Goal: Information Seeking & Learning: Learn about a topic

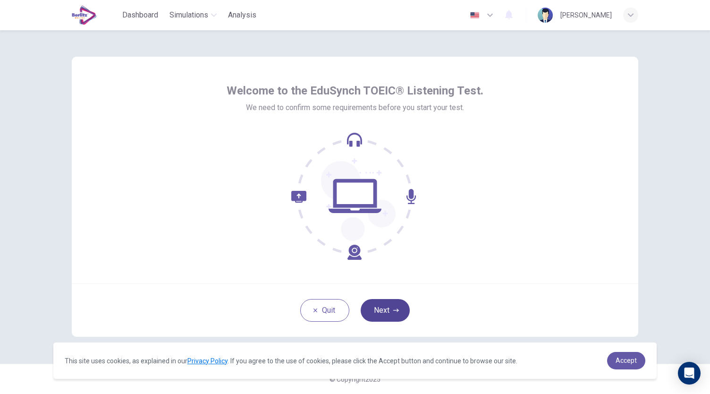
click at [387, 311] on button "Next" at bounding box center [385, 310] width 49 height 23
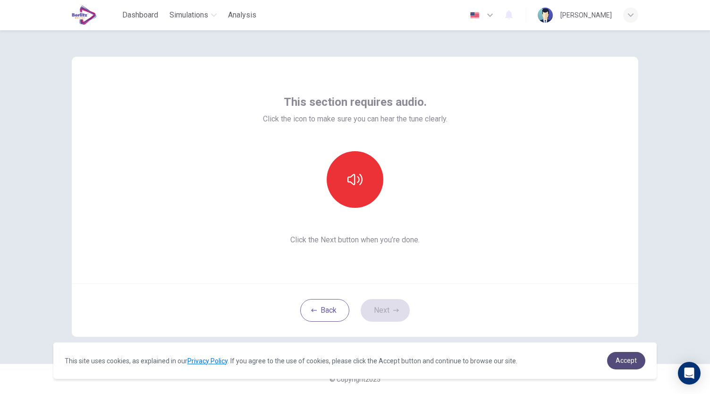
click at [625, 363] on span "Accept" at bounding box center [626, 360] width 21 height 8
click at [353, 180] on icon "button" at bounding box center [354, 179] width 15 height 15
click at [388, 304] on button "Next" at bounding box center [385, 310] width 49 height 23
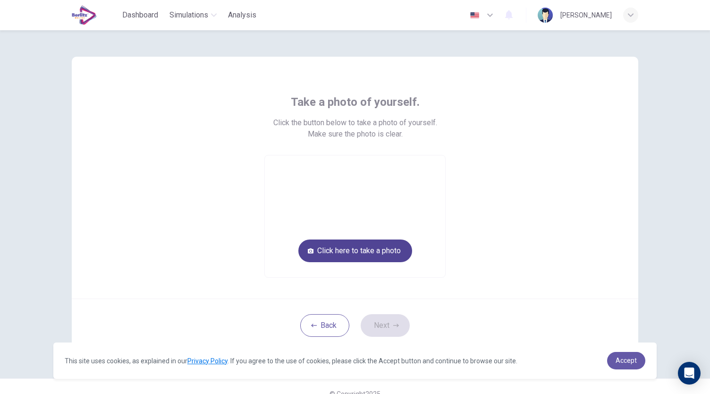
click at [365, 253] on button "Click here to take a photo" at bounding box center [355, 250] width 114 height 23
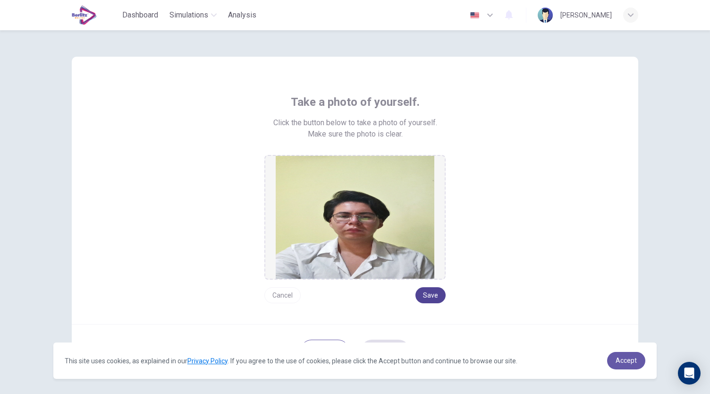
scroll to position [40, 0]
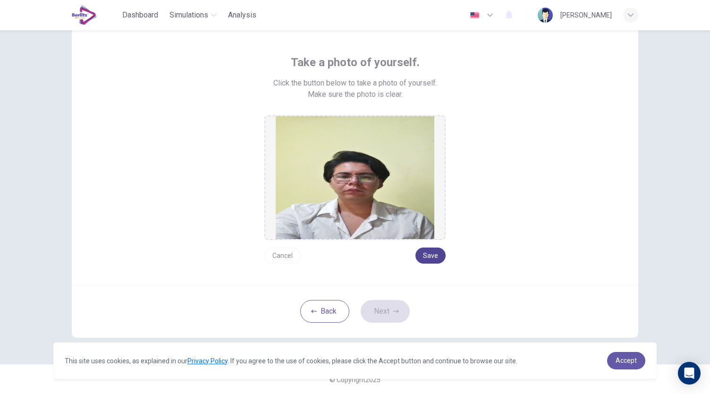
click at [422, 256] on button "Save" at bounding box center [430, 255] width 30 height 16
click at [382, 317] on button "Next" at bounding box center [385, 311] width 49 height 23
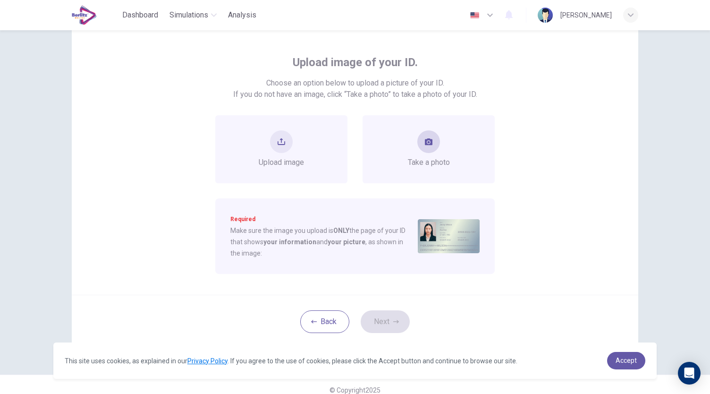
click at [458, 127] on div "Take a photo" at bounding box center [429, 149] width 132 height 68
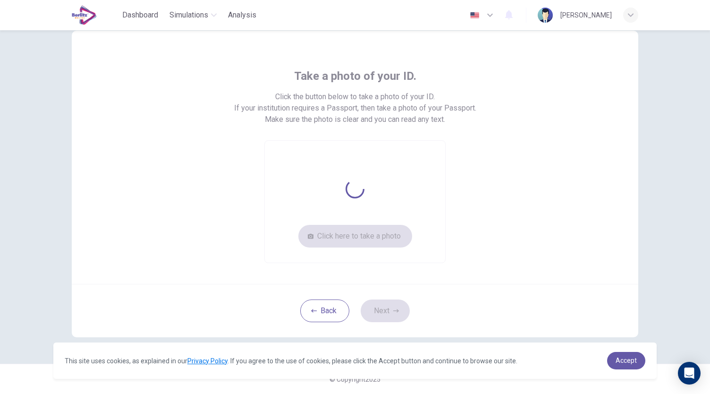
scroll to position [25, 0]
click at [360, 236] on button "Click here to take a photo" at bounding box center [355, 236] width 114 height 23
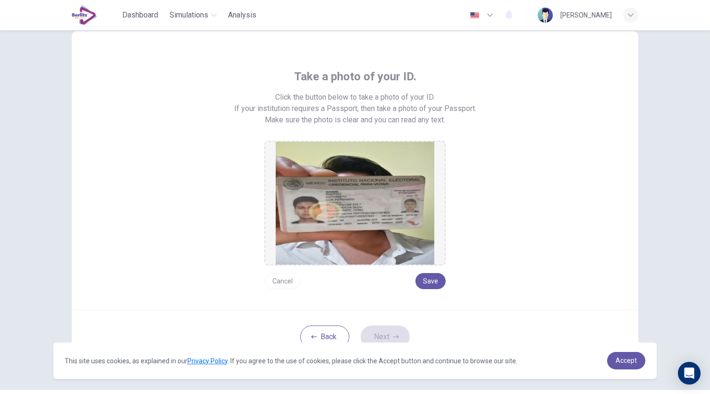
click at [285, 276] on button "Cancel" at bounding box center [282, 281] width 36 height 16
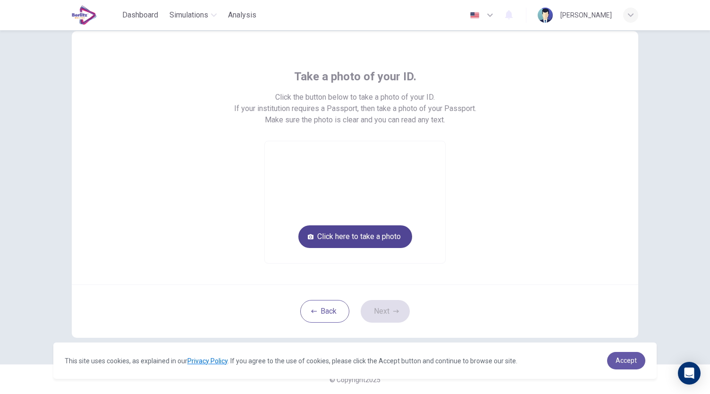
click at [363, 244] on button "Click here to take a photo" at bounding box center [355, 236] width 114 height 23
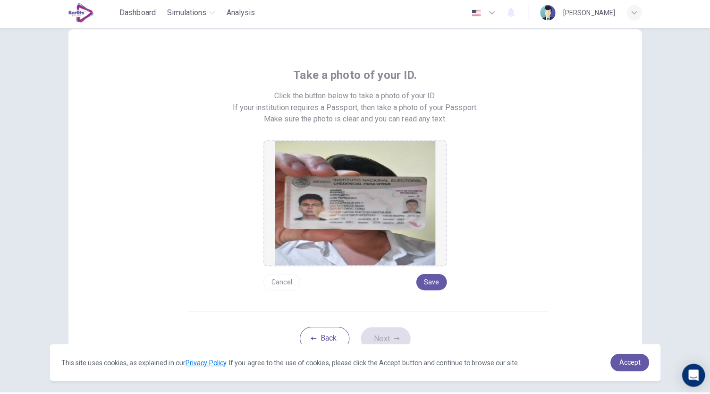
scroll to position [0, 0]
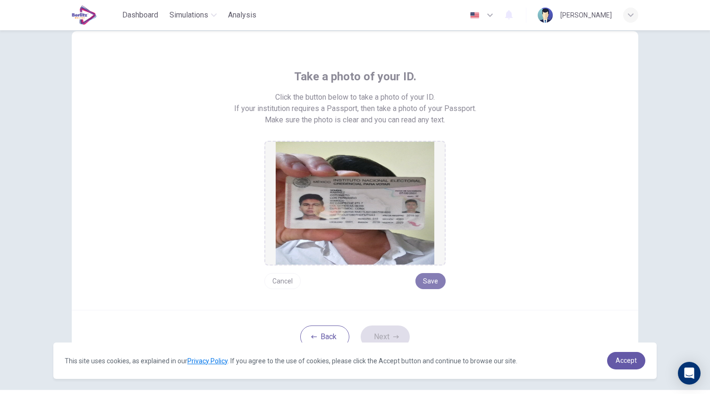
click at [431, 279] on button "Save" at bounding box center [430, 281] width 30 height 16
click at [391, 331] on button "Next" at bounding box center [385, 336] width 49 height 23
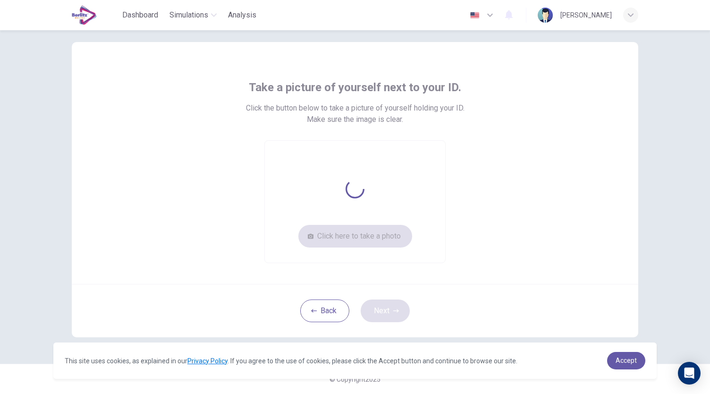
scroll to position [14, 0]
click at [337, 238] on button "Click here to take a photo" at bounding box center [355, 236] width 114 height 23
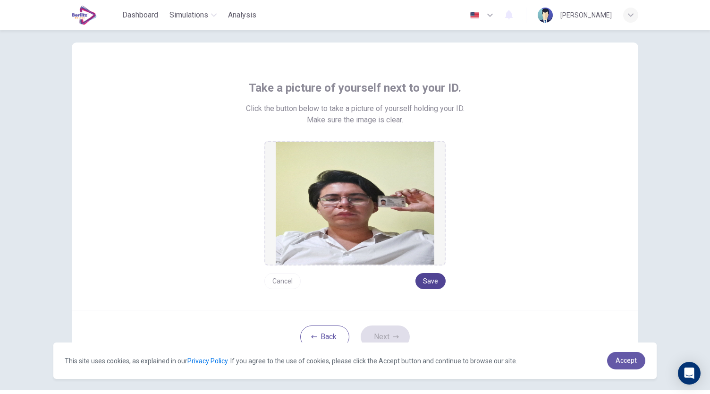
click at [433, 279] on button "Save" at bounding box center [430, 281] width 30 height 16
click at [380, 338] on button "Next" at bounding box center [385, 336] width 49 height 23
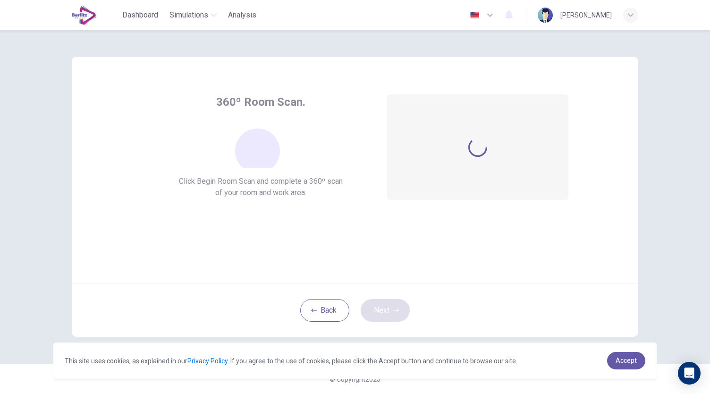
scroll to position [0, 0]
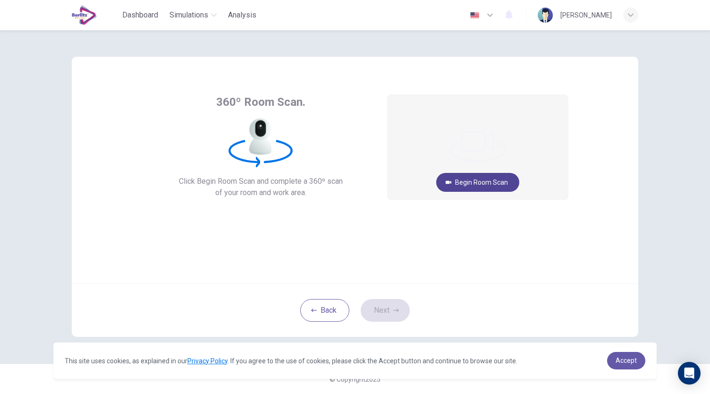
click at [479, 184] on button "Begin Room Scan" at bounding box center [477, 182] width 83 height 19
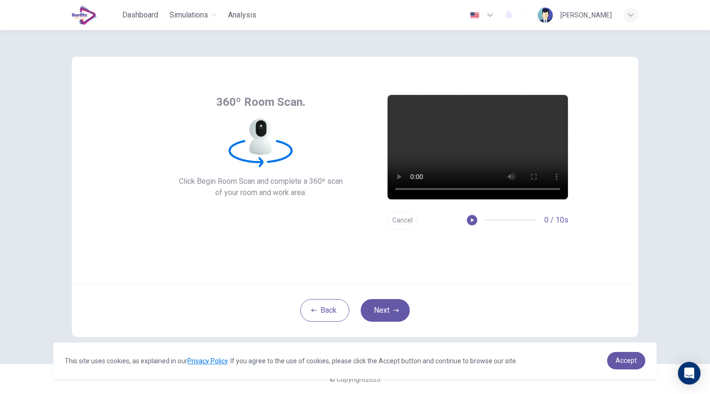
click at [400, 218] on button "Cancel" at bounding box center [402, 220] width 30 height 18
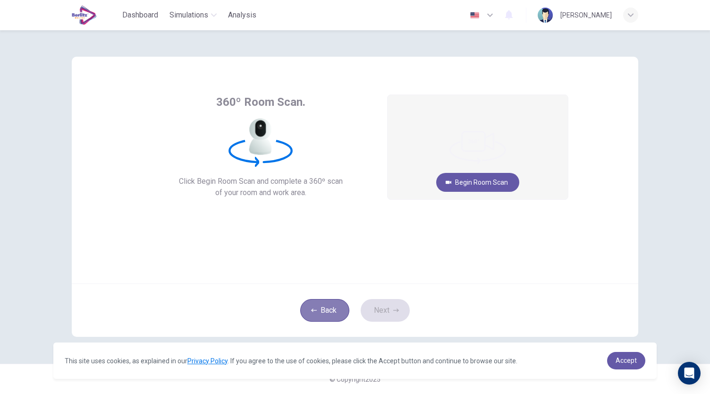
click at [336, 305] on button "Back" at bounding box center [324, 310] width 49 height 23
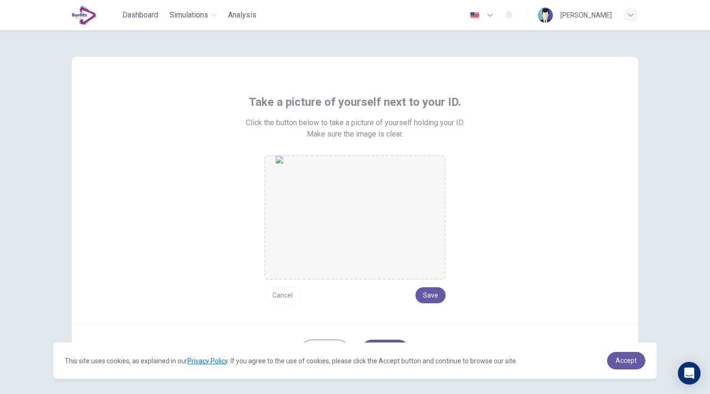
scroll to position [40, 0]
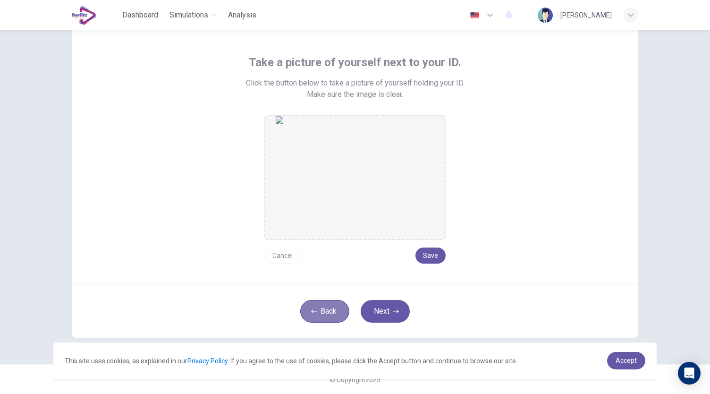
click at [328, 304] on button "Back" at bounding box center [324, 311] width 49 height 23
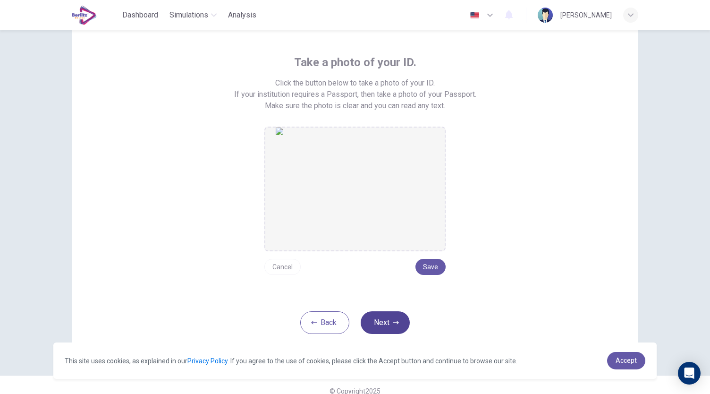
click at [378, 319] on button "Next" at bounding box center [385, 322] width 49 height 23
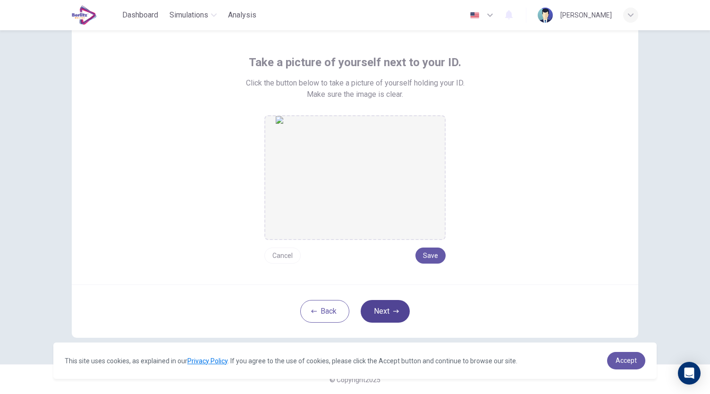
click at [393, 317] on button "Next" at bounding box center [385, 311] width 49 height 23
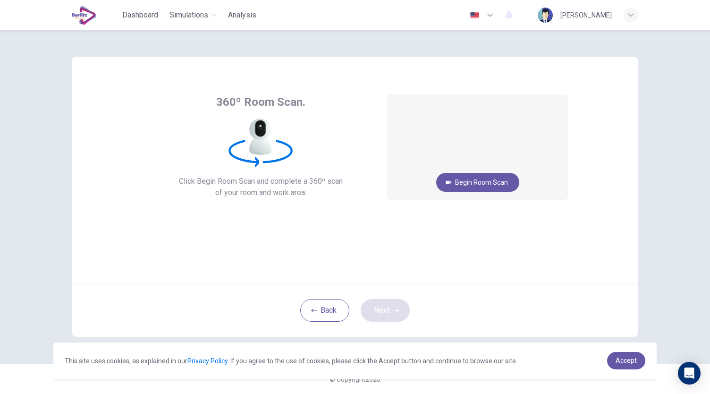
scroll to position [0, 0]
click at [490, 173] on button "Begin Room Scan" at bounding box center [477, 182] width 83 height 19
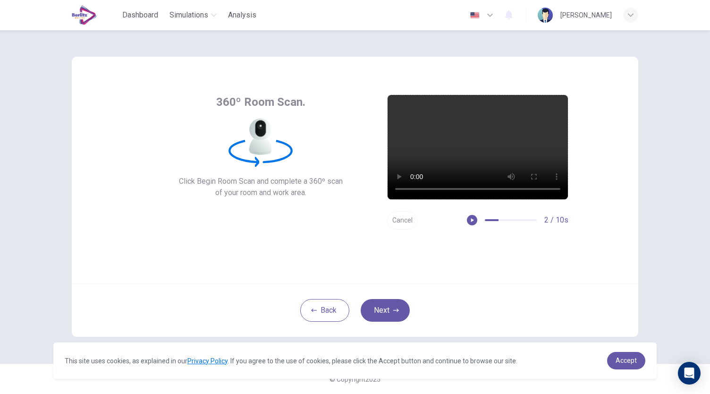
click at [409, 215] on button "Cancel" at bounding box center [402, 220] width 30 height 18
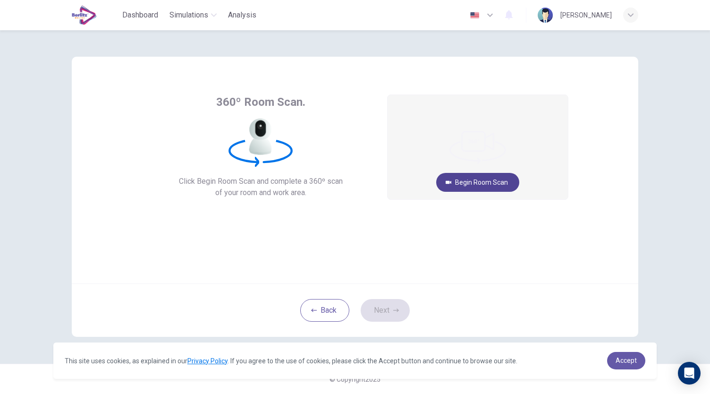
click at [504, 176] on button "Begin Room Scan" at bounding box center [477, 182] width 83 height 19
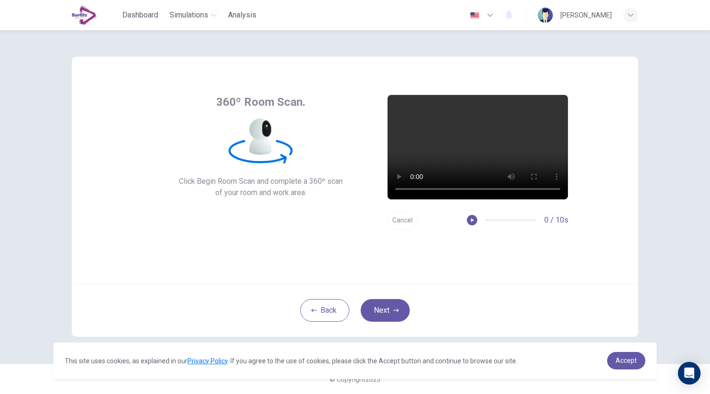
click at [411, 221] on button "Cancel" at bounding box center [402, 220] width 30 height 18
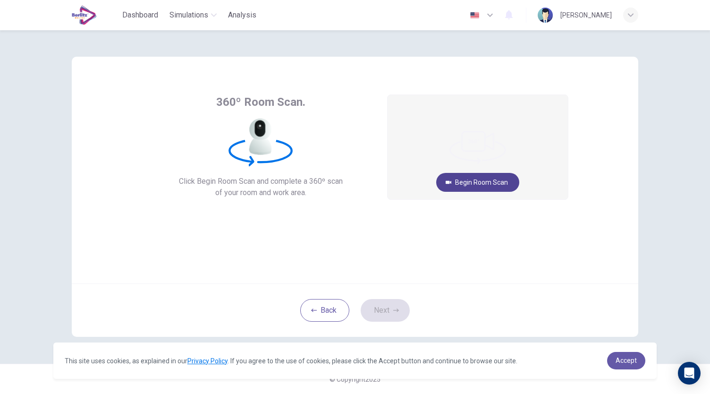
click at [481, 186] on button "Begin Room Scan" at bounding box center [477, 182] width 83 height 19
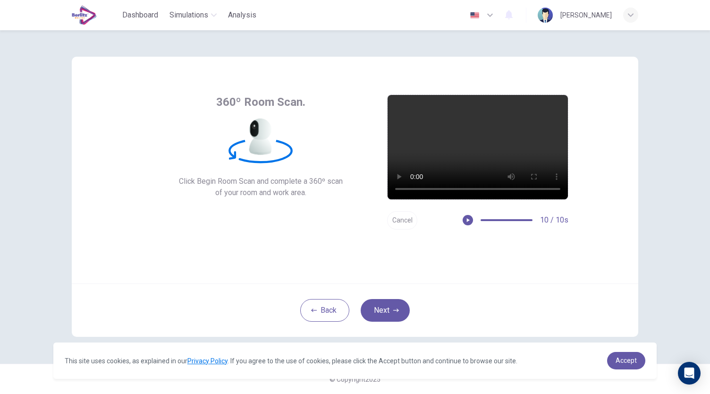
click at [405, 215] on button "Cancel" at bounding box center [402, 220] width 30 height 18
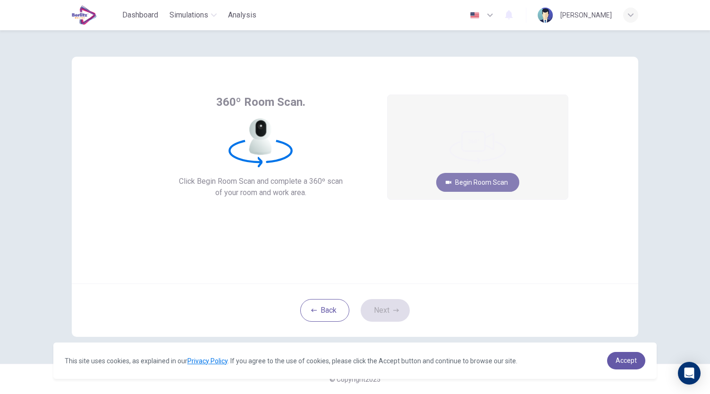
click at [473, 182] on button "Begin Room Scan" at bounding box center [477, 182] width 83 height 19
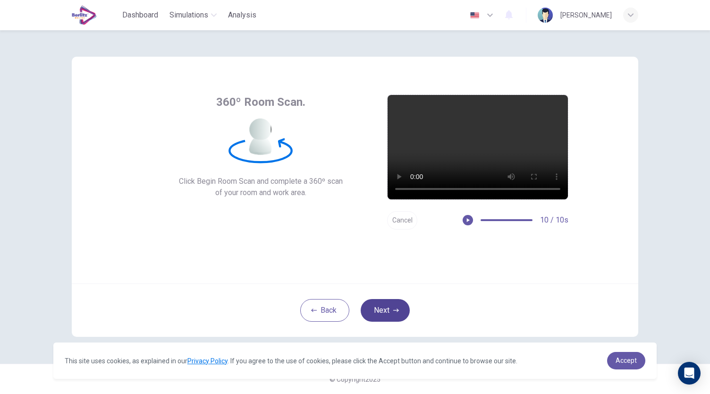
click at [395, 301] on button "Next" at bounding box center [385, 310] width 49 height 23
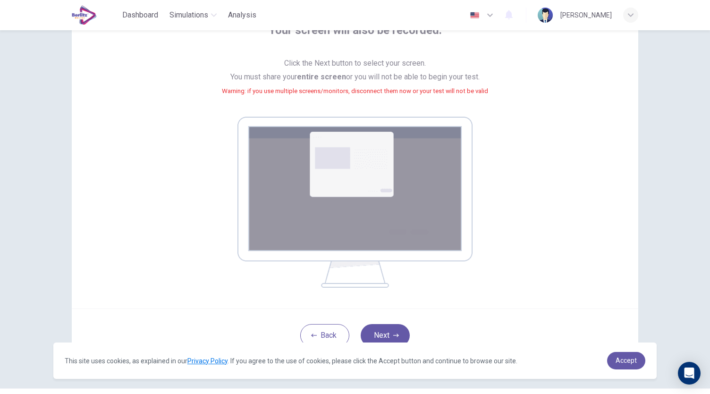
scroll to position [87, 0]
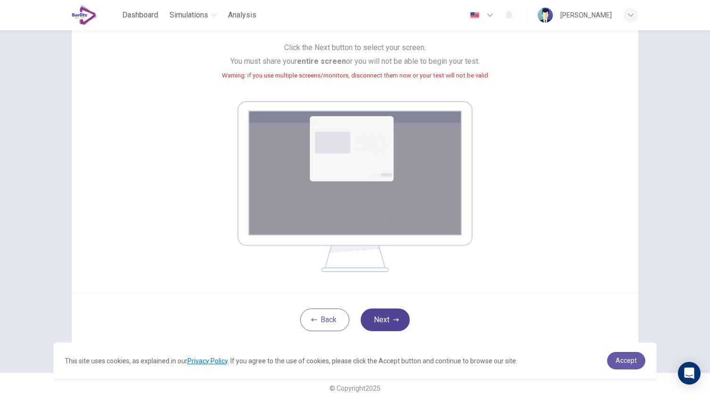
click at [387, 318] on button "Next" at bounding box center [385, 319] width 49 height 23
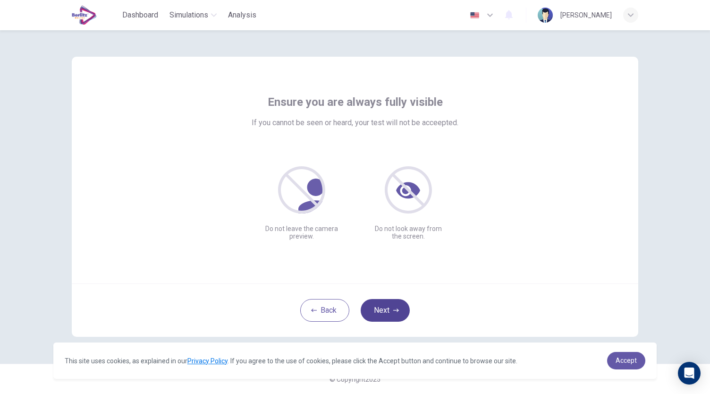
click at [382, 311] on button "Next" at bounding box center [385, 310] width 49 height 23
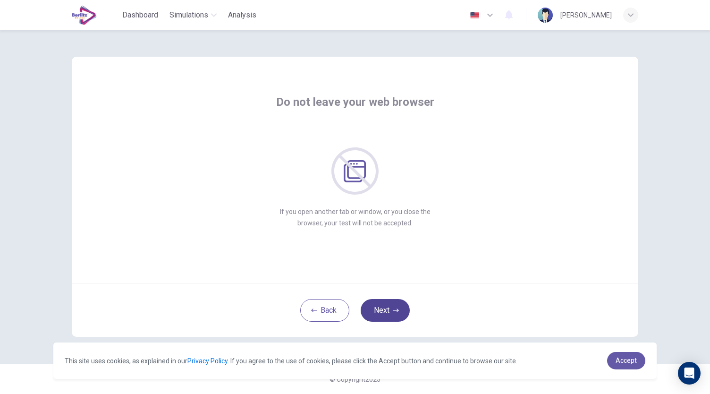
click at [384, 313] on button "Next" at bounding box center [385, 310] width 49 height 23
click at [377, 310] on button "Next" at bounding box center [385, 310] width 49 height 23
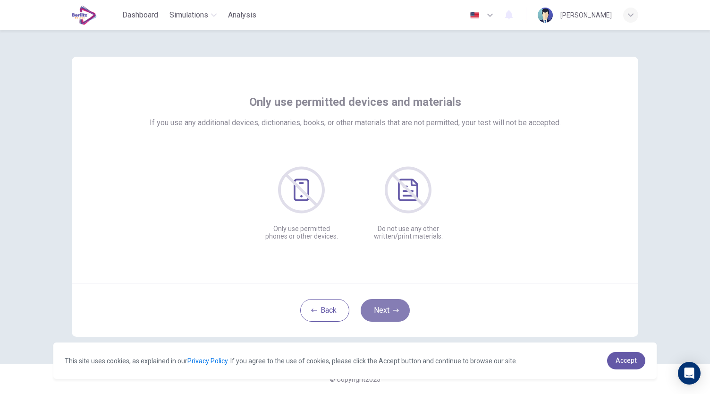
click at [377, 310] on button "Next" at bounding box center [385, 310] width 49 height 23
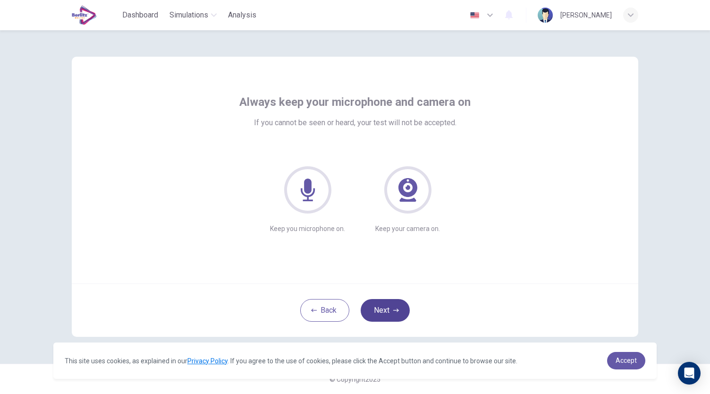
click at [377, 310] on button "Next" at bounding box center [385, 310] width 49 height 23
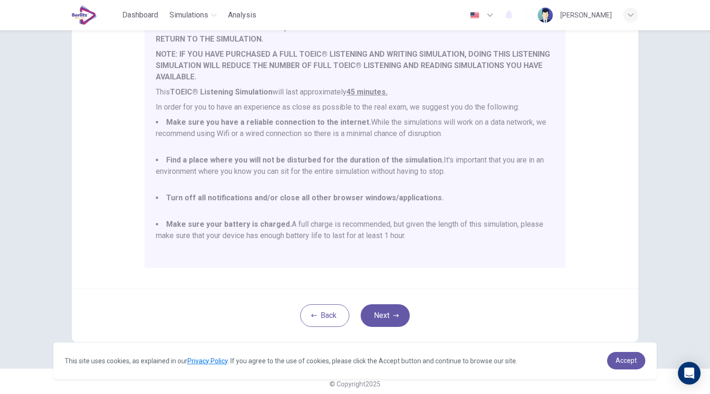
scroll to position [127, 0]
click at [388, 306] on button "Next" at bounding box center [385, 315] width 49 height 23
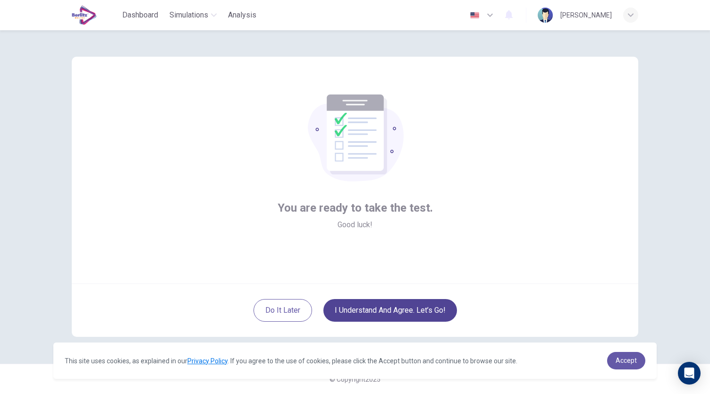
scroll to position [0, 0]
click at [379, 305] on button "I understand and agree. Let’s go!" at bounding box center [390, 310] width 134 height 23
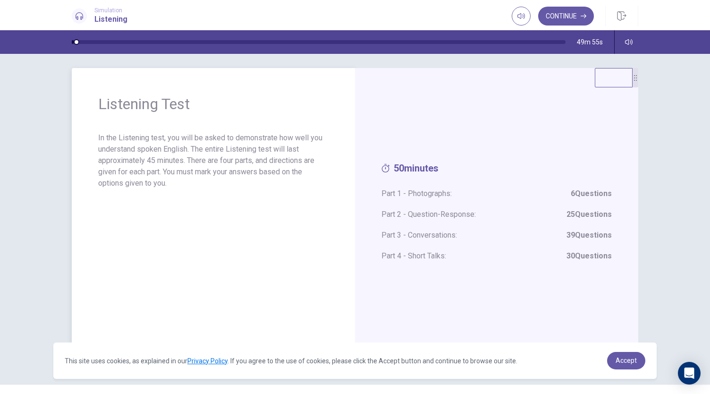
scroll to position [5, 0]
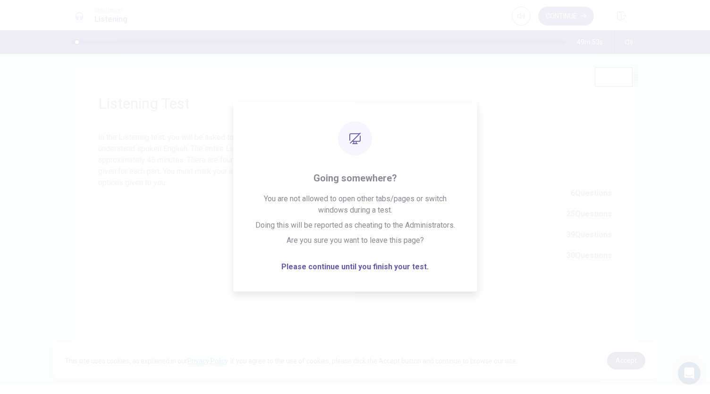
click at [620, 362] on span "Accept" at bounding box center [626, 360] width 21 height 8
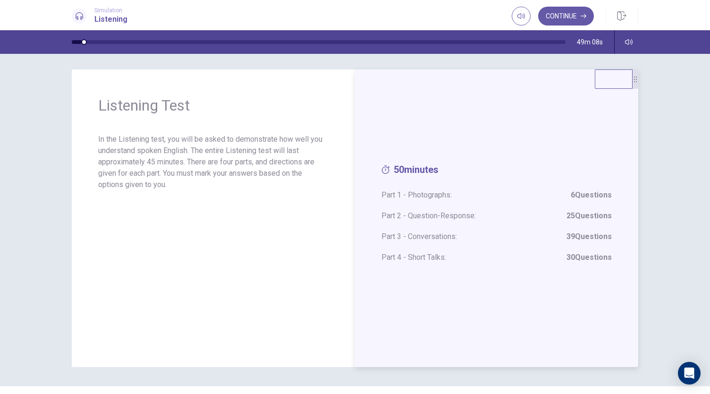
scroll to position [3, 0]
click at [568, 10] on button "Continue" at bounding box center [566, 16] width 56 height 19
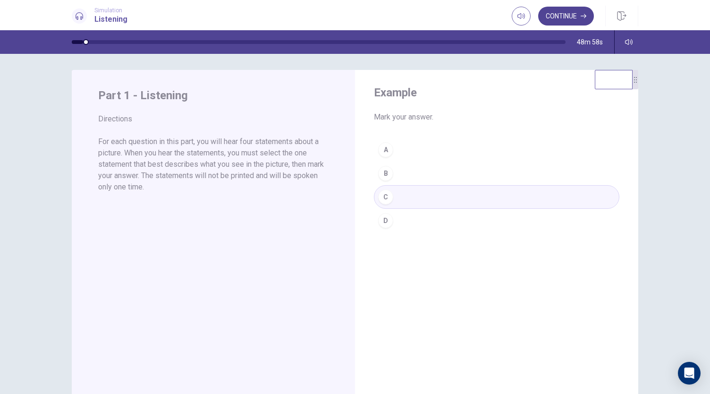
click at [570, 14] on button "Continue" at bounding box center [566, 16] width 56 height 19
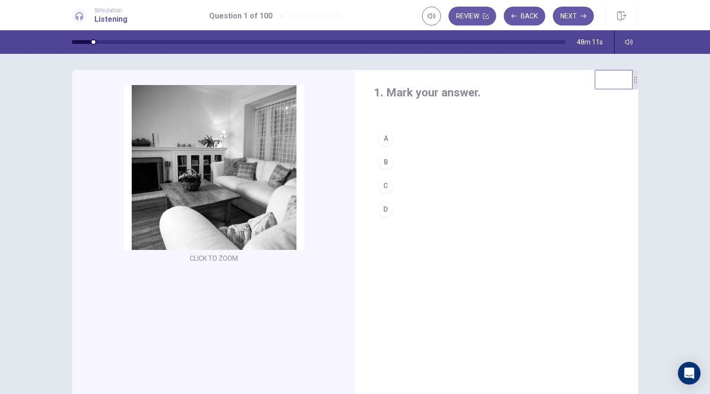
click at [382, 157] on div "B" at bounding box center [385, 161] width 15 height 15
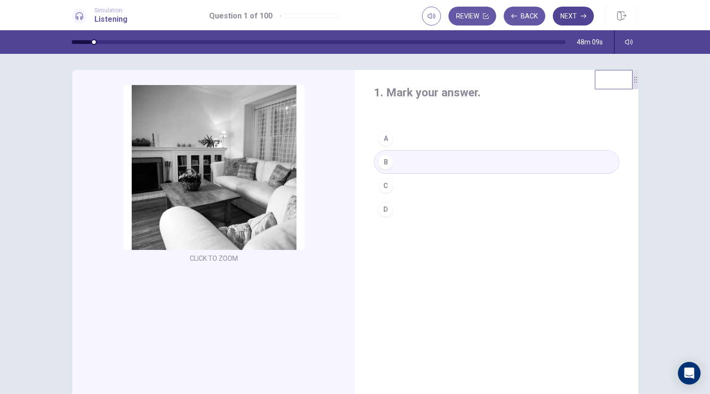
click at [573, 15] on button "Next" at bounding box center [573, 16] width 41 height 19
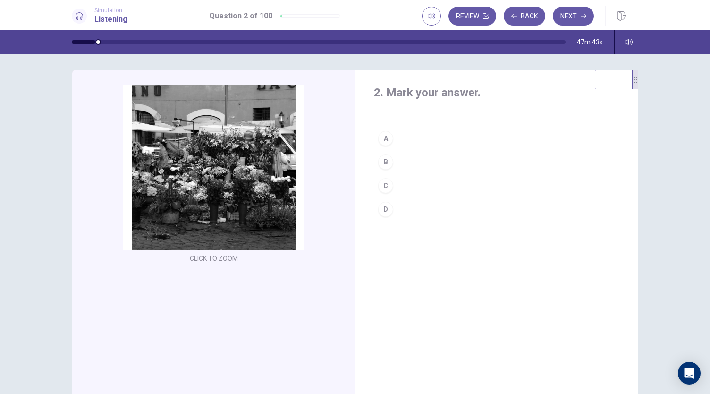
click at [382, 158] on div "B" at bounding box center [385, 161] width 15 height 15
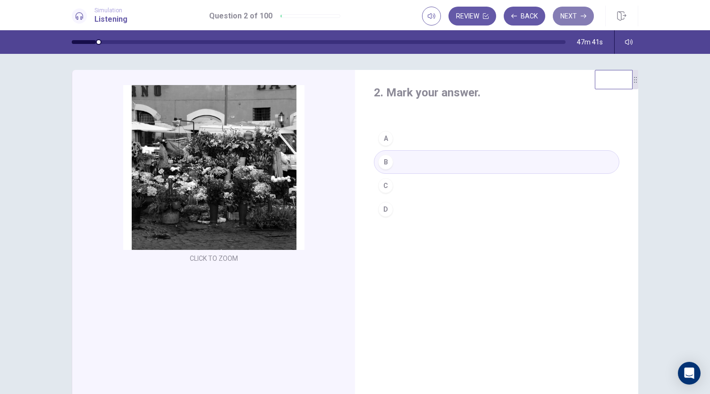
click at [571, 17] on button "Next" at bounding box center [573, 16] width 41 height 19
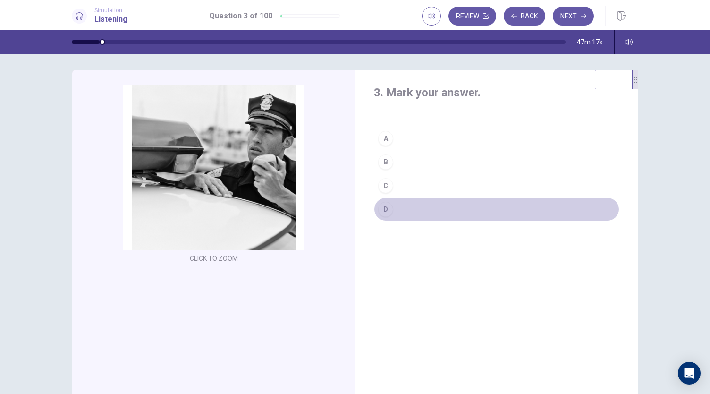
click at [386, 211] on div "D" at bounding box center [385, 209] width 15 height 15
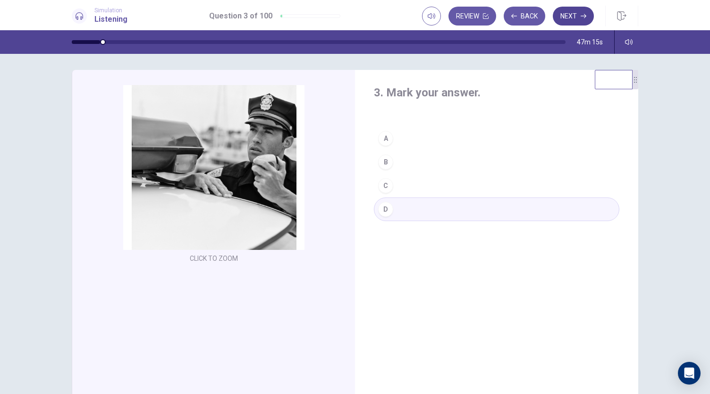
click at [568, 19] on button "Next" at bounding box center [573, 16] width 41 height 19
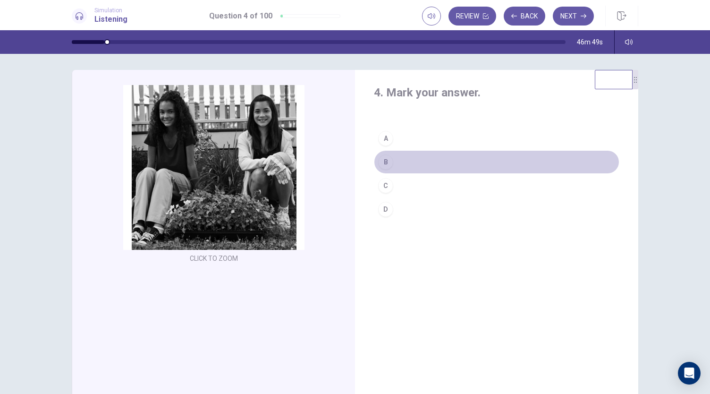
click at [380, 162] on div "B" at bounding box center [385, 161] width 15 height 15
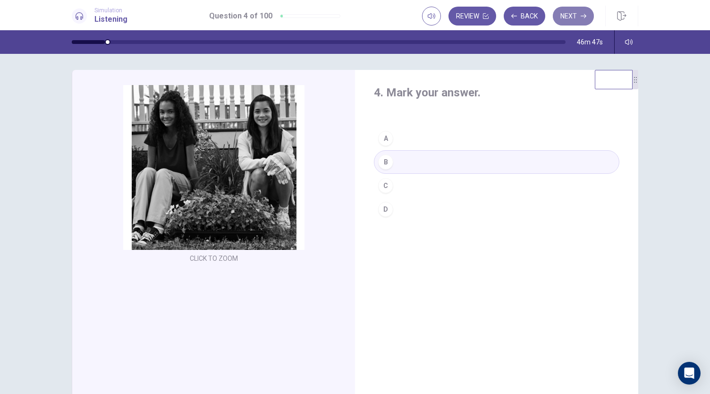
click at [569, 15] on button "Next" at bounding box center [573, 16] width 41 height 19
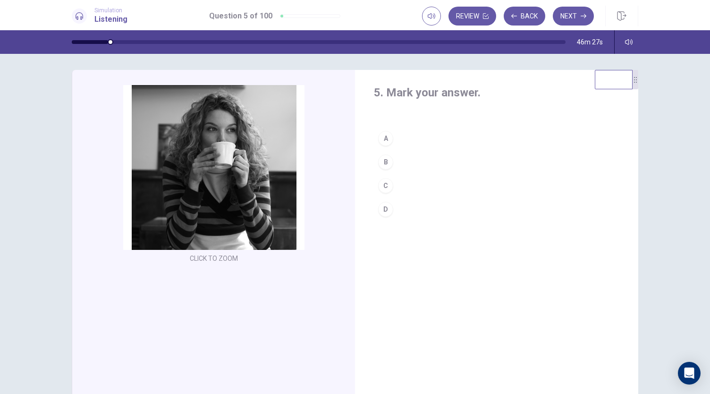
click at [384, 138] on div "A" at bounding box center [385, 138] width 15 height 15
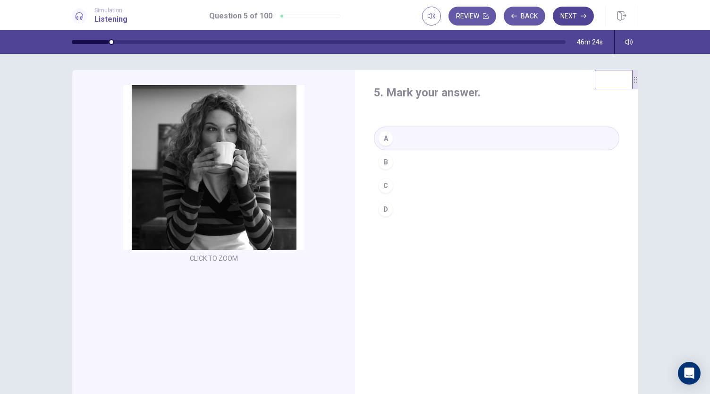
click at [575, 20] on button "Next" at bounding box center [573, 16] width 41 height 19
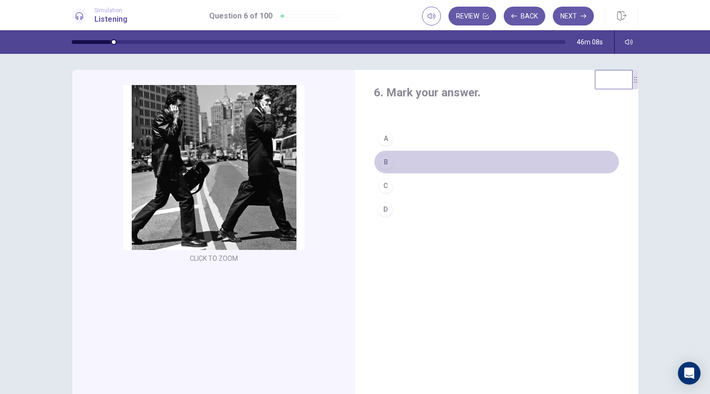
click at [381, 164] on div "B" at bounding box center [385, 161] width 15 height 15
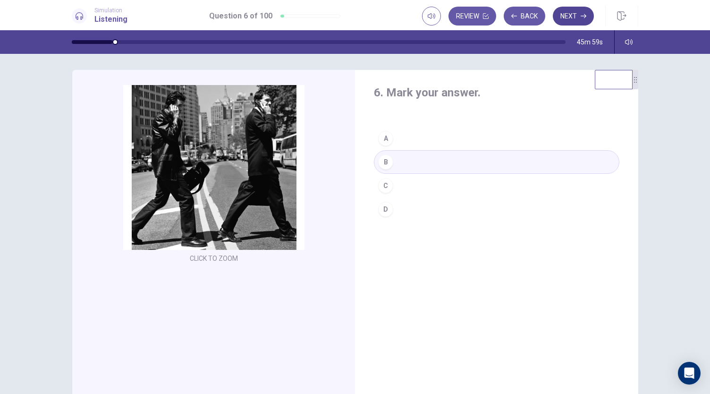
click at [582, 16] on icon "button" at bounding box center [584, 16] width 6 height 4
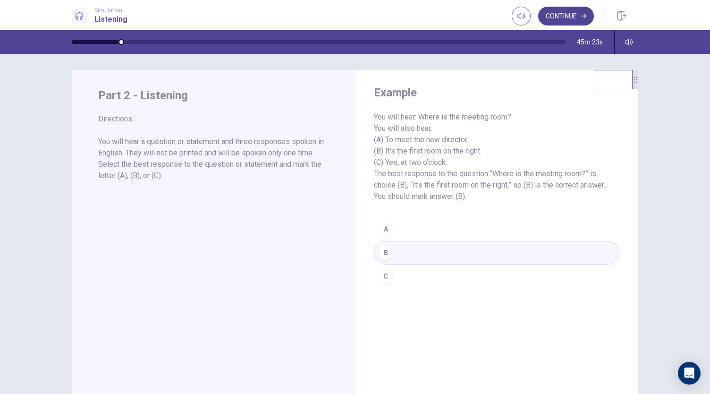
click at [565, 17] on button "Continue" at bounding box center [566, 16] width 56 height 19
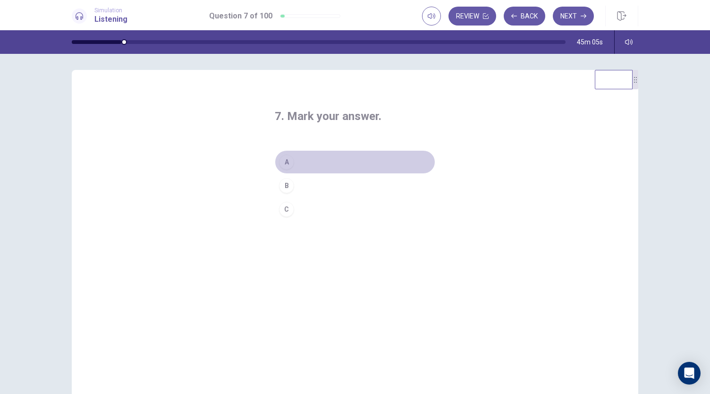
click at [283, 164] on div "A" at bounding box center [286, 161] width 15 height 15
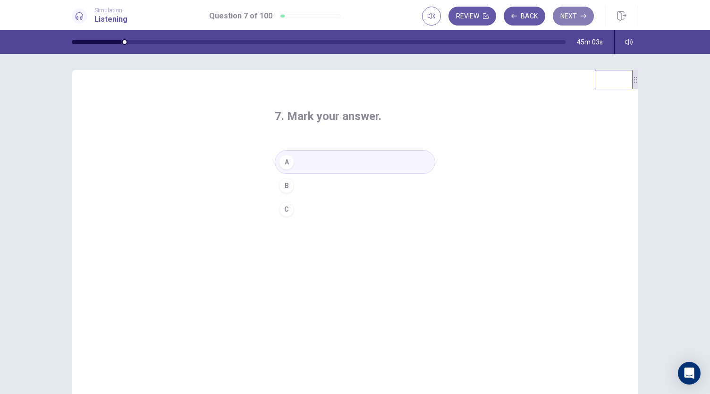
click at [572, 21] on button "Next" at bounding box center [573, 16] width 41 height 19
click at [286, 215] on div "C" at bounding box center [286, 209] width 15 height 15
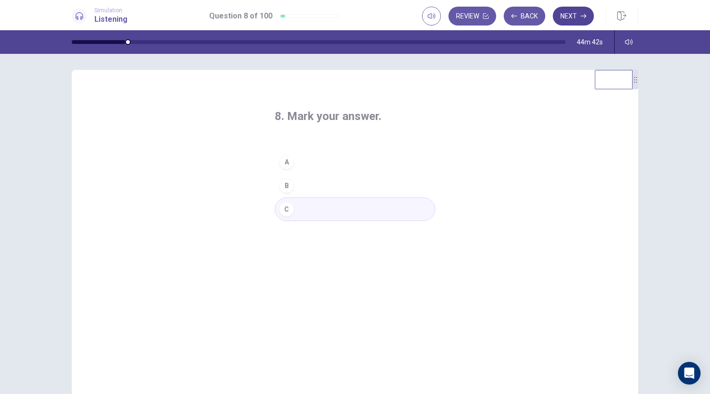
click at [572, 13] on button "Next" at bounding box center [573, 16] width 41 height 19
click at [288, 185] on div "B" at bounding box center [286, 185] width 15 height 15
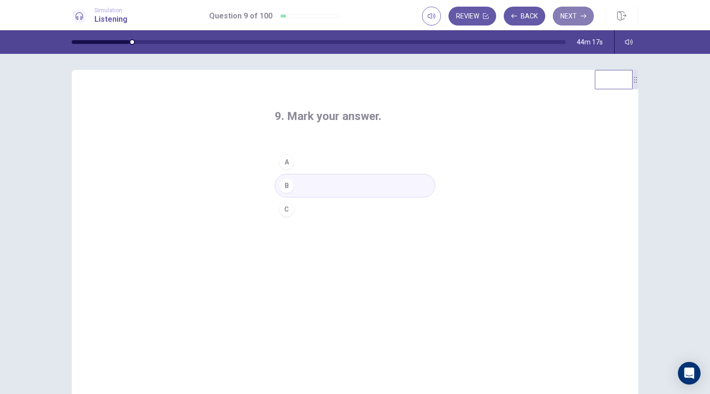
click at [584, 17] on icon "button" at bounding box center [584, 16] width 6 height 6
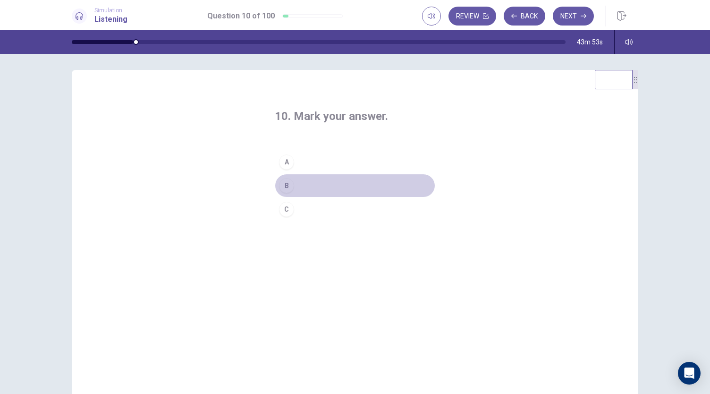
click at [286, 186] on div "B" at bounding box center [286, 185] width 15 height 15
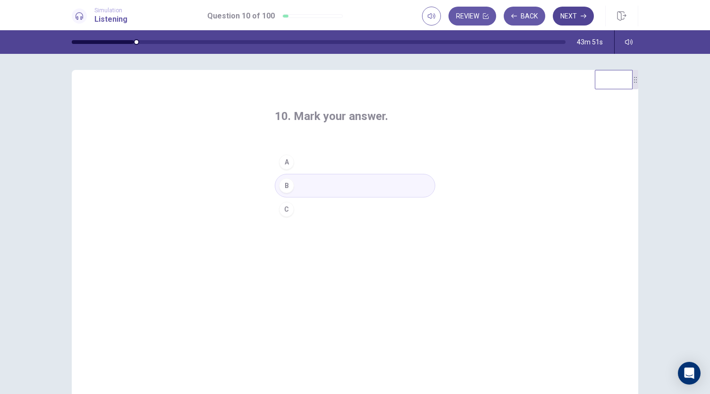
click at [570, 15] on button "Next" at bounding box center [573, 16] width 41 height 19
click at [286, 208] on div "C" at bounding box center [286, 209] width 15 height 15
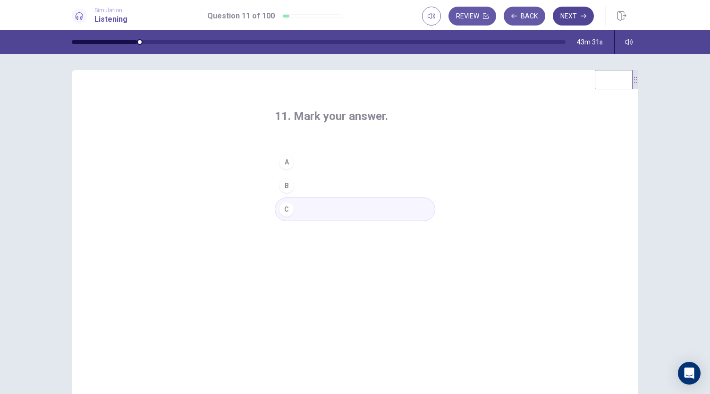
click at [569, 14] on button "Next" at bounding box center [573, 16] width 41 height 19
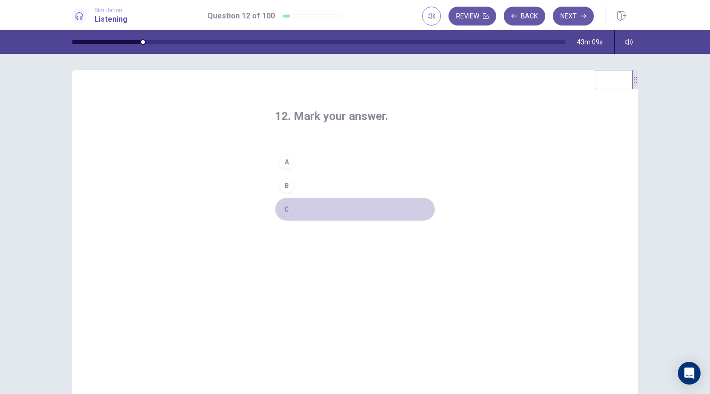
click at [287, 209] on div "C" at bounding box center [286, 209] width 15 height 15
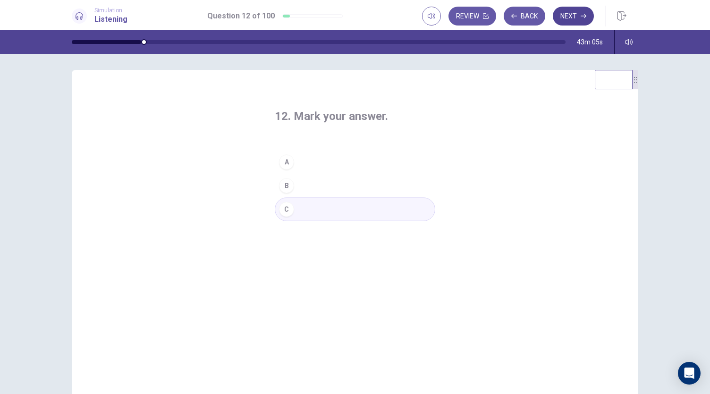
click at [568, 14] on button "Next" at bounding box center [573, 16] width 41 height 19
click at [280, 164] on div "A" at bounding box center [286, 161] width 15 height 15
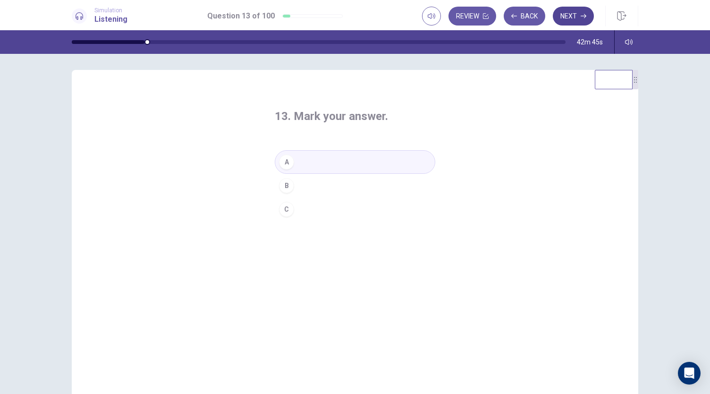
click at [561, 17] on button "Next" at bounding box center [573, 16] width 41 height 19
click at [284, 208] on div "C" at bounding box center [286, 209] width 15 height 15
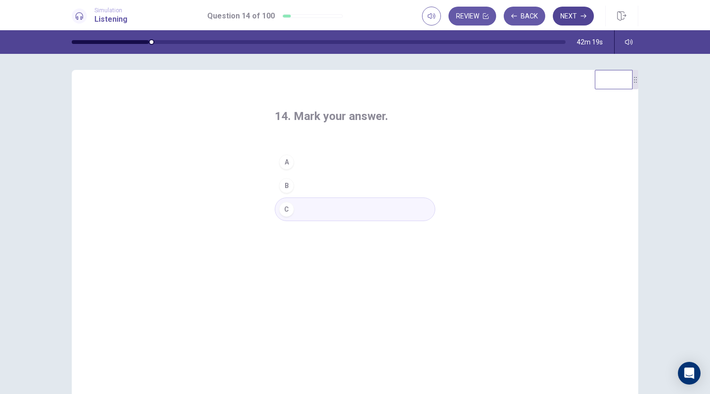
click at [577, 16] on button "Next" at bounding box center [573, 16] width 41 height 19
click at [283, 162] on div "A" at bounding box center [286, 161] width 15 height 15
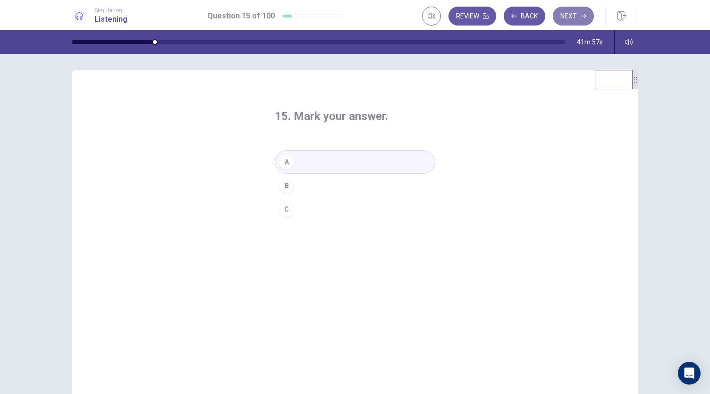
click at [569, 18] on button "Next" at bounding box center [573, 16] width 41 height 19
click at [289, 186] on div "B" at bounding box center [286, 185] width 15 height 15
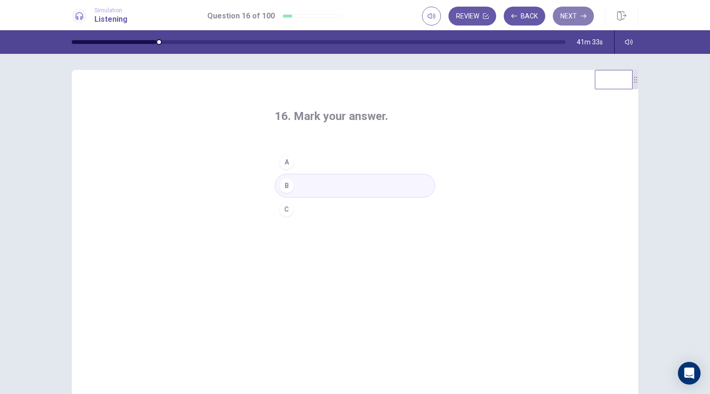
click at [577, 18] on button "Next" at bounding box center [573, 16] width 41 height 19
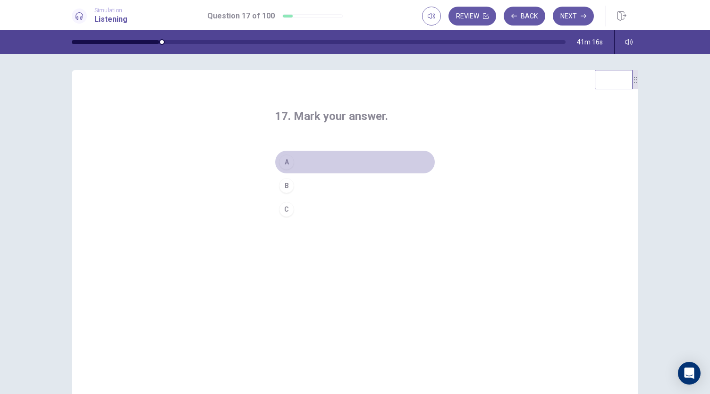
click at [280, 164] on div "A" at bounding box center [286, 161] width 15 height 15
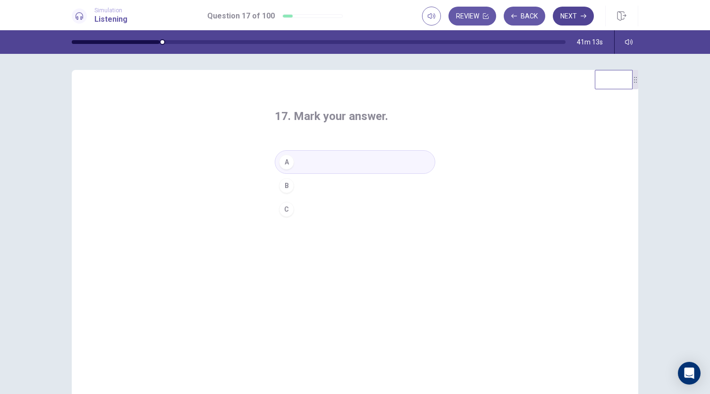
click at [572, 13] on button "Next" at bounding box center [573, 16] width 41 height 19
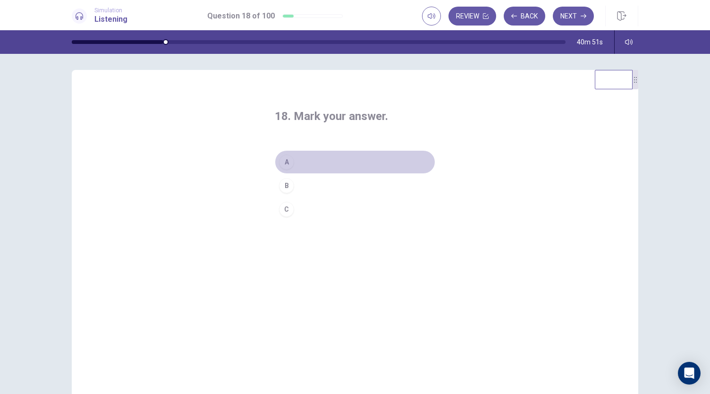
click at [280, 161] on div "A" at bounding box center [286, 161] width 15 height 15
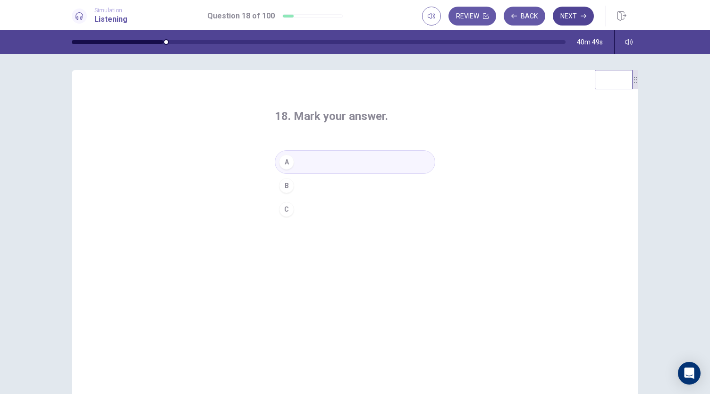
click at [567, 17] on button "Next" at bounding box center [573, 16] width 41 height 19
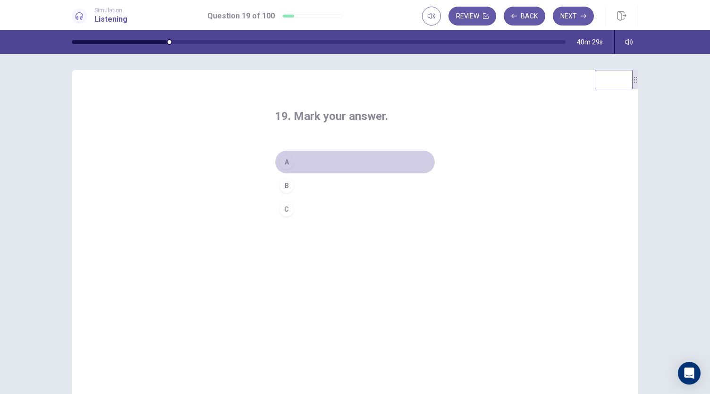
click at [279, 158] on div "A" at bounding box center [286, 161] width 15 height 15
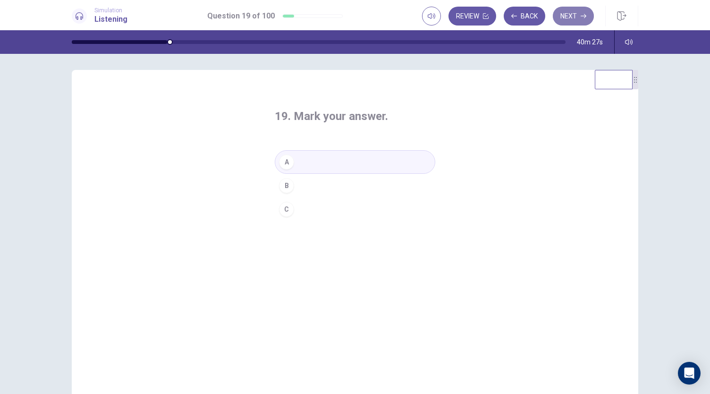
click at [575, 18] on button "Next" at bounding box center [573, 16] width 41 height 19
click at [288, 210] on div "C" at bounding box center [286, 209] width 15 height 15
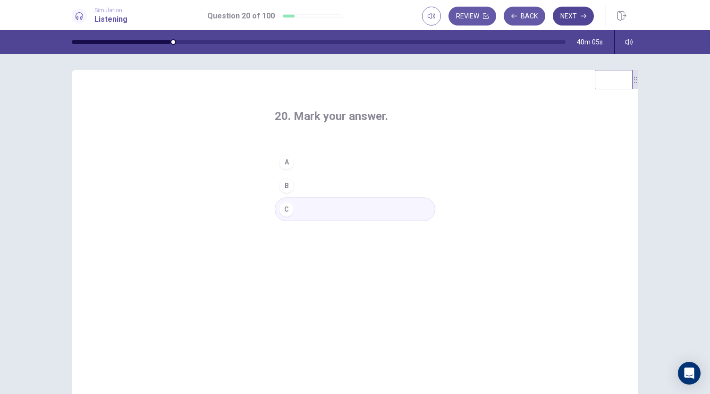
click at [572, 12] on button "Next" at bounding box center [573, 16] width 41 height 19
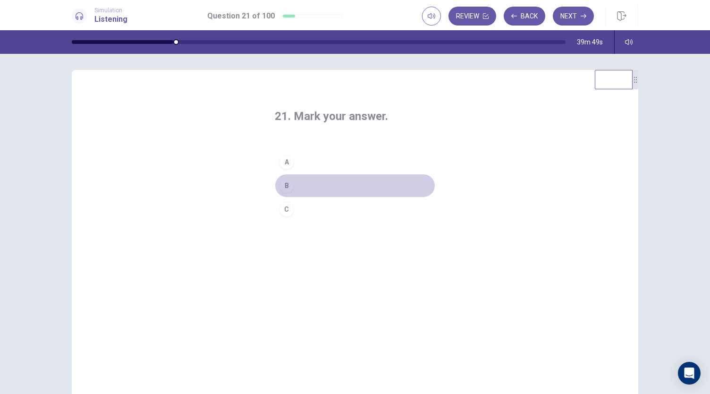
click at [279, 186] on div "B" at bounding box center [286, 185] width 15 height 15
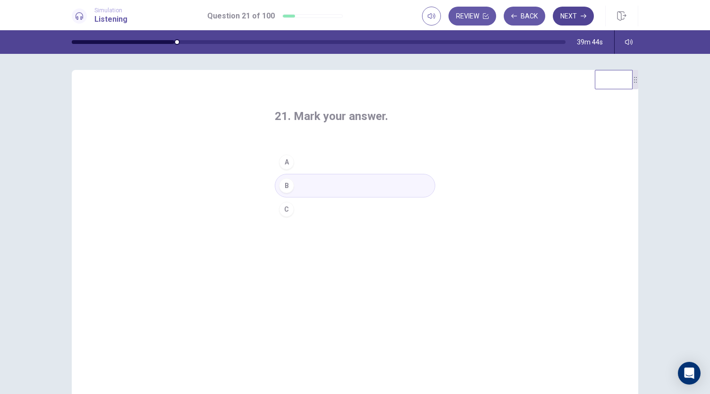
click at [581, 13] on button "Next" at bounding box center [573, 16] width 41 height 19
click at [289, 186] on div "B" at bounding box center [286, 185] width 15 height 15
click at [573, 17] on button "Next" at bounding box center [573, 16] width 41 height 19
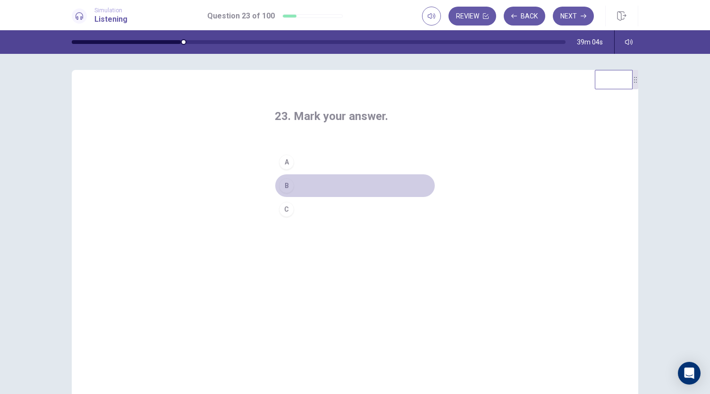
click at [288, 186] on div "B" at bounding box center [286, 185] width 15 height 15
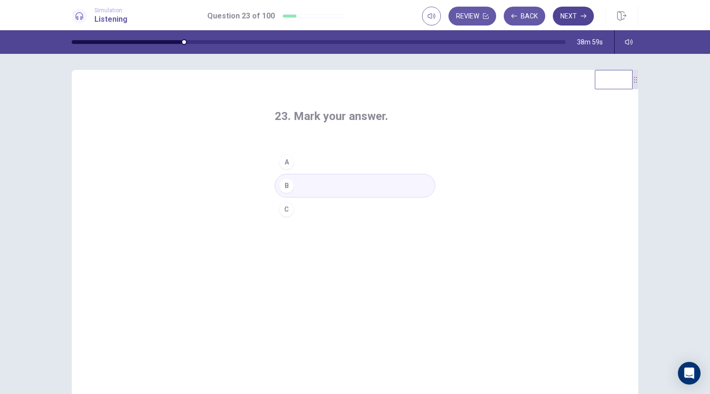
click at [583, 21] on button "Next" at bounding box center [573, 16] width 41 height 19
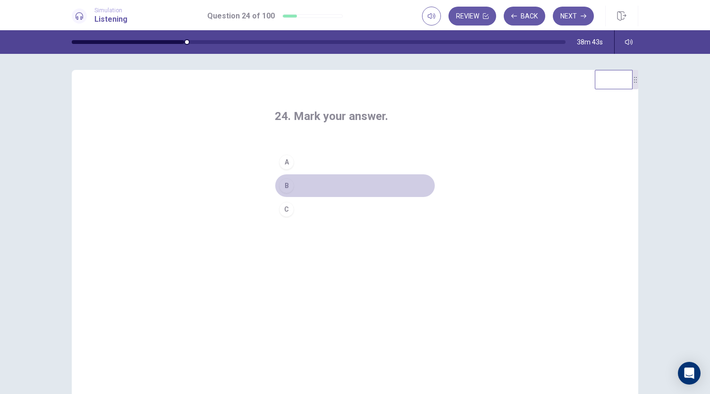
click at [283, 184] on div "B" at bounding box center [286, 185] width 15 height 15
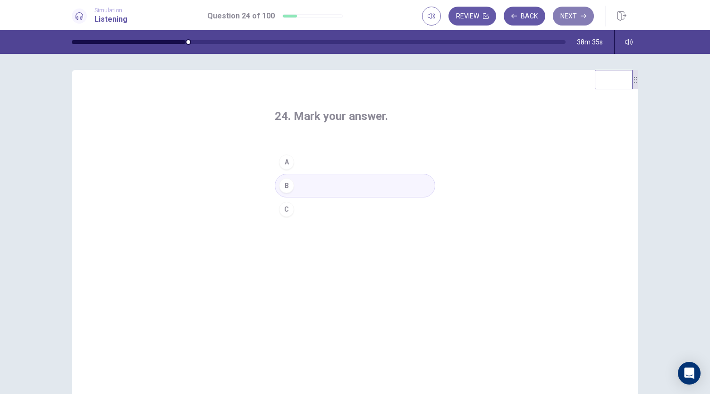
click at [577, 17] on button "Next" at bounding box center [573, 16] width 41 height 19
click at [283, 187] on div "B" at bounding box center [286, 185] width 15 height 15
click at [582, 17] on icon "button" at bounding box center [584, 16] width 6 height 6
click at [286, 163] on div "A" at bounding box center [286, 161] width 15 height 15
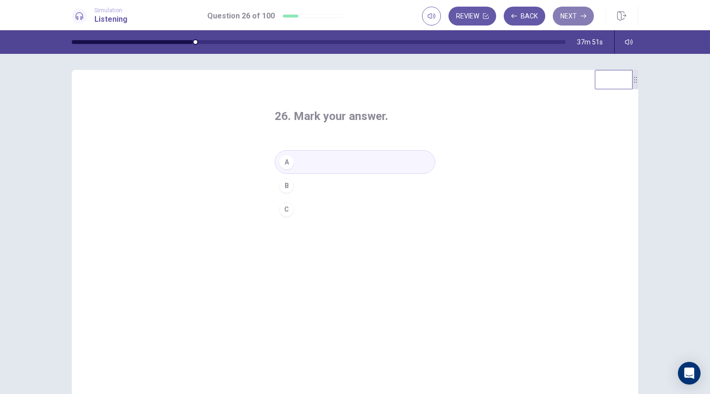
click at [576, 17] on button "Next" at bounding box center [573, 16] width 41 height 19
click at [283, 166] on div "A" at bounding box center [286, 161] width 15 height 15
click at [578, 10] on button "Next" at bounding box center [573, 16] width 41 height 19
click at [285, 186] on div "B" at bounding box center [286, 185] width 15 height 15
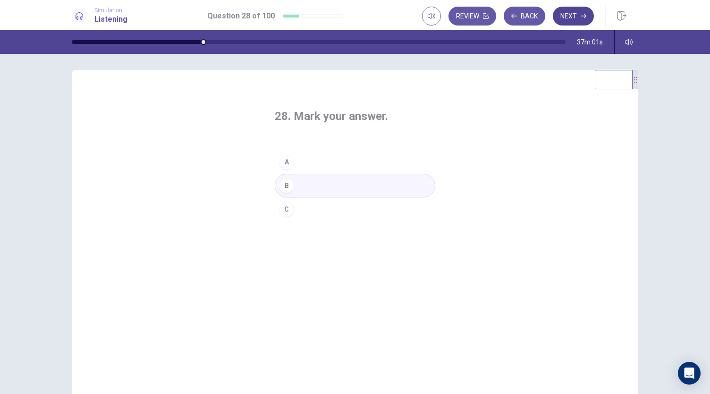
click at [572, 14] on button "Next" at bounding box center [573, 16] width 41 height 19
click at [285, 215] on div "C" at bounding box center [286, 209] width 15 height 15
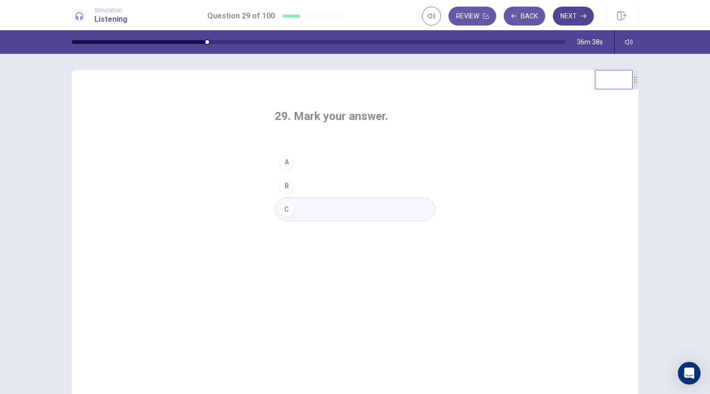
click at [574, 12] on button "Next" at bounding box center [573, 16] width 41 height 19
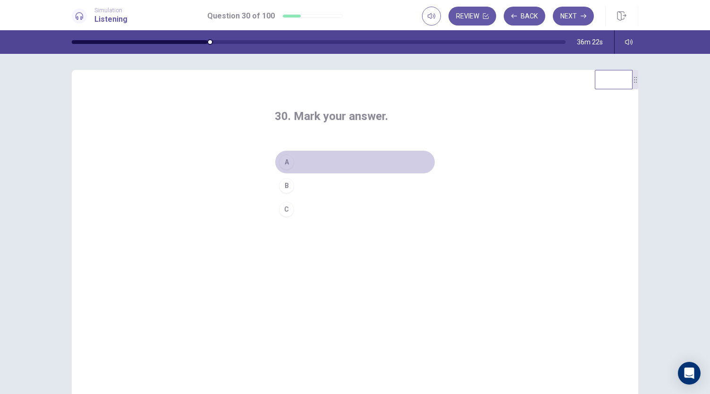
click at [281, 162] on div "A" at bounding box center [286, 161] width 15 height 15
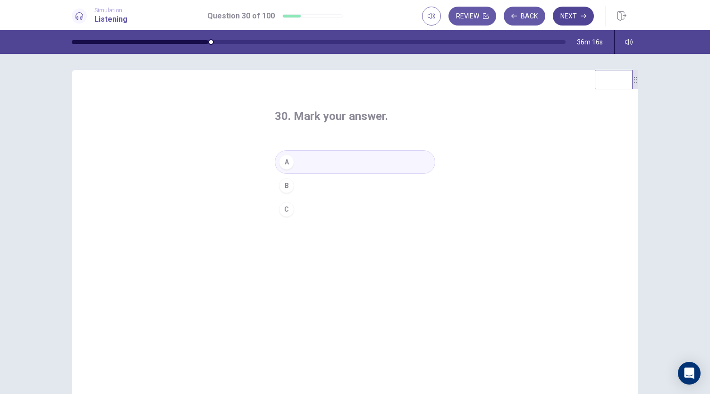
click at [576, 18] on button "Next" at bounding box center [573, 16] width 41 height 19
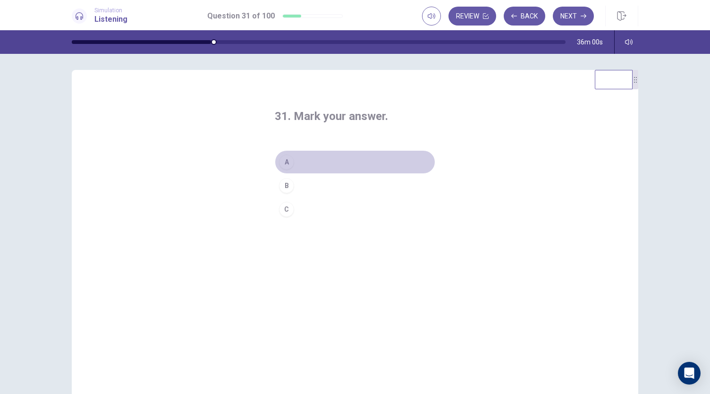
click at [282, 160] on div "A" at bounding box center [286, 161] width 15 height 15
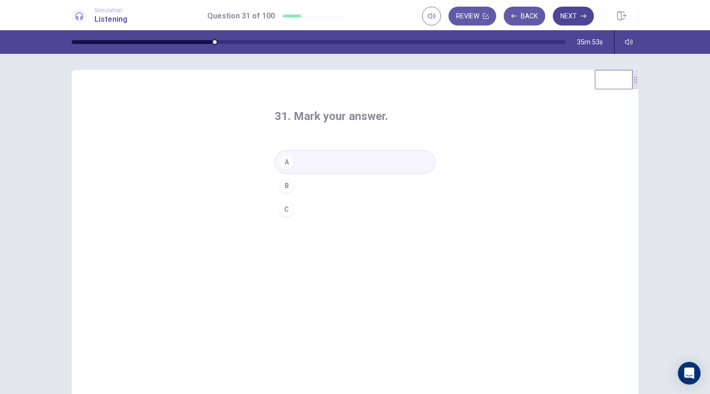
click at [574, 19] on button "Next" at bounding box center [573, 16] width 41 height 19
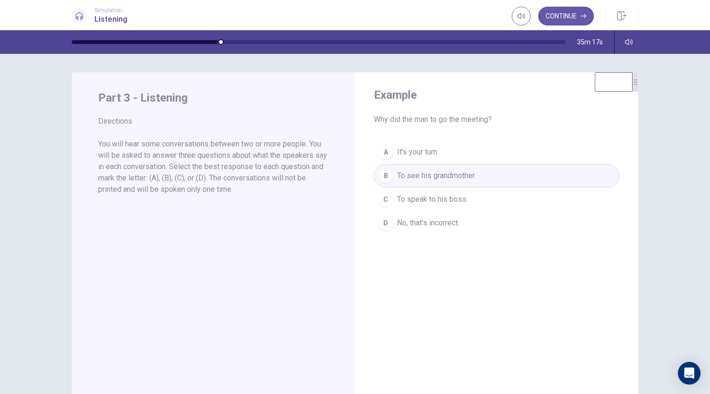
scroll to position [0, 0]
click at [565, 16] on button "Continue" at bounding box center [566, 16] width 56 height 19
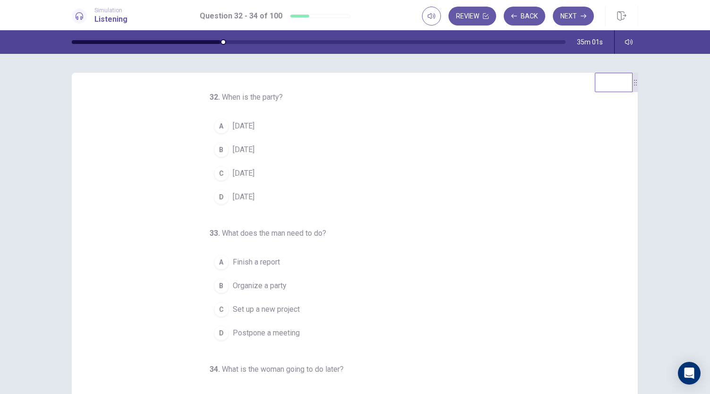
click at [215, 150] on div "B" at bounding box center [221, 149] width 15 height 15
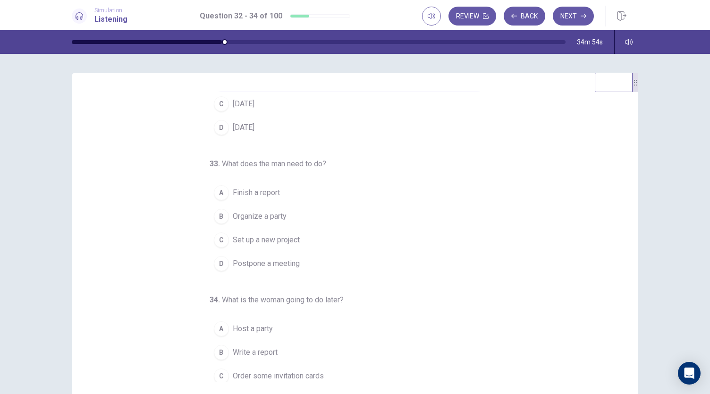
scroll to position [70, 0]
click at [222, 192] on div "A" at bounding box center [221, 191] width 15 height 15
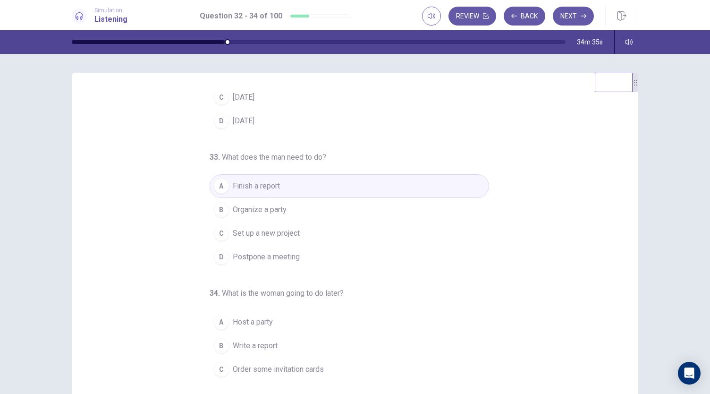
scroll to position [94, 0]
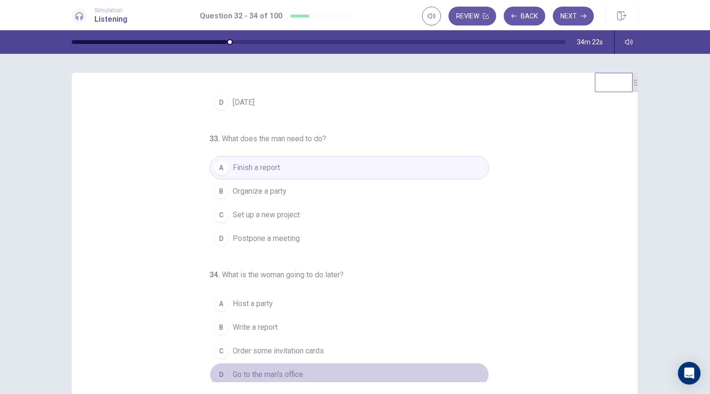
click at [243, 371] on span "Go to the man’s office" at bounding box center [268, 374] width 70 height 11
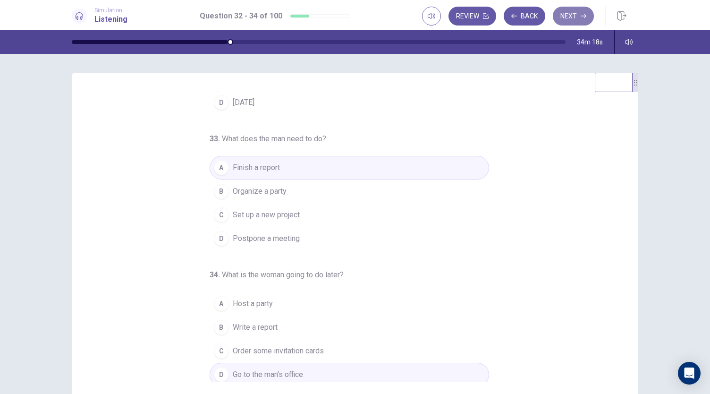
click at [563, 20] on button "Next" at bounding box center [573, 16] width 41 height 19
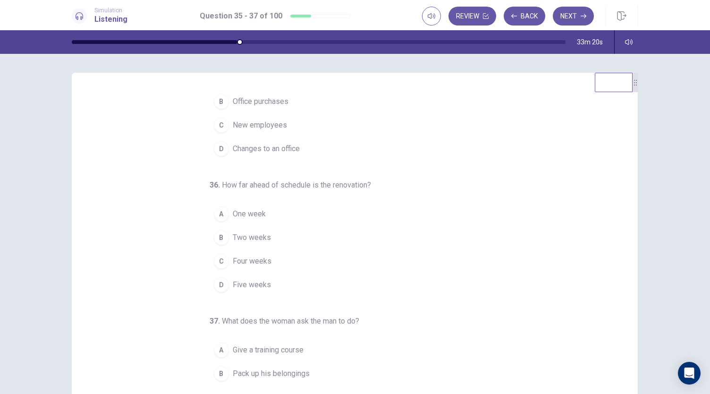
scroll to position [49, 0]
click at [227, 210] on button "A One week" at bounding box center [349, 214] width 279 height 24
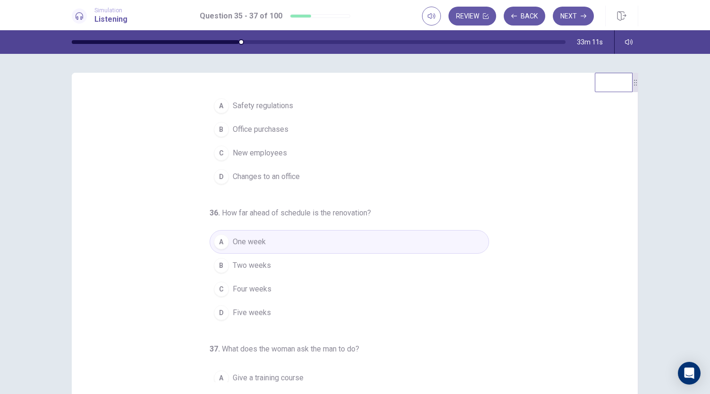
scroll to position [0, 0]
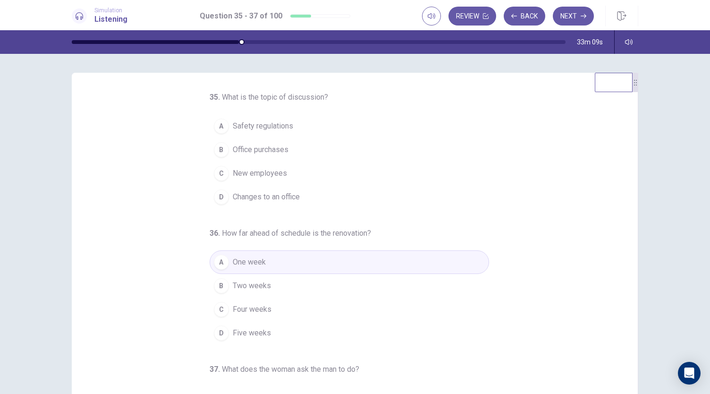
click at [242, 193] on span "Changes to an office" at bounding box center [266, 196] width 67 height 11
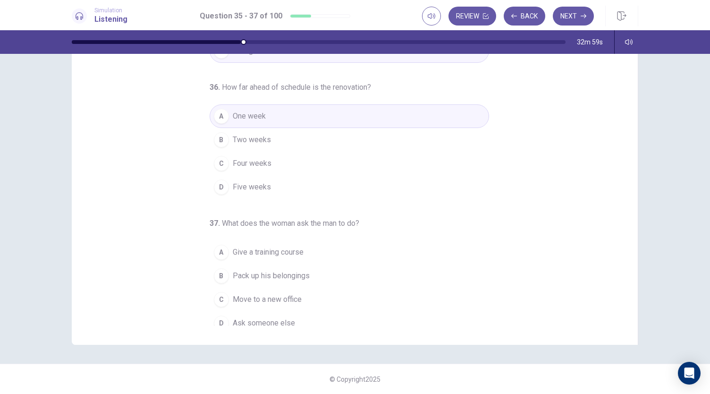
scroll to position [90, 0]
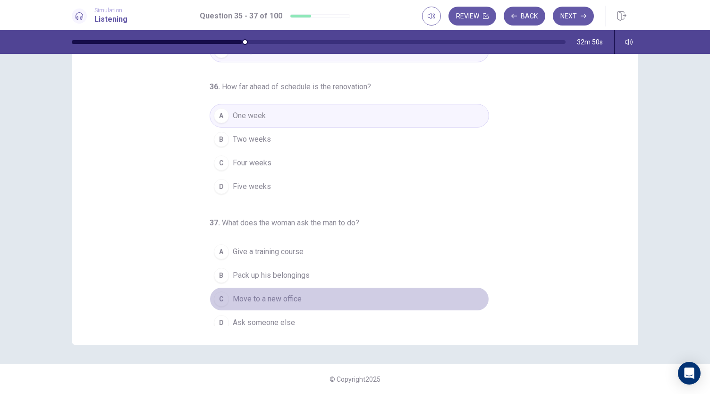
click at [218, 294] on div "C" at bounding box center [221, 298] width 15 height 15
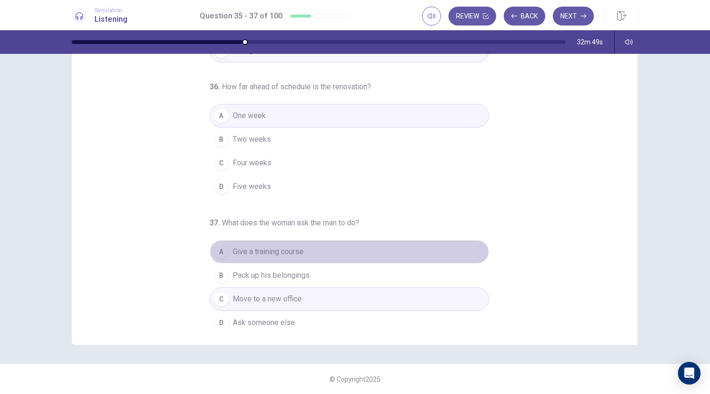
click at [220, 260] on button "A Give a training course" at bounding box center [349, 252] width 279 height 24
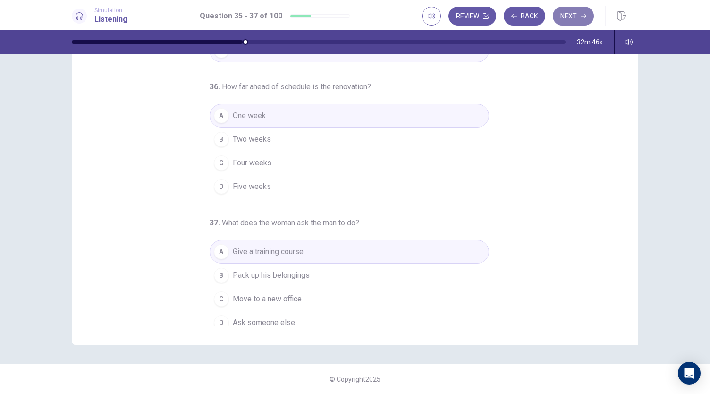
click at [578, 8] on button "Next" at bounding box center [573, 16] width 41 height 19
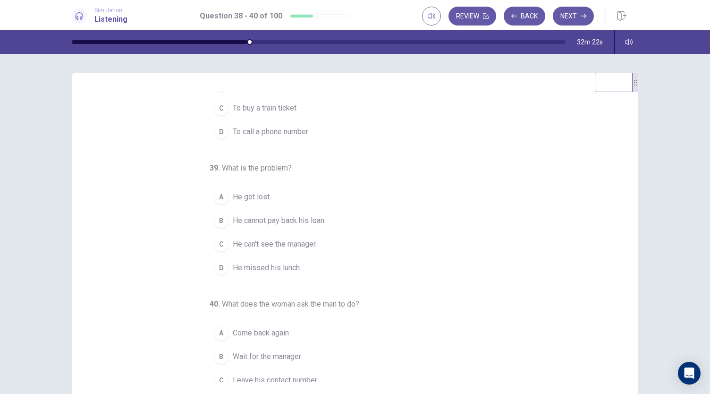
scroll to position [0, 0]
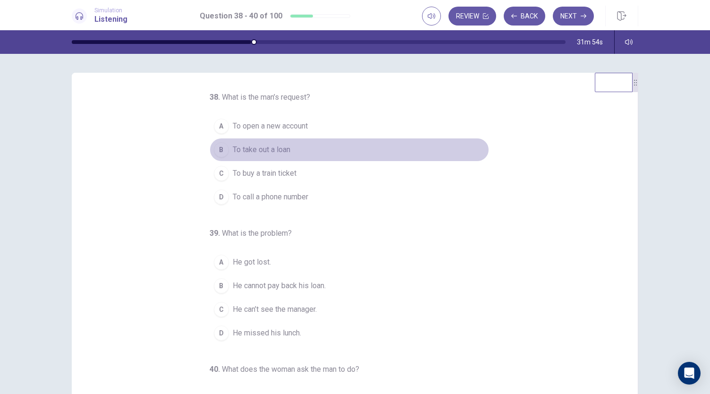
click at [221, 146] on div "B" at bounding box center [221, 149] width 15 height 15
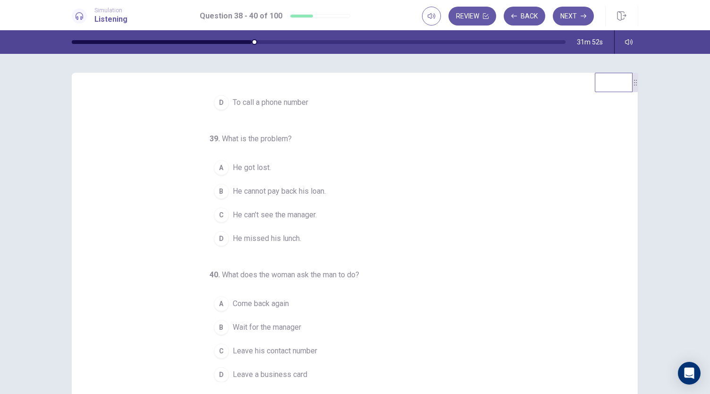
scroll to position [94, 0]
click at [262, 346] on span "Leave his contact number" at bounding box center [275, 350] width 84 height 11
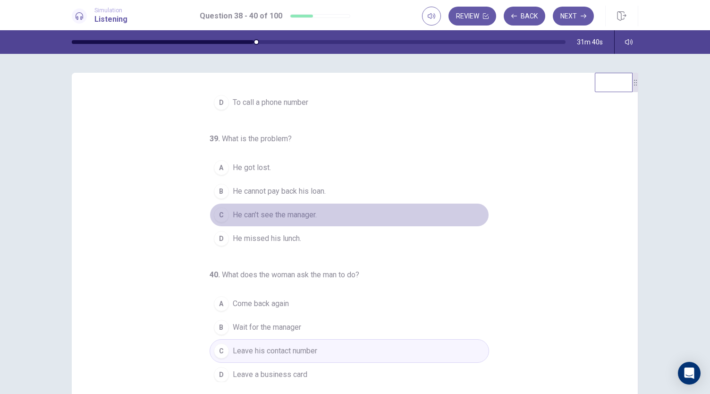
click at [272, 209] on span "He can’t see the manager." at bounding box center [275, 214] width 84 height 11
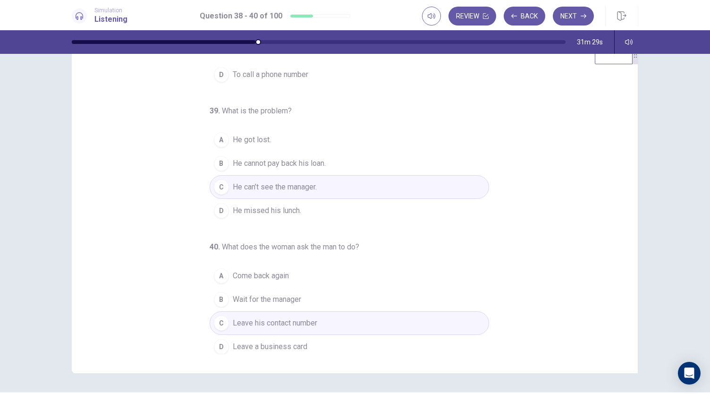
scroll to position [28, 0]
click at [580, 15] on button "Next" at bounding box center [573, 16] width 41 height 19
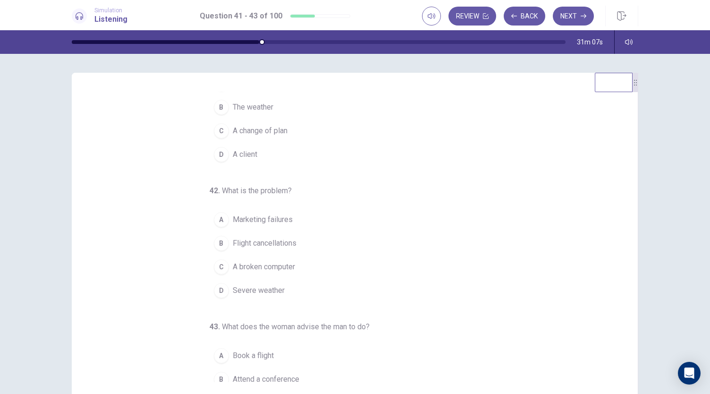
scroll to position [0, 0]
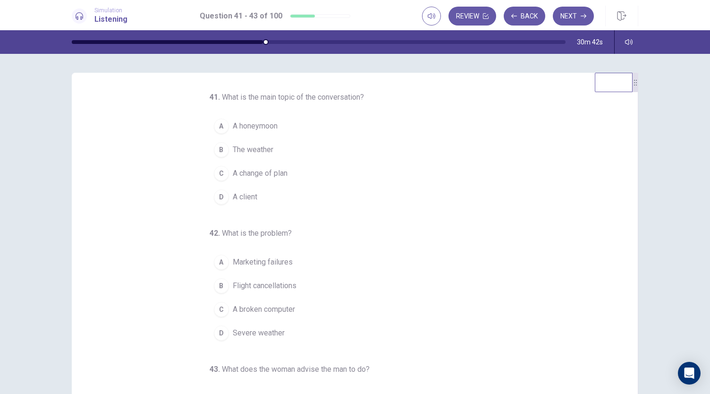
click at [235, 169] on span "A change of plan" at bounding box center [260, 173] width 55 height 11
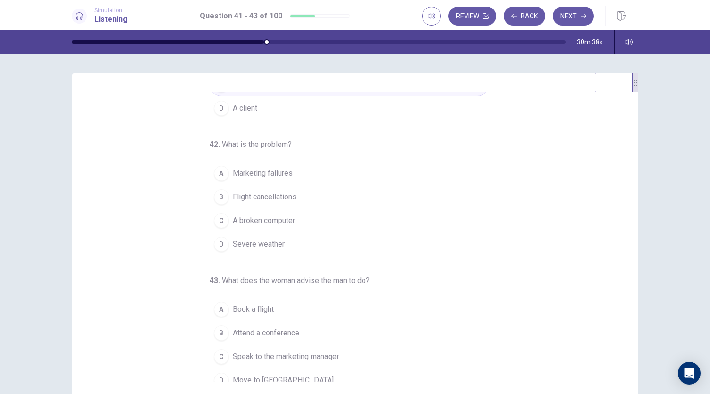
scroll to position [94, 0]
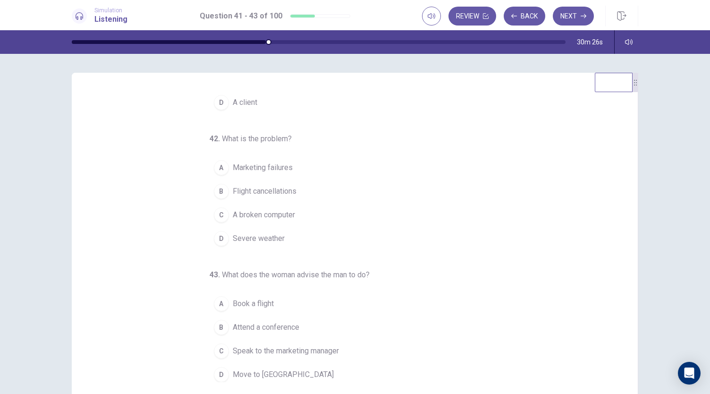
click at [269, 346] on span "Speak to the marketing manager" at bounding box center [286, 350] width 106 height 11
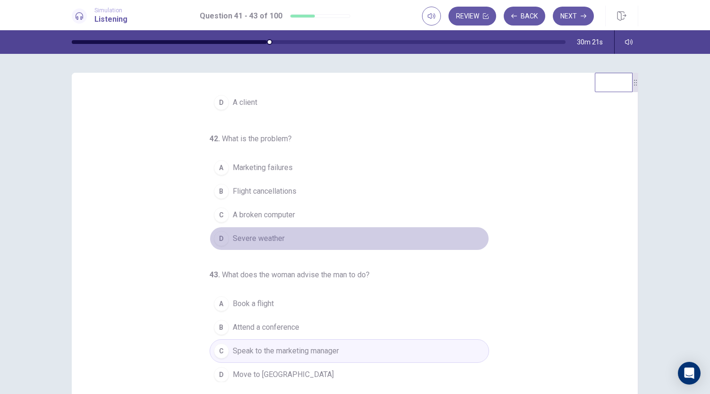
click at [249, 235] on span "Severe weather" at bounding box center [259, 238] width 52 height 11
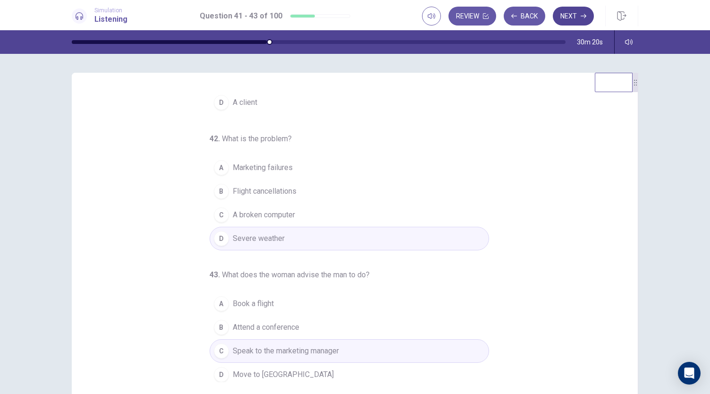
click at [576, 16] on button "Next" at bounding box center [573, 16] width 41 height 19
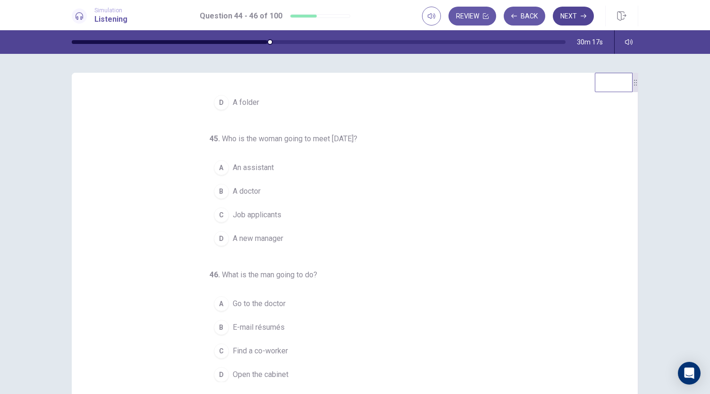
click at [576, 16] on button "Next" at bounding box center [573, 16] width 41 height 19
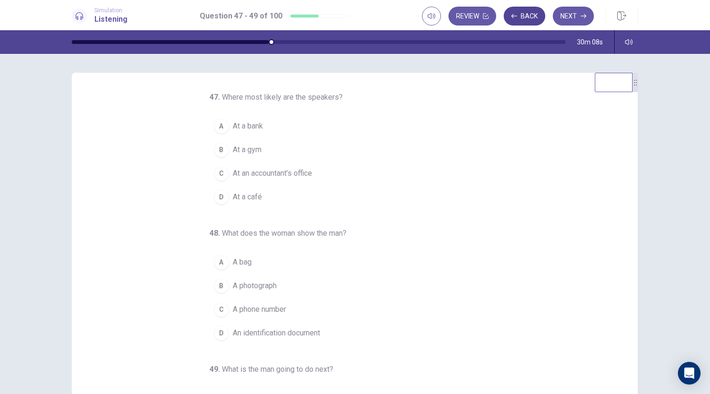
click at [530, 11] on button "Back" at bounding box center [525, 16] width 42 height 19
click at [218, 203] on button "D A folder" at bounding box center [349, 197] width 279 height 24
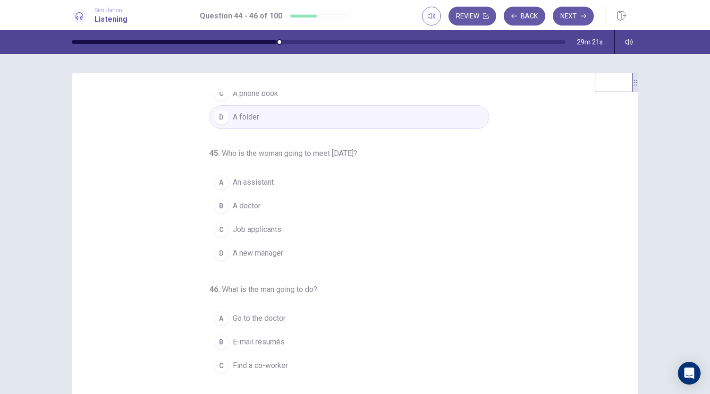
scroll to position [94, 0]
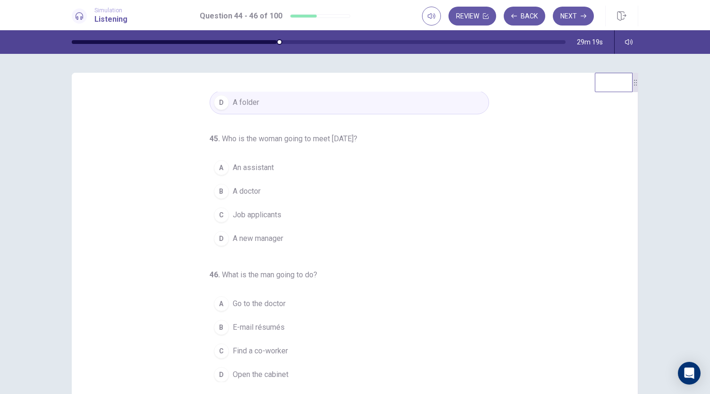
click at [215, 234] on div "D" at bounding box center [221, 238] width 15 height 15
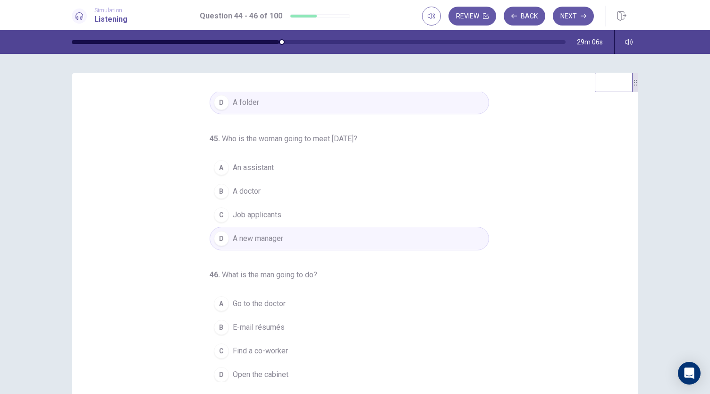
click at [218, 296] on div "A" at bounding box center [221, 303] width 15 height 15
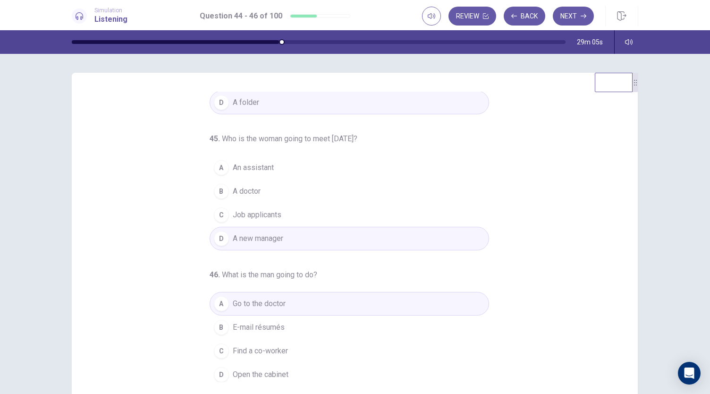
click at [149, 250] on div "44 . What is the woman searching for? A A report B A letter C A phone book D A …" at bounding box center [358, 237] width 543 height 290
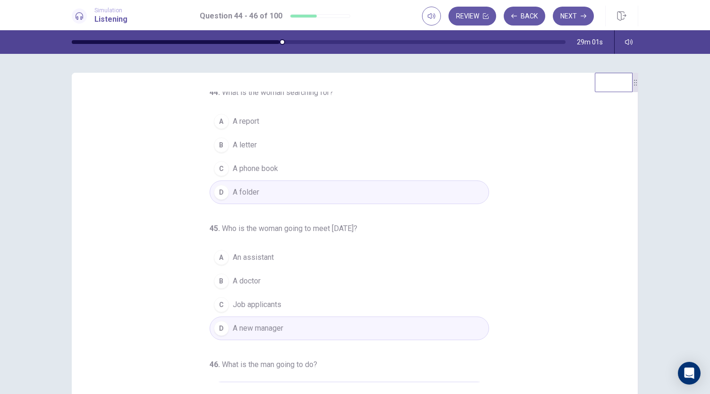
scroll to position [0, 0]
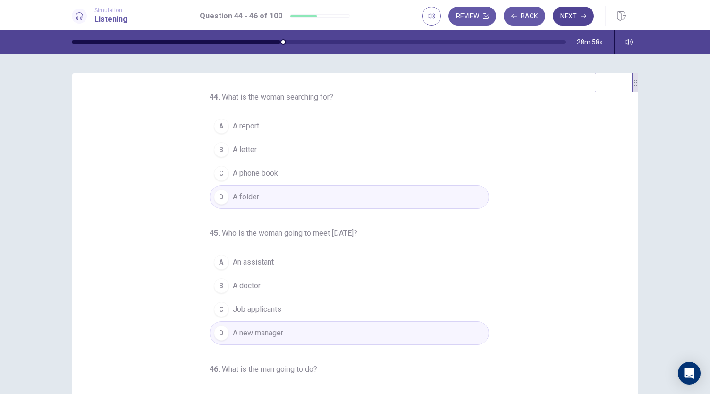
click at [558, 16] on button "Next" at bounding box center [573, 16] width 41 height 19
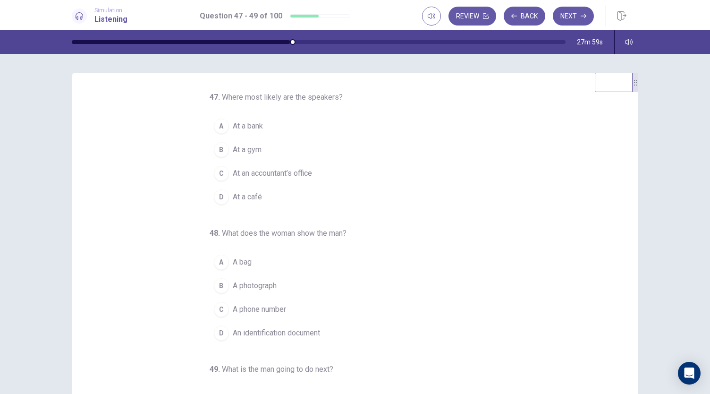
click at [281, 171] on span "At an accountant’s office" at bounding box center [272, 173] width 79 height 11
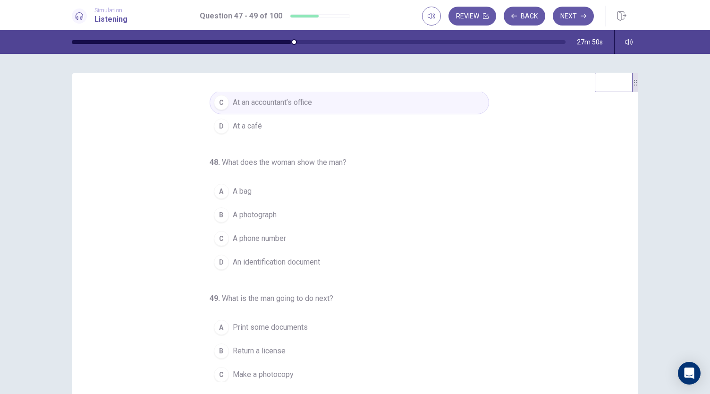
scroll to position [94, 0]
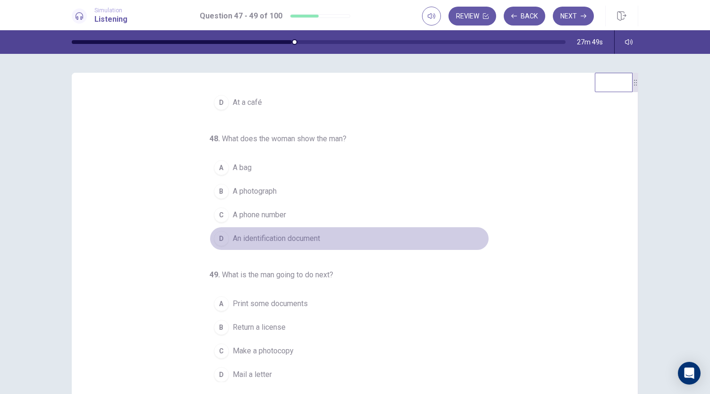
click at [216, 233] on div "D" at bounding box center [221, 238] width 15 height 15
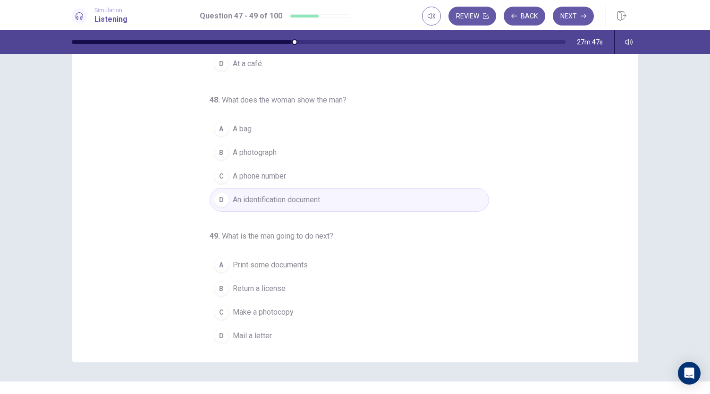
scroll to position [56, 0]
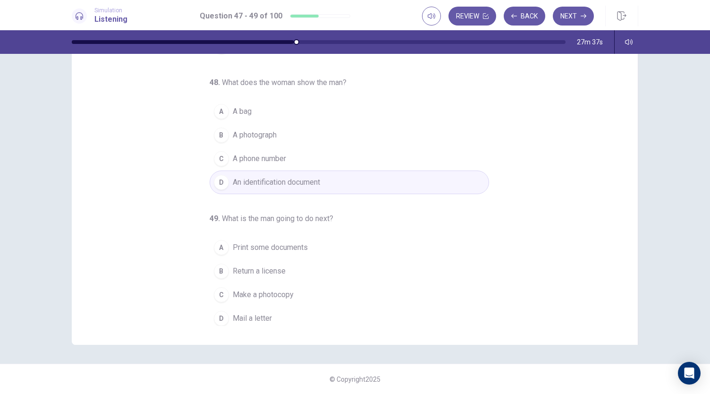
click at [217, 290] on div "C" at bounding box center [221, 294] width 15 height 15
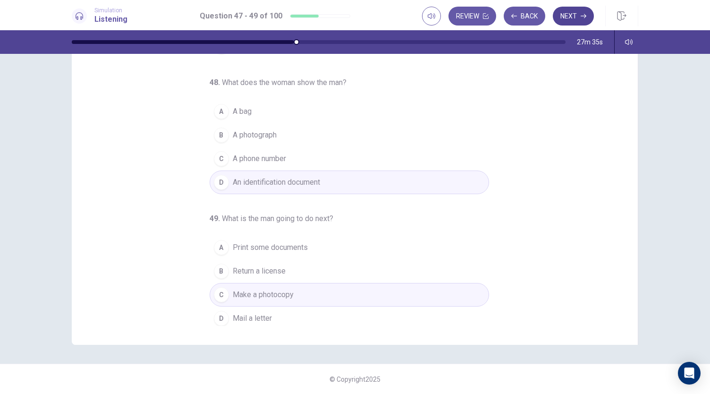
click at [578, 12] on button "Next" at bounding box center [573, 16] width 41 height 19
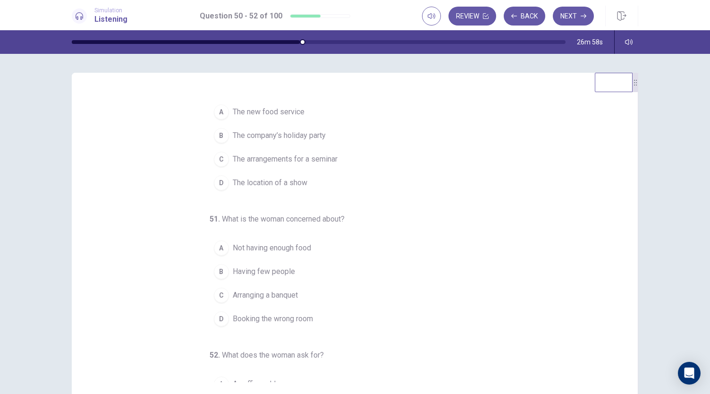
scroll to position [0, 0]
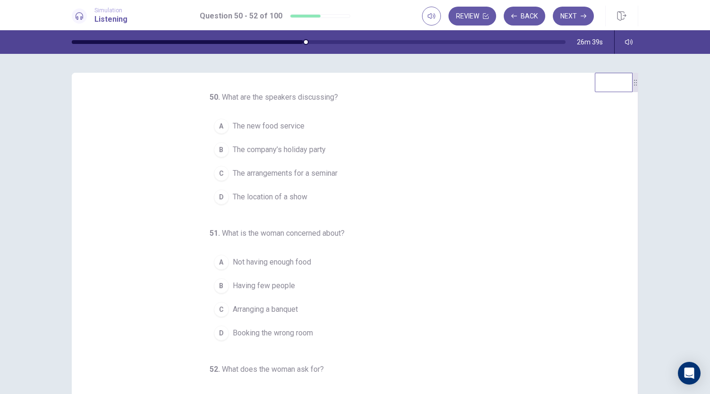
click at [279, 169] on span "The arrangements for a seminar" at bounding box center [285, 173] width 105 height 11
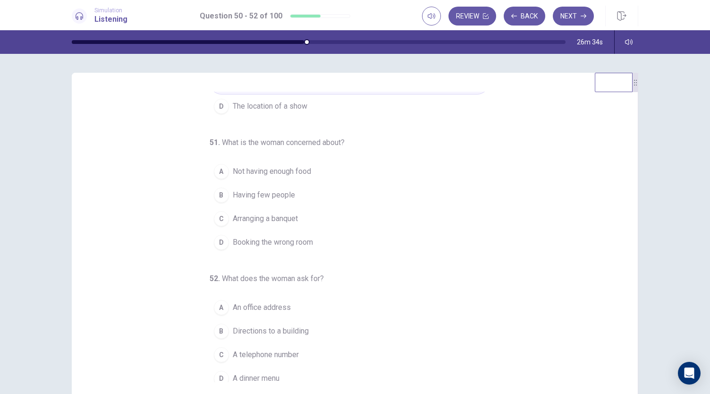
scroll to position [92, 0]
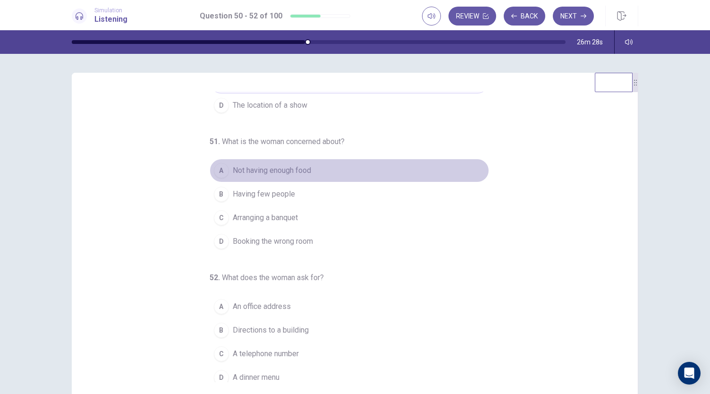
click at [215, 168] on div "A" at bounding box center [221, 170] width 15 height 15
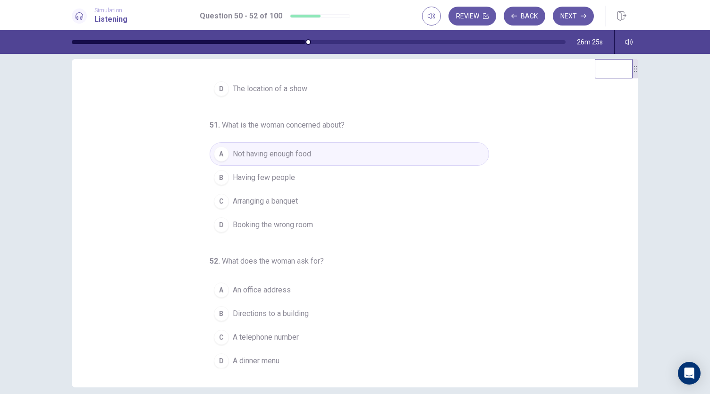
scroll to position [17, 0]
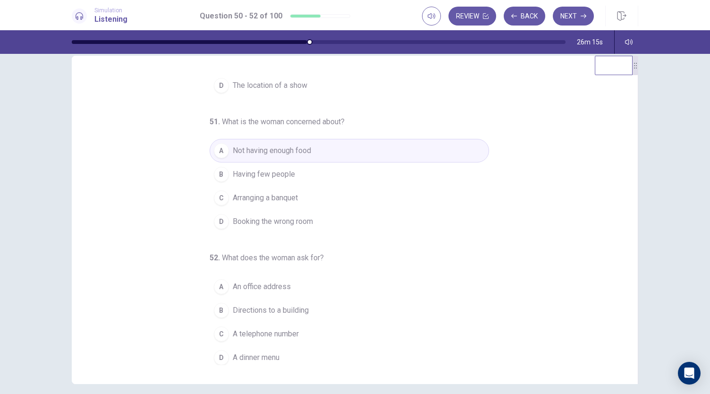
click at [221, 328] on div "C" at bounding box center [221, 333] width 15 height 15
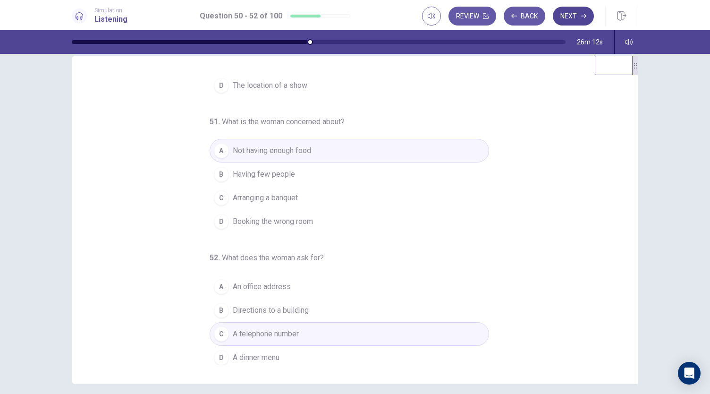
click at [571, 18] on button "Next" at bounding box center [573, 16] width 41 height 19
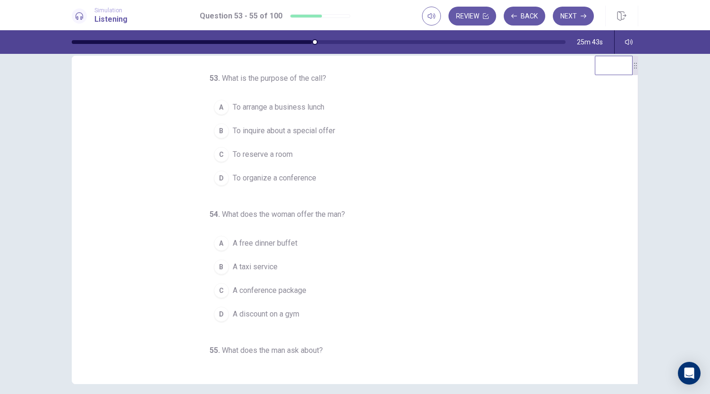
scroll to position [0, 0]
click at [216, 152] on div "C" at bounding box center [221, 156] width 15 height 15
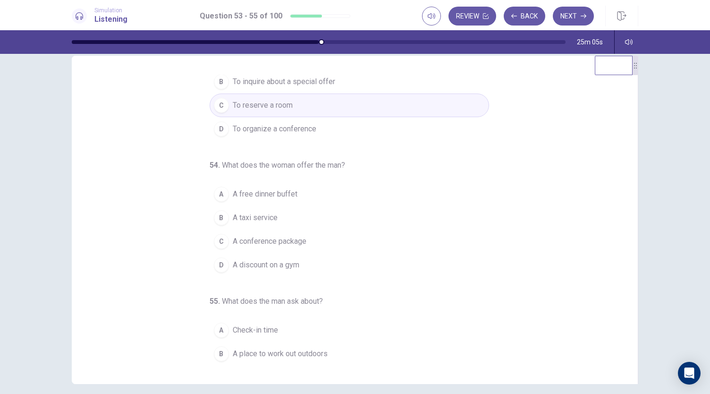
scroll to position [51, 0]
click at [217, 236] on div "C" at bounding box center [221, 240] width 15 height 15
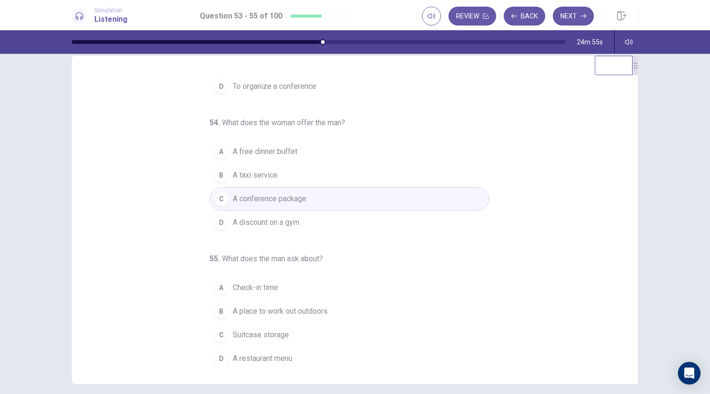
scroll to position [94, 0]
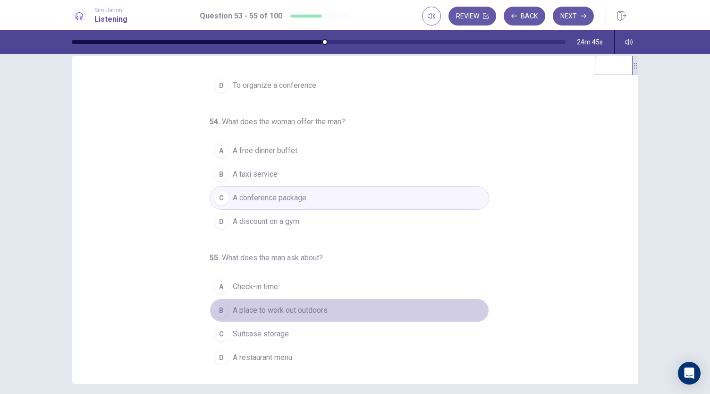
click at [219, 304] on div "B" at bounding box center [221, 310] width 15 height 15
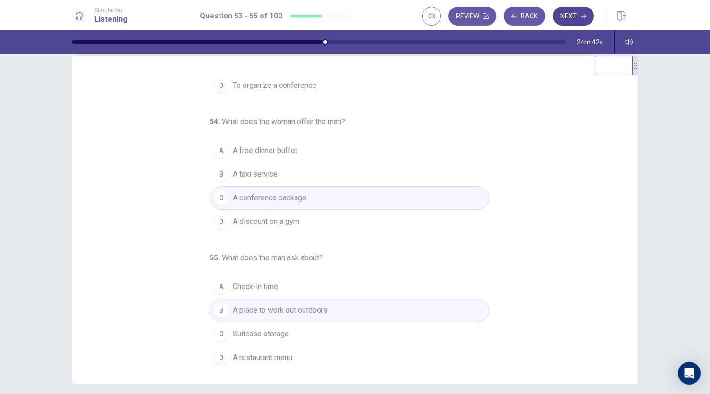
click at [575, 13] on button "Next" at bounding box center [573, 16] width 41 height 19
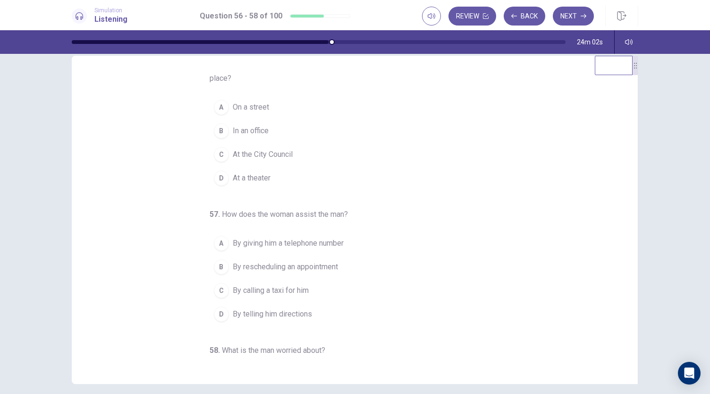
scroll to position [0, 0]
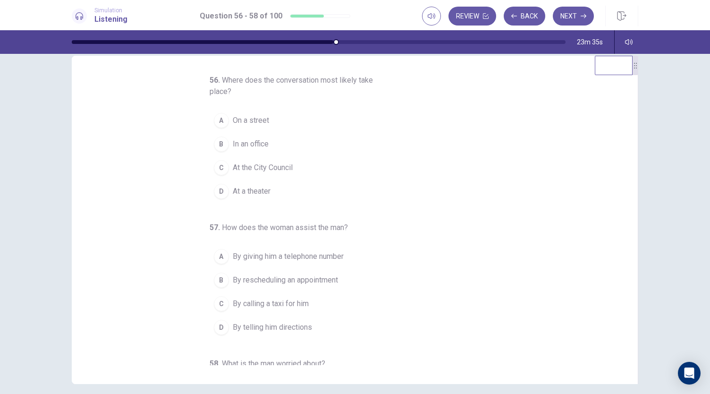
click at [215, 119] on div "A" at bounding box center [221, 120] width 15 height 15
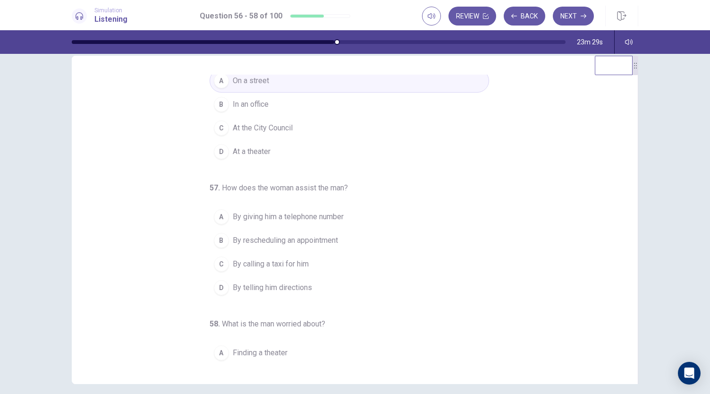
scroll to position [40, 0]
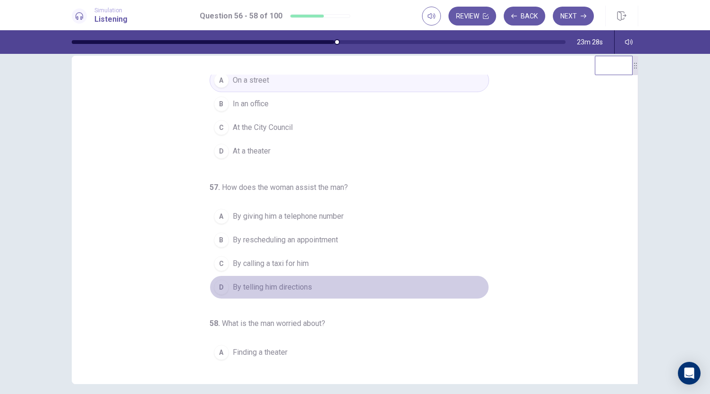
click at [217, 285] on div "D" at bounding box center [221, 286] width 15 height 15
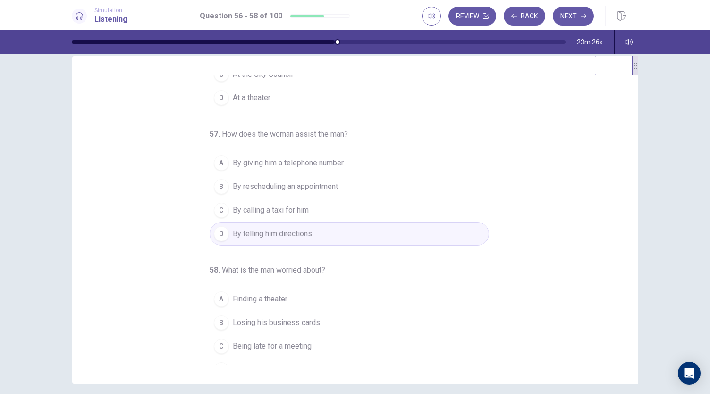
scroll to position [106, 0]
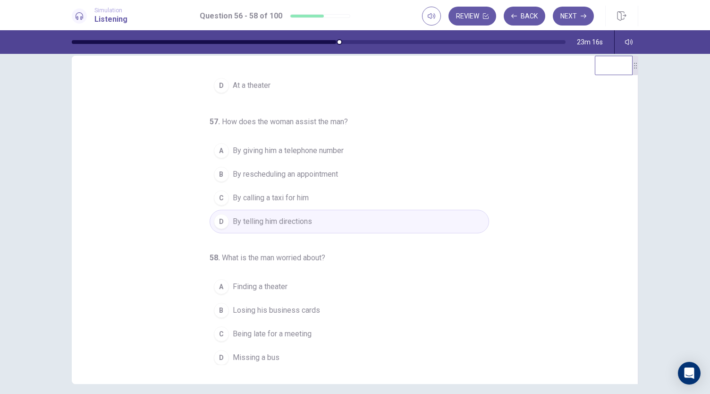
click at [227, 334] on button "C Being late for a meeting" at bounding box center [349, 334] width 279 height 24
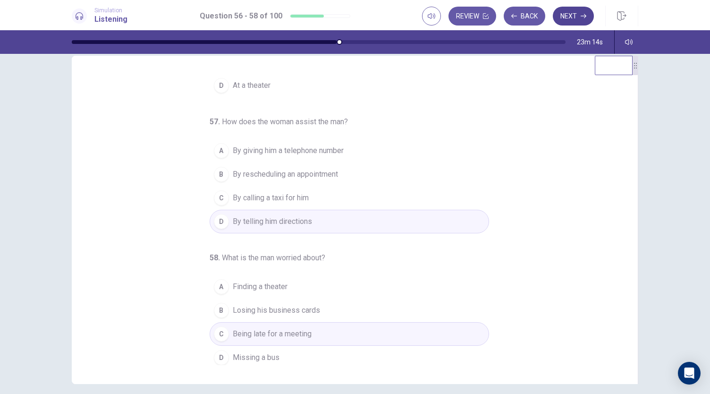
click at [574, 19] on button "Next" at bounding box center [573, 16] width 41 height 19
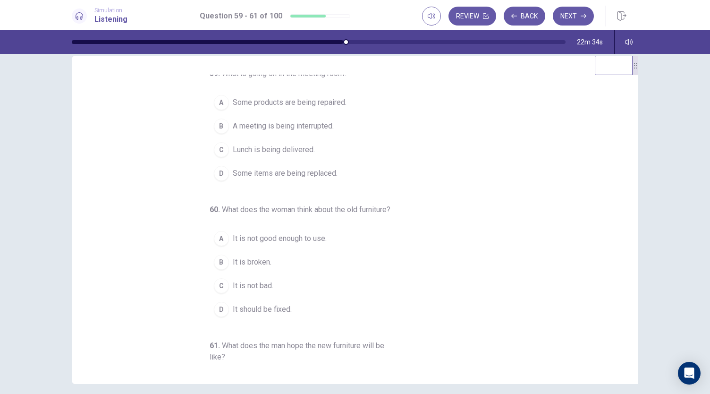
scroll to position [0, 0]
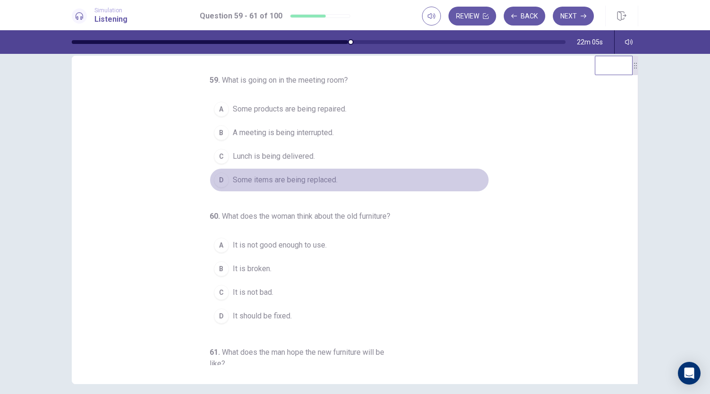
click at [252, 175] on span "Some items are being replaced." at bounding box center [285, 179] width 105 height 11
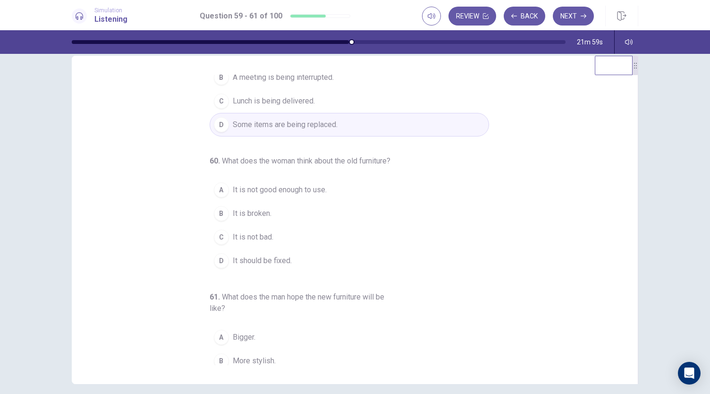
scroll to position [56, 0]
click at [247, 242] on span "It is not bad." at bounding box center [253, 236] width 41 height 11
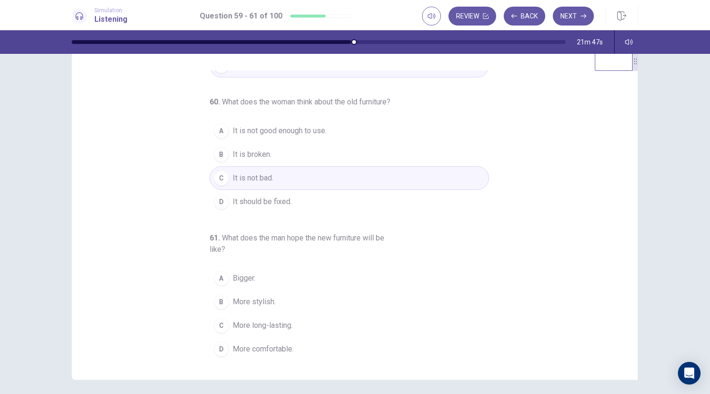
scroll to position [22, 0]
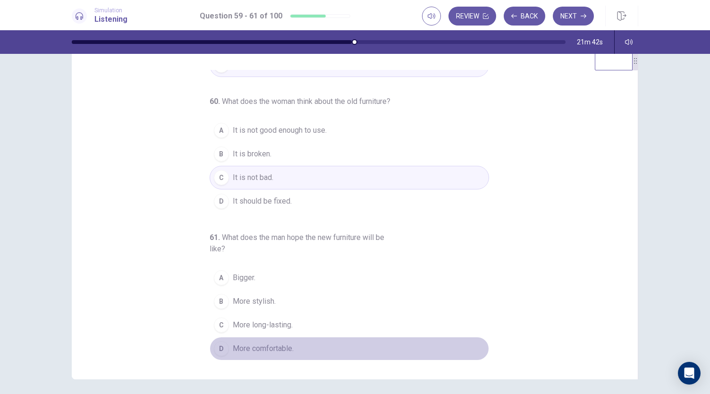
click at [214, 353] on div "D" at bounding box center [221, 348] width 15 height 15
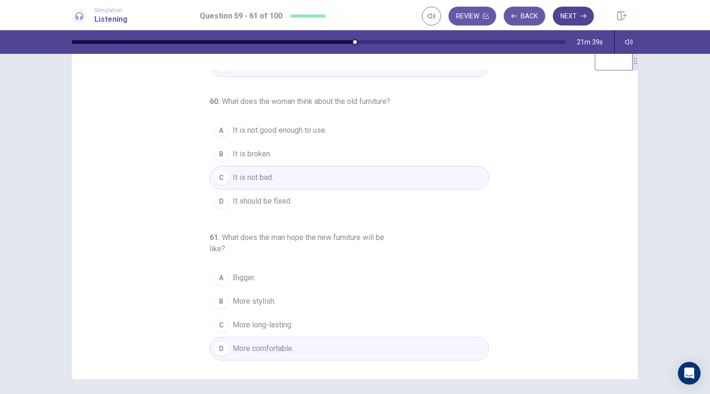
click at [568, 18] on button "Next" at bounding box center [573, 16] width 41 height 19
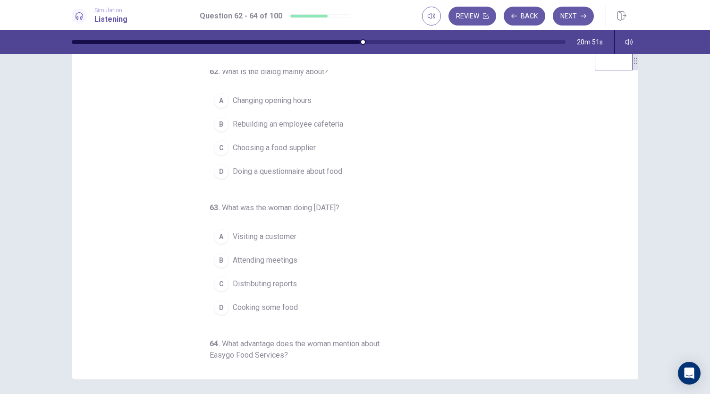
scroll to position [0, 0]
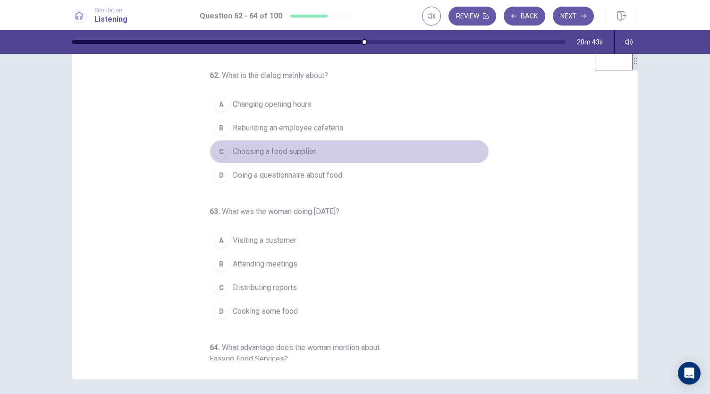
click at [261, 157] on button "C Choosing a food supplier" at bounding box center [349, 152] width 279 height 24
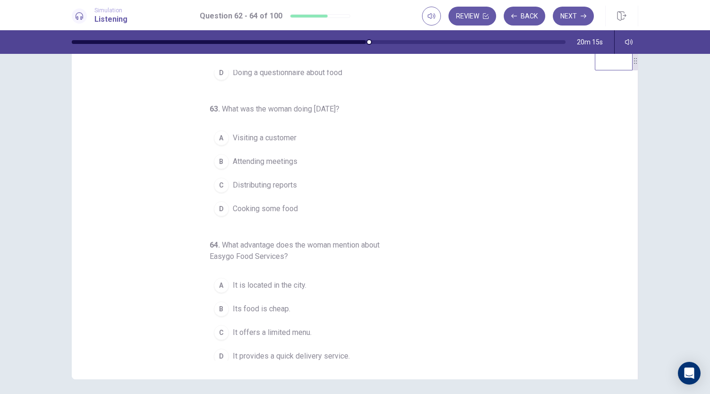
scroll to position [106, 0]
click at [219, 153] on div "B" at bounding box center [221, 158] width 15 height 15
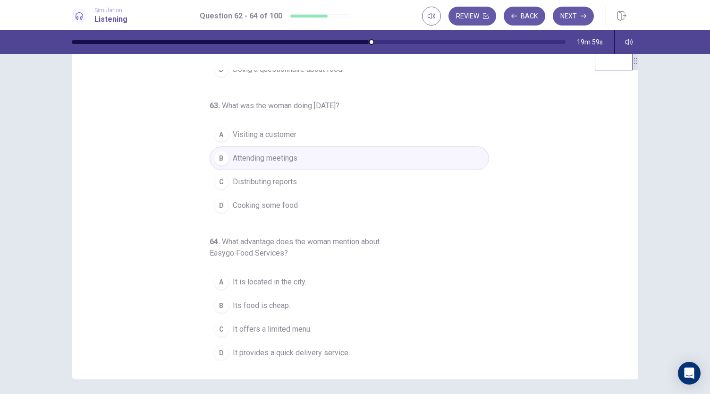
click at [215, 323] on div "C" at bounding box center [221, 328] width 15 height 15
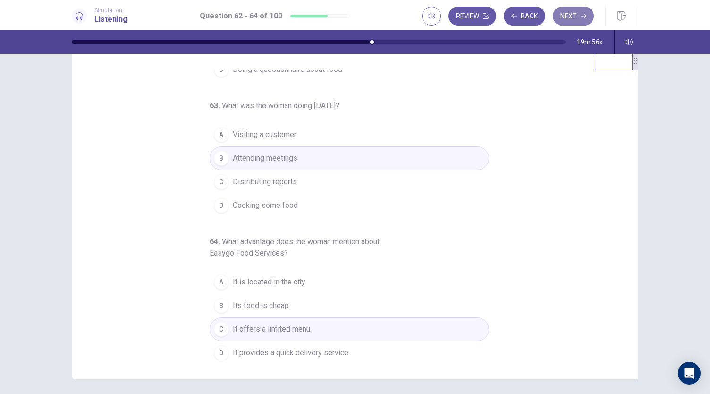
click at [569, 23] on button "Next" at bounding box center [573, 16] width 41 height 19
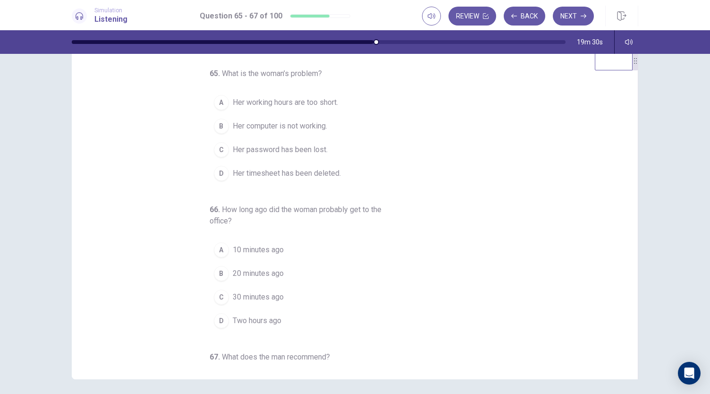
scroll to position [0, 0]
click at [268, 130] on span "Her computer is not working." at bounding box center [280, 127] width 94 height 11
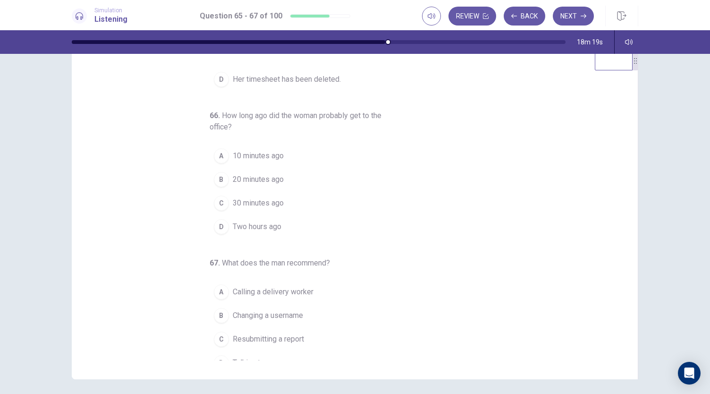
scroll to position [106, 0]
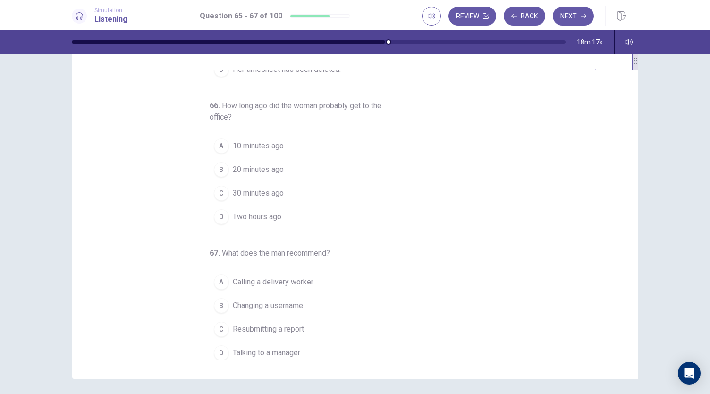
click at [214, 348] on div "D" at bounding box center [221, 352] width 15 height 15
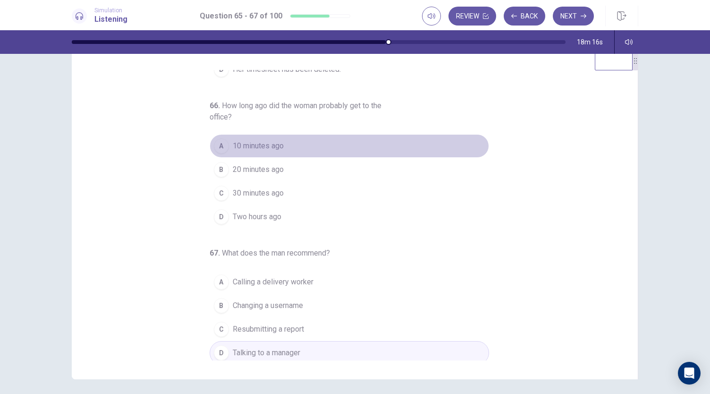
click at [218, 147] on div "A" at bounding box center [221, 145] width 15 height 15
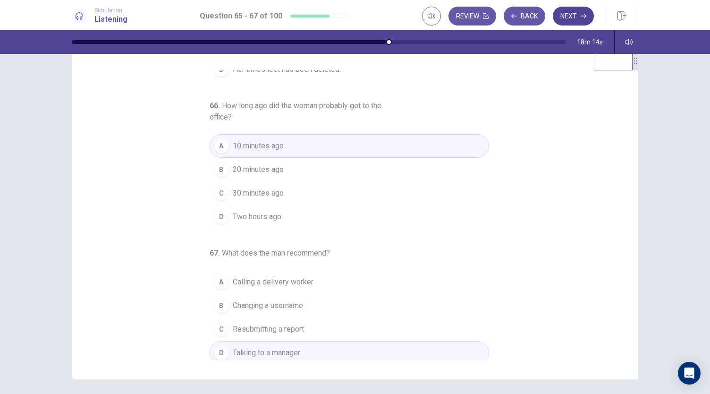
click at [566, 19] on button "Next" at bounding box center [573, 16] width 41 height 19
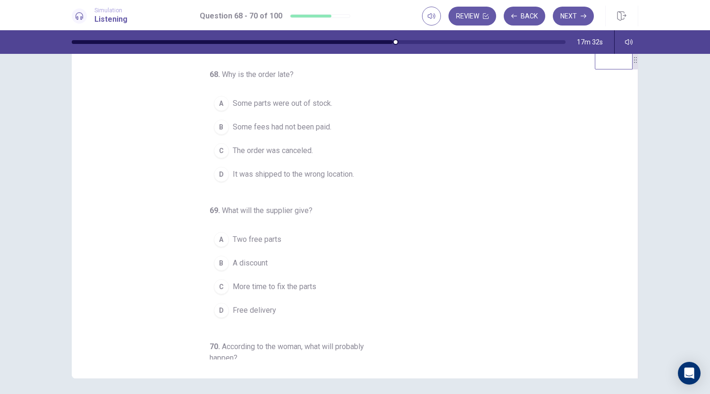
scroll to position [0, 0]
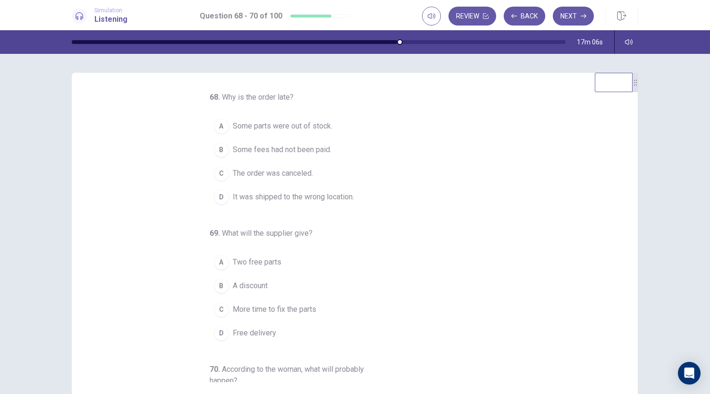
click at [215, 199] on div "D" at bounding box center [221, 196] width 15 height 15
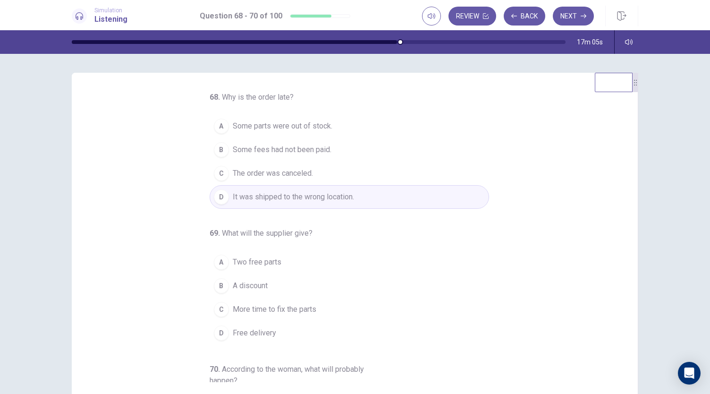
click at [149, 200] on div "68 . Why is the order late? A Some parts were out of stock. B Some fees had not…" at bounding box center [358, 237] width 543 height 290
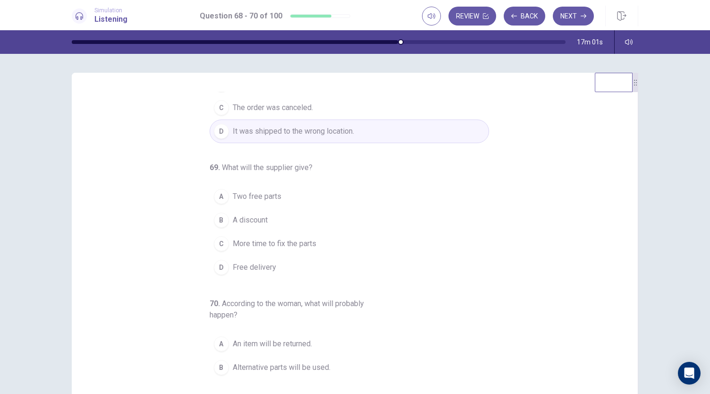
scroll to position [70, 0]
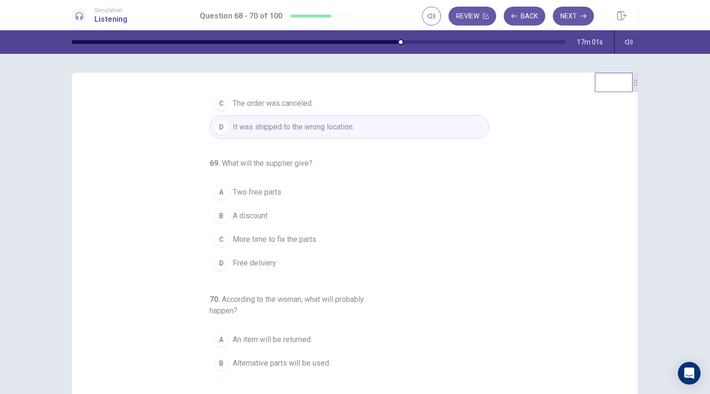
click at [217, 214] on div "B" at bounding box center [221, 215] width 15 height 15
click at [169, 261] on div "68 . Why is the order late? A Some parts were out of stock. B Some fees had not…" at bounding box center [358, 237] width 543 height 290
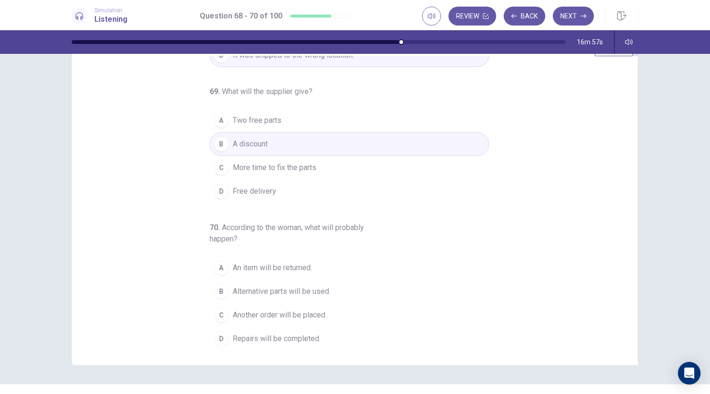
scroll to position [42, 0]
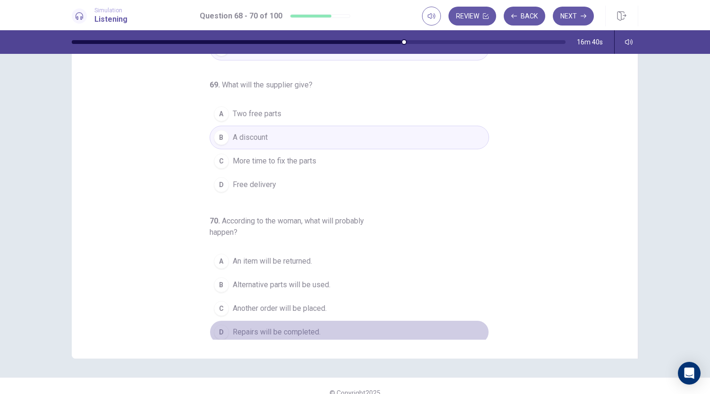
click at [217, 325] on div "D" at bounding box center [221, 331] width 15 height 15
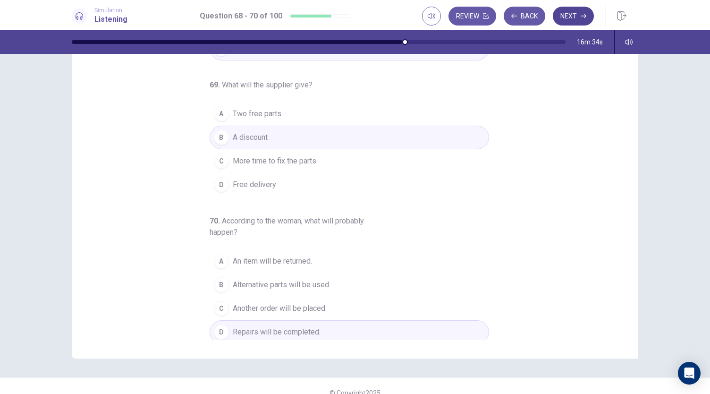
click at [582, 13] on icon "button" at bounding box center [584, 16] width 6 height 6
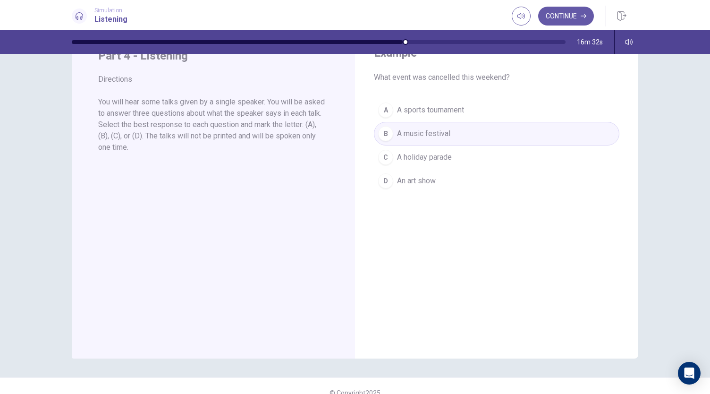
scroll to position [0, 0]
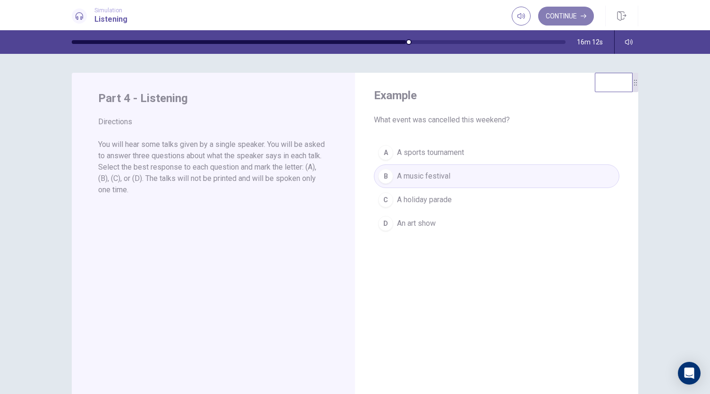
click at [574, 19] on button "Continue" at bounding box center [566, 16] width 56 height 19
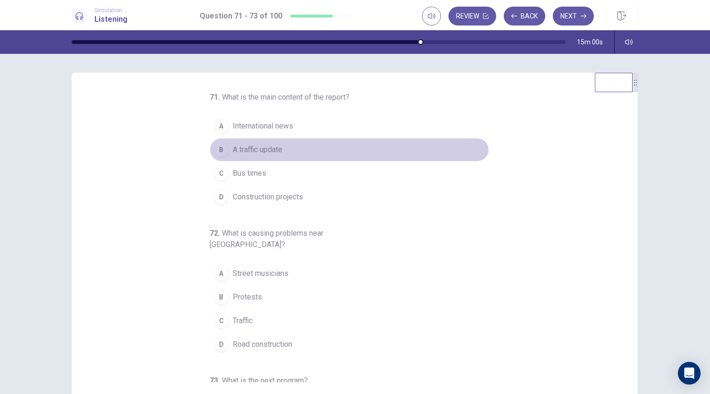
click at [218, 142] on div "B" at bounding box center [221, 149] width 15 height 15
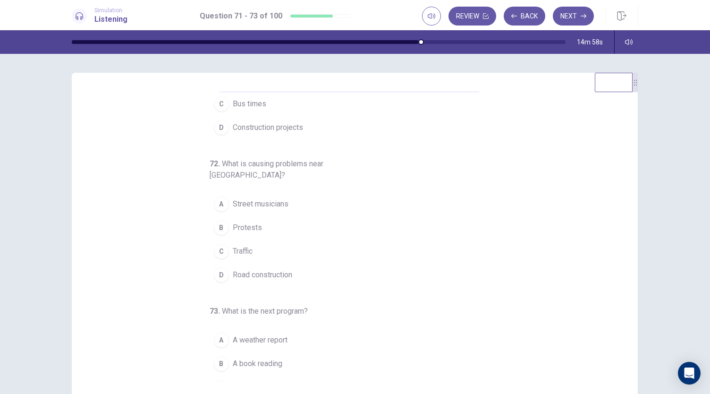
scroll to position [70, 0]
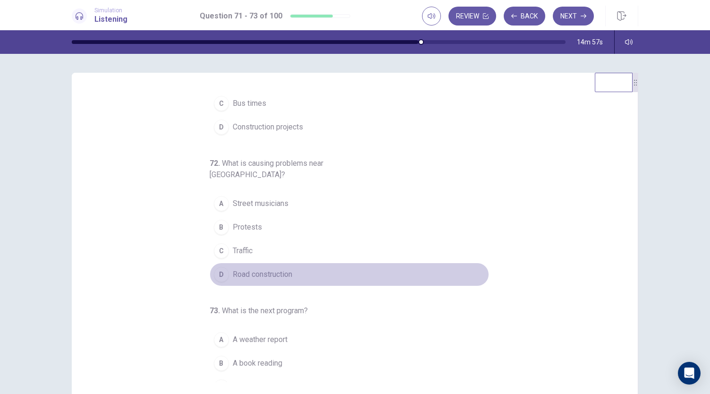
click at [215, 267] on div "D" at bounding box center [221, 274] width 15 height 15
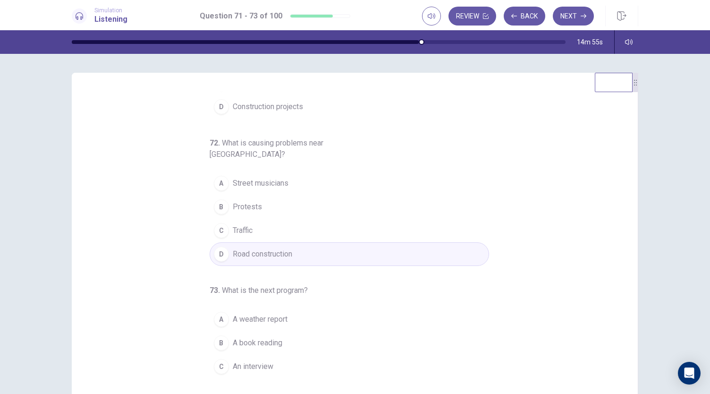
scroll to position [94, 0]
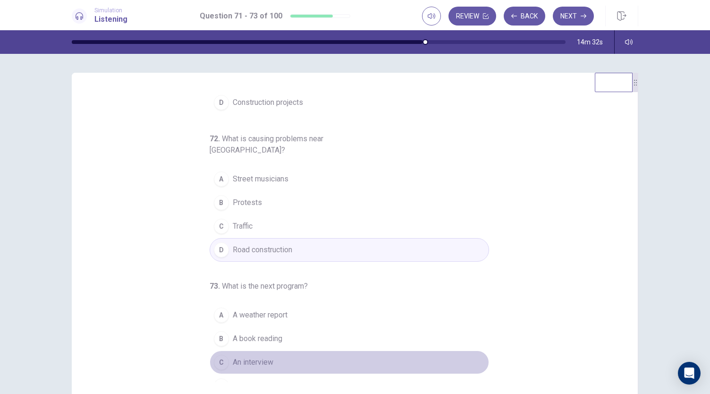
click at [214, 355] on div "C" at bounding box center [221, 362] width 15 height 15
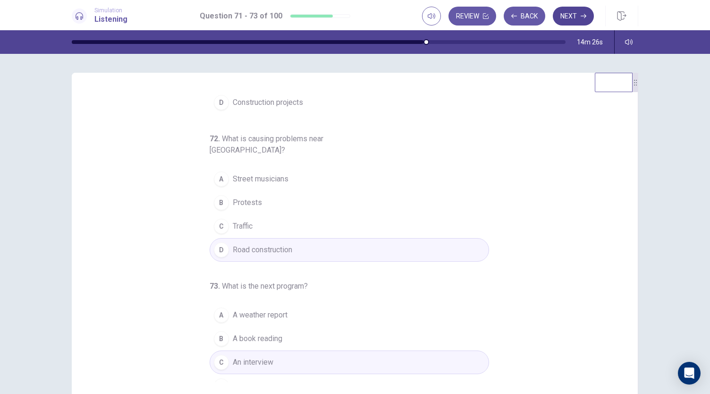
click at [570, 16] on button "Next" at bounding box center [573, 16] width 41 height 19
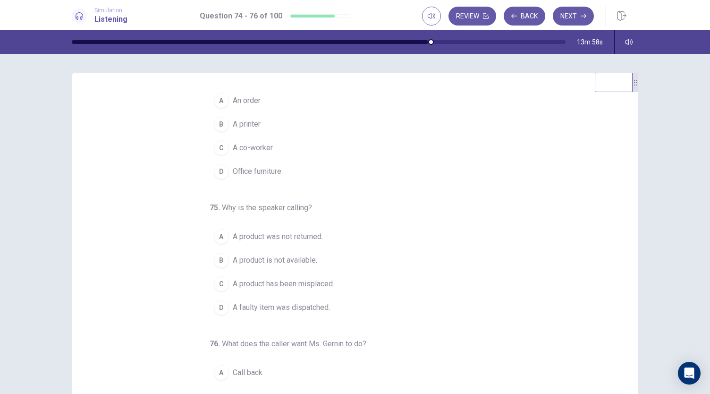
scroll to position [0, 0]
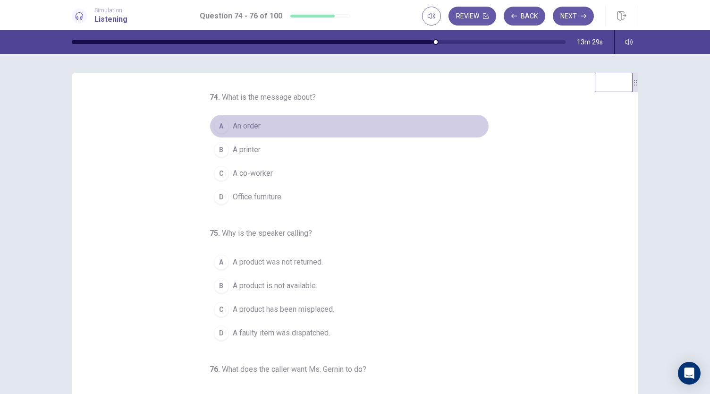
click at [219, 129] on div "A" at bounding box center [221, 125] width 15 height 15
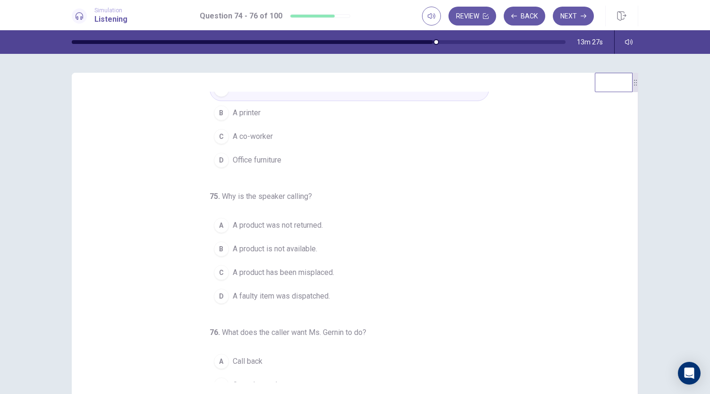
scroll to position [37, 0]
click at [214, 245] on div "B" at bounding box center [221, 248] width 15 height 15
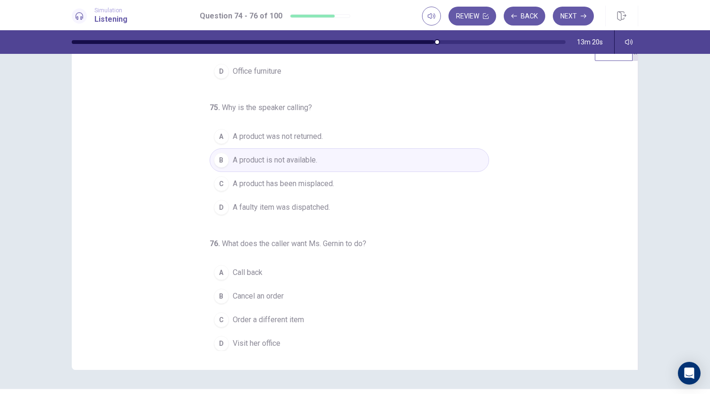
scroll to position [33, 0]
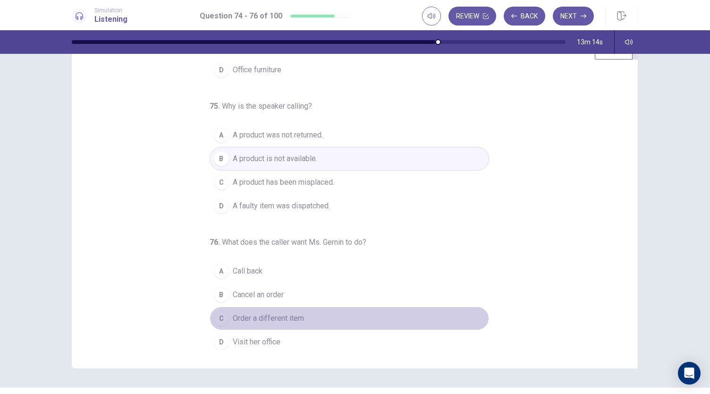
click at [220, 313] on div "C" at bounding box center [221, 318] width 15 height 15
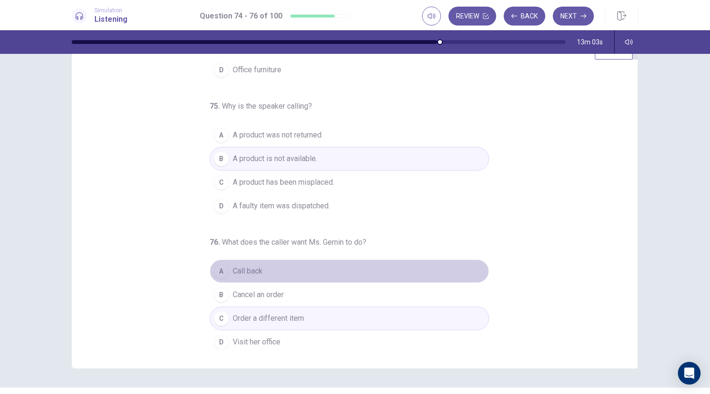
click at [233, 273] on span "Call back" at bounding box center [248, 270] width 30 height 11
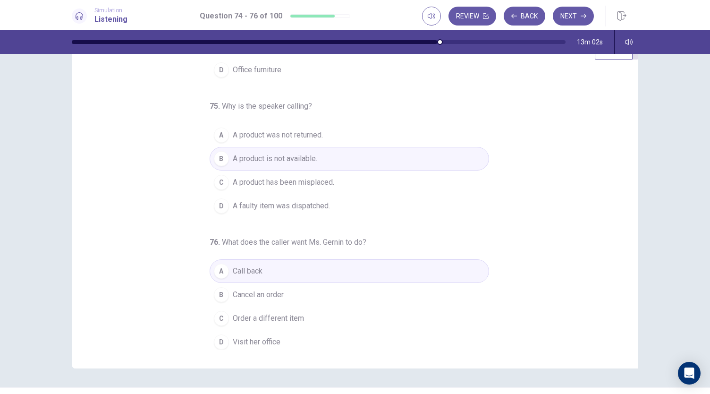
click at [154, 272] on div "74 . What is the message about? A An order B A printer C A co-worker D Office f…" at bounding box center [358, 204] width 543 height 290
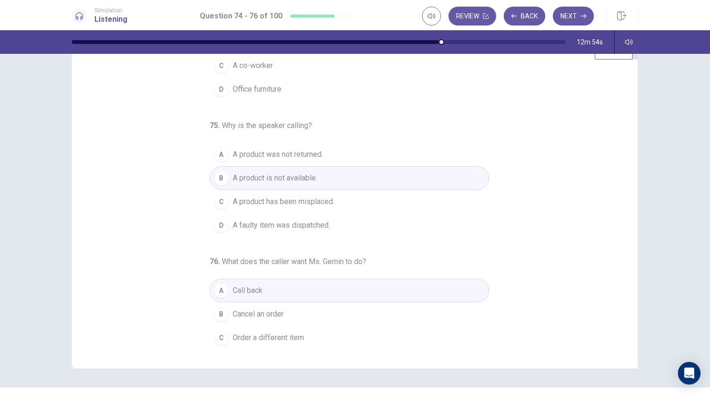
scroll to position [78, 0]
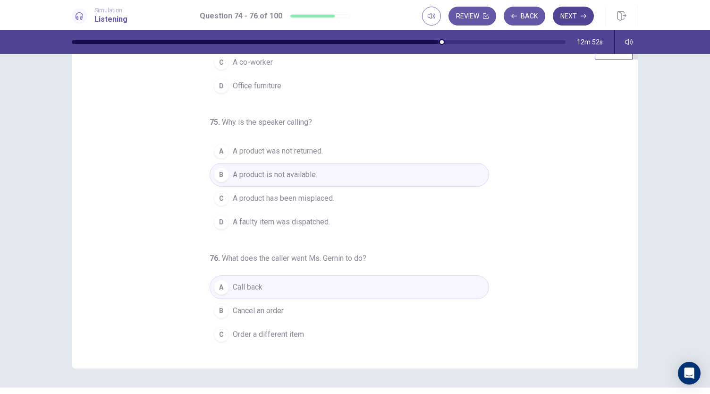
click at [567, 21] on button "Next" at bounding box center [573, 16] width 41 height 19
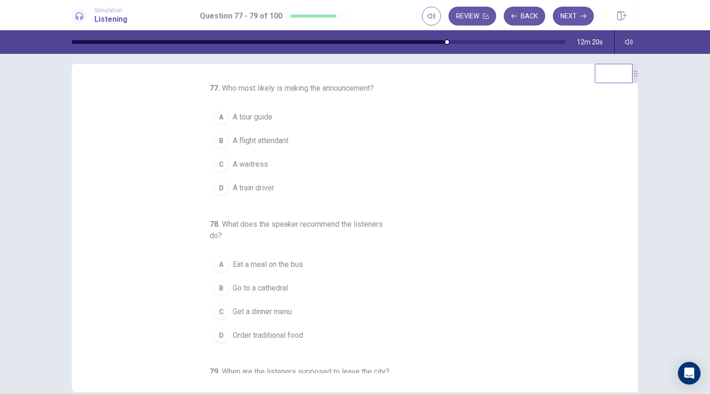
scroll to position [0, 0]
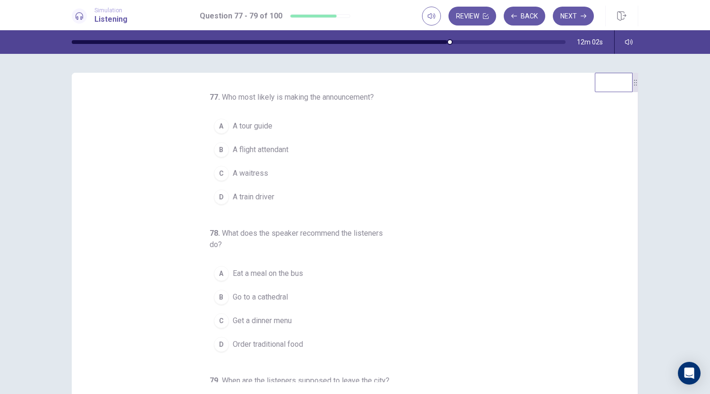
click at [215, 127] on div "A" at bounding box center [221, 125] width 15 height 15
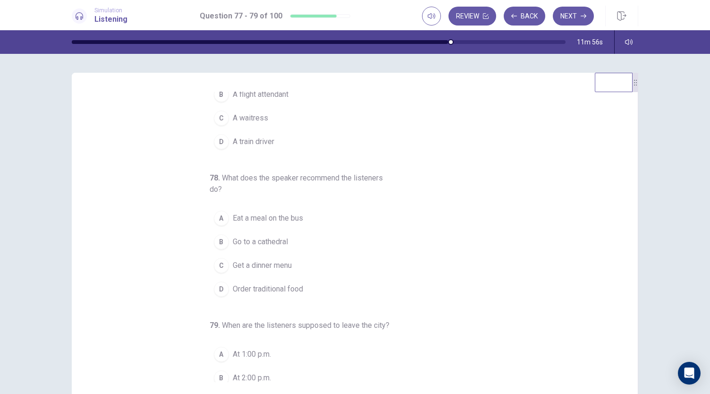
scroll to position [56, 0]
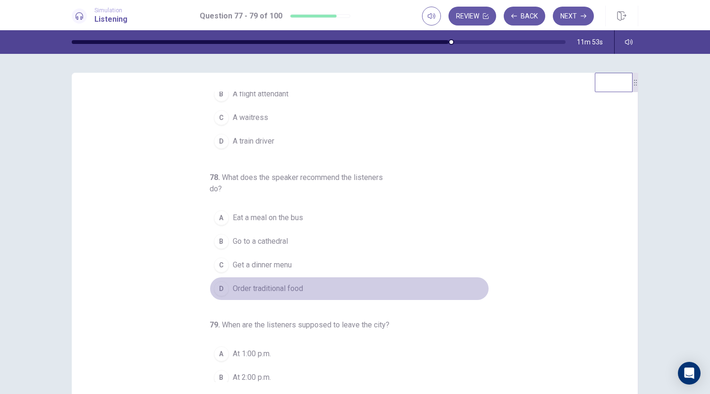
click at [224, 285] on div "D" at bounding box center [221, 288] width 15 height 15
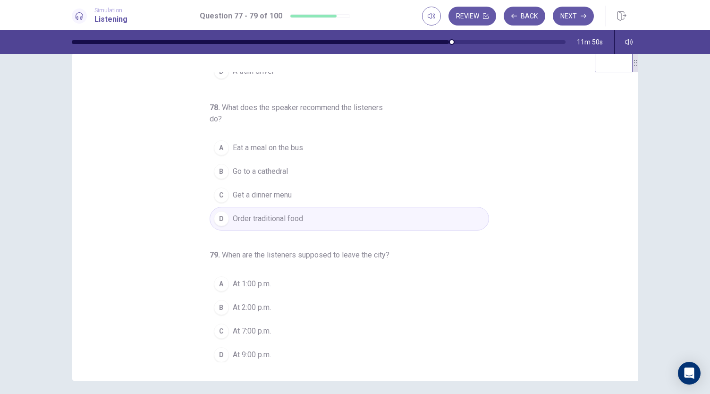
scroll to position [20, 0]
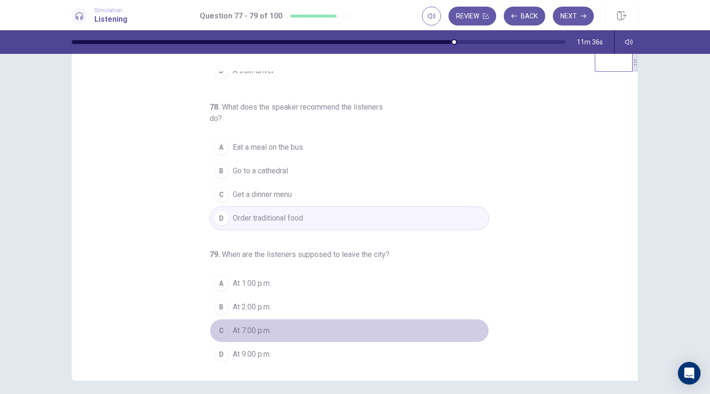
click at [223, 329] on div "C" at bounding box center [221, 330] width 15 height 15
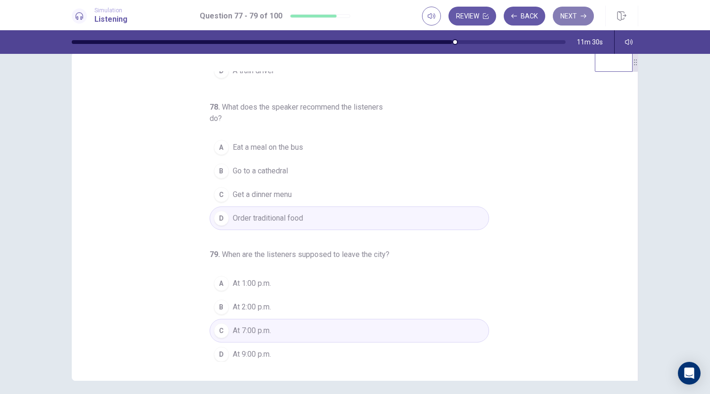
click at [559, 16] on button "Next" at bounding box center [573, 16] width 41 height 19
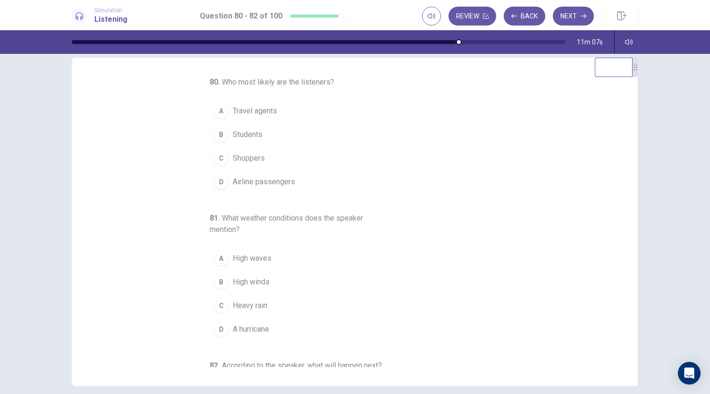
scroll to position [0, 0]
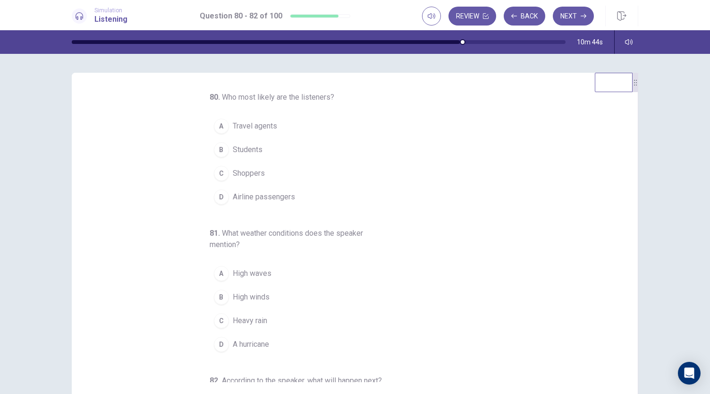
click at [224, 195] on button "D Airline passengers" at bounding box center [349, 197] width 279 height 24
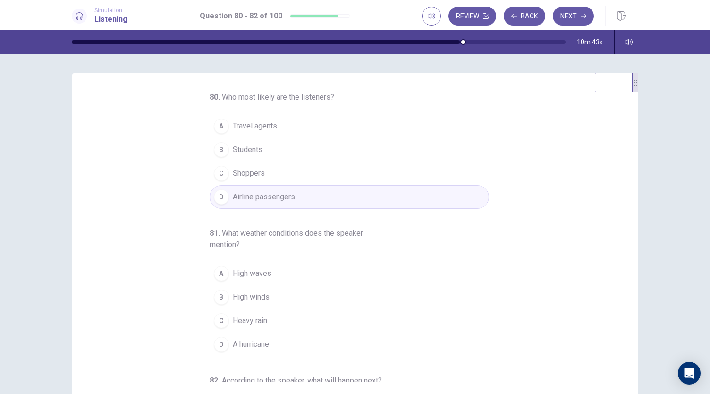
click at [157, 204] on div "80 . Who most likely are the listeners? A Travel agents B Students C Shoppers D…" at bounding box center [358, 237] width 543 height 290
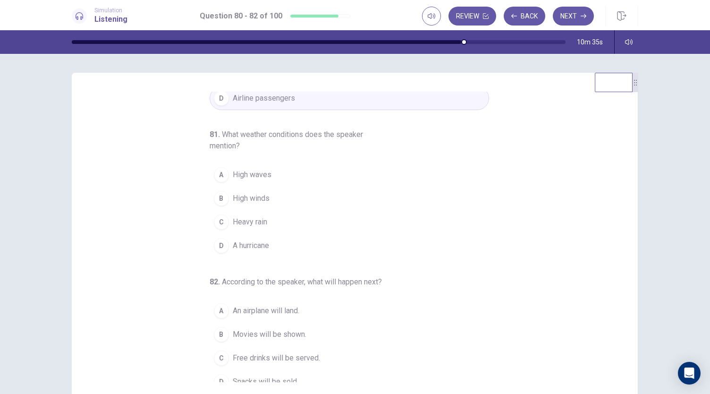
scroll to position [101, 0]
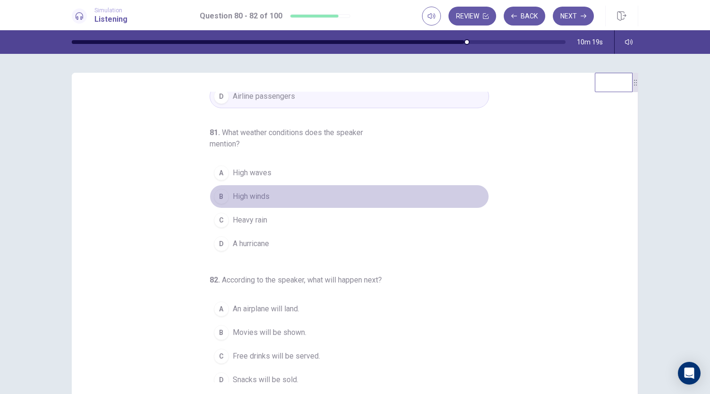
click at [221, 194] on div "B" at bounding box center [221, 196] width 15 height 15
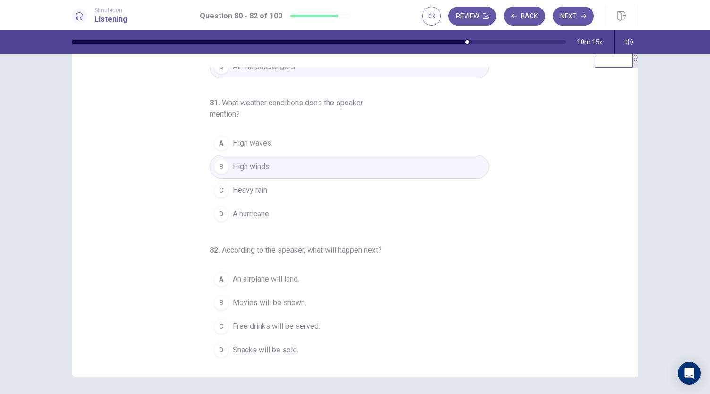
scroll to position [25, 0]
click at [215, 323] on div "C" at bounding box center [221, 325] width 15 height 15
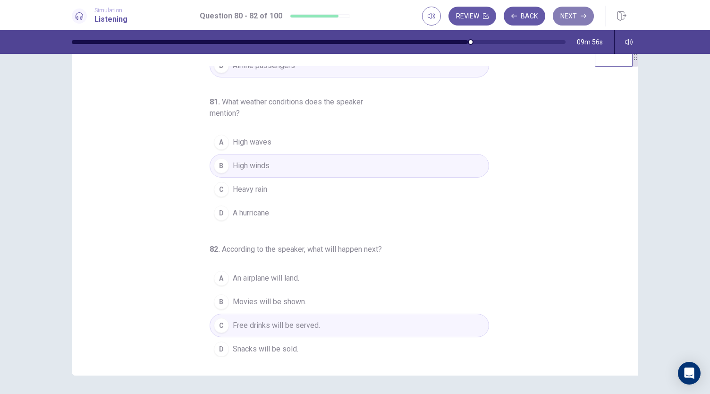
click at [564, 17] on button "Next" at bounding box center [573, 16] width 41 height 19
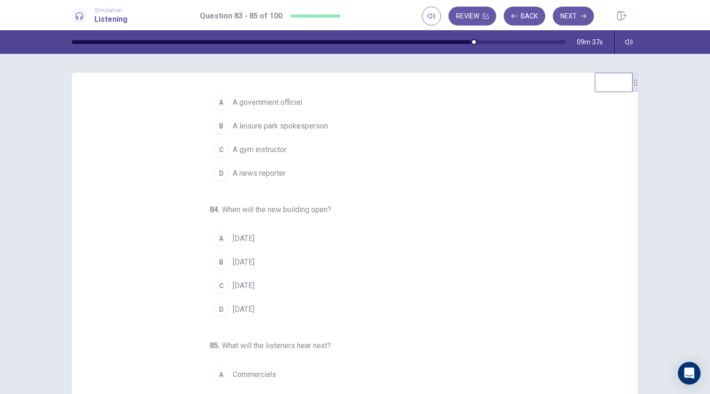
scroll to position [0, 0]
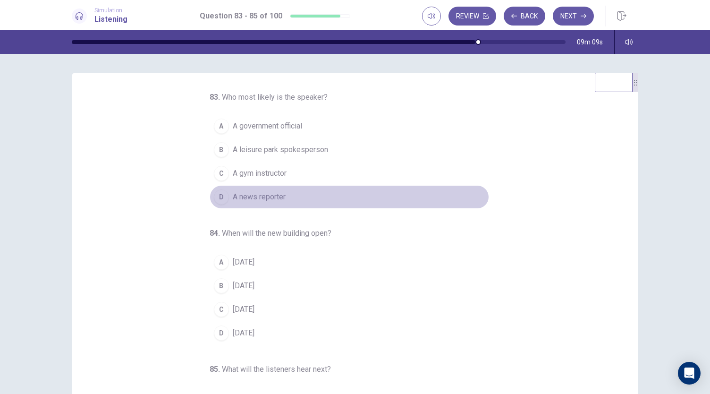
click at [253, 193] on span "A news reporter" at bounding box center [259, 196] width 53 height 11
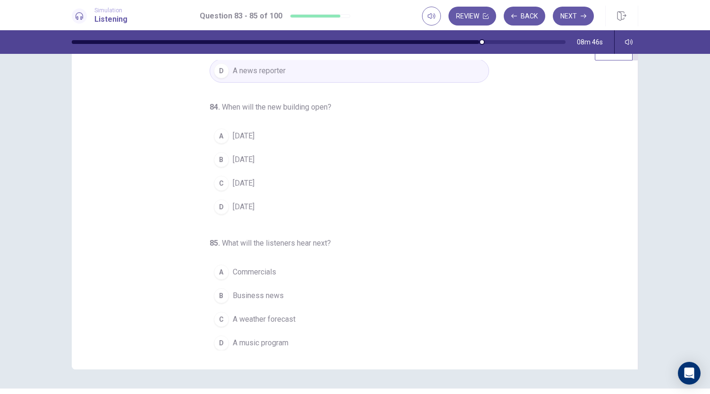
scroll to position [32, 0]
click at [215, 134] on div "A" at bounding box center [221, 135] width 15 height 15
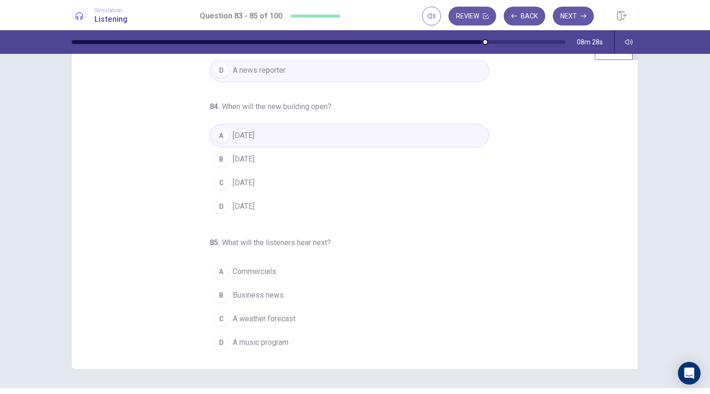
click at [217, 318] on div "C" at bounding box center [221, 318] width 15 height 15
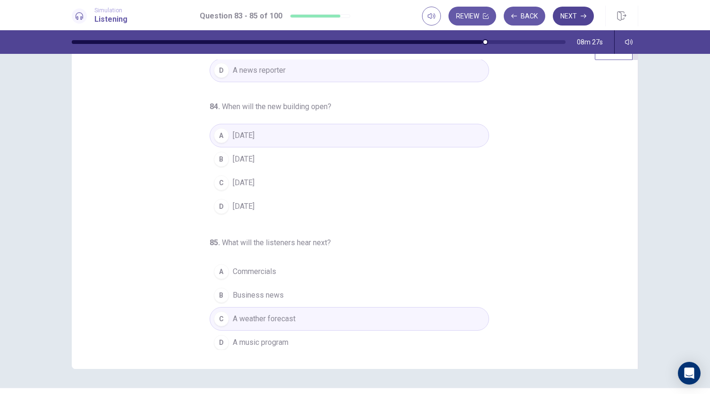
click at [569, 17] on button "Next" at bounding box center [573, 16] width 41 height 19
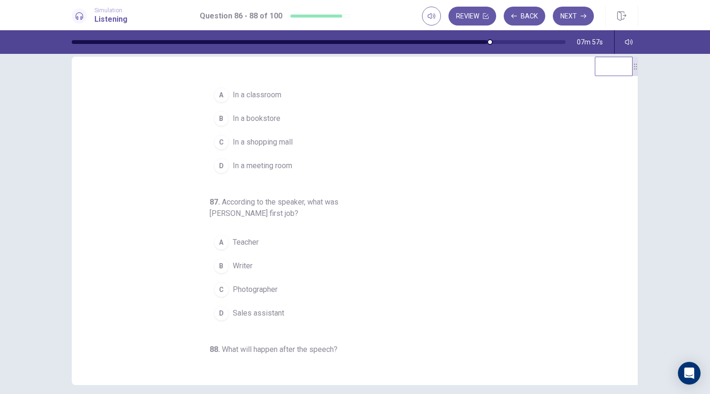
scroll to position [0, 0]
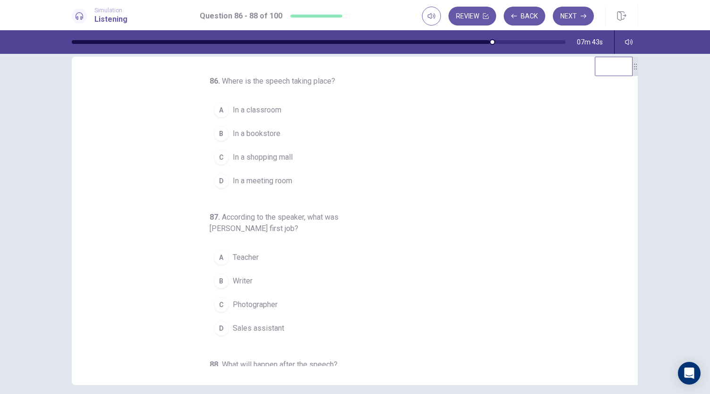
click at [214, 181] on div "D" at bounding box center [221, 180] width 15 height 15
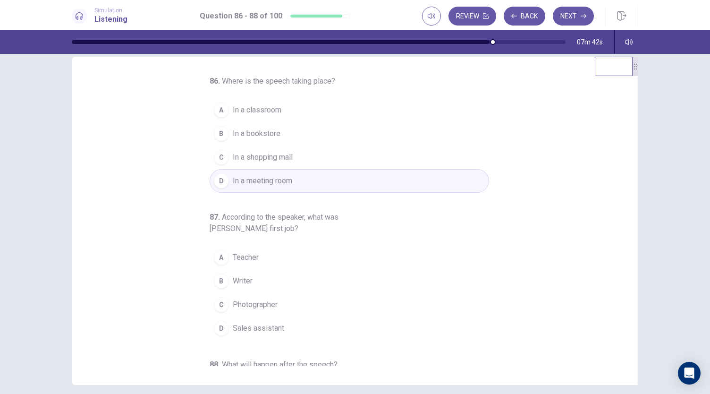
click at [137, 210] on div "86 . Where is the speech taking place? A In a classroom B In a bookstore C In a…" at bounding box center [358, 221] width 543 height 290
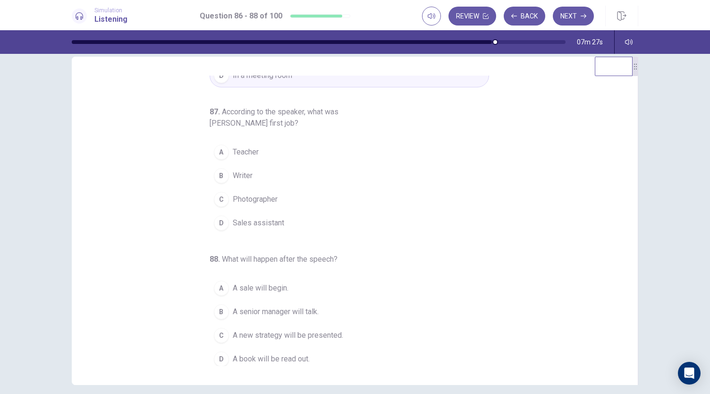
scroll to position [106, 0]
click at [217, 152] on div "A" at bounding box center [221, 151] width 15 height 15
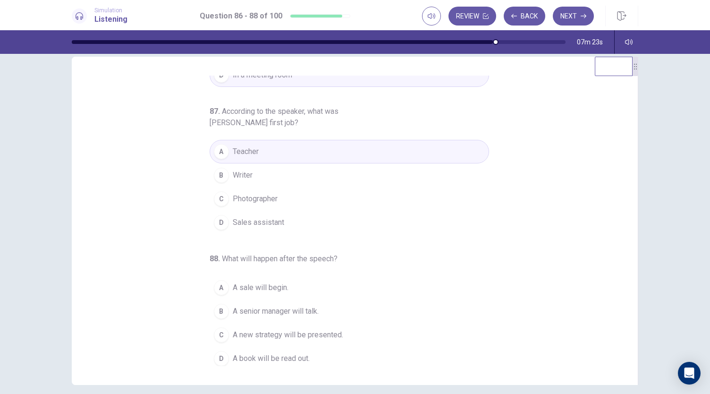
click at [163, 237] on div "86 . Where is the speech taking place? A In a classroom B In a bookstore C In a…" at bounding box center [358, 221] width 543 height 290
click at [215, 333] on div "C" at bounding box center [221, 334] width 15 height 15
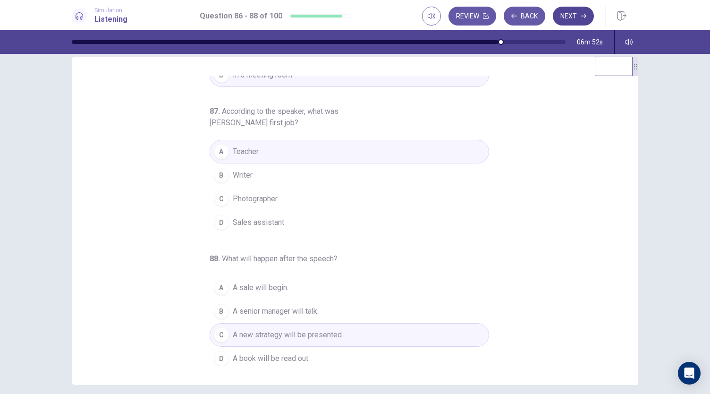
click at [574, 15] on button "Next" at bounding box center [573, 16] width 41 height 19
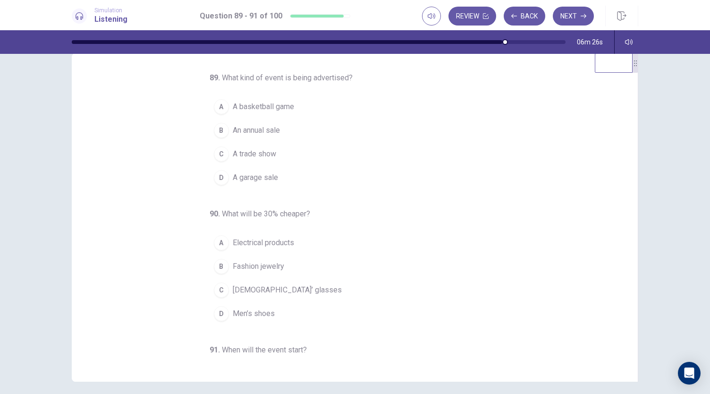
scroll to position [0, 0]
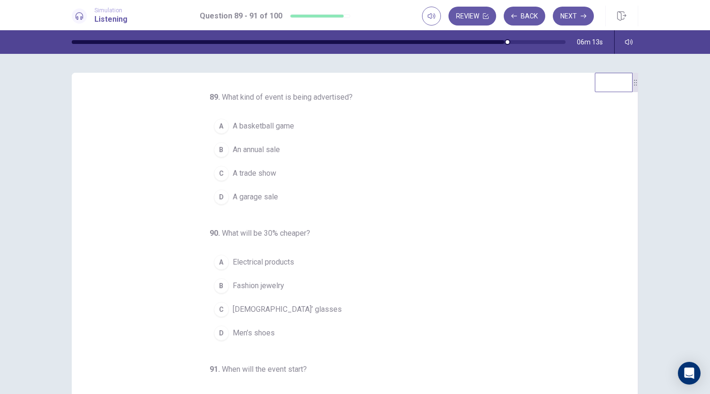
click at [214, 148] on div "B" at bounding box center [221, 149] width 15 height 15
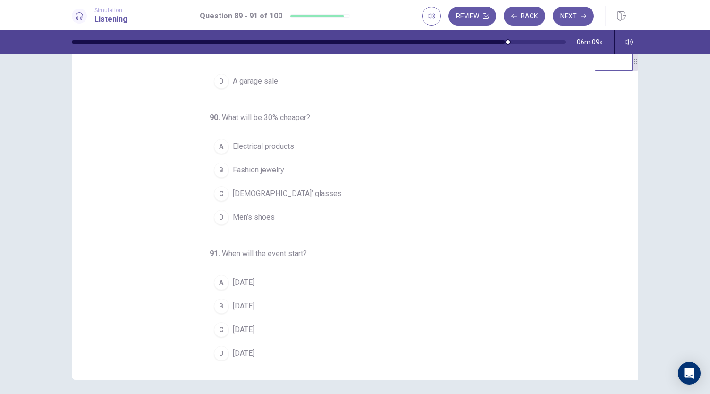
scroll to position [25, 0]
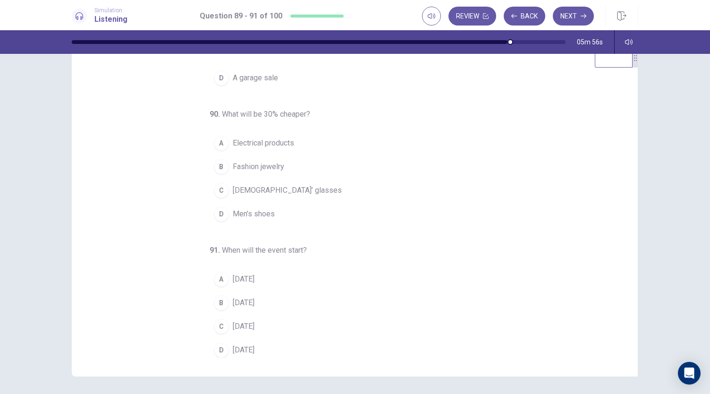
click at [217, 141] on div "A" at bounding box center [221, 142] width 15 height 15
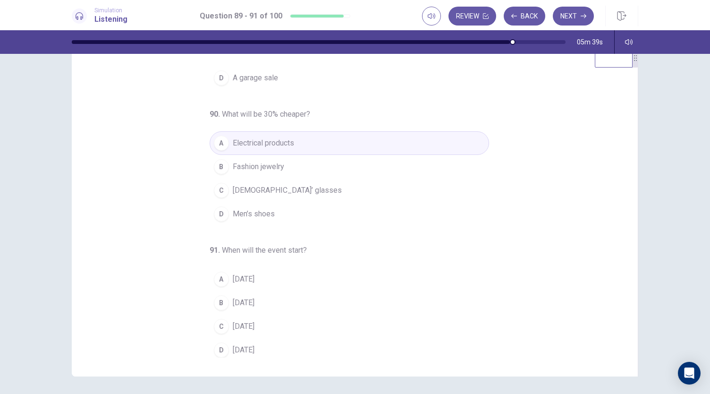
click at [220, 295] on div "B" at bounding box center [221, 302] width 15 height 15
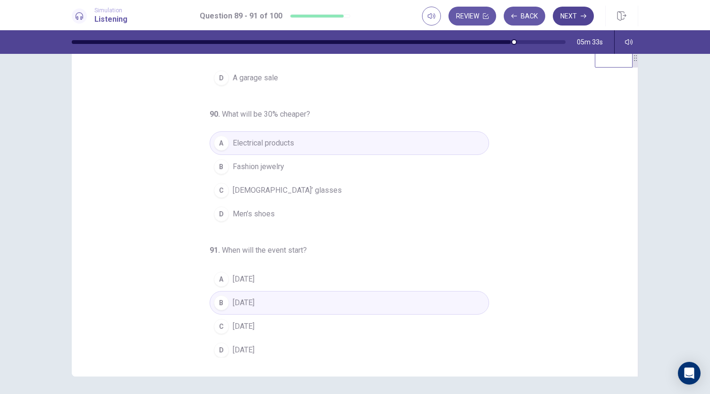
click at [569, 16] on button "Next" at bounding box center [573, 16] width 41 height 19
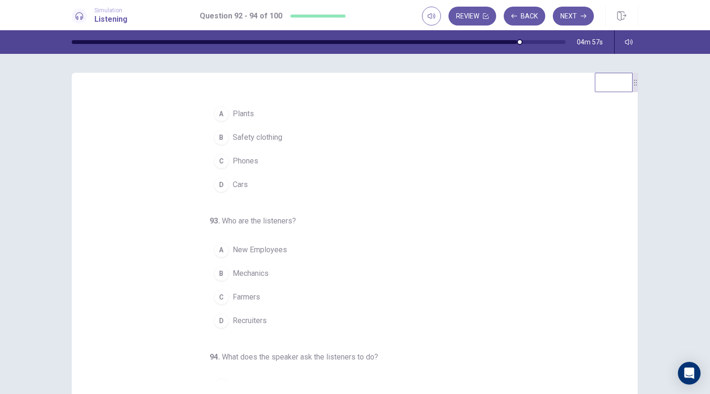
scroll to position [0, 0]
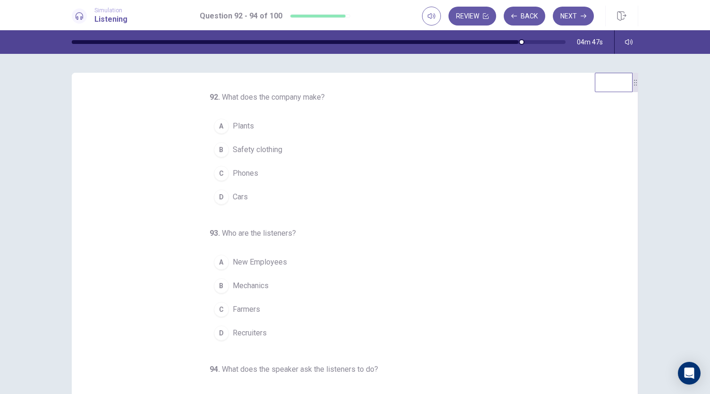
click at [216, 198] on div "D" at bounding box center [221, 196] width 15 height 15
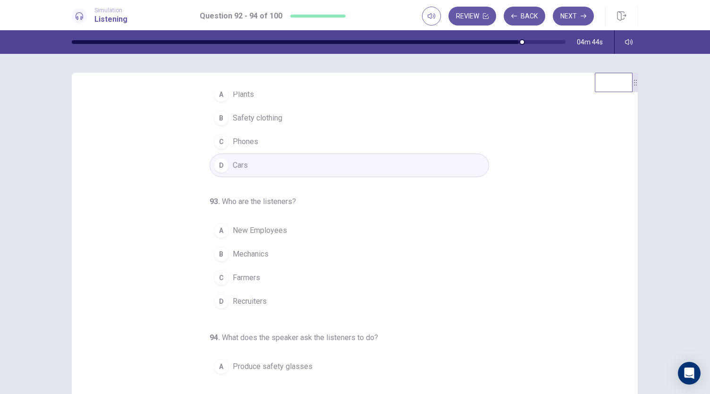
scroll to position [36, 0]
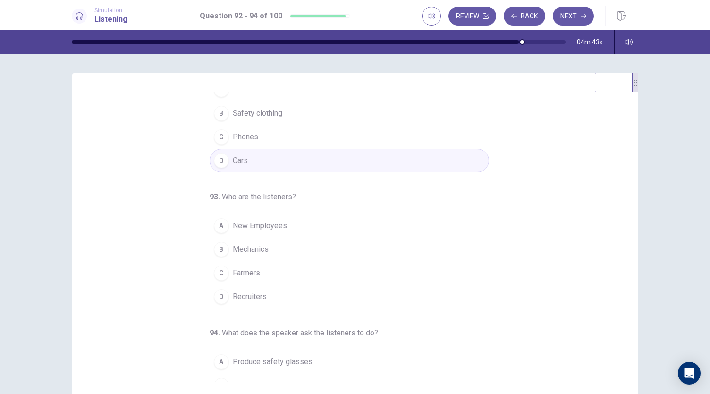
click at [222, 225] on div "A" at bounding box center [221, 225] width 15 height 15
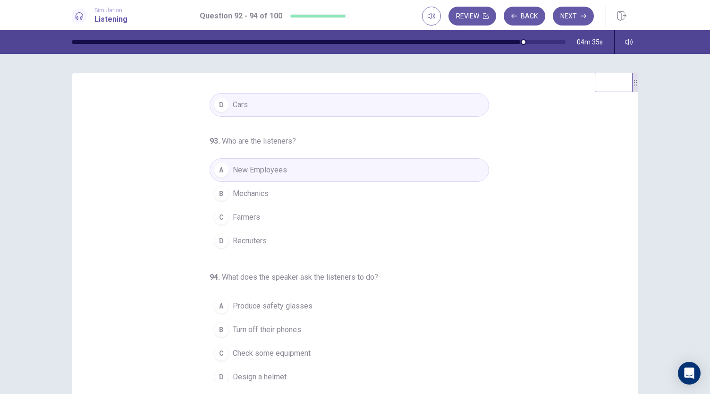
scroll to position [94, 0]
click at [217, 320] on div "B" at bounding box center [221, 327] width 15 height 15
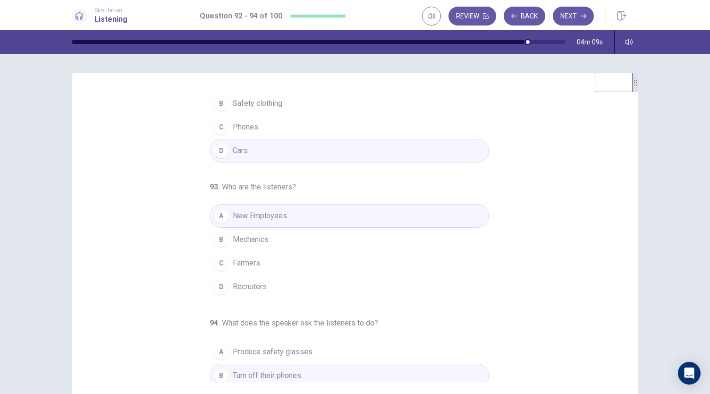
scroll to position [0, 0]
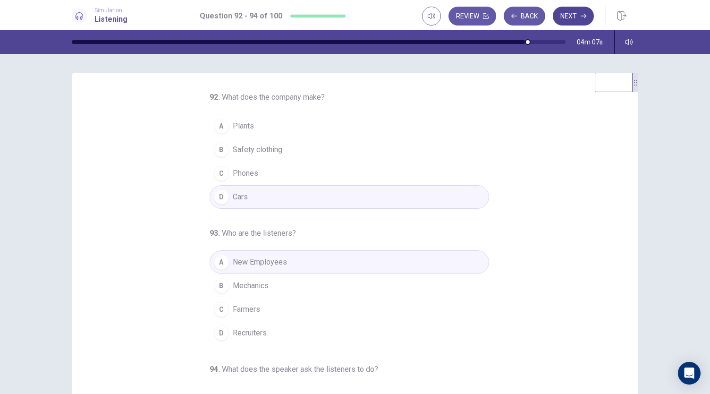
click at [574, 15] on button "Next" at bounding box center [573, 16] width 41 height 19
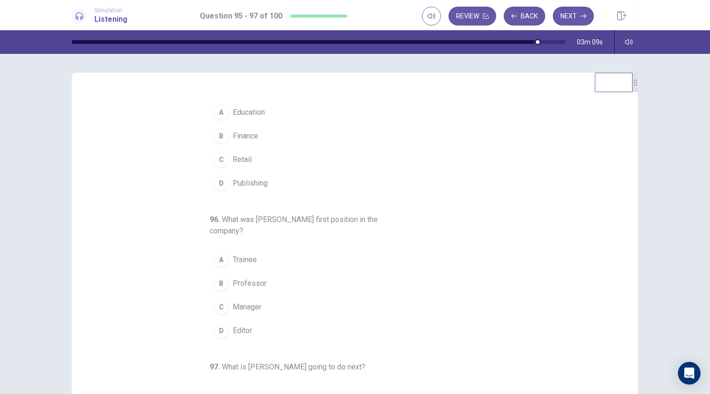
scroll to position [14, 0]
click at [218, 135] on div "B" at bounding box center [221, 135] width 15 height 15
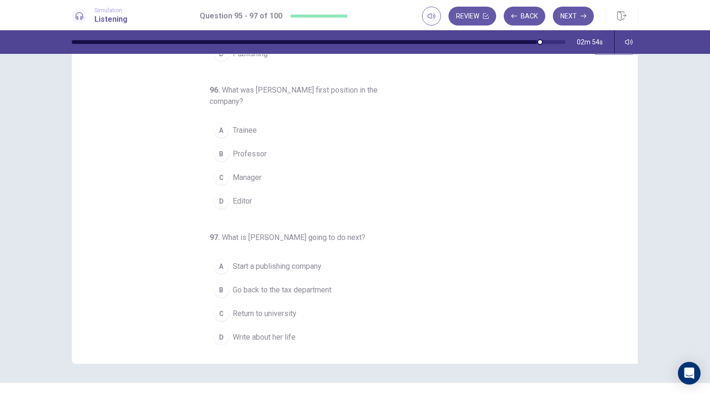
scroll to position [38, 0]
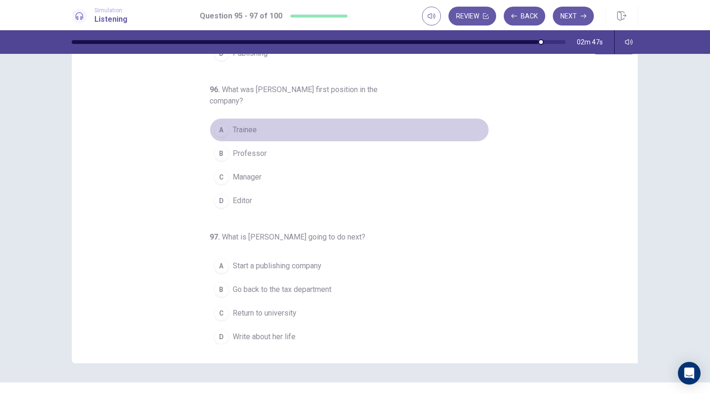
click at [218, 131] on div "A" at bounding box center [221, 129] width 15 height 15
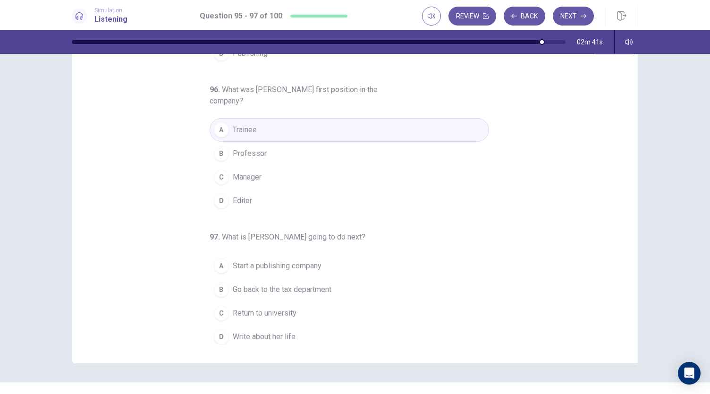
click at [233, 285] on span "Go back to the tax department" at bounding box center [282, 289] width 99 height 11
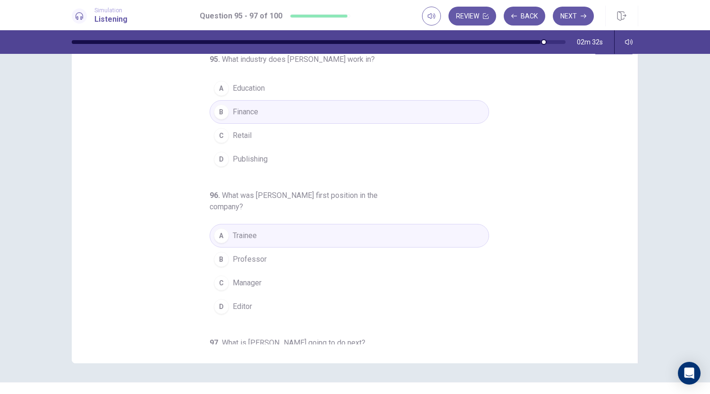
scroll to position [0, 0]
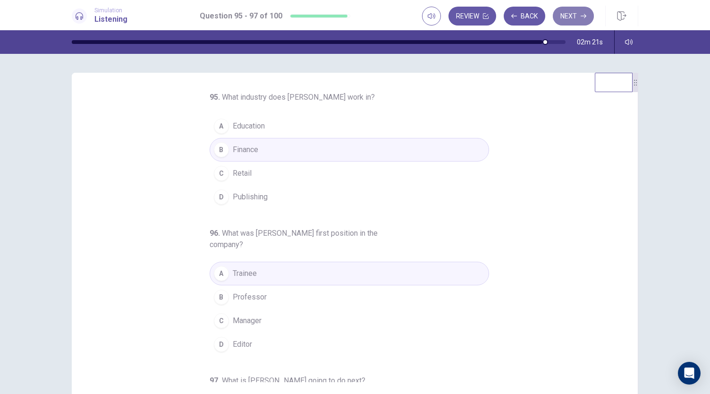
click at [582, 18] on icon "button" at bounding box center [584, 16] width 6 height 6
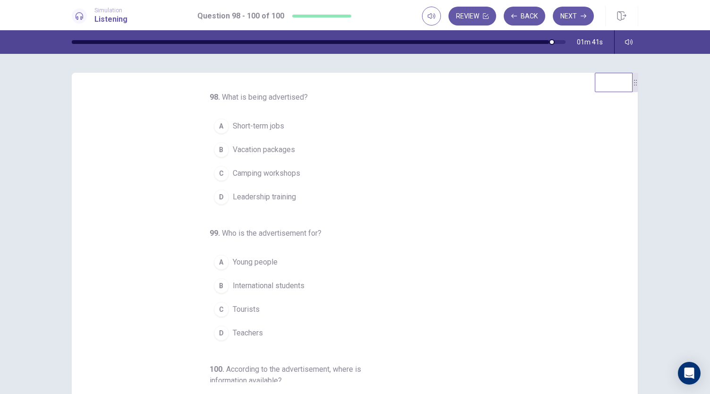
click at [219, 175] on div "C" at bounding box center [221, 173] width 15 height 15
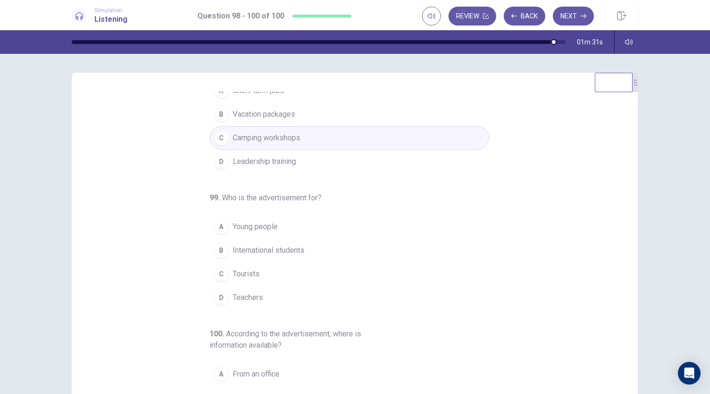
scroll to position [42, 0]
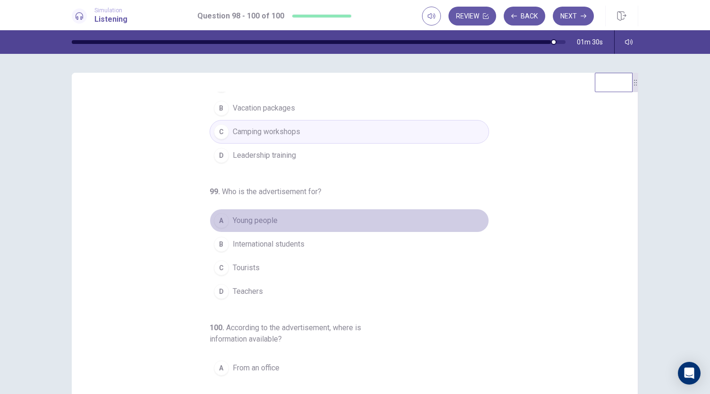
click at [218, 219] on div "A" at bounding box center [221, 220] width 15 height 15
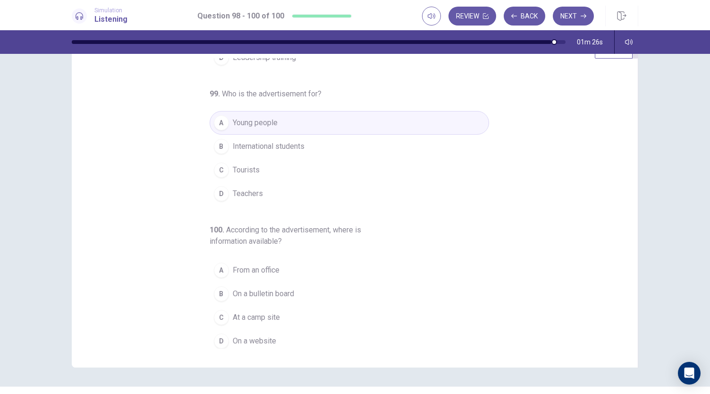
scroll to position [34, 0]
click at [216, 338] on div "D" at bounding box center [221, 340] width 15 height 15
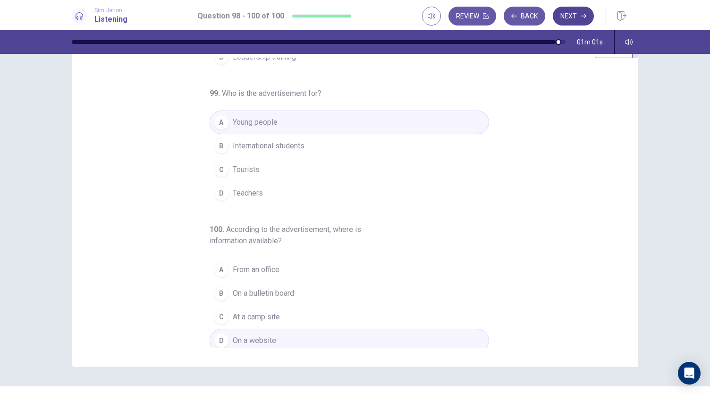
click at [572, 19] on button "Next" at bounding box center [573, 16] width 41 height 19
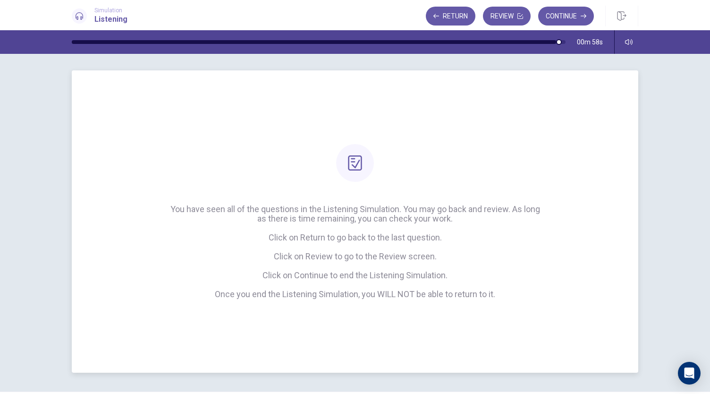
scroll to position [0, 0]
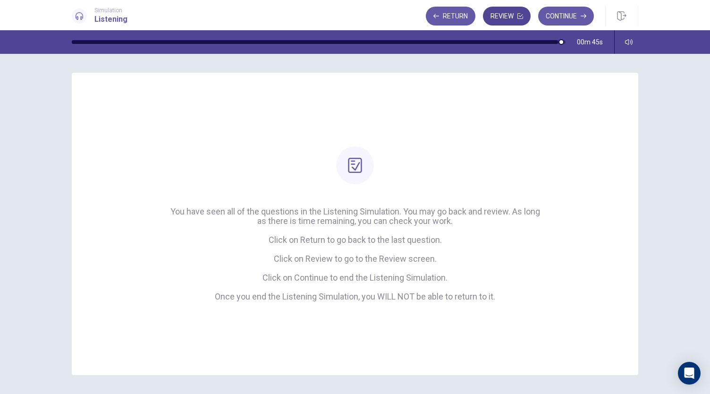
click at [511, 20] on button "Review" at bounding box center [507, 16] width 48 height 19
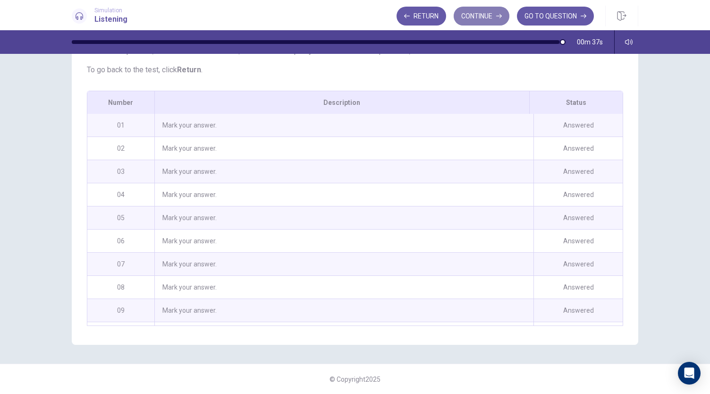
click at [486, 15] on button "Continue" at bounding box center [482, 16] width 56 height 19
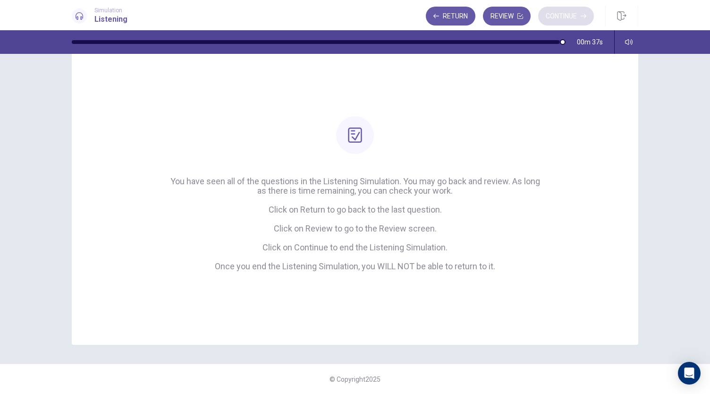
scroll to position [30, 0]
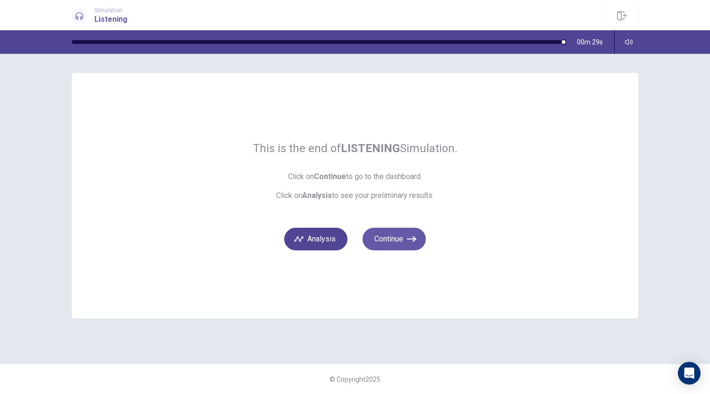
click at [329, 245] on button "Analysis" at bounding box center [315, 239] width 63 height 23
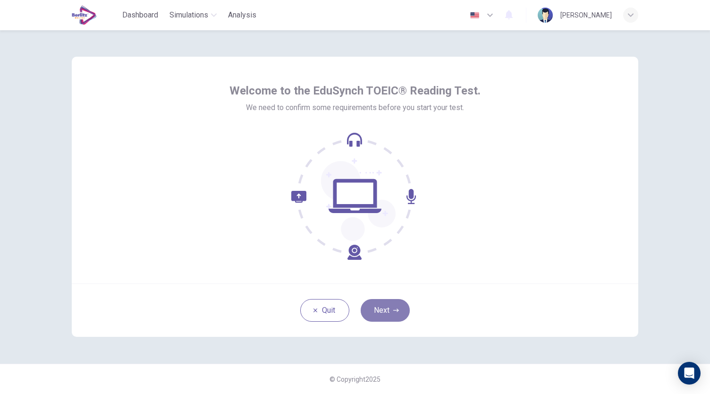
click at [382, 309] on button "Next" at bounding box center [385, 310] width 49 height 23
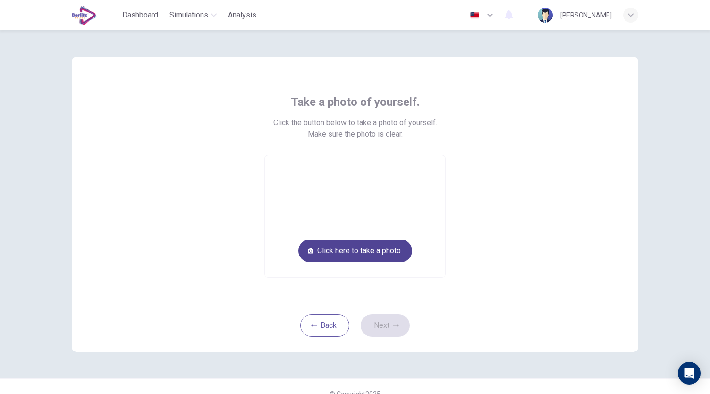
click at [348, 253] on button "Click here to take a photo" at bounding box center [355, 250] width 114 height 23
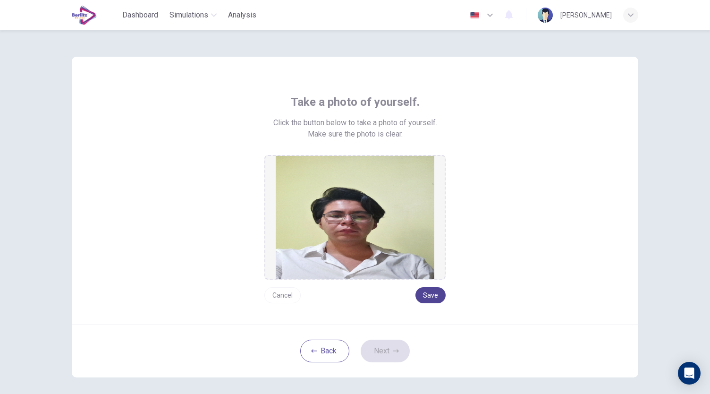
click at [430, 297] on button "Save" at bounding box center [430, 295] width 30 height 16
click at [385, 354] on button "Next" at bounding box center [385, 350] width 49 height 23
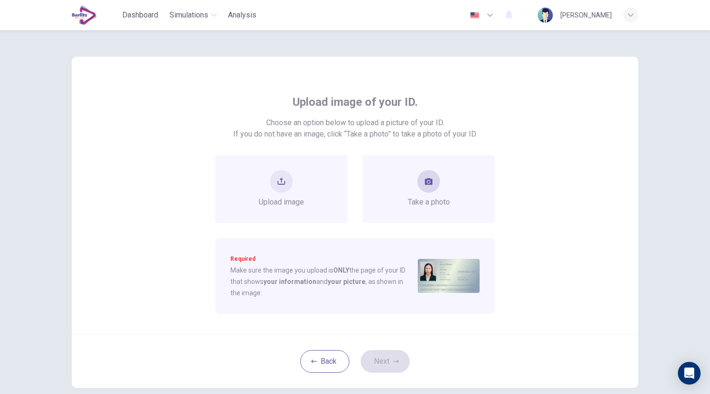
click at [433, 185] on button "take photo" at bounding box center [428, 181] width 23 height 23
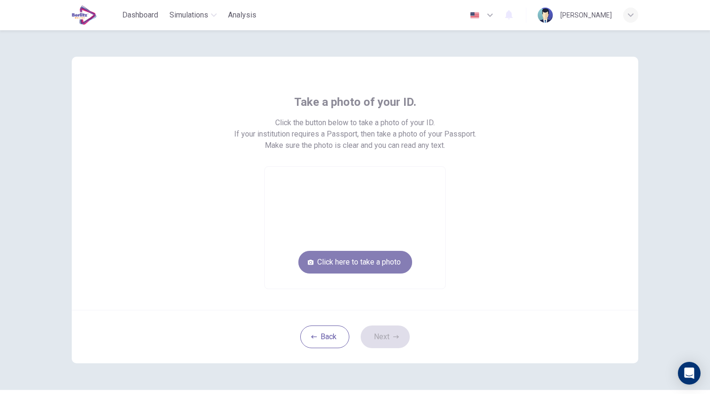
click at [372, 260] on button "Click here to take a photo" at bounding box center [355, 262] width 114 height 23
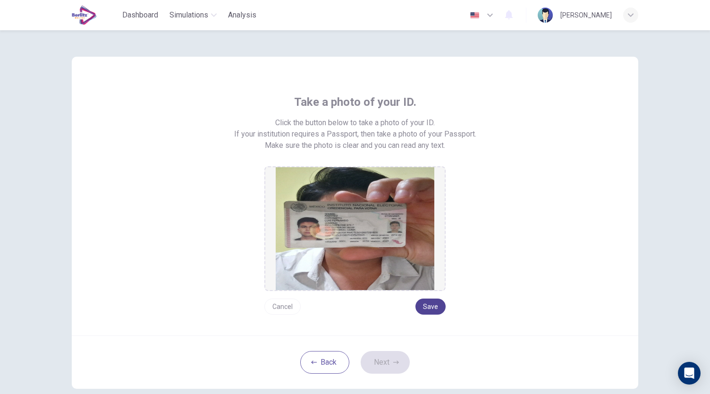
click at [430, 307] on button "Save" at bounding box center [430, 306] width 30 height 16
click at [393, 363] on icon "button" at bounding box center [396, 362] width 6 height 6
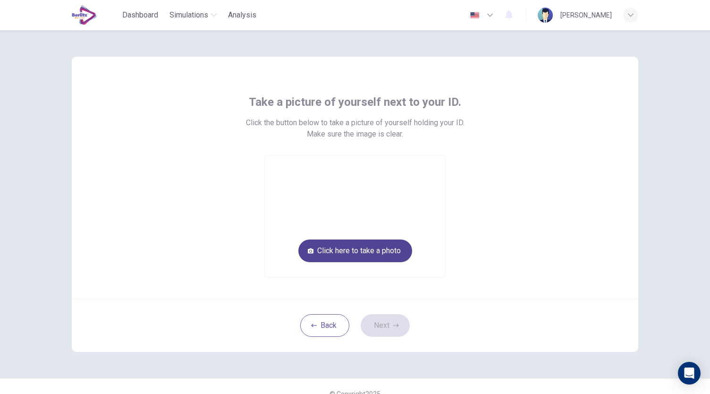
click at [345, 251] on button "Click here to take a photo" at bounding box center [355, 250] width 114 height 23
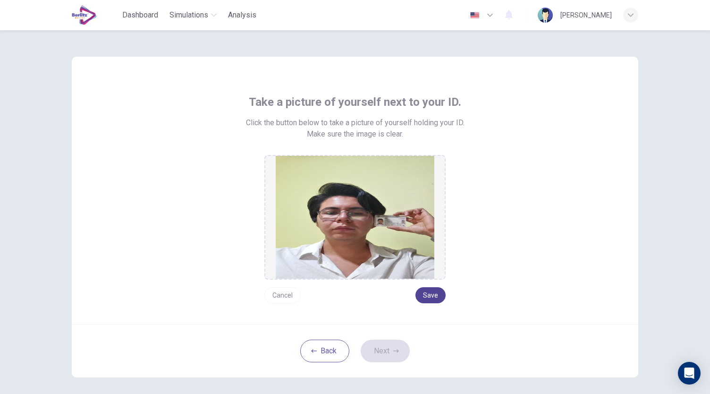
click at [432, 295] on button "Save" at bounding box center [430, 295] width 30 height 16
click at [378, 347] on button "Next" at bounding box center [385, 350] width 49 height 23
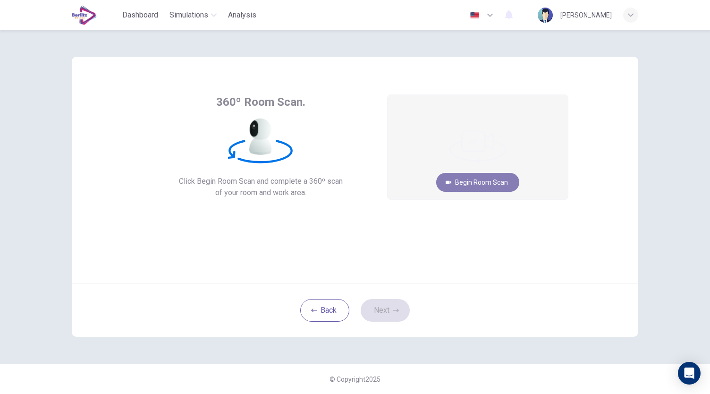
click at [490, 182] on button "Begin Room Scan" at bounding box center [477, 182] width 83 height 19
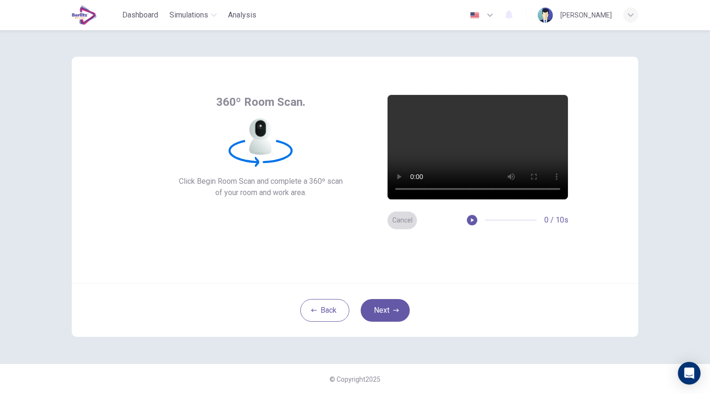
click at [406, 214] on button "Cancel" at bounding box center [402, 220] width 30 height 18
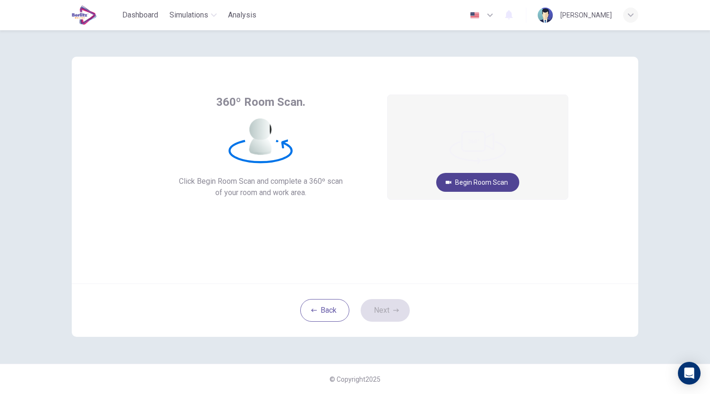
click at [482, 176] on button "Begin Room Scan" at bounding box center [477, 182] width 83 height 19
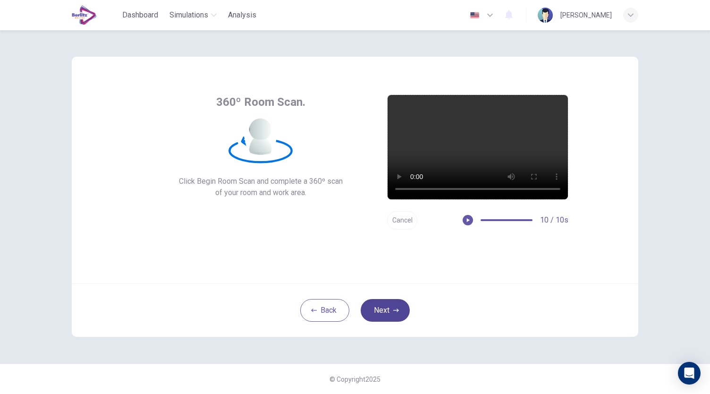
click at [392, 311] on button "Next" at bounding box center [385, 310] width 49 height 23
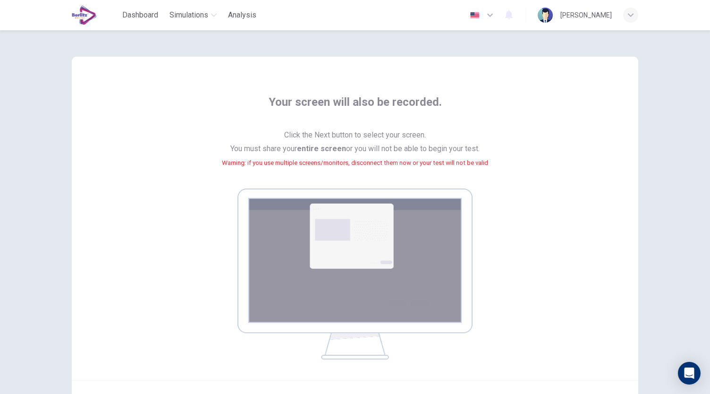
scroll to position [96, 0]
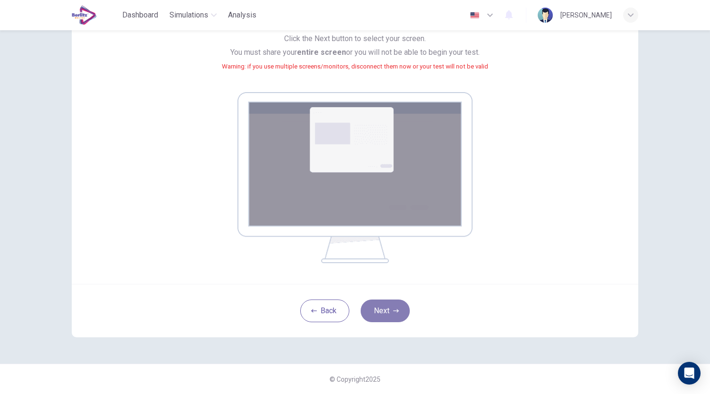
click at [377, 310] on button "Next" at bounding box center [385, 310] width 49 height 23
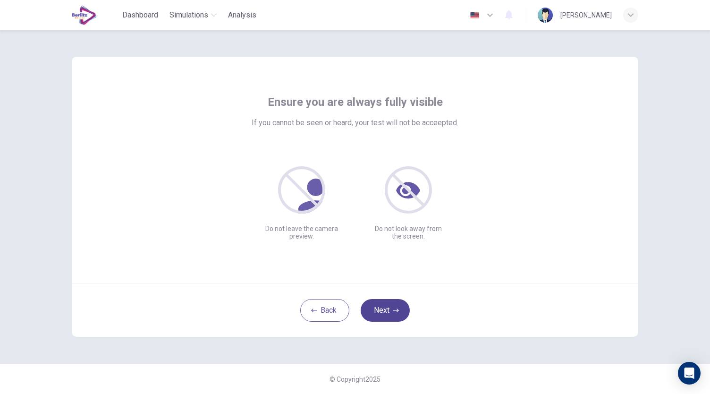
click at [388, 306] on button "Next" at bounding box center [385, 310] width 49 height 23
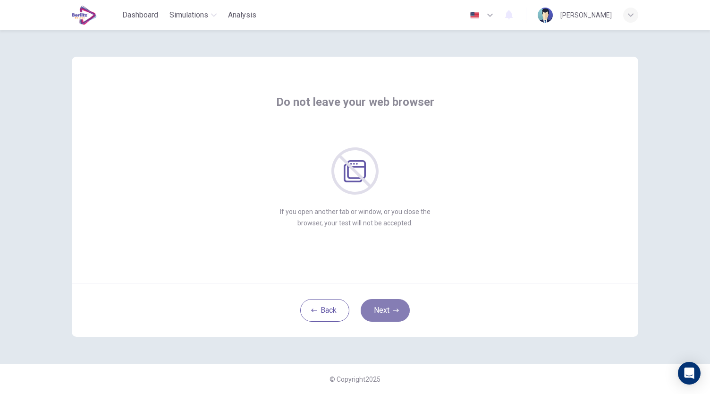
click at [388, 306] on button "Next" at bounding box center [385, 310] width 49 height 23
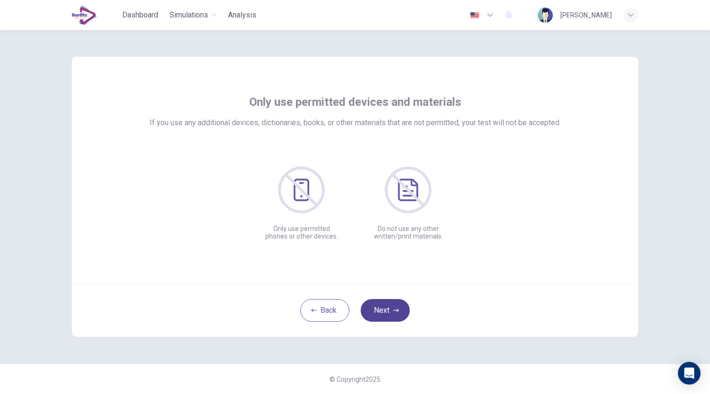
click at [388, 306] on button "Next" at bounding box center [385, 310] width 49 height 23
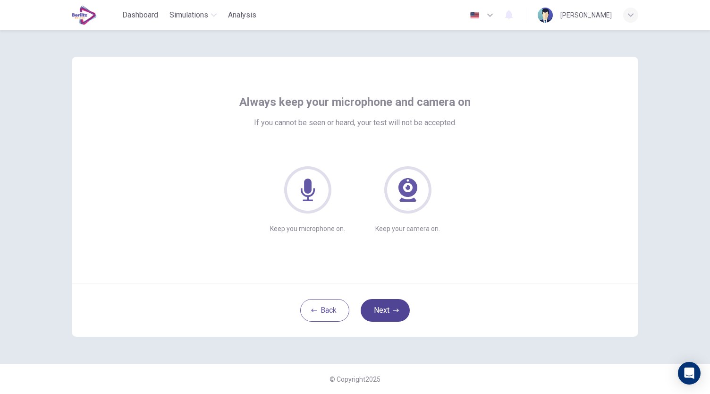
click at [388, 306] on button "Next" at bounding box center [385, 310] width 49 height 23
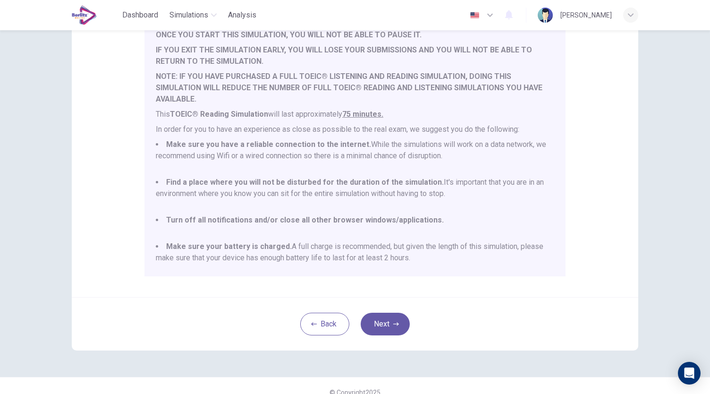
scroll to position [118, 0]
click at [401, 316] on button "Next" at bounding box center [385, 323] width 49 height 23
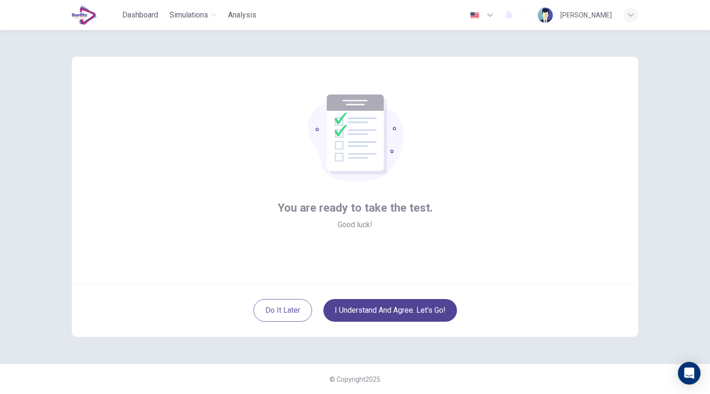
click at [380, 319] on button "I understand and agree. Let’s go!" at bounding box center [390, 310] width 134 height 23
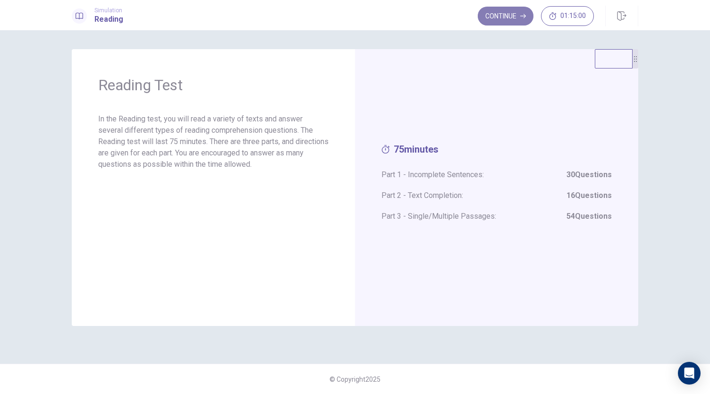
click at [514, 18] on button "Continue" at bounding box center [506, 16] width 56 height 19
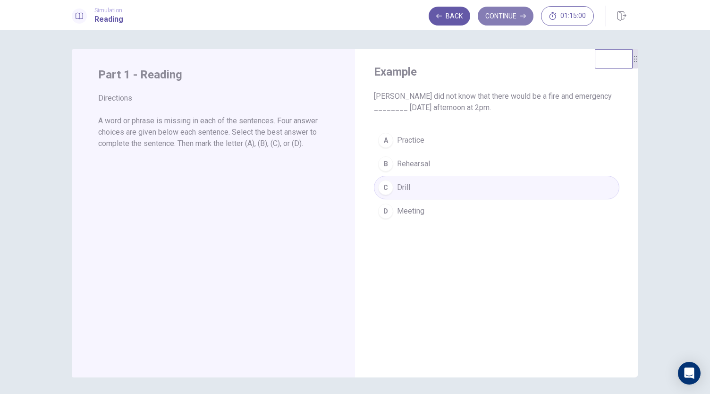
click at [505, 21] on button "Continue" at bounding box center [506, 16] width 56 height 19
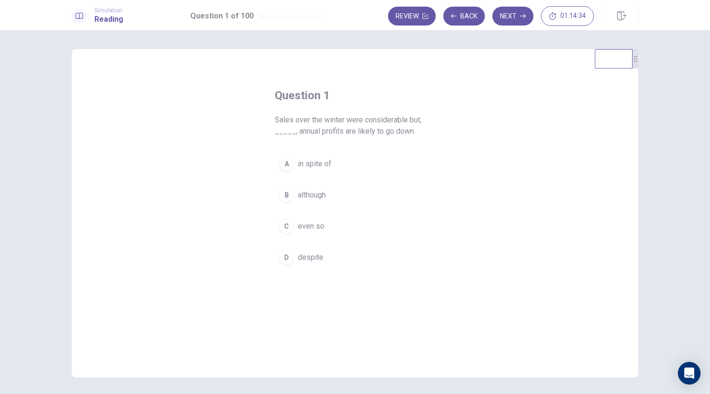
click at [286, 194] on div "B" at bounding box center [286, 194] width 15 height 15
click at [519, 16] on button "Next" at bounding box center [512, 16] width 41 height 19
click at [284, 159] on div "A" at bounding box center [286, 163] width 15 height 15
click at [290, 226] on div "C" at bounding box center [286, 226] width 15 height 15
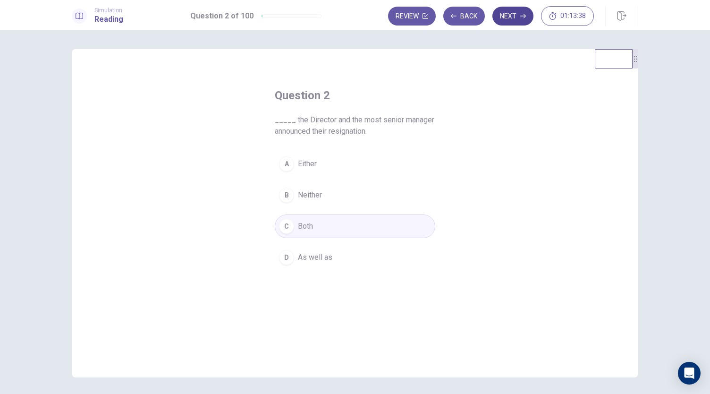
click at [530, 11] on button "Next" at bounding box center [512, 16] width 41 height 19
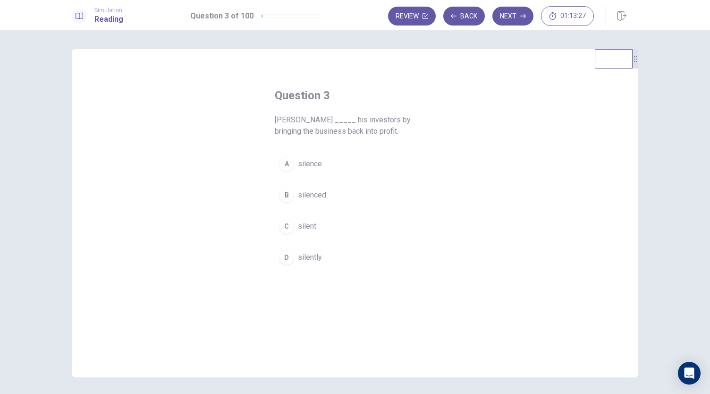
click at [300, 192] on span "silenced" at bounding box center [312, 194] width 28 height 11
click at [524, 11] on button "Next" at bounding box center [512, 16] width 41 height 19
click at [298, 257] on span "engineers" at bounding box center [314, 257] width 33 height 11
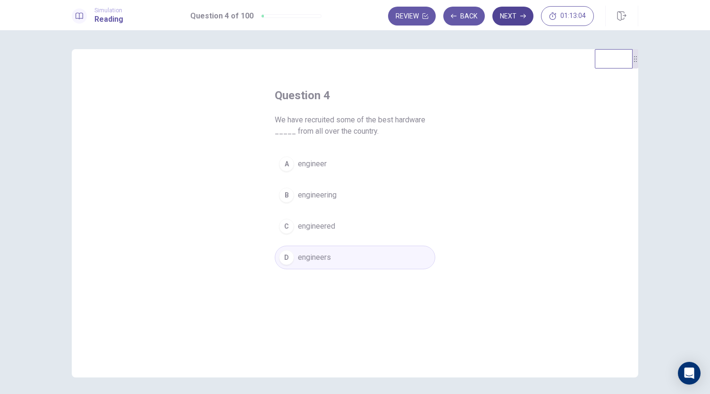
click at [517, 17] on button "Next" at bounding box center [512, 16] width 41 height 19
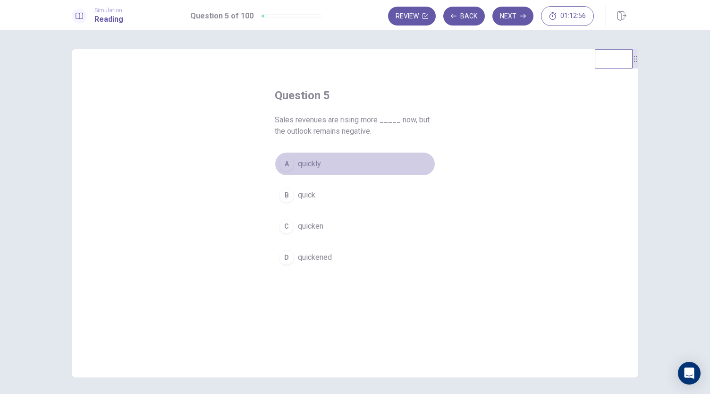
click at [291, 171] on button "A quickly" at bounding box center [355, 164] width 160 height 24
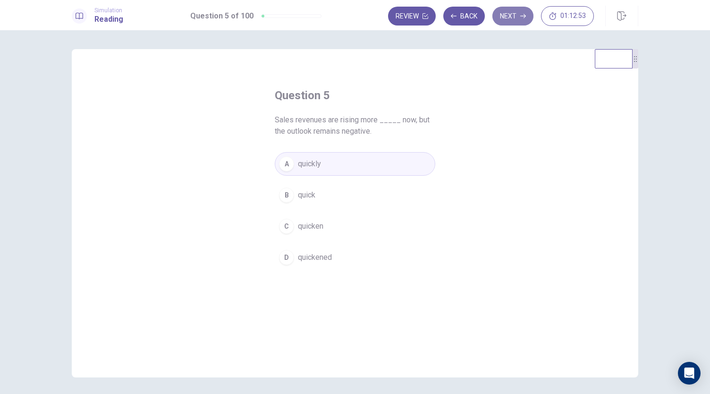
click at [512, 22] on button "Next" at bounding box center [512, 16] width 41 height 19
click at [284, 261] on div "D" at bounding box center [286, 257] width 15 height 15
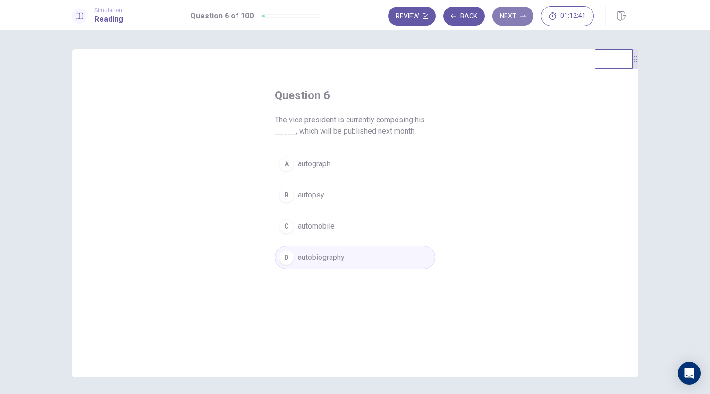
click at [515, 17] on button "Next" at bounding box center [512, 16] width 41 height 19
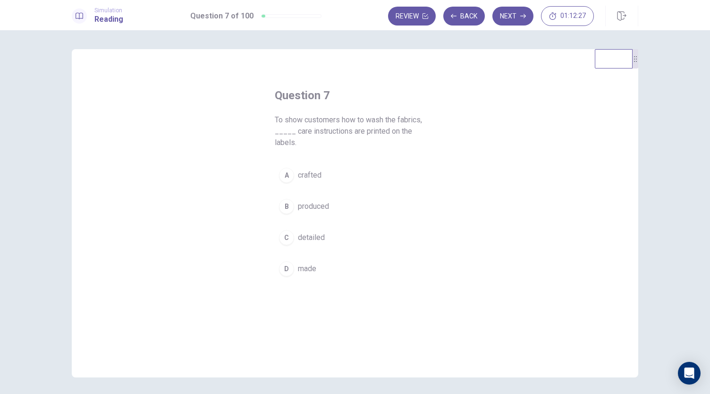
click at [285, 230] on div "C" at bounding box center [286, 237] width 15 height 15
click at [514, 24] on button "Next" at bounding box center [512, 16] width 41 height 19
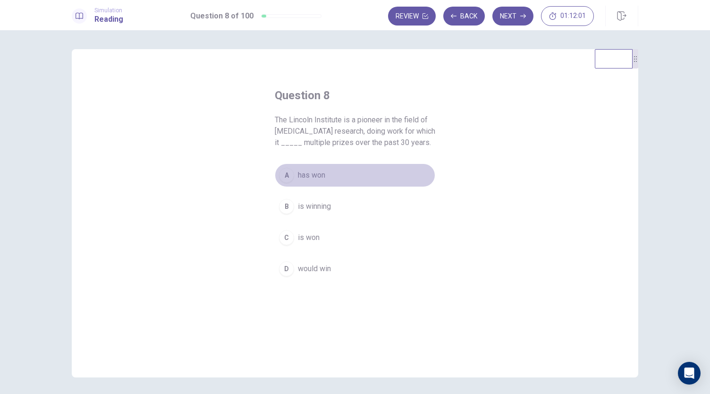
click at [282, 174] on div "A" at bounding box center [286, 175] width 15 height 15
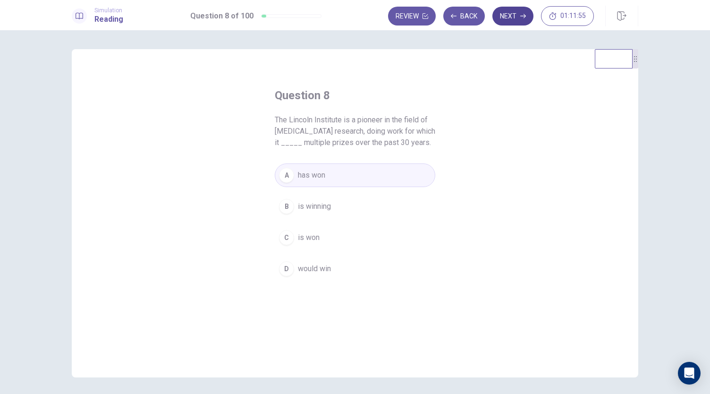
click at [513, 14] on button "Next" at bounding box center [512, 16] width 41 height 19
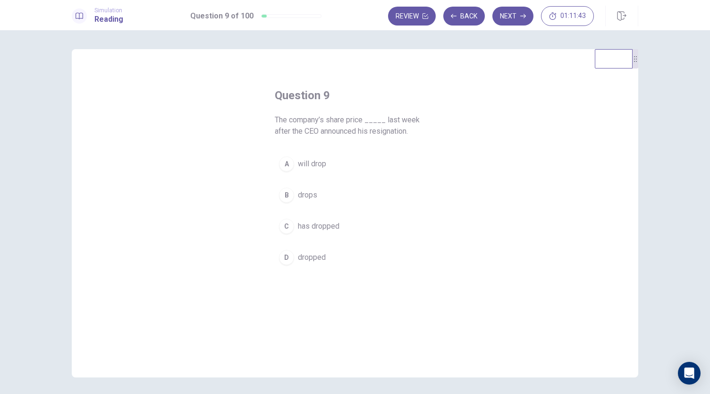
click at [290, 194] on div "B" at bounding box center [286, 194] width 15 height 15
click at [303, 257] on span "dropped" at bounding box center [312, 257] width 28 height 11
click at [515, 20] on button "Next" at bounding box center [512, 16] width 41 height 19
click at [282, 196] on div "B" at bounding box center [286, 194] width 15 height 15
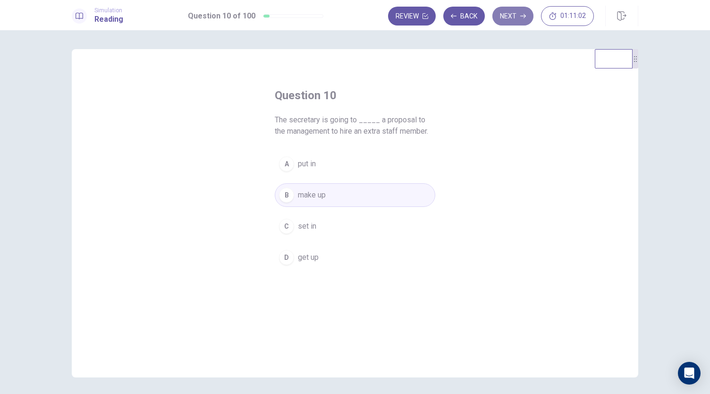
click at [513, 17] on button "Next" at bounding box center [512, 16] width 41 height 19
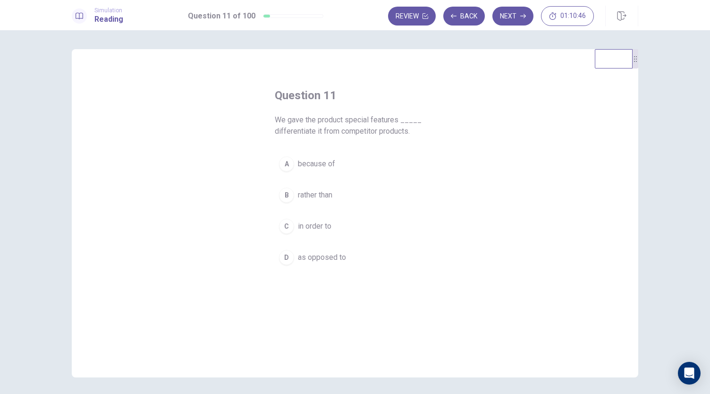
click at [286, 230] on div "C" at bounding box center [286, 226] width 15 height 15
click at [507, 16] on button "Next" at bounding box center [512, 16] width 41 height 19
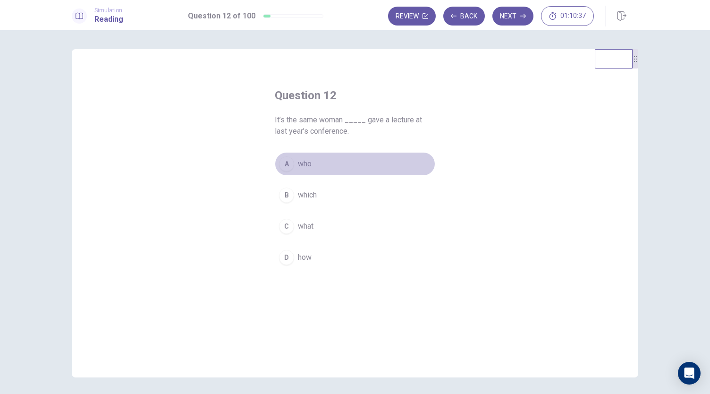
click at [286, 164] on div "A" at bounding box center [286, 163] width 15 height 15
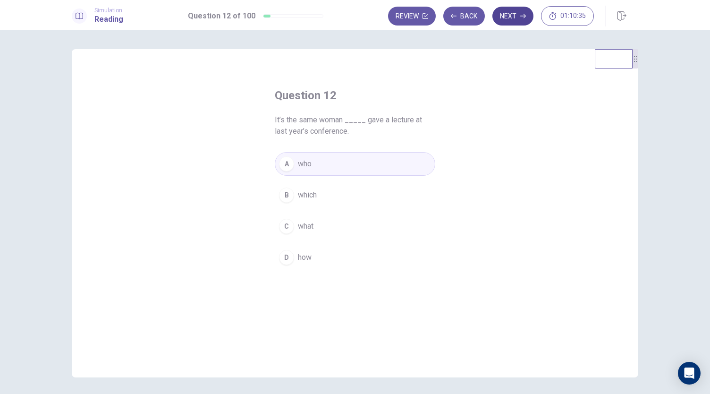
click at [512, 18] on button "Next" at bounding box center [512, 16] width 41 height 19
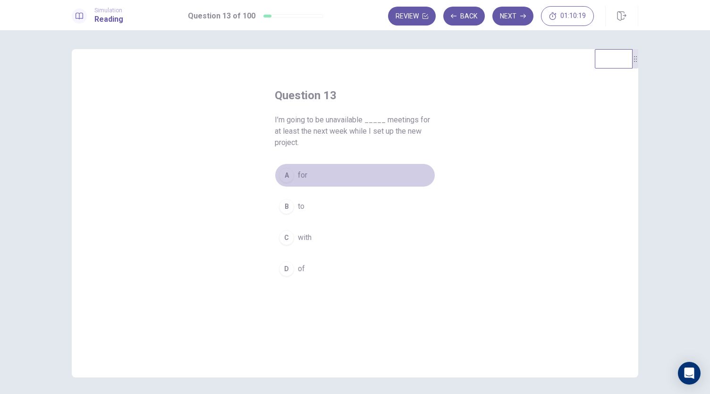
click at [283, 180] on div "A" at bounding box center [286, 175] width 15 height 15
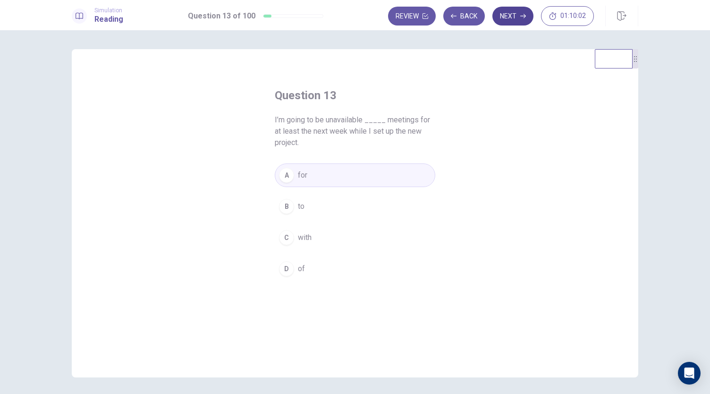
click at [516, 9] on button "Next" at bounding box center [512, 16] width 41 height 19
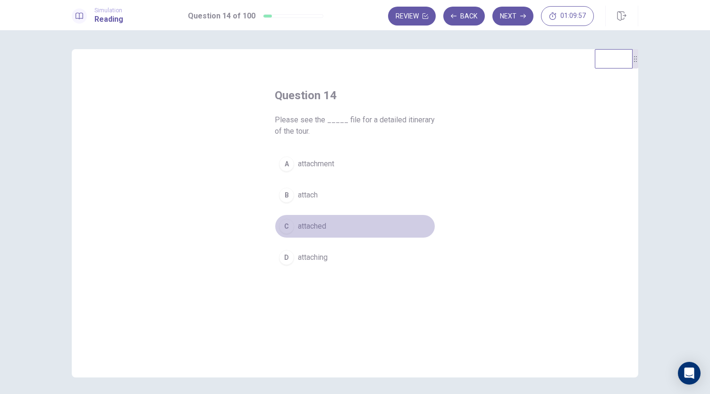
click at [291, 227] on div "C" at bounding box center [286, 226] width 15 height 15
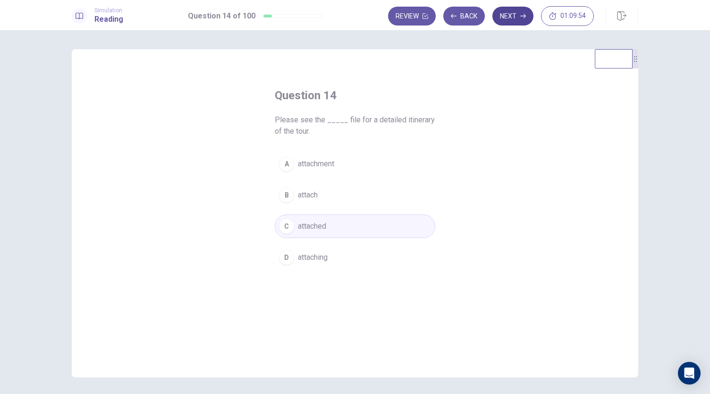
click at [516, 17] on button "Next" at bounding box center [512, 16] width 41 height 19
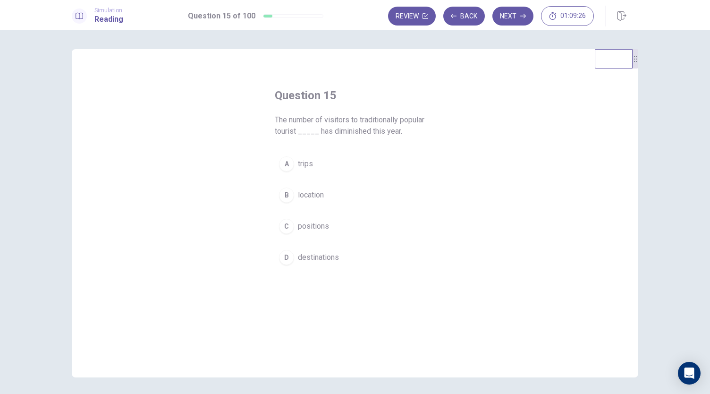
click at [282, 259] on div "D" at bounding box center [286, 257] width 15 height 15
click at [504, 17] on button "Next" at bounding box center [512, 16] width 41 height 19
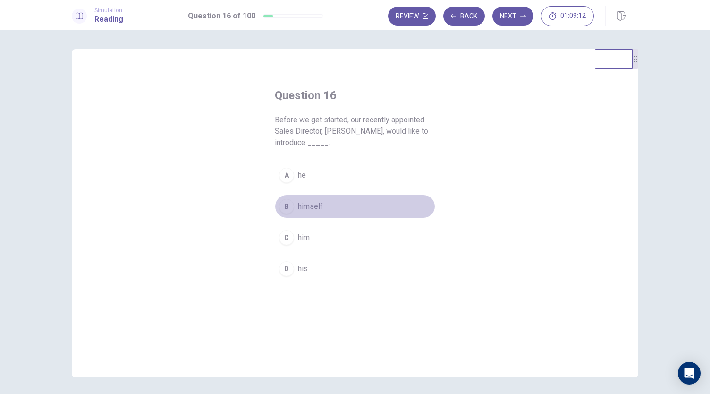
click at [293, 209] on button "B himself" at bounding box center [355, 206] width 160 height 24
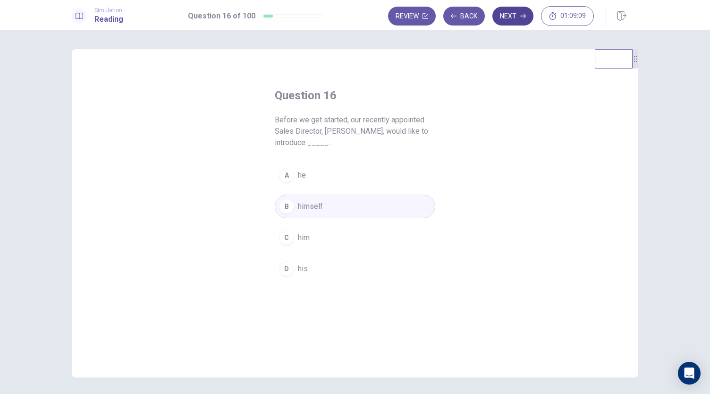
click at [511, 20] on button "Next" at bounding box center [512, 16] width 41 height 19
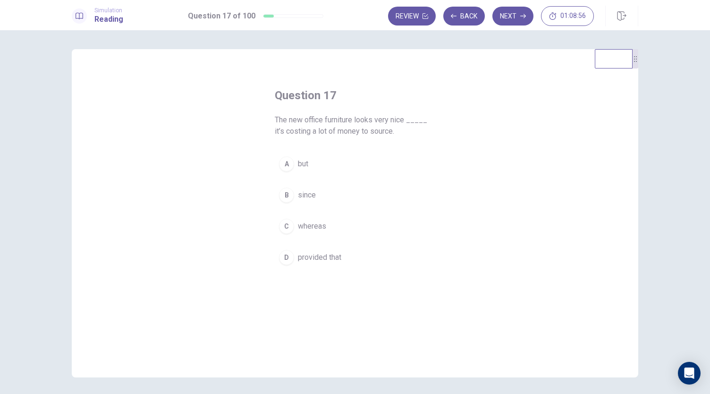
click at [293, 166] on button "A but" at bounding box center [355, 164] width 160 height 24
click at [516, 18] on button "Next" at bounding box center [512, 16] width 41 height 19
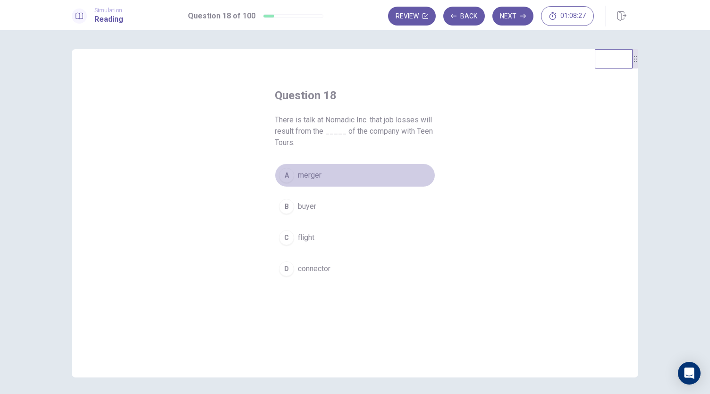
click at [306, 177] on span "merger" at bounding box center [310, 174] width 24 height 11
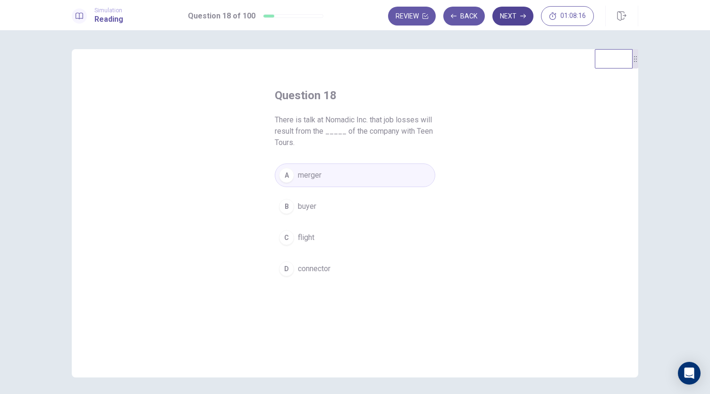
click at [514, 20] on button "Next" at bounding box center [512, 16] width 41 height 19
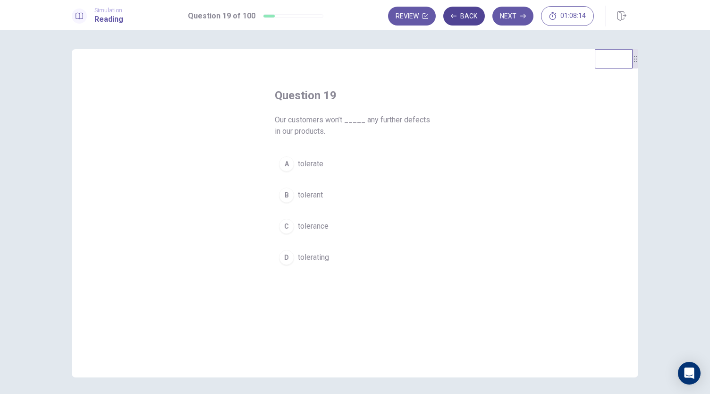
click at [466, 17] on button "Back" at bounding box center [464, 16] width 42 height 19
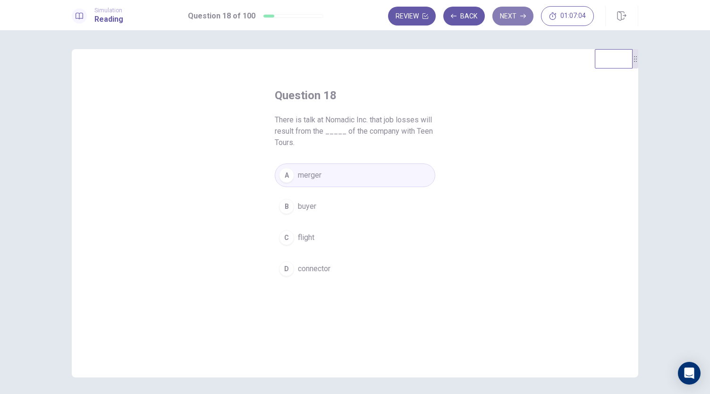
click at [508, 14] on button "Next" at bounding box center [512, 16] width 41 height 19
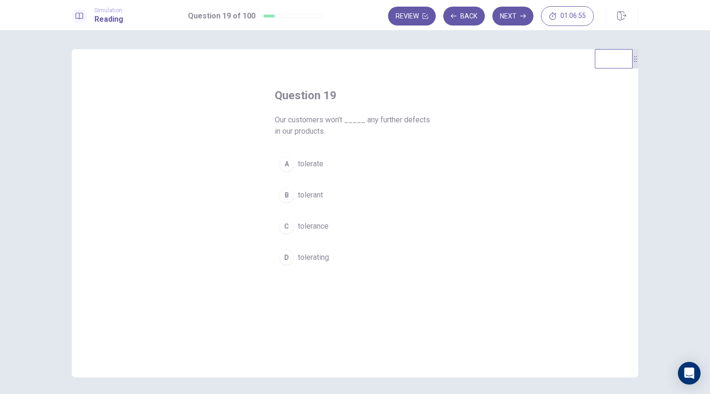
click at [287, 168] on div "A" at bounding box center [286, 163] width 15 height 15
click at [510, 20] on button "Next" at bounding box center [512, 16] width 41 height 19
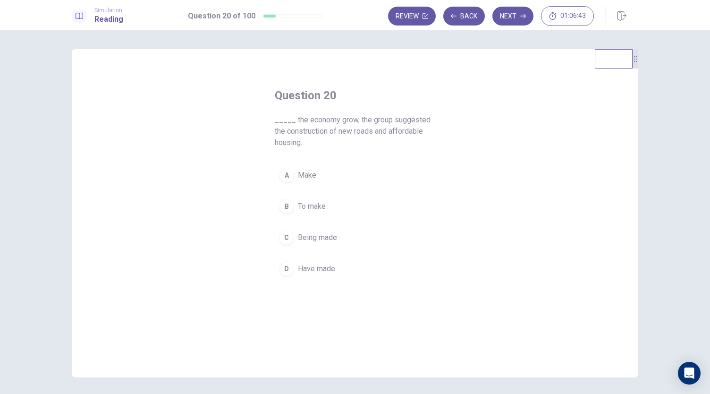
click at [285, 209] on div "B" at bounding box center [286, 206] width 15 height 15
click at [516, 12] on button "Next" at bounding box center [512, 16] width 41 height 19
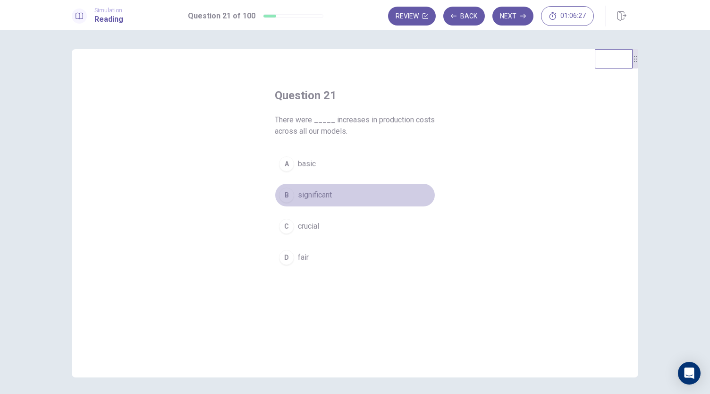
click at [286, 199] on div "B" at bounding box center [286, 194] width 15 height 15
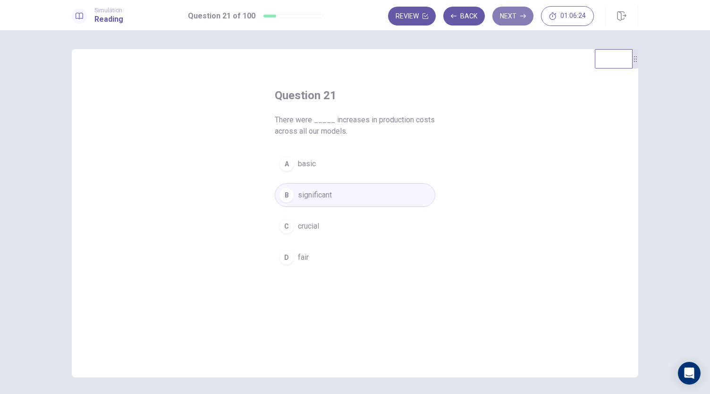
click at [515, 22] on button "Next" at bounding box center [512, 16] width 41 height 19
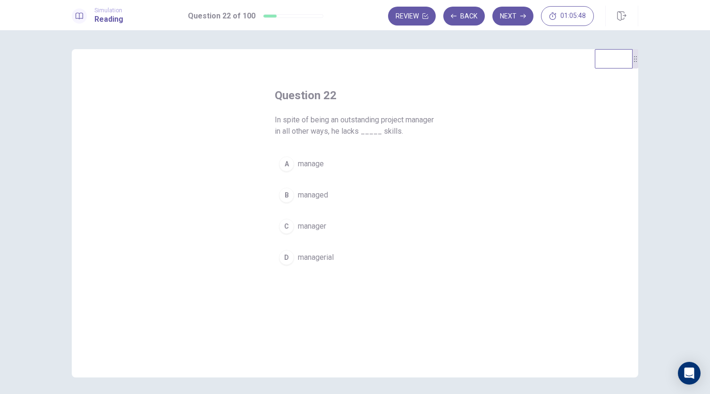
click at [285, 226] on div "C" at bounding box center [286, 226] width 15 height 15
click at [508, 14] on button "Next" at bounding box center [512, 16] width 41 height 19
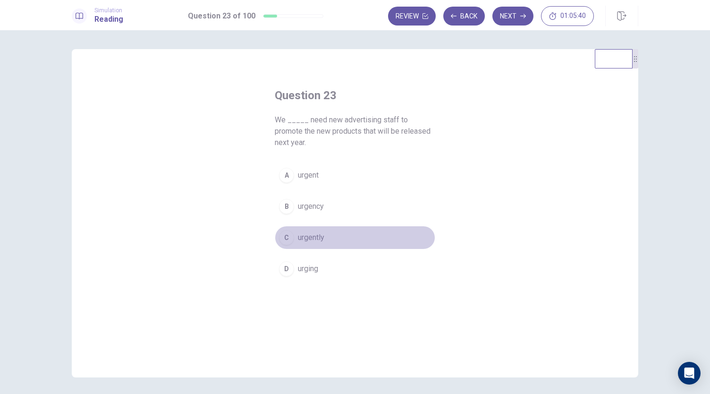
click at [288, 244] on button "C urgently" at bounding box center [355, 238] width 160 height 24
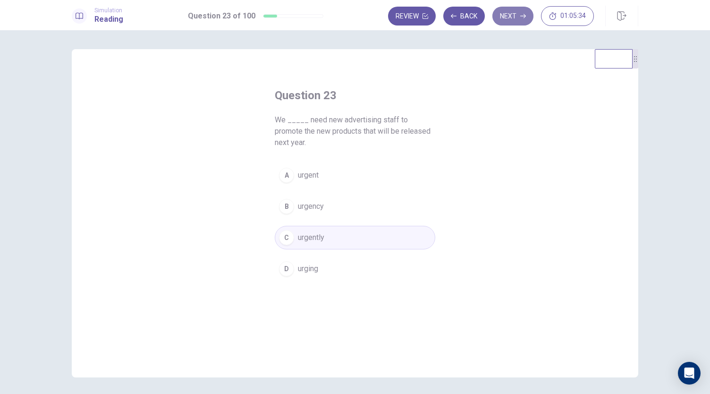
click at [513, 19] on button "Next" at bounding box center [512, 16] width 41 height 19
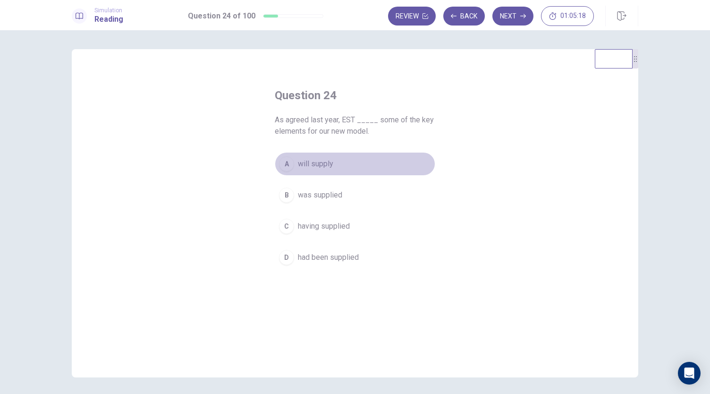
click at [283, 160] on div "A" at bounding box center [286, 163] width 15 height 15
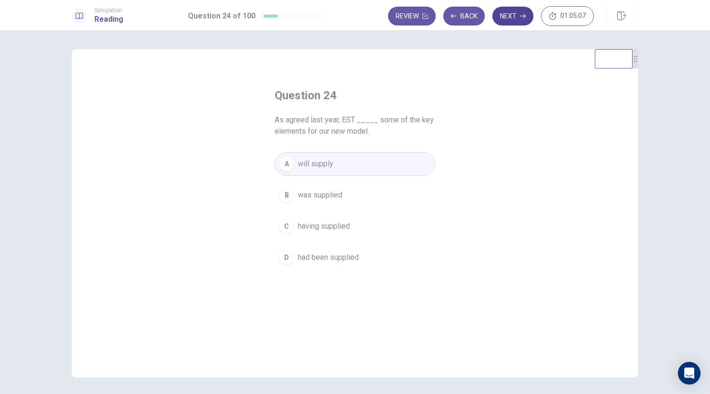
click at [519, 17] on button "Next" at bounding box center [512, 16] width 41 height 19
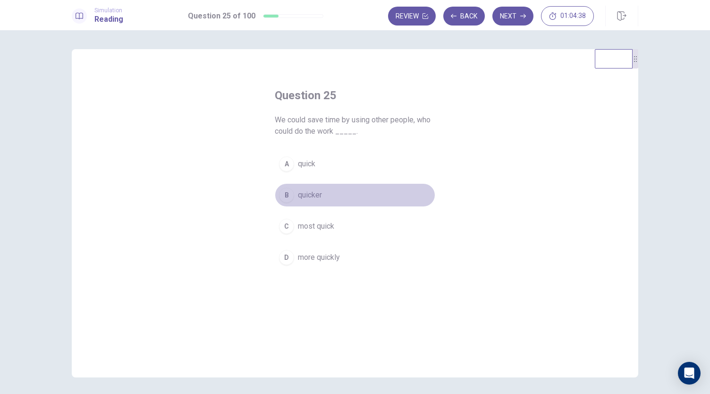
click at [290, 194] on div "B" at bounding box center [286, 194] width 15 height 15
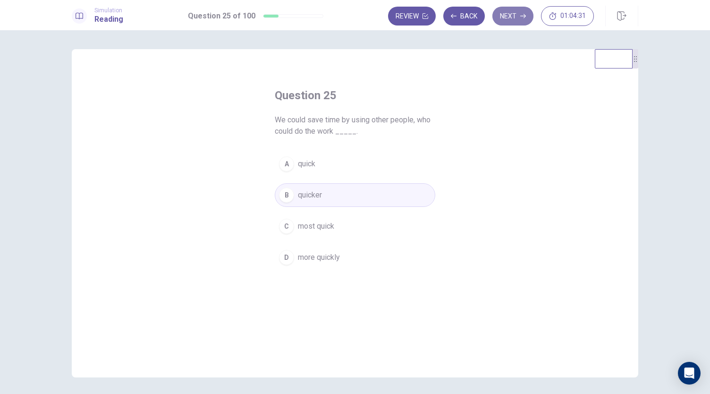
click at [515, 17] on button "Next" at bounding box center [512, 16] width 41 height 19
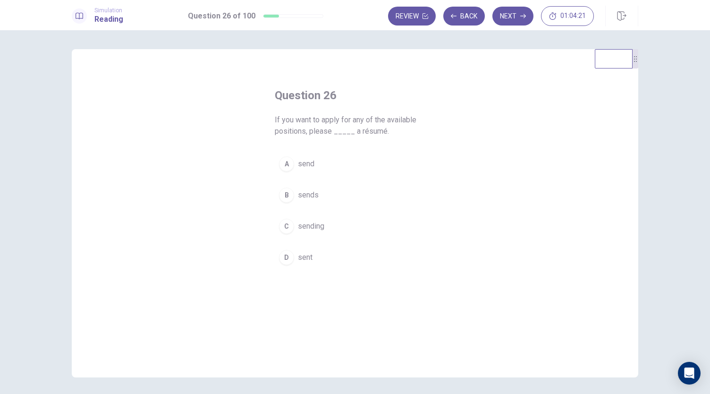
click at [290, 165] on div "A" at bounding box center [286, 163] width 15 height 15
click at [516, 16] on button "Next" at bounding box center [512, 16] width 41 height 19
click at [283, 238] on div "C" at bounding box center [286, 237] width 15 height 15
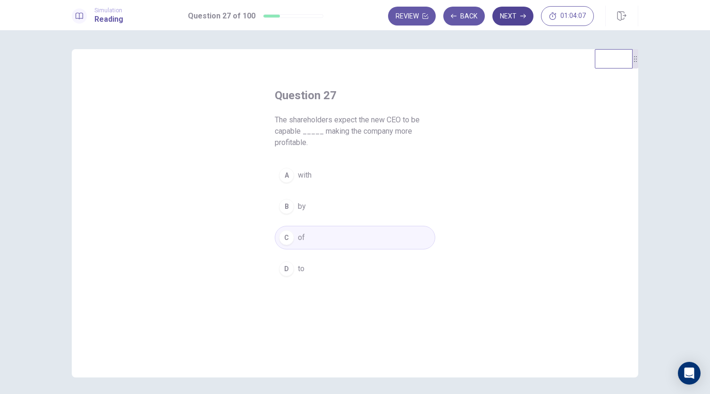
click at [508, 22] on button "Next" at bounding box center [512, 16] width 41 height 19
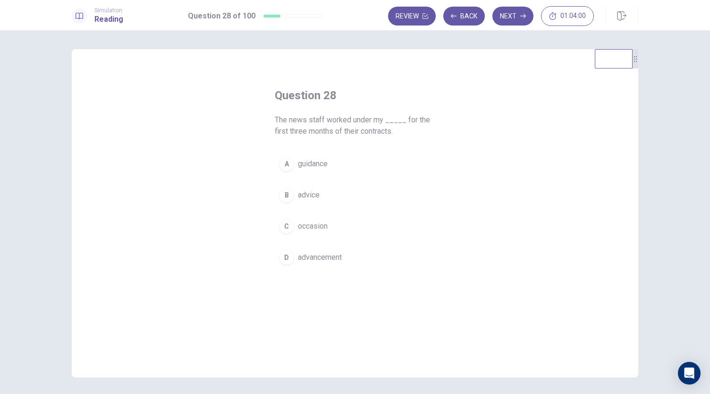
click at [293, 168] on button "A guidance" at bounding box center [355, 164] width 160 height 24
click at [506, 16] on button "Next" at bounding box center [512, 16] width 41 height 19
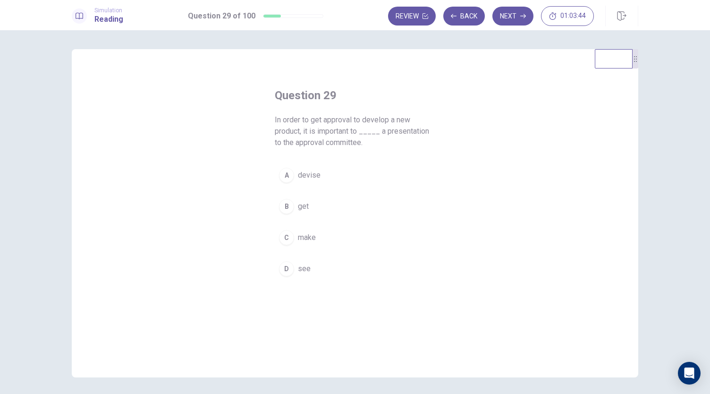
click at [295, 244] on button "C make" at bounding box center [355, 238] width 160 height 24
click at [512, 23] on button "Next" at bounding box center [512, 16] width 41 height 19
click at [286, 166] on div "A" at bounding box center [286, 163] width 15 height 15
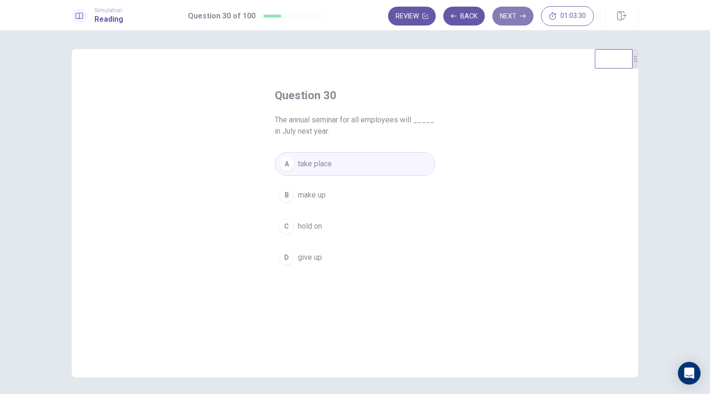
click at [519, 18] on button "Next" at bounding box center [512, 16] width 41 height 19
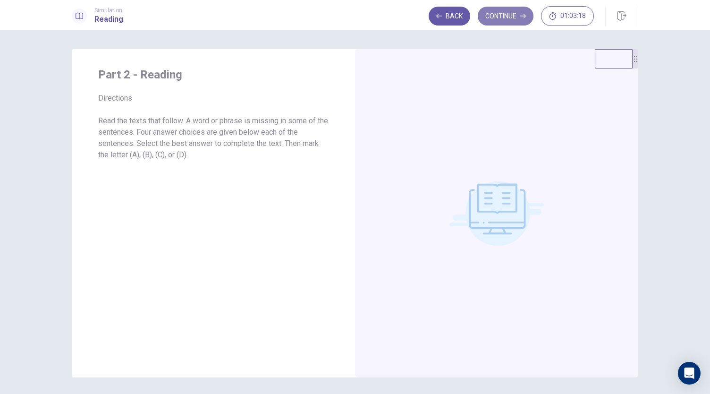
click at [503, 24] on button "Continue" at bounding box center [506, 16] width 56 height 19
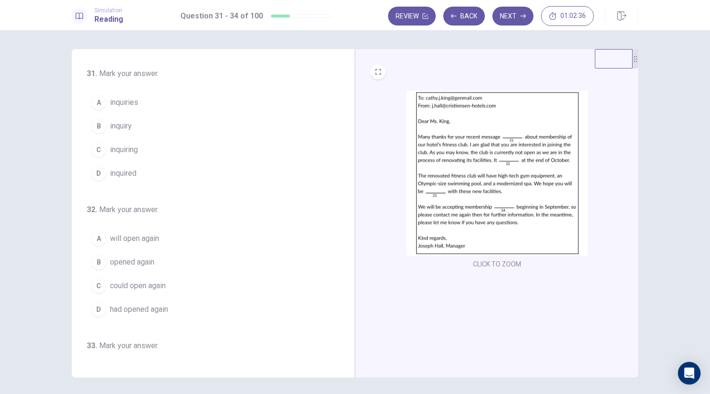
click at [122, 233] on span "will open again" at bounding box center [134, 238] width 49 height 11
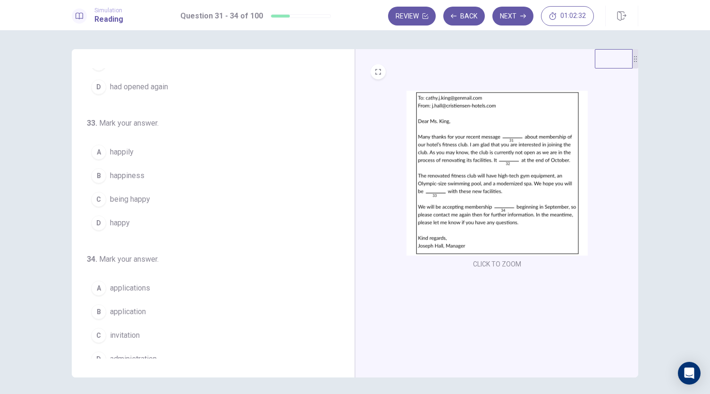
scroll to position [228, 0]
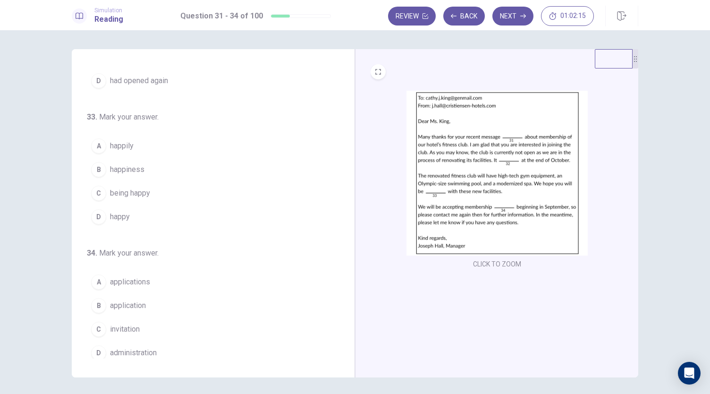
click at [96, 214] on div "D" at bounding box center [98, 216] width 15 height 15
click at [110, 275] on span "applications" at bounding box center [130, 280] width 40 height 11
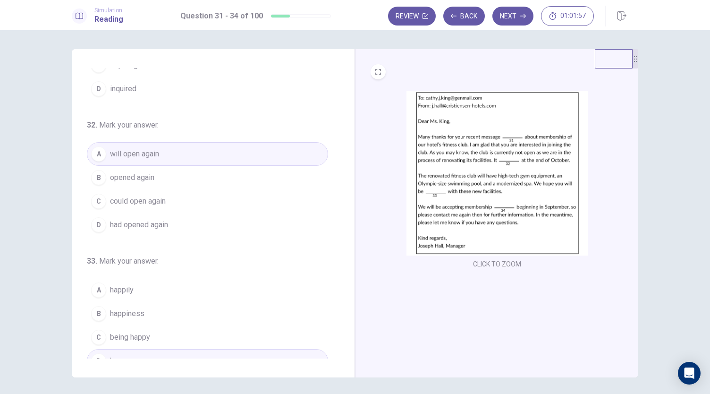
scroll to position [0, 0]
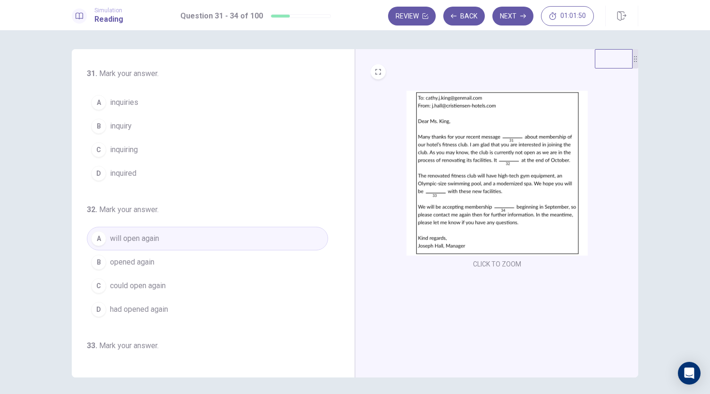
click at [96, 125] on div "B" at bounding box center [98, 125] width 15 height 15
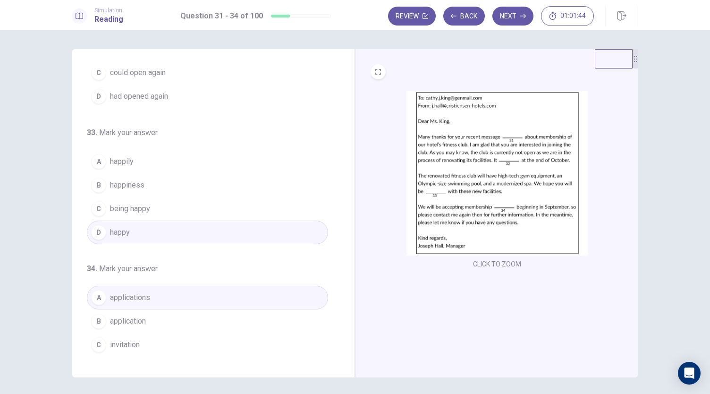
scroll to position [214, 0]
click at [523, 17] on icon "button" at bounding box center [523, 16] width 6 height 6
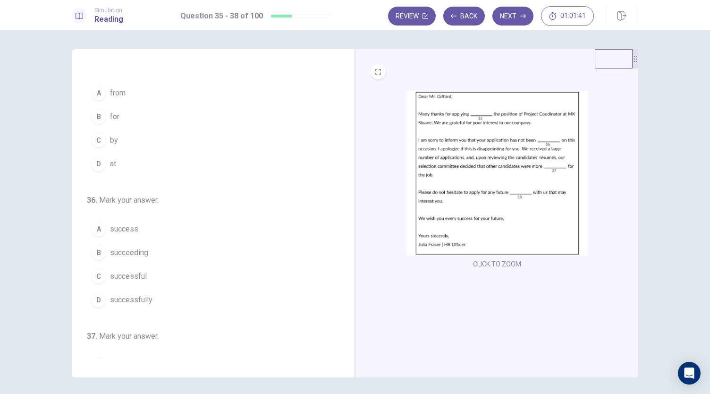
scroll to position [0, 0]
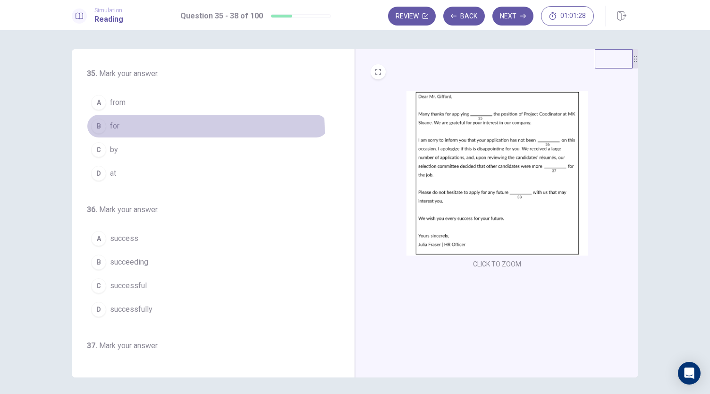
click at [95, 132] on div "B" at bounding box center [98, 125] width 15 height 15
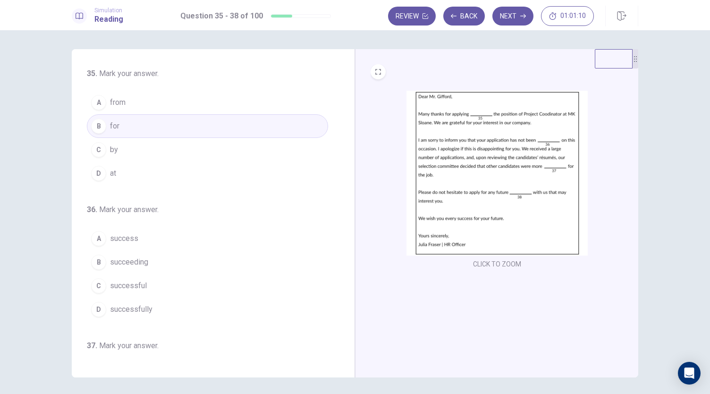
click at [135, 308] on span "successfully" at bounding box center [131, 309] width 42 height 11
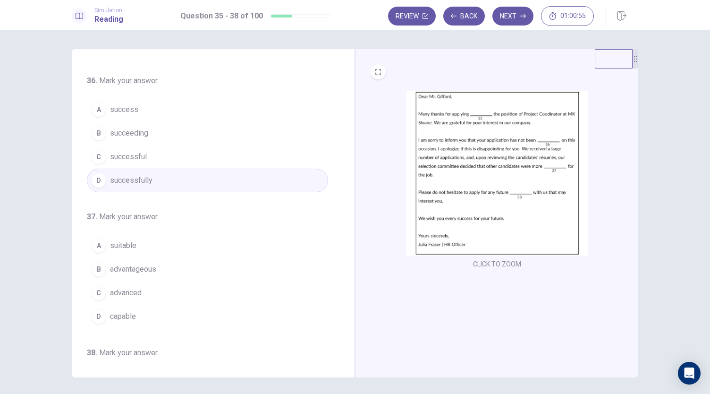
scroll to position [129, 0]
click at [110, 156] on span "successful" at bounding box center [128, 156] width 37 height 11
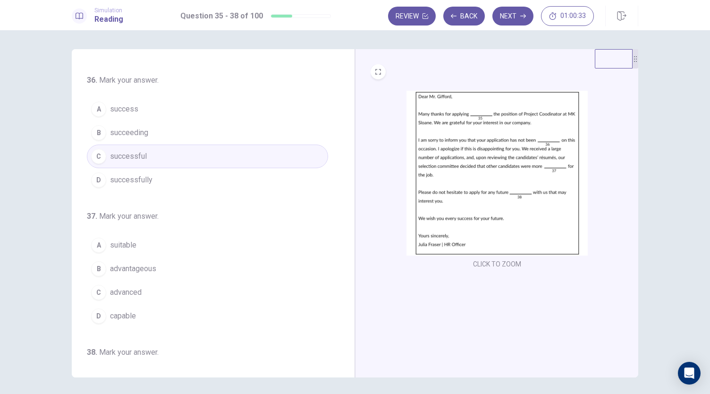
click at [98, 314] on div "D" at bounding box center [98, 315] width 15 height 15
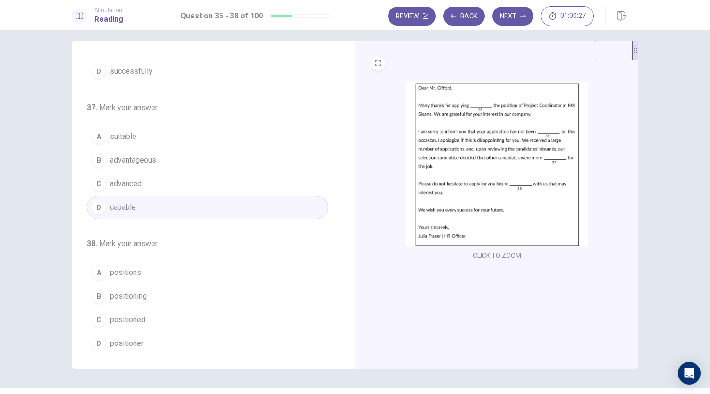
scroll to position [9, 0]
click at [114, 270] on span "positions" at bounding box center [125, 271] width 31 height 11
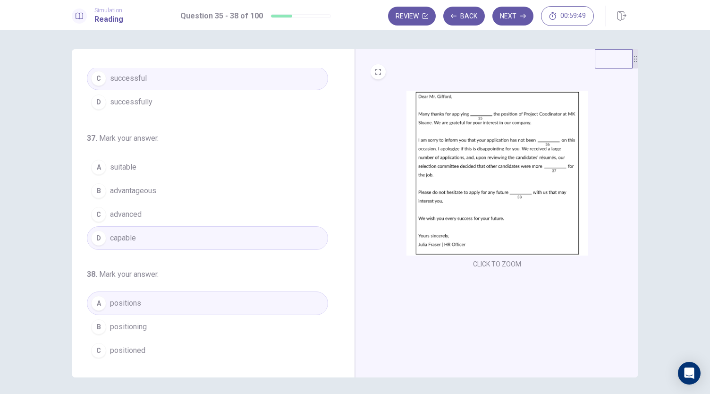
scroll to position [212, 0]
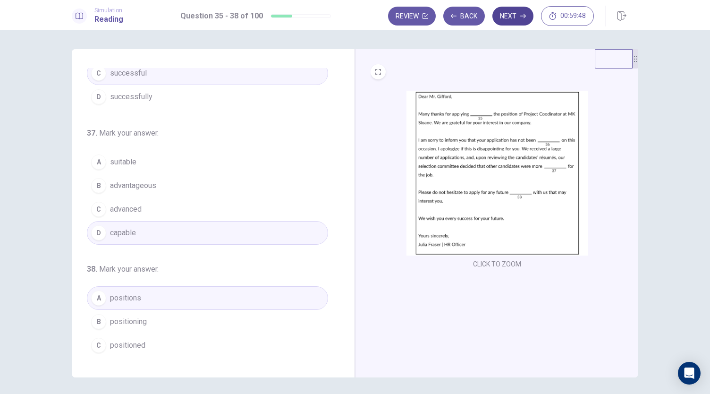
click at [509, 22] on button "Next" at bounding box center [512, 16] width 41 height 19
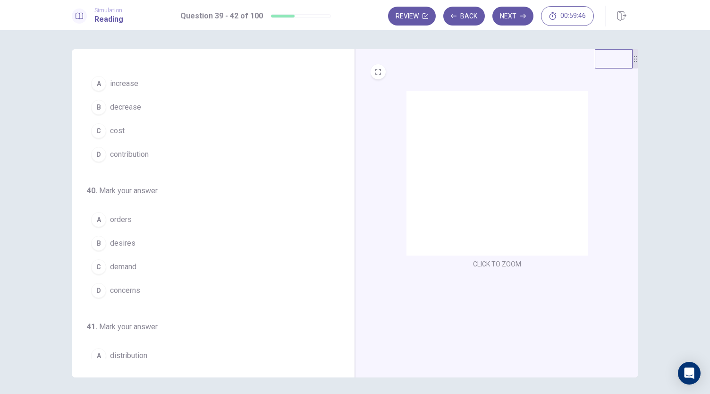
scroll to position [0, 0]
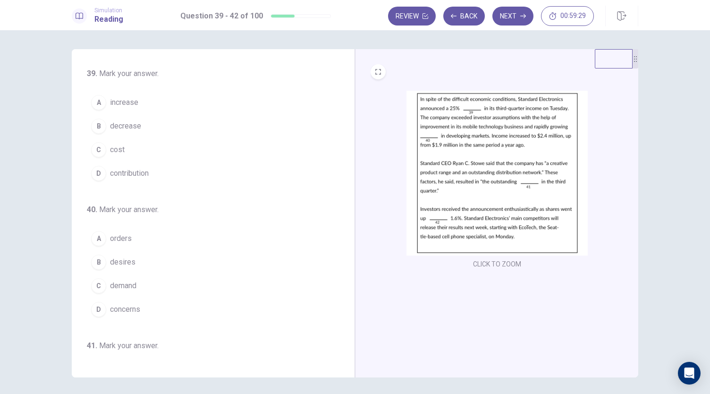
click at [116, 105] on span "increase" at bounding box center [124, 102] width 28 height 11
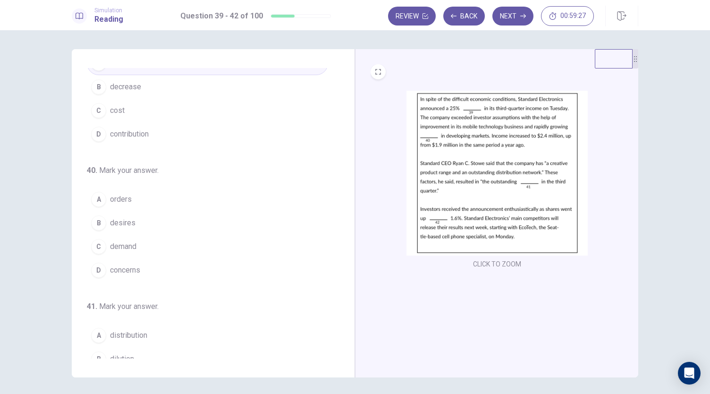
scroll to position [40, 0]
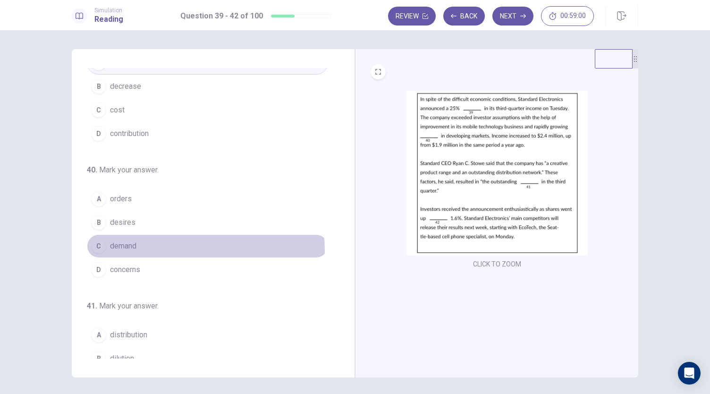
click at [121, 250] on button "C demand" at bounding box center [207, 246] width 241 height 24
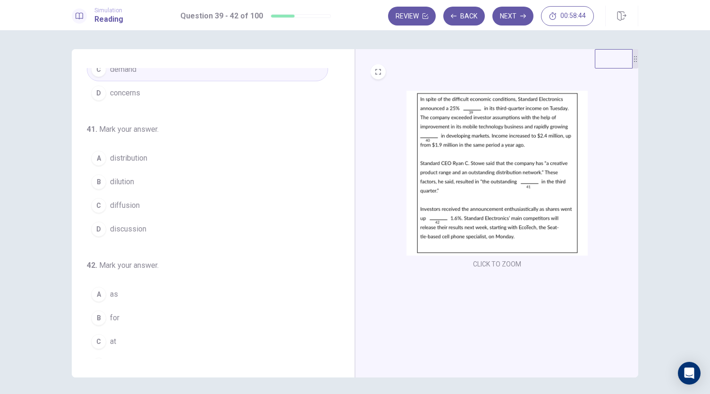
scroll to position [218, 0]
click at [98, 152] on div "A" at bounding box center [98, 156] width 15 height 15
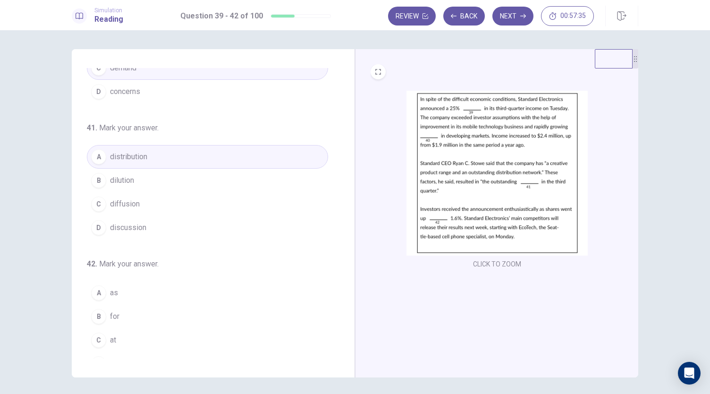
scroll to position [229, 0]
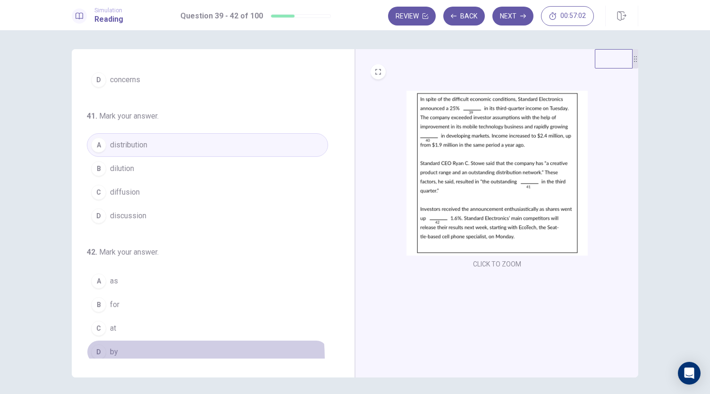
click at [93, 355] on button "D by" at bounding box center [207, 352] width 241 height 24
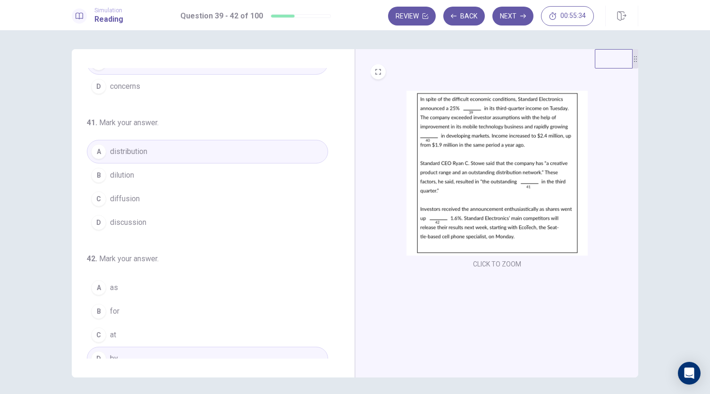
scroll to position [223, 0]
click at [129, 198] on span "diffusion" at bounding box center [125, 198] width 30 height 11
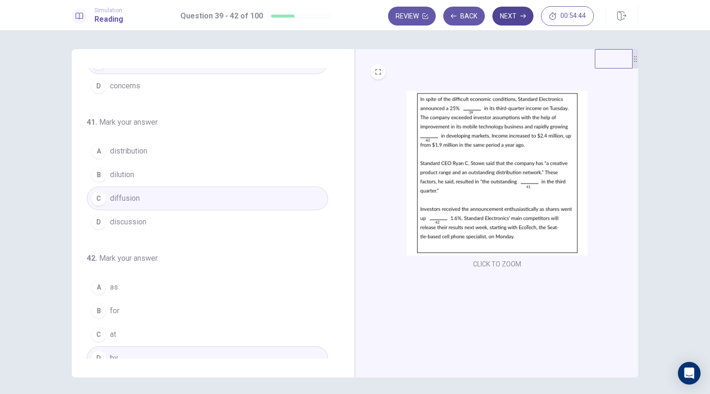
click at [523, 23] on button "Next" at bounding box center [512, 16] width 41 height 19
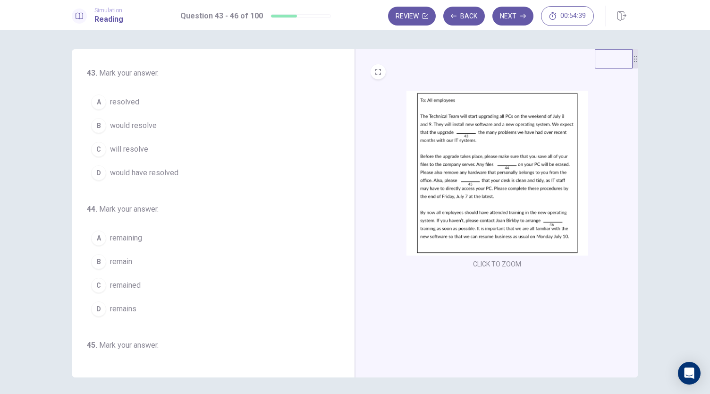
scroll to position [0, 0]
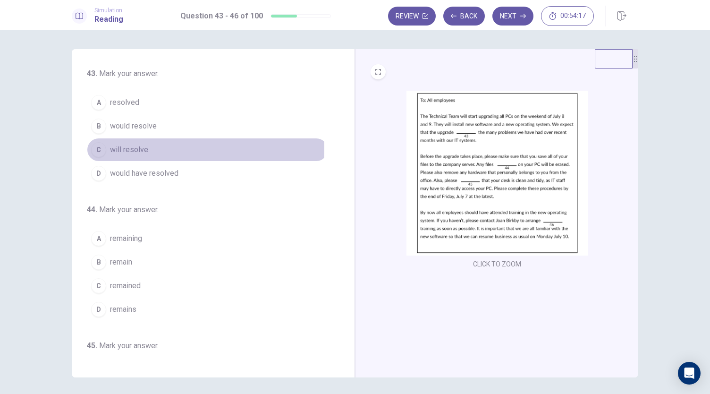
click at [110, 148] on span "will resolve" at bounding box center [129, 149] width 38 height 11
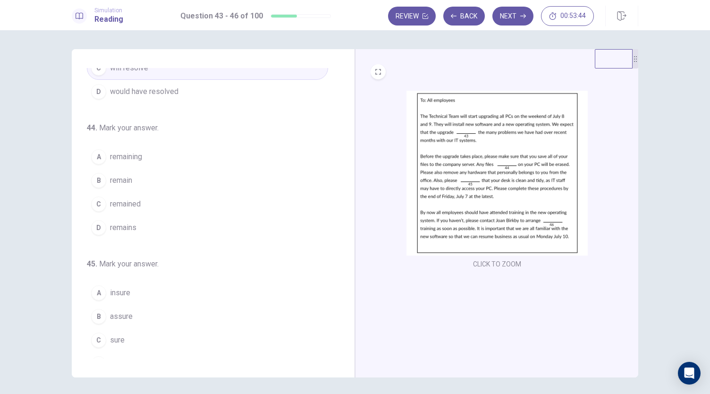
scroll to position [81, 0]
click at [111, 158] on span "remaining" at bounding box center [126, 157] width 32 height 11
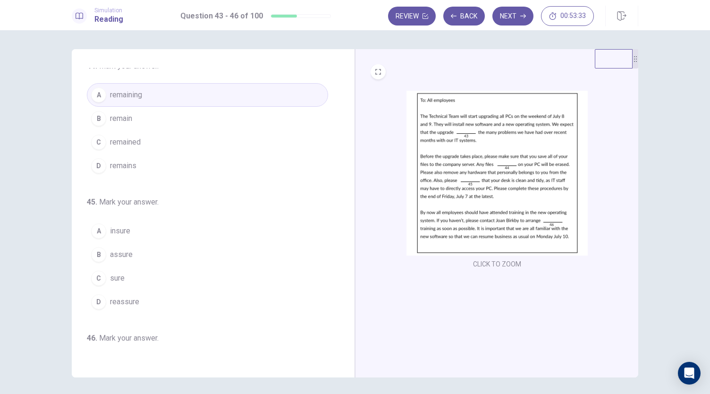
scroll to position [144, 0]
click at [110, 253] on span "assure" at bounding box center [121, 253] width 23 height 11
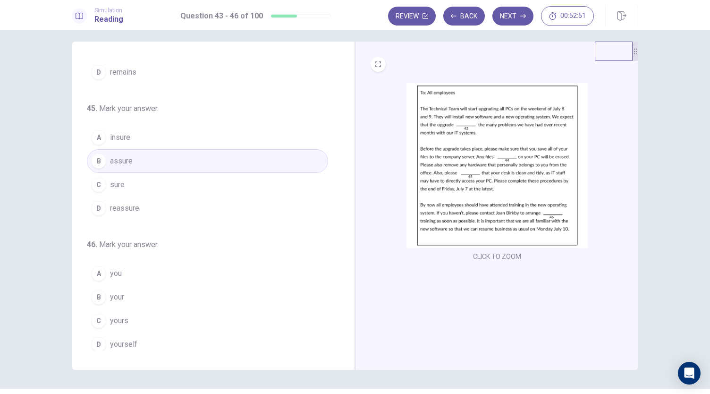
scroll to position [9, 0]
click at [97, 288] on div "B" at bounding box center [98, 295] width 15 height 15
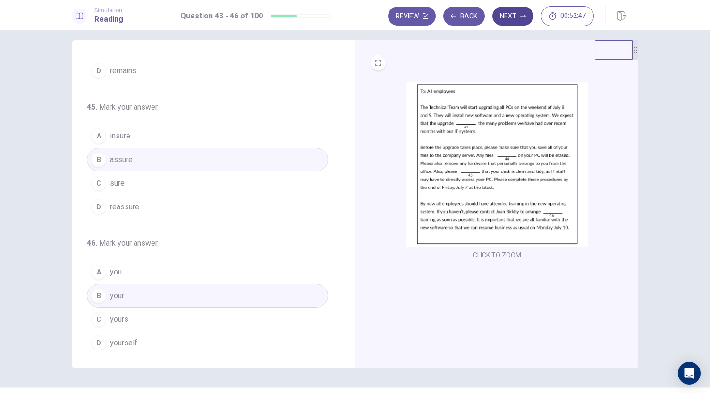
click at [503, 25] on button "Next" at bounding box center [512, 16] width 41 height 19
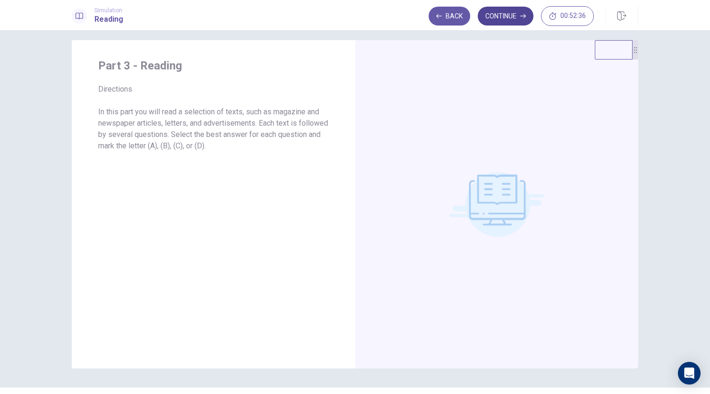
click at [508, 19] on button "Continue" at bounding box center [506, 16] width 56 height 19
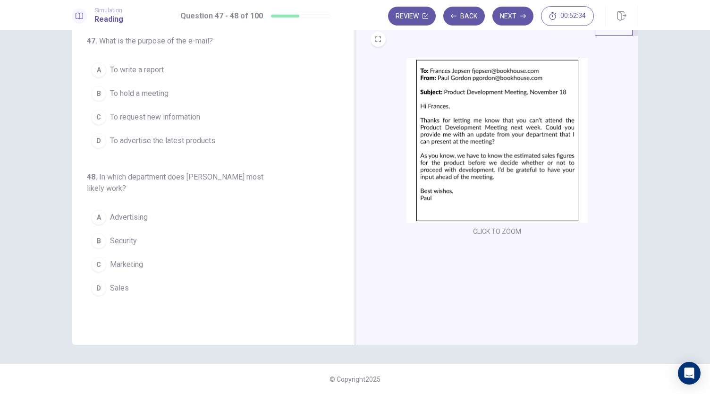
scroll to position [0, 0]
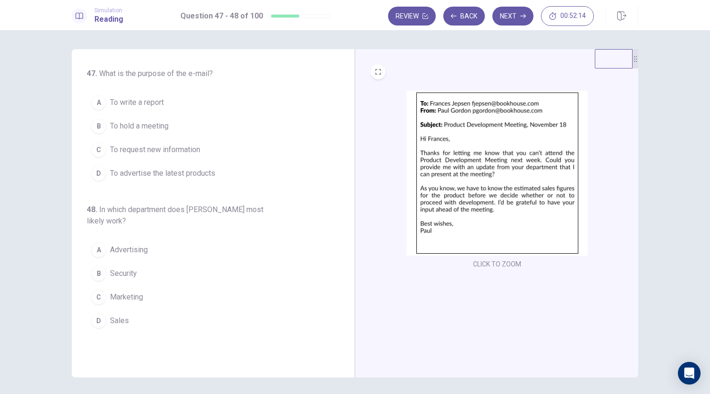
click at [104, 125] on button "B To hold a meeting" at bounding box center [207, 126] width 241 height 24
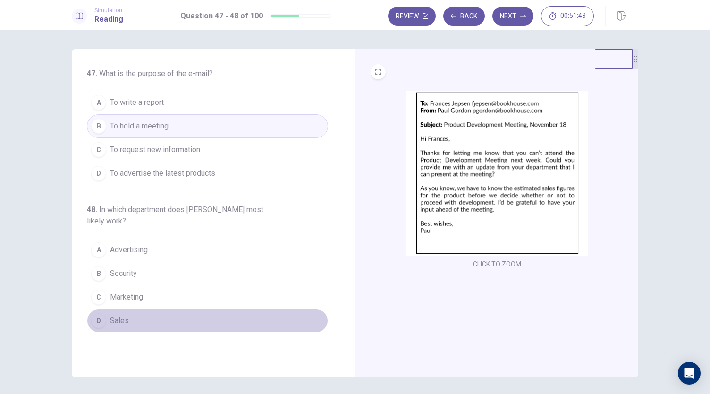
click at [101, 320] on div "D" at bounding box center [98, 320] width 15 height 15
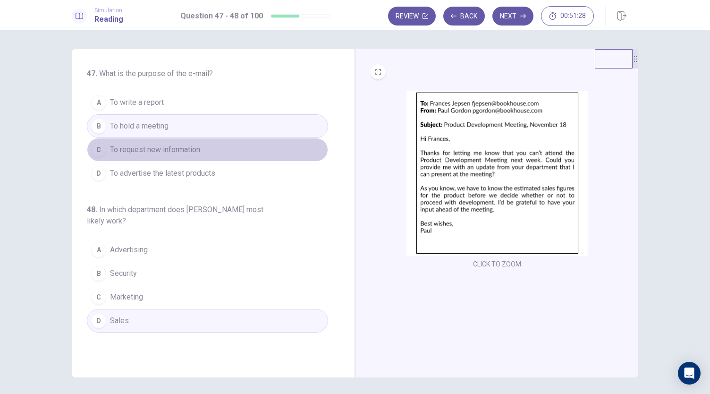
click at [178, 152] on span "To request new information" at bounding box center [155, 149] width 90 height 11
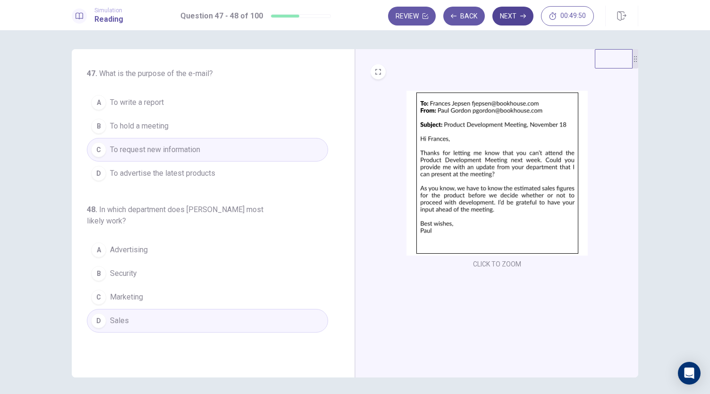
click at [515, 15] on button "Next" at bounding box center [512, 16] width 41 height 19
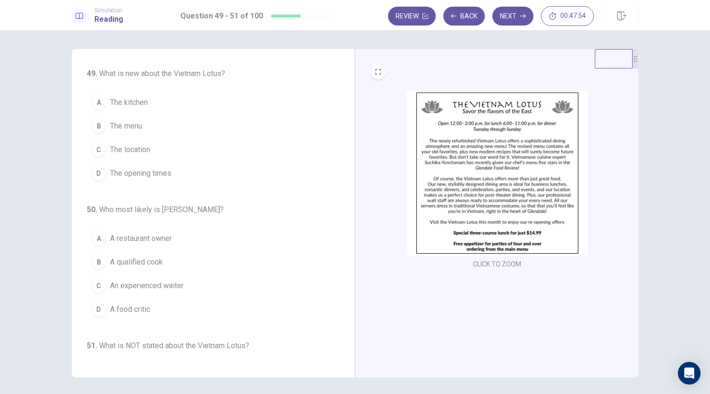
click at [99, 119] on div "B" at bounding box center [98, 125] width 15 height 15
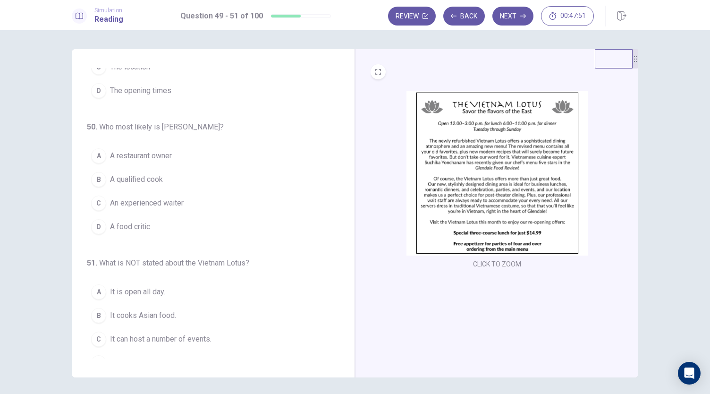
scroll to position [94, 0]
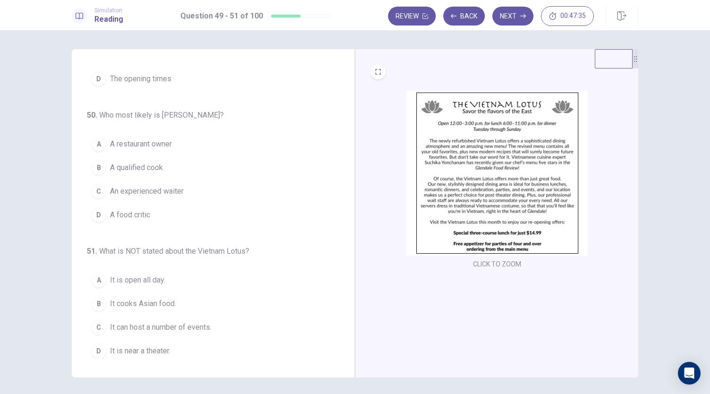
click at [135, 211] on span "A food critic" at bounding box center [130, 214] width 40 height 11
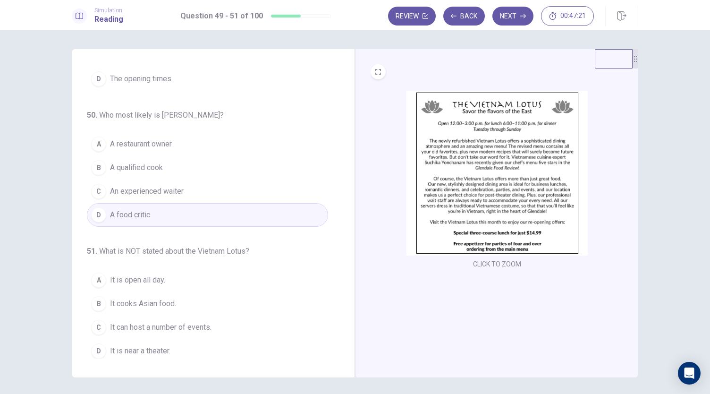
scroll to position [12, 0]
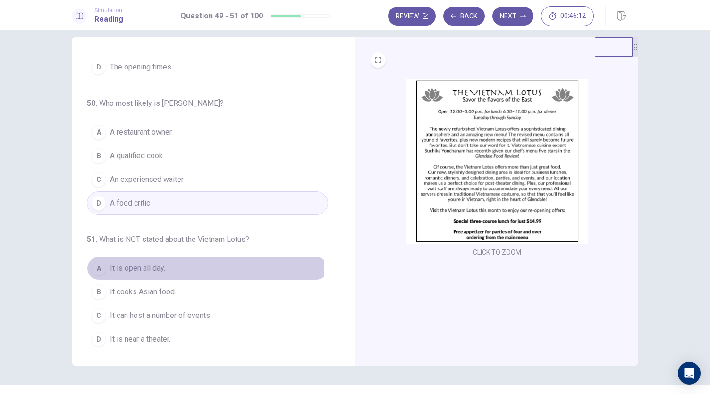
click at [140, 264] on span "It is open all day." at bounding box center [137, 267] width 55 height 11
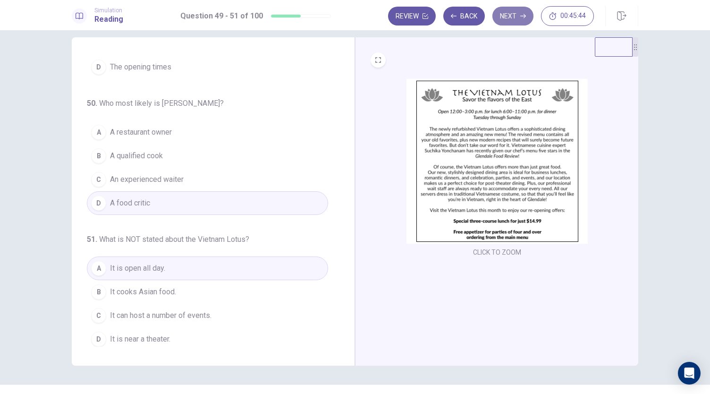
click at [510, 22] on button "Next" at bounding box center [512, 16] width 41 height 19
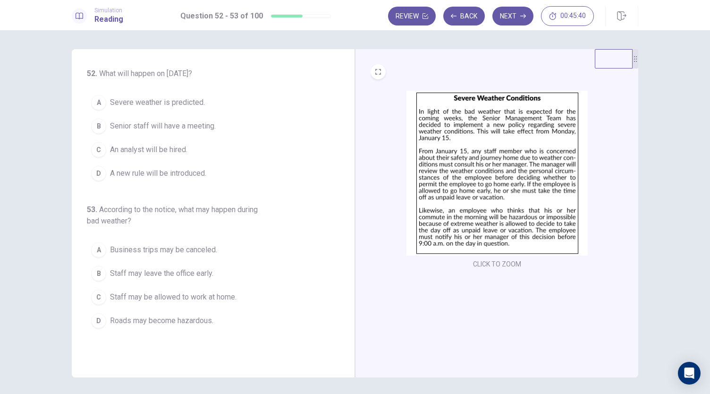
scroll to position [20, 0]
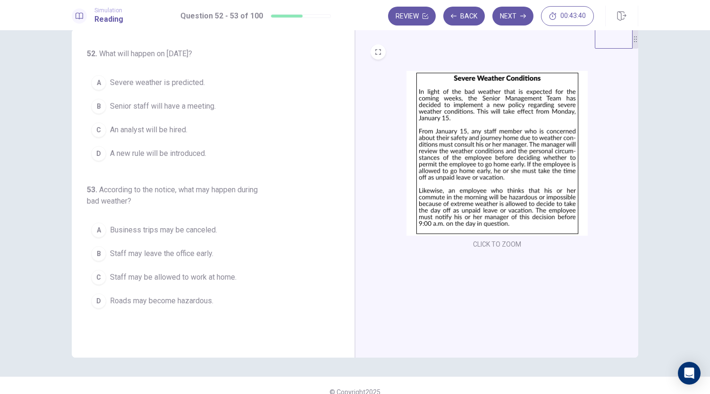
click at [182, 151] on span "A new rule will be introduced." at bounding box center [158, 153] width 96 height 11
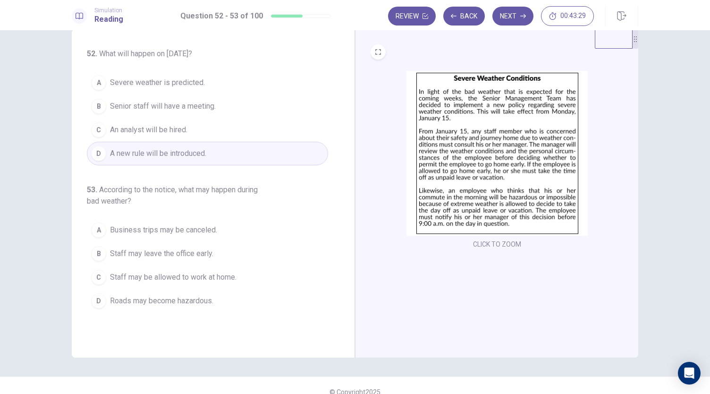
click at [150, 254] on span "Staff may leave the office early." at bounding box center [161, 253] width 103 height 11
click at [521, 18] on icon "button" at bounding box center [523, 16] width 6 height 6
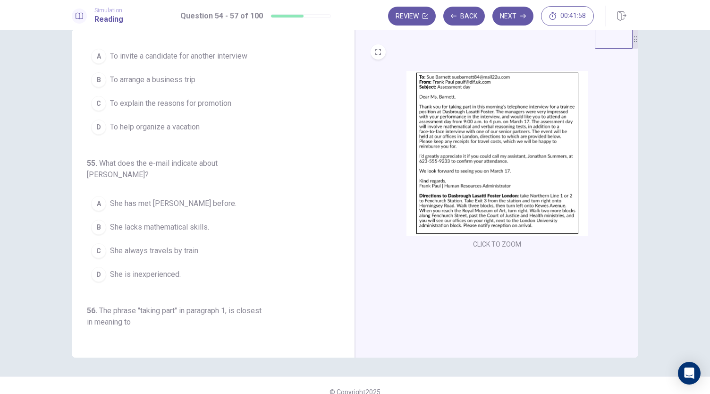
scroll to position [0, 0]
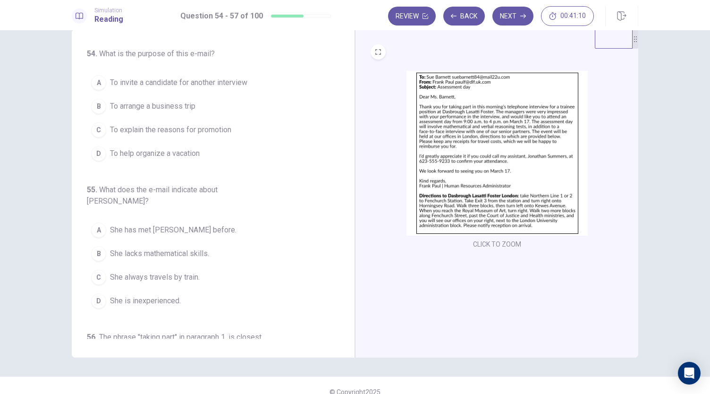
click at [126, 86] on span "To invite a candidate for another interview" at bounding box center [178, 82] width 137 height 11
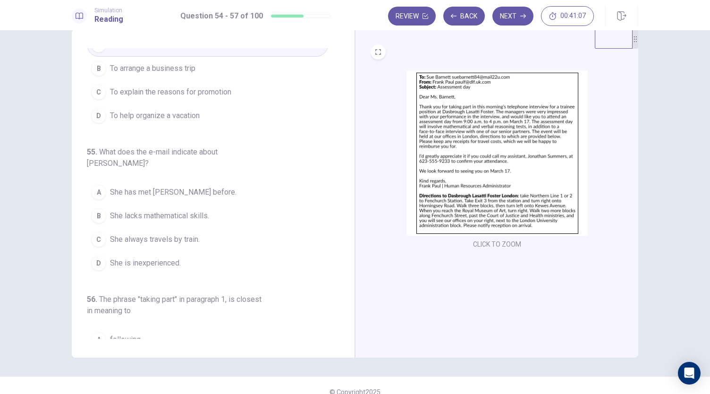
scroll to position [43, 0]
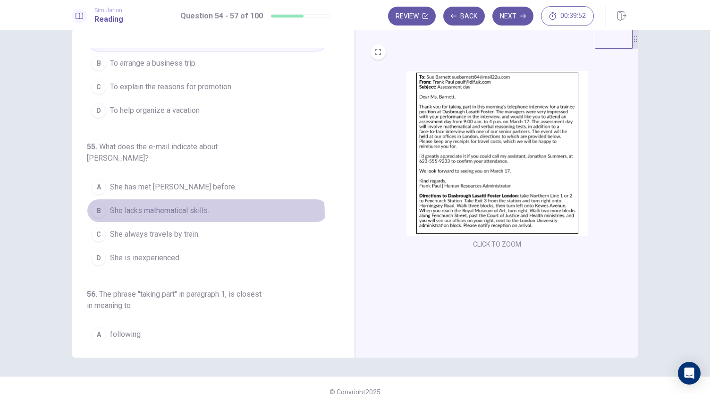
click at [153, 205] on span "She lacks mathematical skills." at bounding box center [159, 210] width 99 height 11
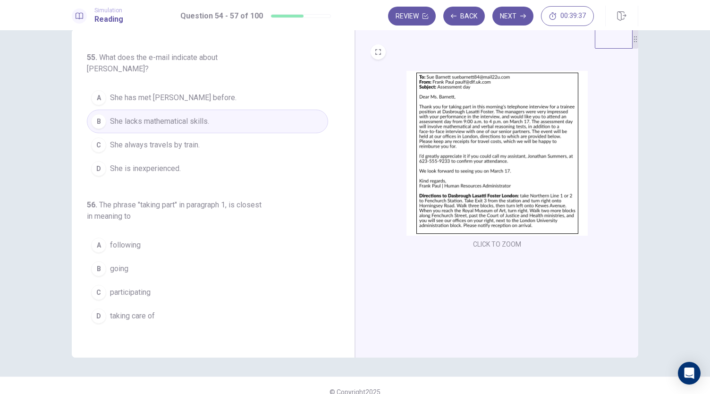
scroll to position [136, 0]
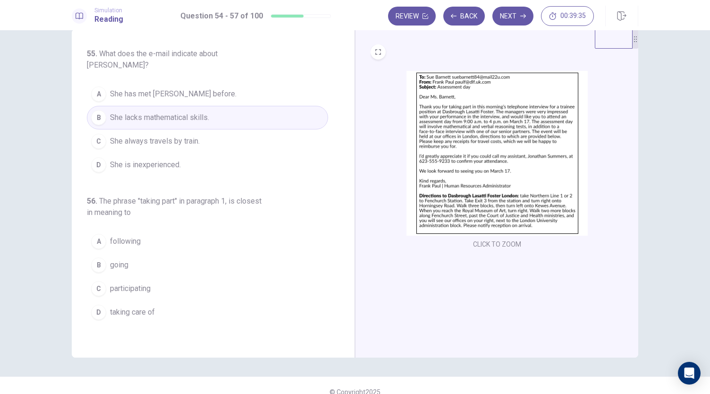
click at [104, 277] on button "C participating" at bounding box center [207, 289] width 241 height 24
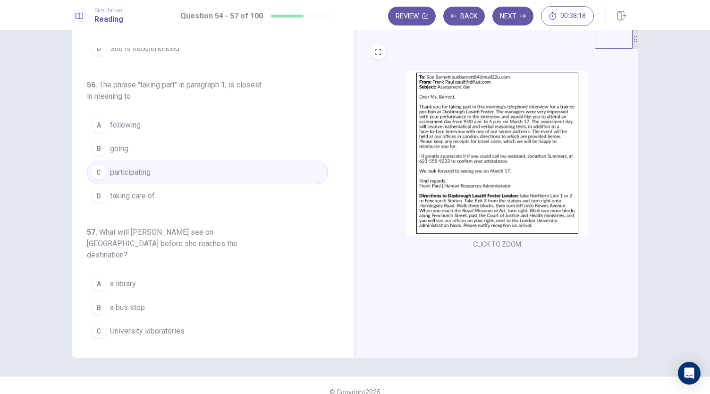
scroll to position [33, 0]
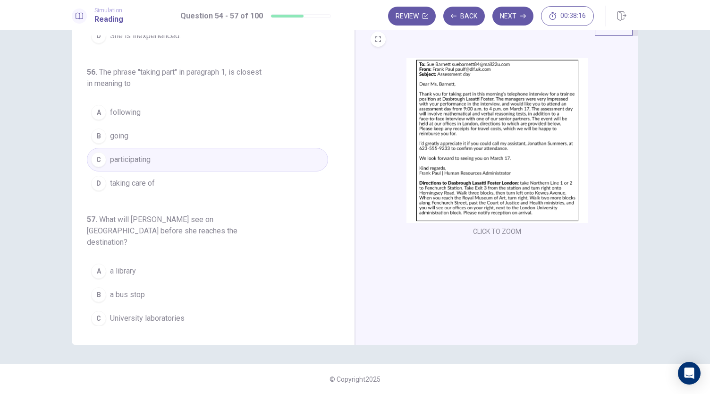
click at [100, 334] on div "D" at bounding box center [98, 341] width 15 height 15
click at [519, 19] on button "Next" at bounding box center [512, 16] width 41 height 19
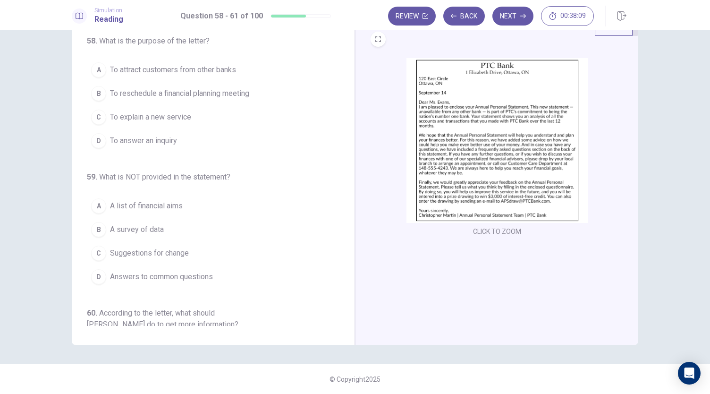
scroll to position [0, 0]
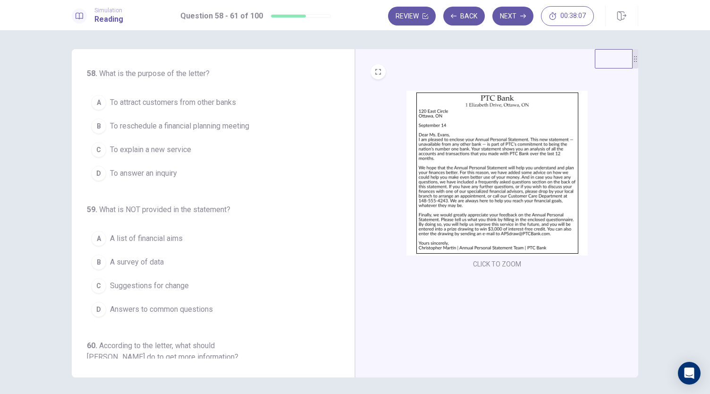
click at [483, 179] on img at bounding box center [496, 173] width 181 height 165
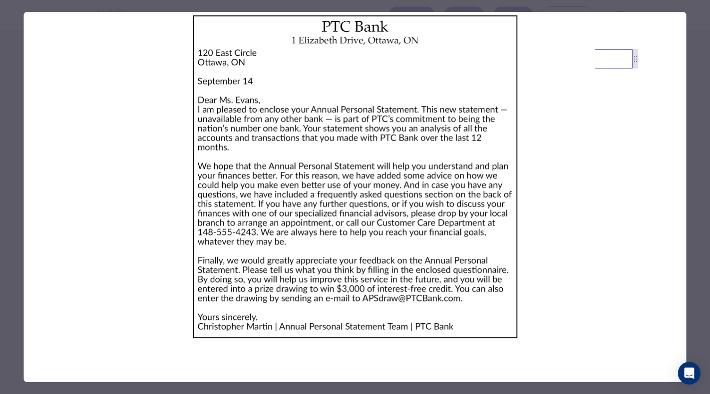
click at [695, 111] on div at bounding box center [355, 197] width 710 height 394
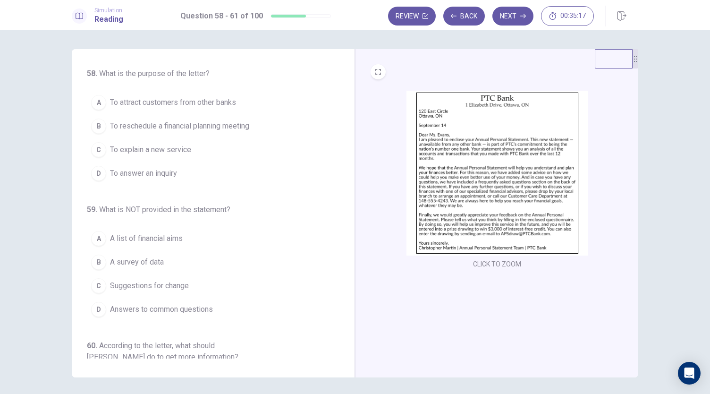
click at [163, 173] on span "To answer an inquiry" at bounding box center [143, 173] width 67 height 11
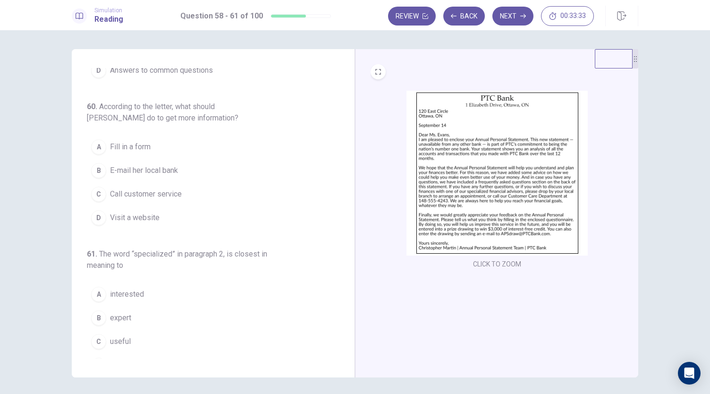
scroll to position [245, 0]
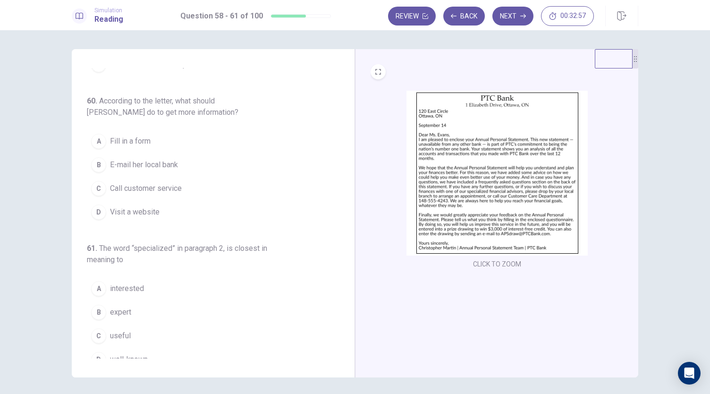
click at [97, 307] on div "B" at bounding box center [98, 311] width 15 height 15
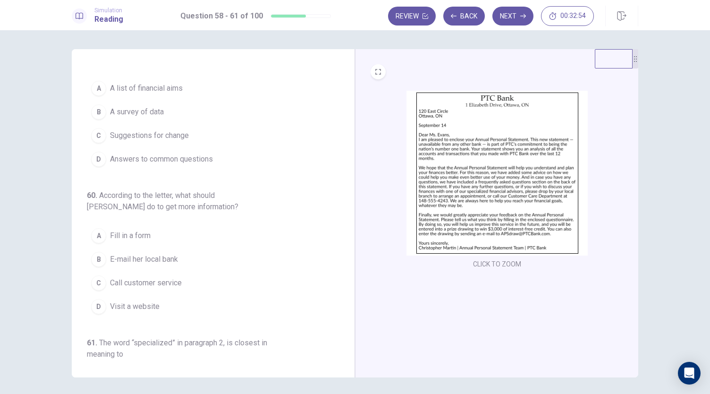
scroll to position [151, 0]
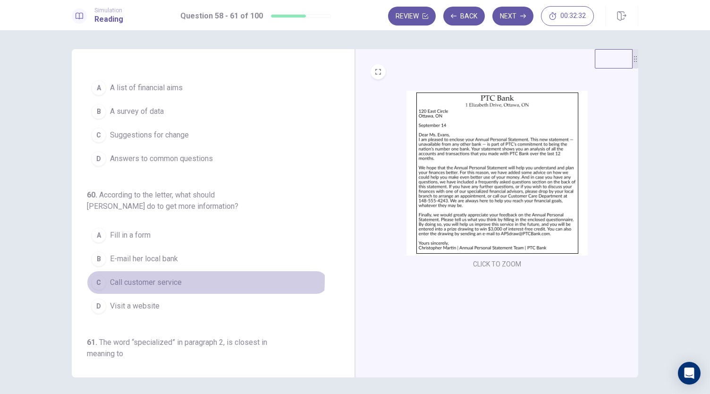
click at [173, 277] on span "Call customer service" at bounding box center [146, 282] width 72 height 11
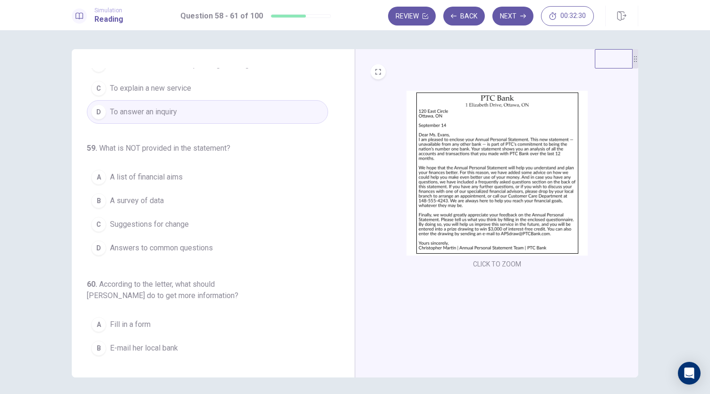
scroll to position [55, 0]
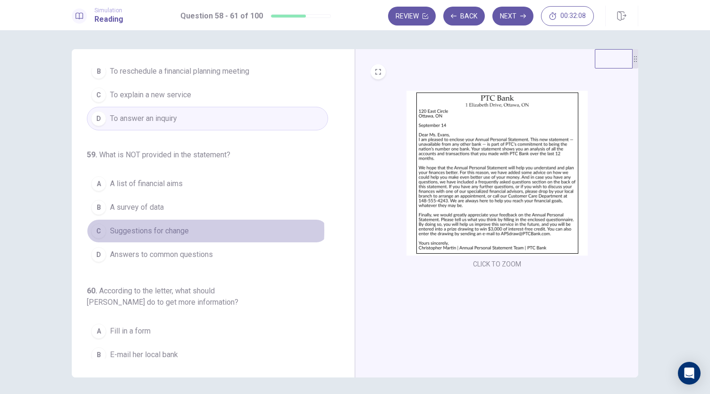
click at [160, 228] on span "Suggestions for change" at bounding box center [149, 230] width 79 height 11
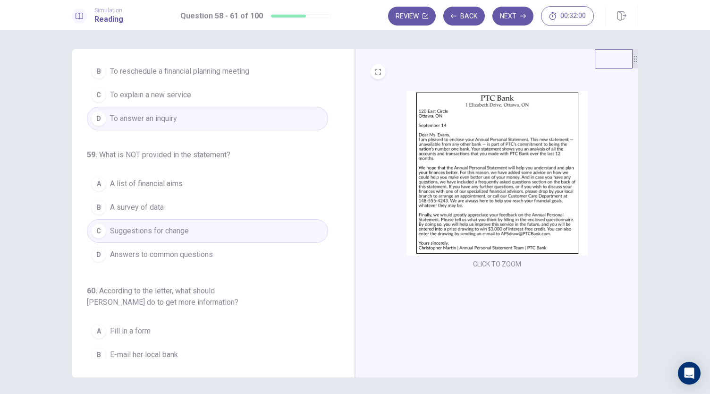
scroll to position [0, 0]
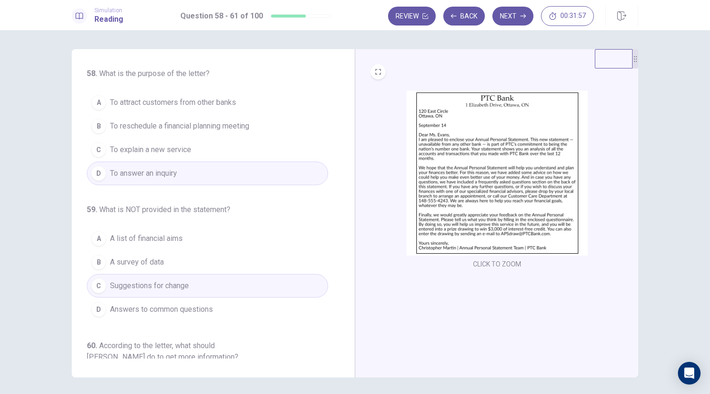
click at [164, 150] on span "To explain a new service" at bounding box center [150, 149] width 81 height 11
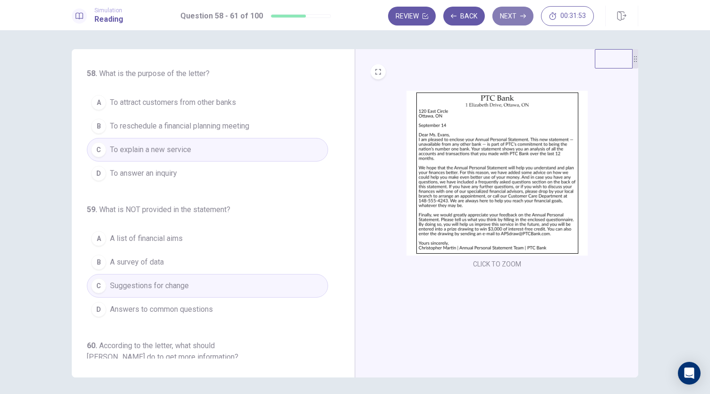
click at [517, 19] on button "Next" at bounding box center [512, 16] width 41 height 19
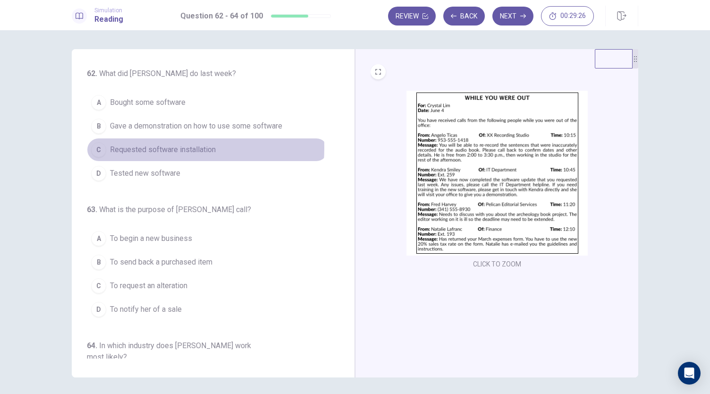
click at [152, 147] on span "Requested software installation" at bounding box center [163, 149] width 106 height 11
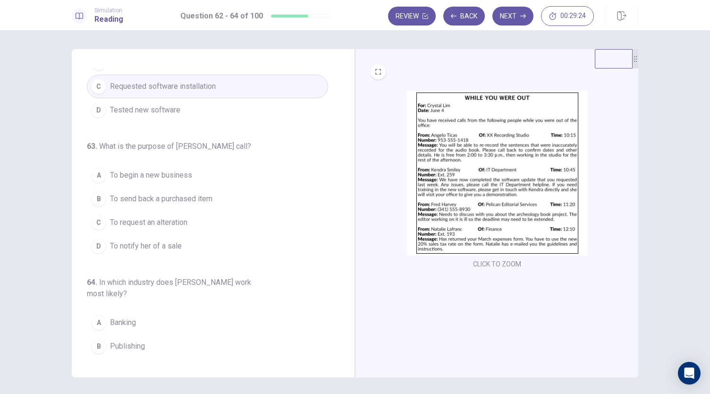
scroll to position [68, 0]
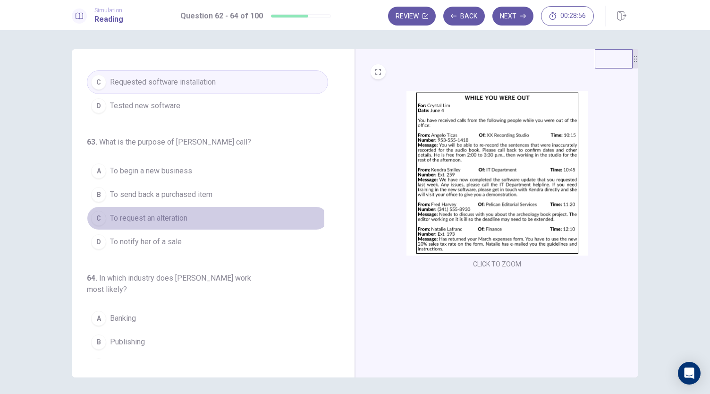
click at [124, 220] on span "To request an alteration" at bounding box center [148, 217] width 77 height 11
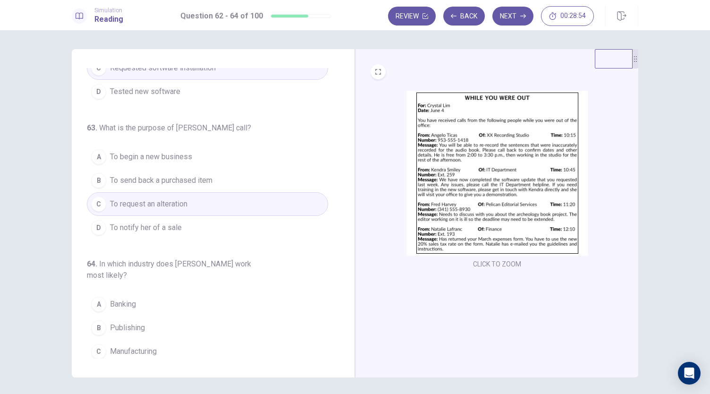
scroll to position [94, 0]
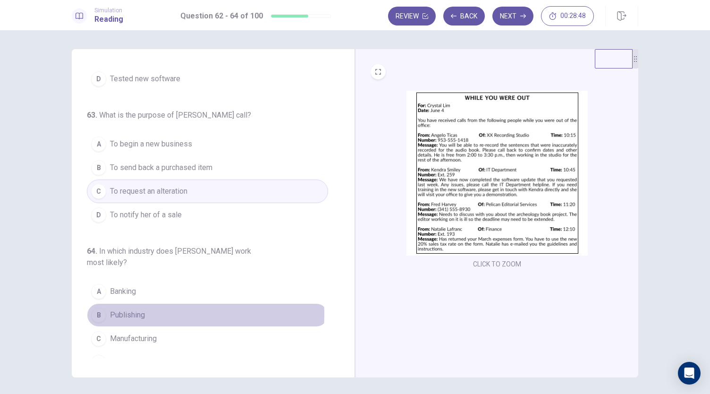
click at [119, 309] on span "Publishing" at bounding box center [127, 314] width 35 height 11
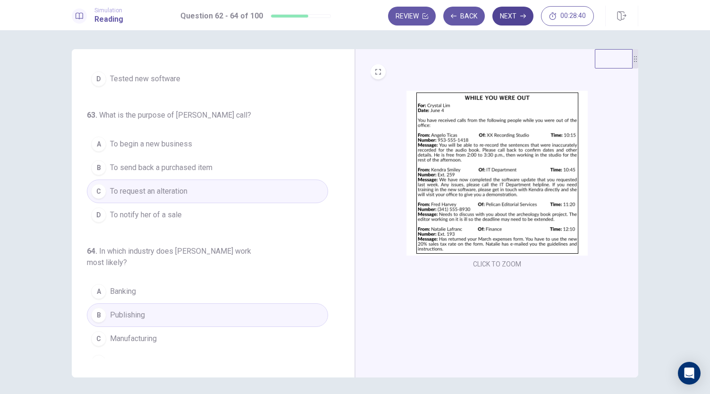
click at [522, 11] on button "Next" at bounding box center [512, 16] width 41 height 19
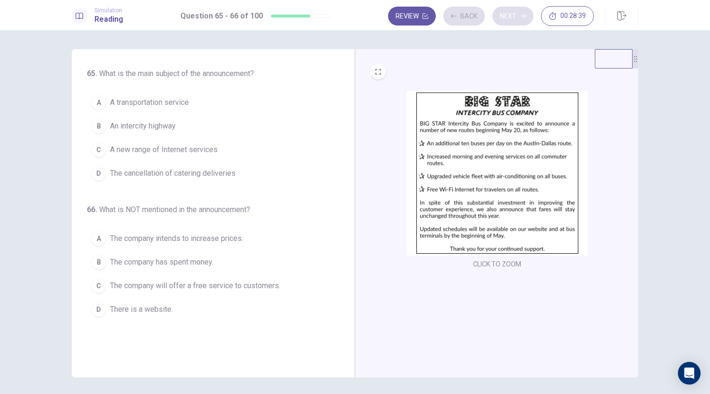
scroll to position [0, 0]
click at [127, 103] on span "A transportation service" at bounding box center [149, 102] width 79 height 11
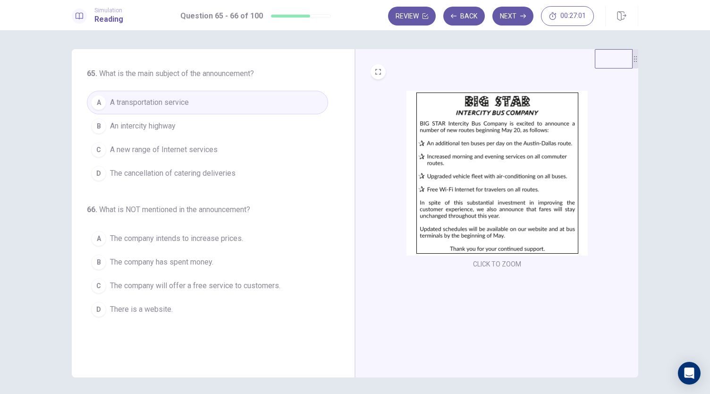
click at [143, 304] on span "There is a website." at bounding box center [141, 309] width 63 height 11
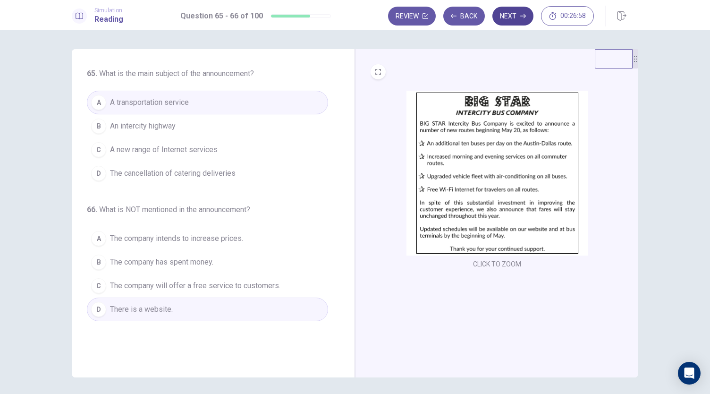
click at [514, 15] on button "Next" at bounding box center [512, 16] width 41 height 19
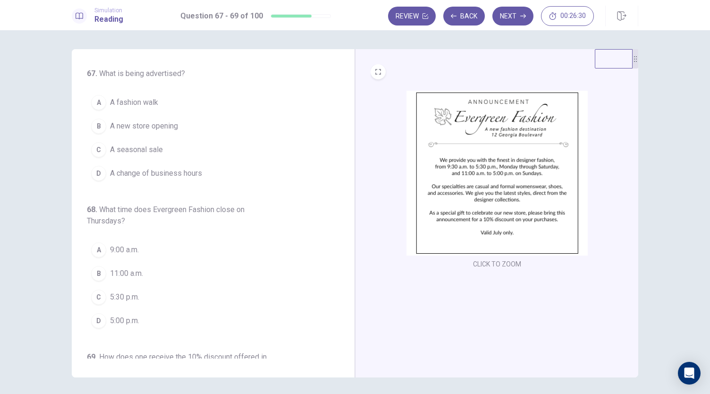
click at [146, 123] on span "A new store opening" at bounding box center [144, 125] width 68 height 11
click at [87, 114] on button "B A new store opening" at bounding box center [207, 126] width 241 height 24
click at [117, 128] on span "A new store opening" at bounding box center [144, 125] width 68 height 11
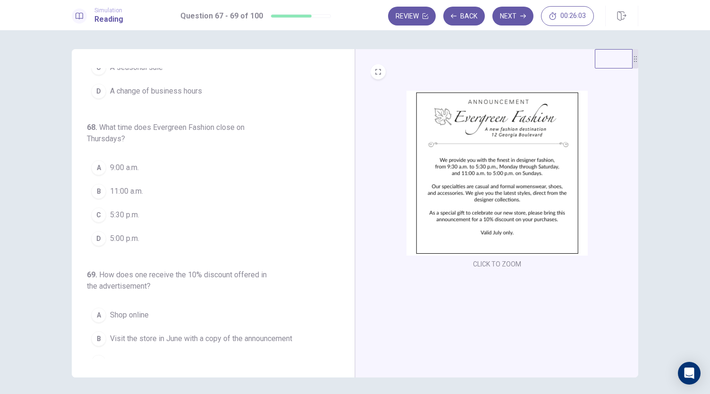
scroll to position [84, 0]
click at [110, 210] on span "5:30 p.m." at bounding box center [124, 212] width 29 height 11
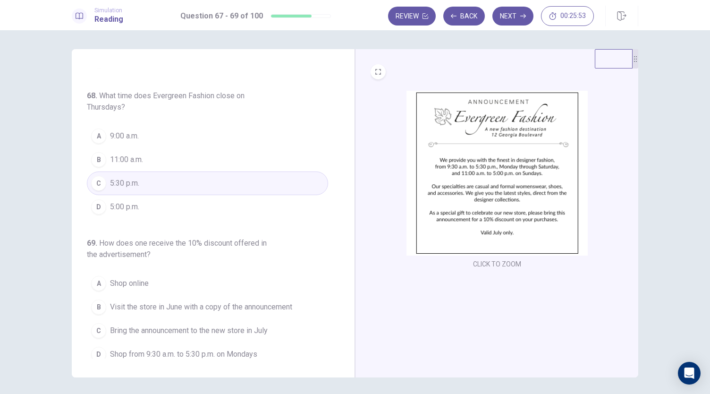
scroll to position [117, 0]
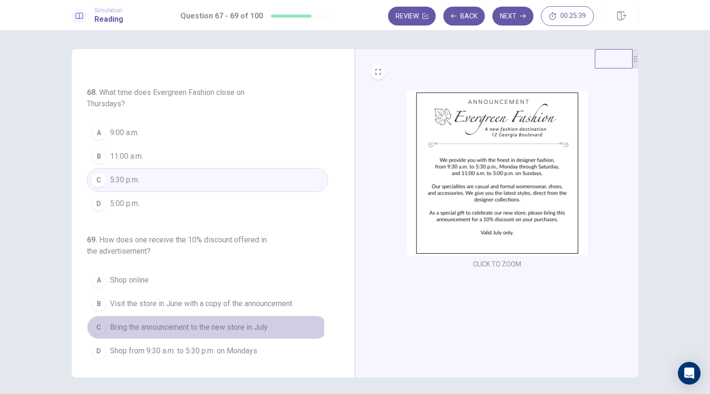
click at [197, 323] on span "Bring the announcement to the new store in July" at bounding box center [189, 326] width 158 height 11
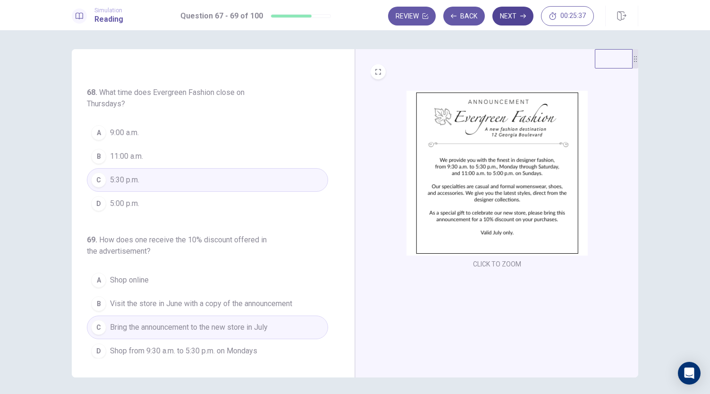
click at [512, 22] on button "Next" at bounding box center [512, 16] width 41 height 19
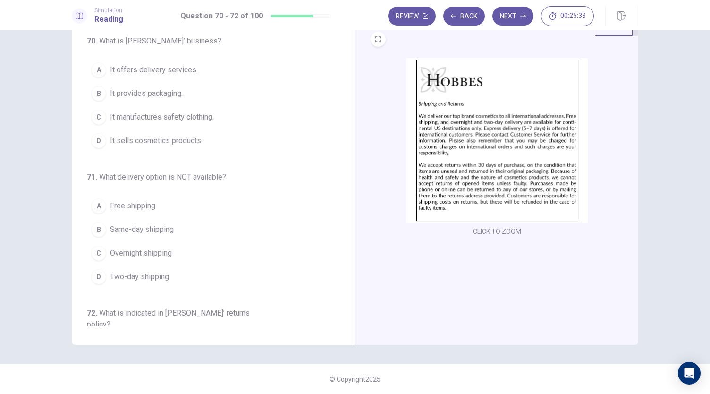
scroll to position [0, 0]
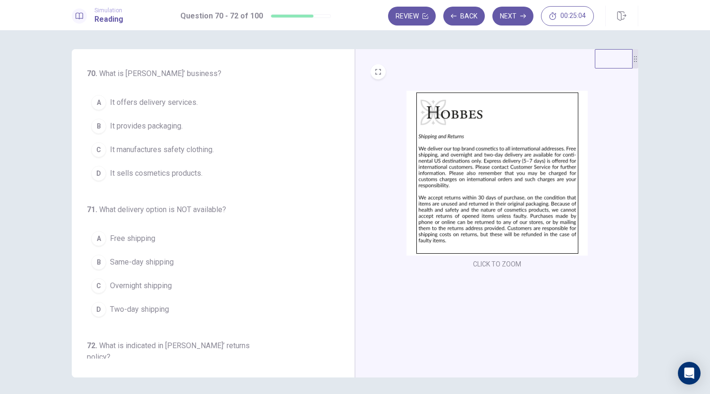
click at [125, 171] on span "It sells cosmetics products." at bounding box center [156, 173] width 93 height 11
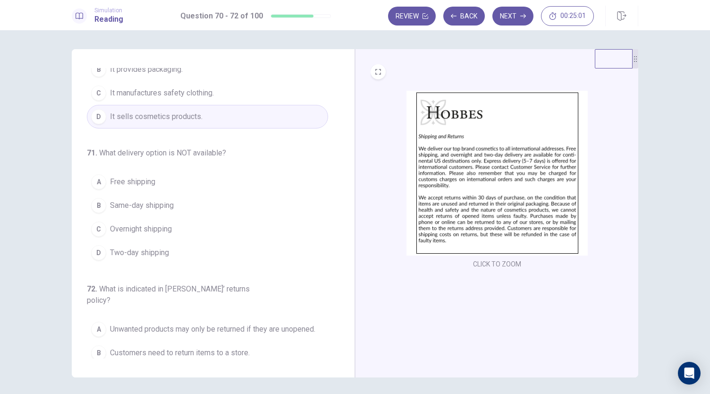
scroll to position [56, 0]
click at [156, 204] on span "Same-day shipping" at bounding box center [142, 205] width 64 height 11
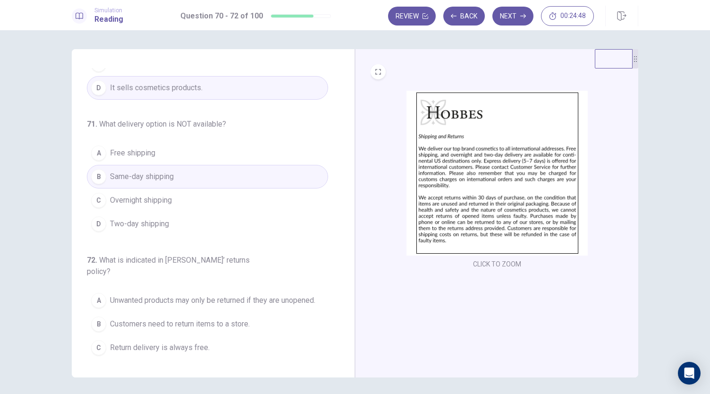
scroll to position [102, 0]
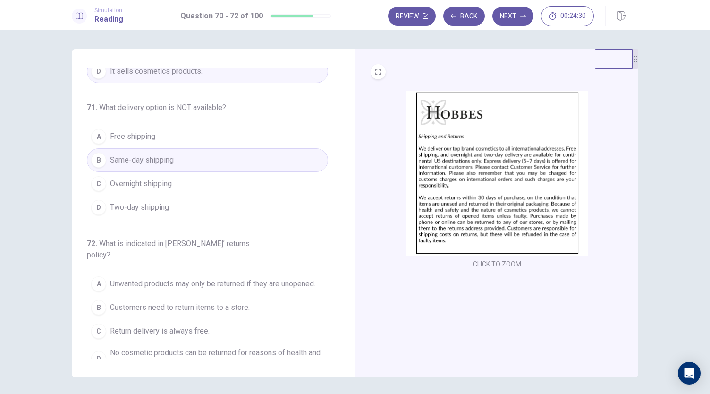
click at [287, 278] on span "Unwanted products may only be returned if they are unopened." at bounding box center [212, 283] width 205 height 11
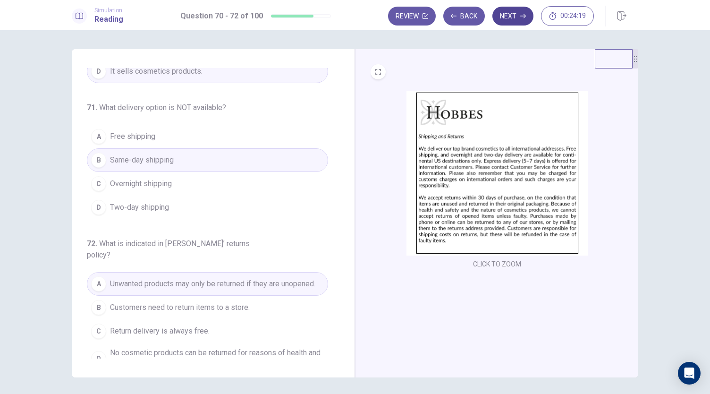
click at [518, 18] on button "Next" at bounding box center [512, 16] width 41 height 19
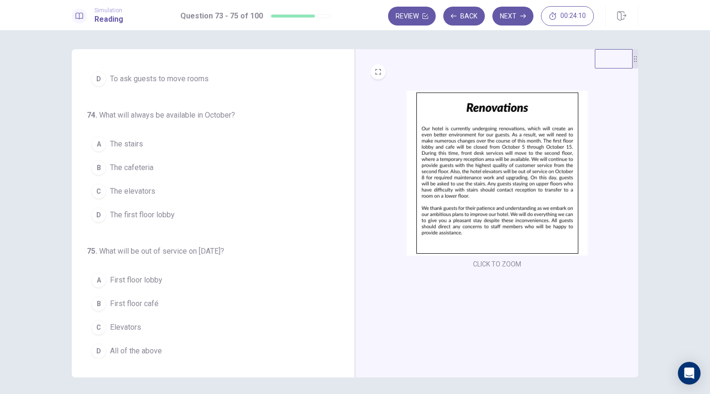
scroll to position [0, 0]
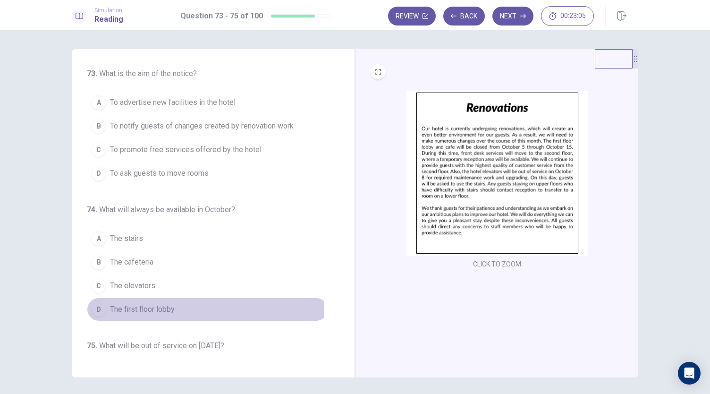
click at [129, 306] on span "The first floor lobby" at bounding box center [142, 309] width 65 height 11
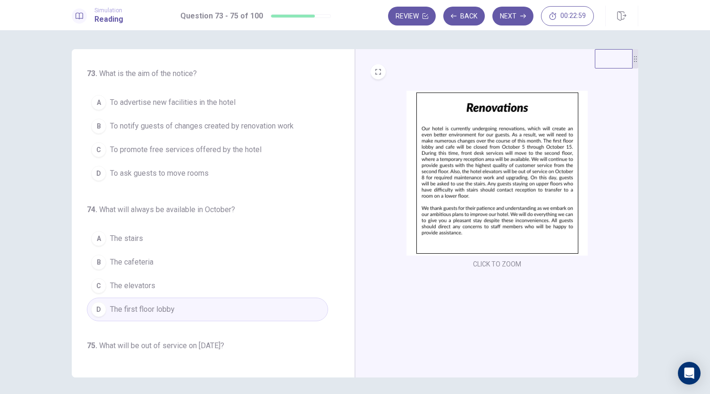
click at [215, 103] on span "To advertise new facilities in the hotel" at bounding box center [173, 102] width 126 height 11
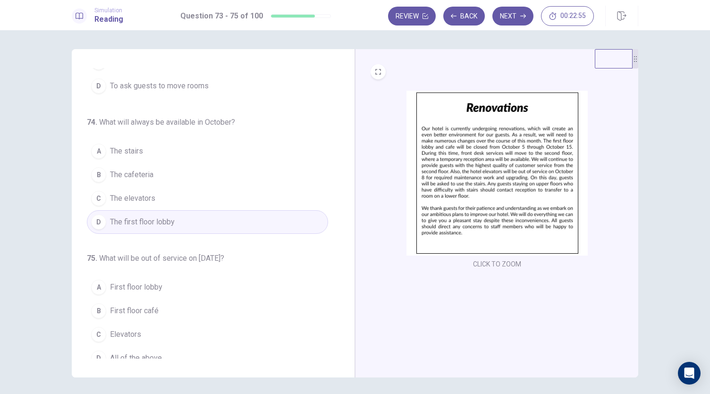
scroll to position [94, 0]
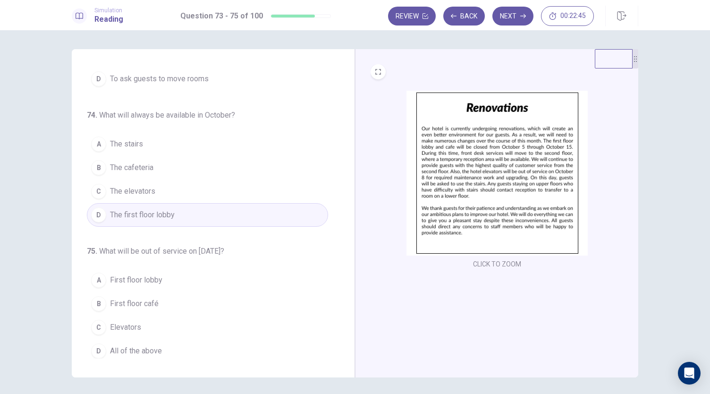
click at [120, 321] on span "Elevators" at bounding box center [125, 326] width 31 height 11
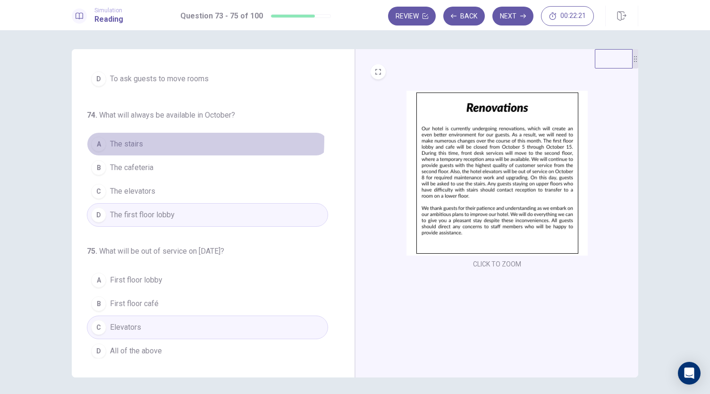
click at [124, 138] on span "The stairs" at bounding box center [126, 143] width 33 height 11
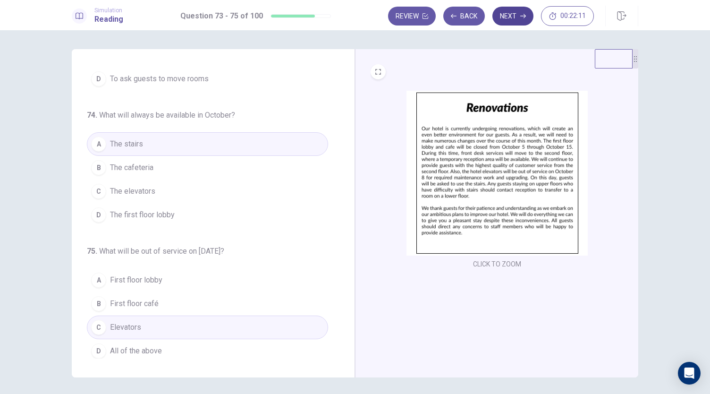
click at [515, 15] on button "Next" at bounding box center [512, 16] width 41 height 19
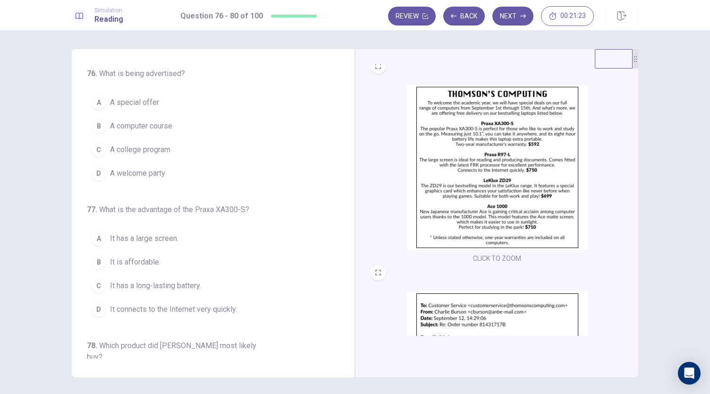
scroll to position [0, 0]
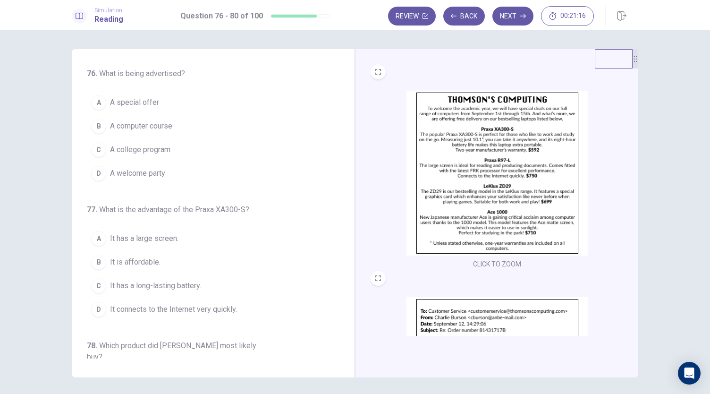
click at [91, 104] on div "A" at bounding box center [98, 102] width 15 height 15
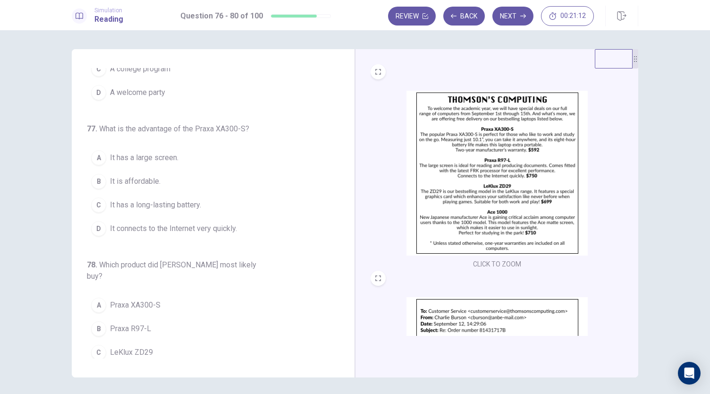
scroll to position [84, 0]
click at [154, 200] on span "It has a long-lasting battery." at bounding box center [155, 201] width 91 height 11
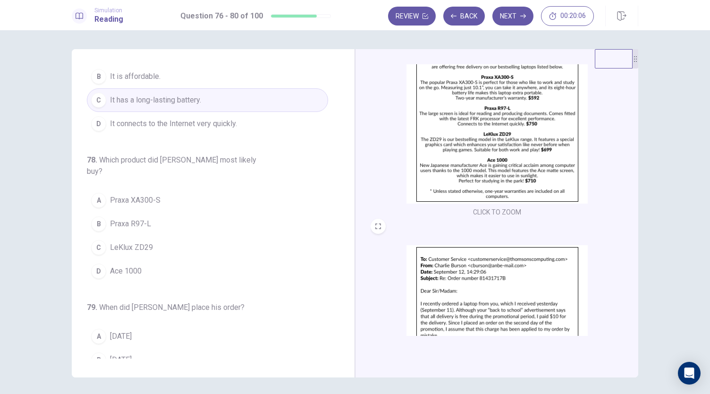
scroll to position [52, 0]
click at [123, 194] on span "Praxa XA300-S" at bounding box center [135, 199] width 51 height 11
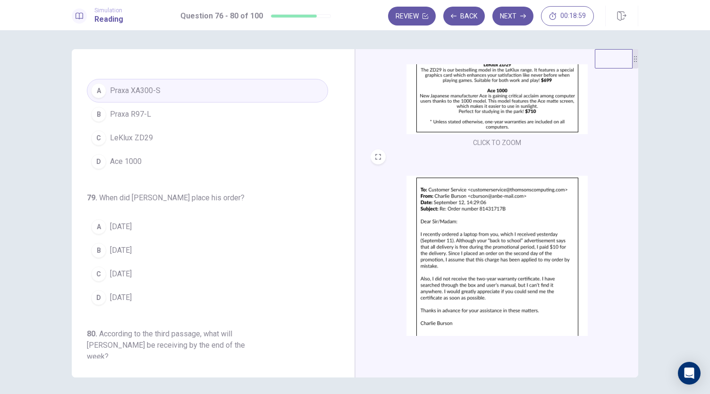
scroll to position [122, 0]
click at [132, 245] on span "[DATE]" at bounding box center [121, 250] width 22 height 11
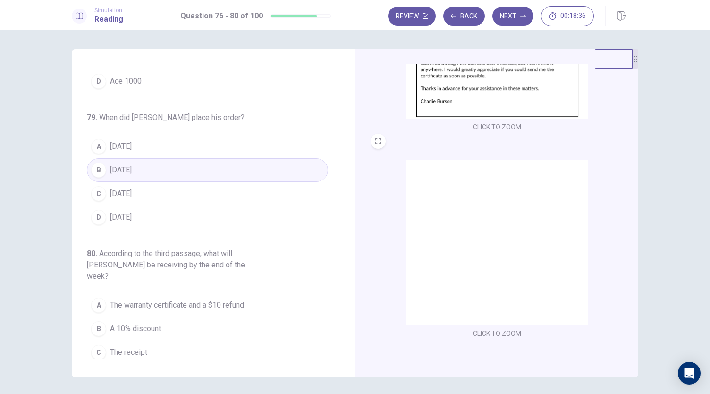
scroll to position [344, 0]
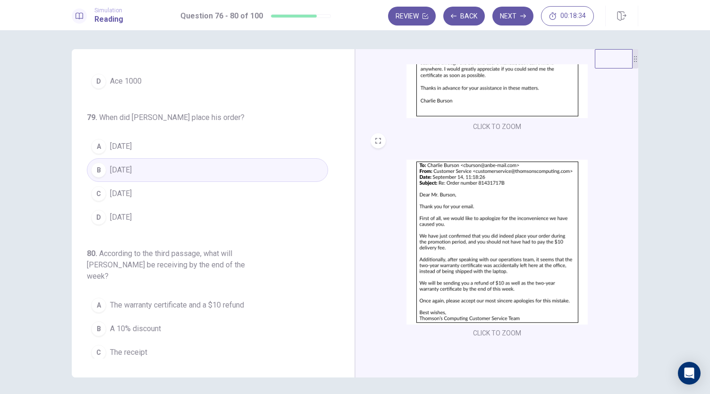
click at [152, 299] on span "The warranty certificate and a $10 refund" at bounding box center [177, 304] width 134 height 11
click at [508, 15] on button "Next" at bounding box center [512, 16] width 41 height 19
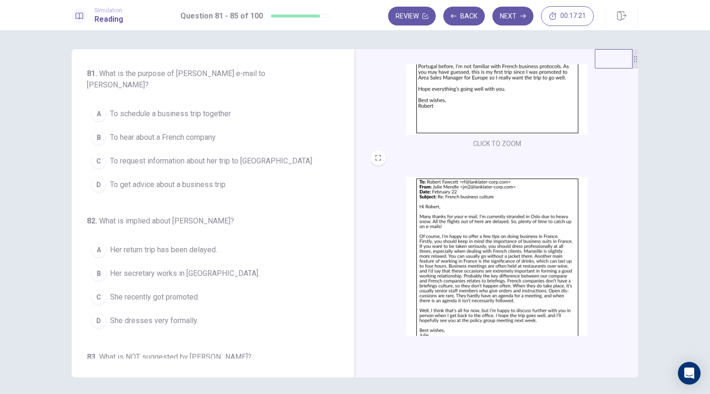
scroll to position [141, 0]
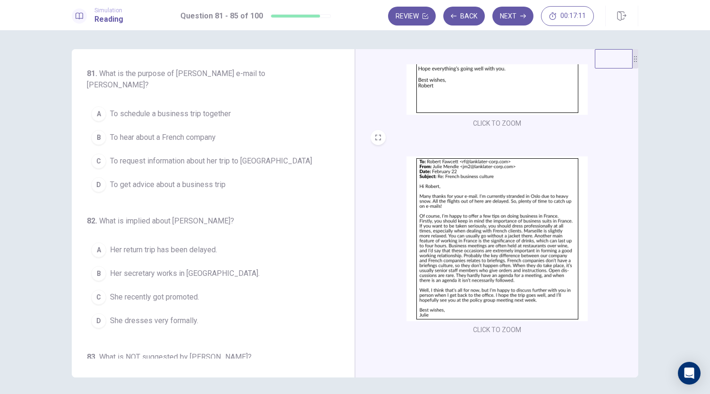
click at [186, 186] on span "To get advice about a business trip" at bounding box center [168, 184] width 116 height 11
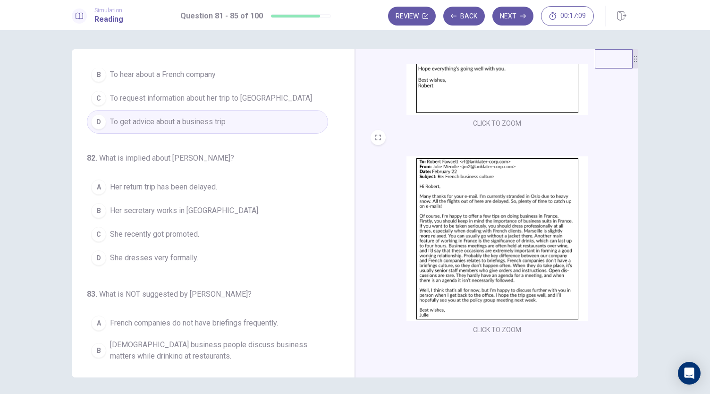
scroll to position [64, 0]
click at [174, 186] on span "Her return trip has been delayed." at bounding box center [163, 185] width 107 height 11
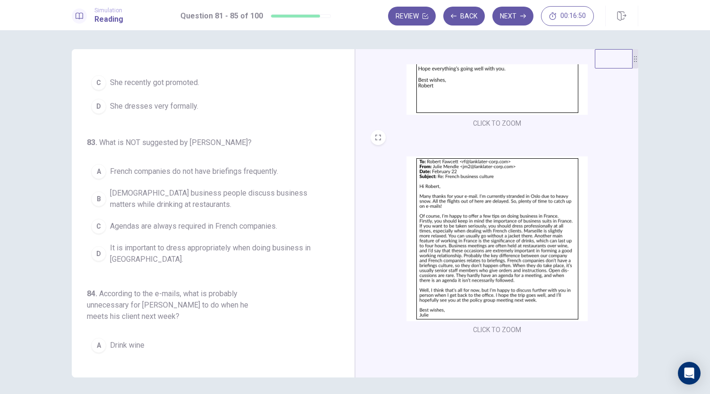
scroll to position [215, 0]
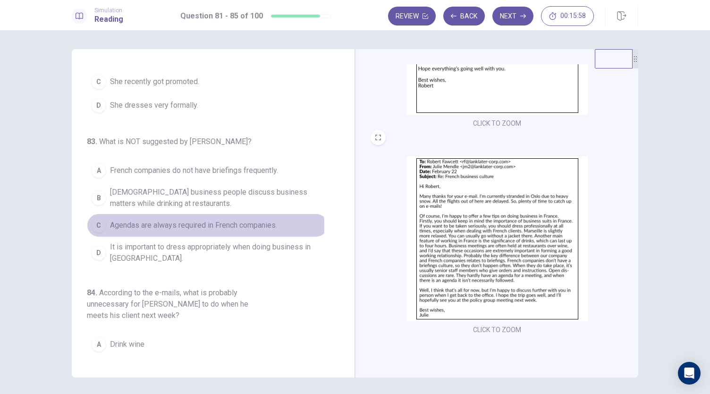
click at [142, 223] on span "Agendas are always required in French companies." at bounding box center [193, 224] width 167 height 11
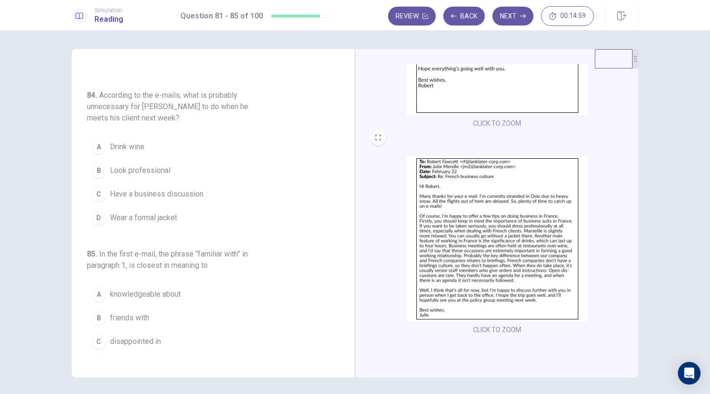
scroll to position [419, 0]
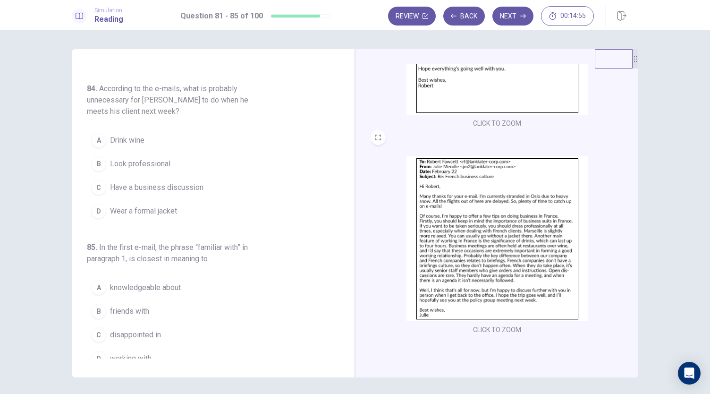
click at [130, 182] on span "Have a business discussion" at bounding box center [156, 187] width 93 height 11
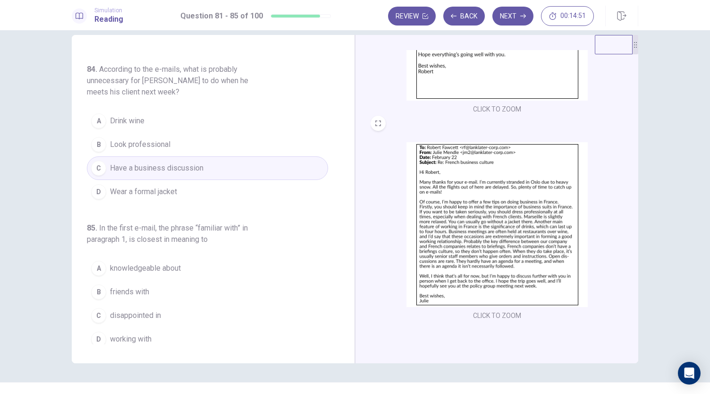
scroll to position [14, 0]
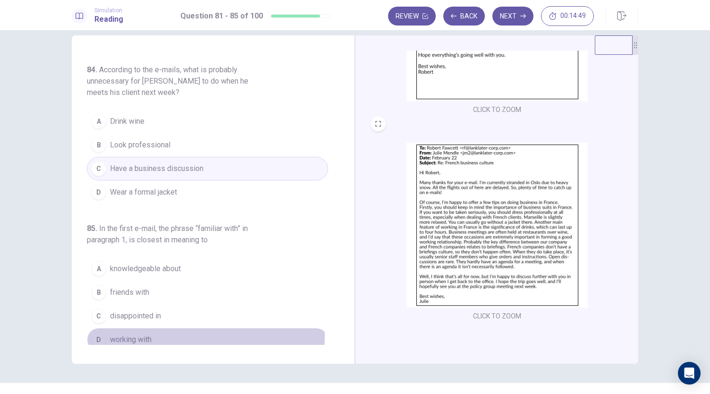
click at [161, 328] on button "D working with" at bounding box center [207, 340] width 241 height 24
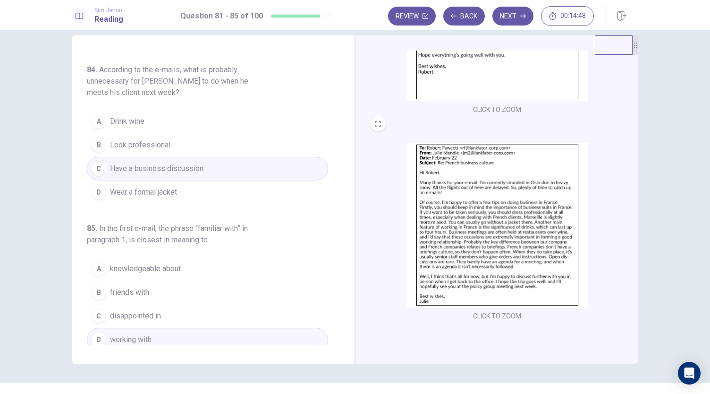
click at [168, 265] on span "knowledgeable about" at bounding box center [145, 268] width 71 height 11
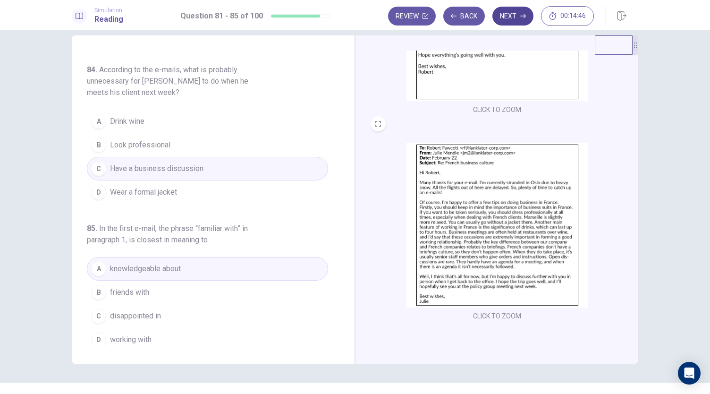
click at [506, 22] on button "Next" at bounding box center [512, 16] width 41 height 19
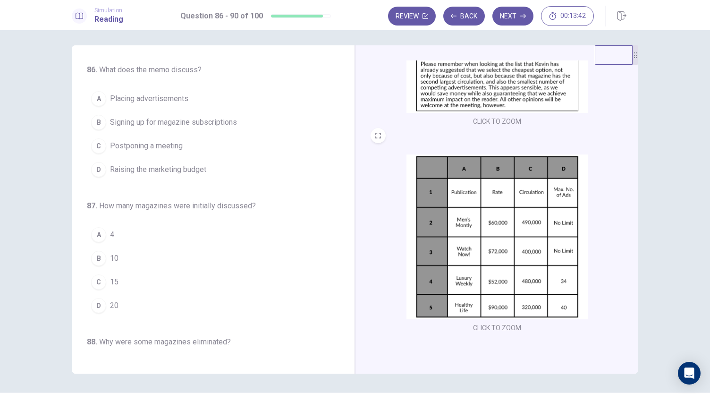
scroll to position [0, 0]
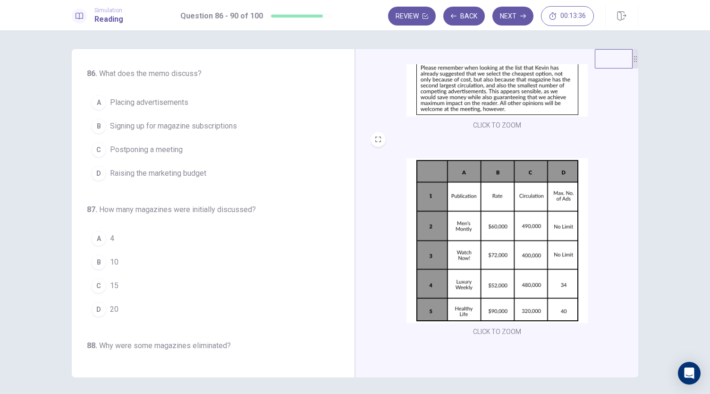
click at [122, 107] on span "Placing advertisements" at bounding box center [149, 102] width 78 height 11
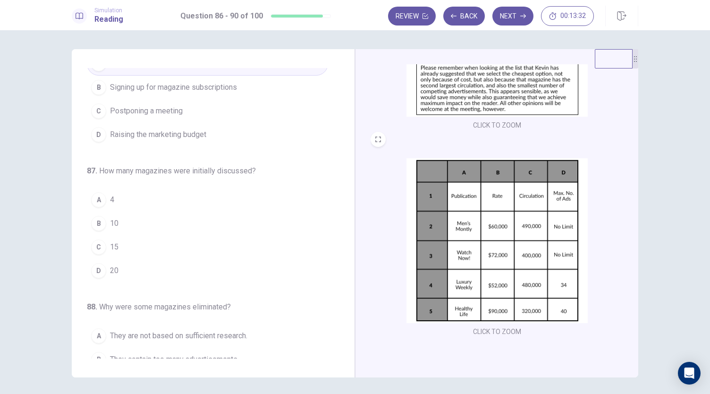
scroll to position [39, 0]
click at [101, 193] on div "A" at bounding box center [98, 199] width 15 height 15
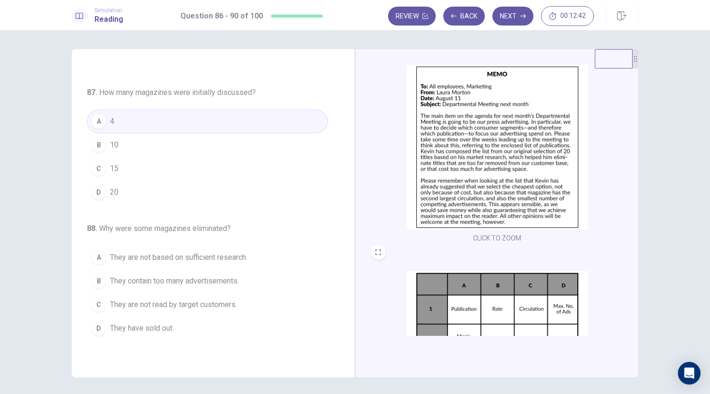
scroll to position [124, 0]
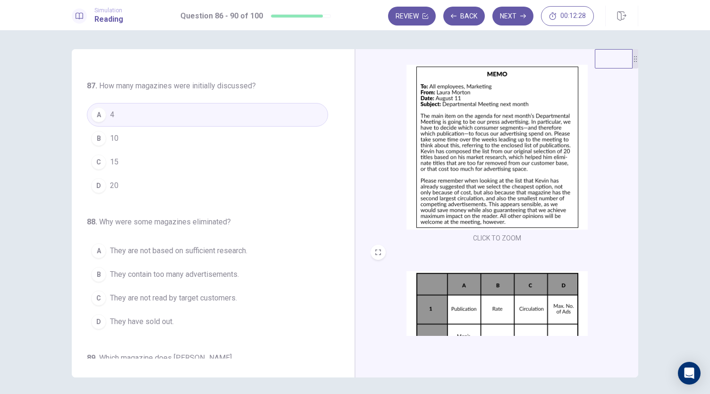
click at [110, 180] on span "20" at bounding box center [114, 185] width 8 height 11
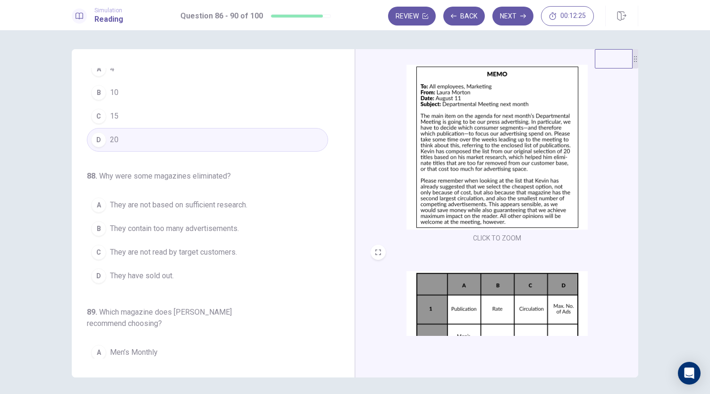
scroll to position [172, 0]
click at [219, 246] on span "They are not read by target customers." at bounding box center [173, 249] width 127 height 11
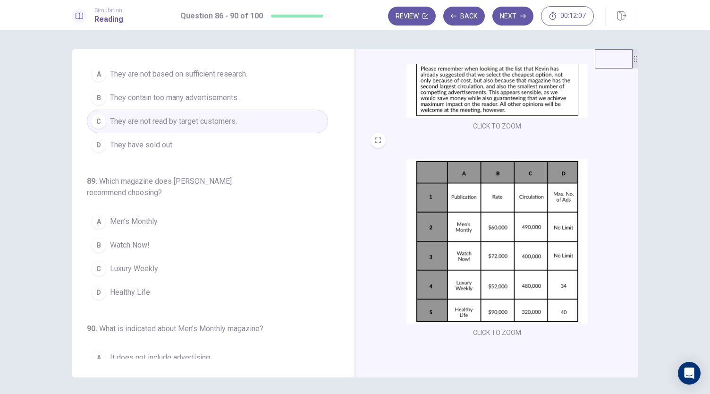
scroll to position [141, 0]
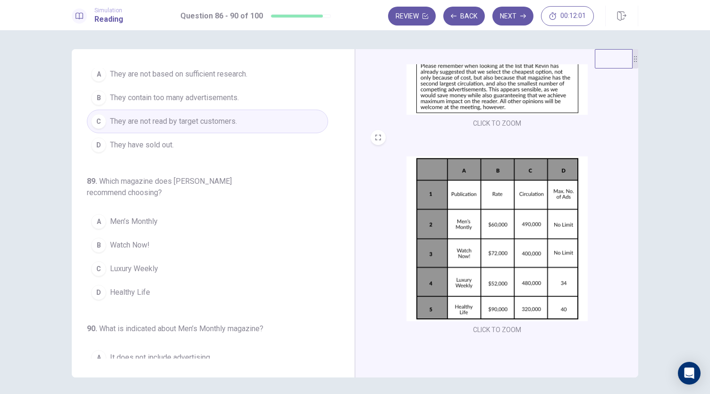
click at [104, 239] on button "B Watch Now!" at bounding box center [207, 245] width 241 height 24
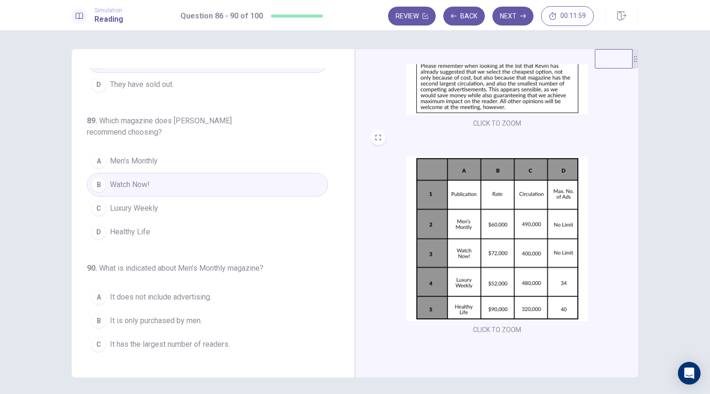
scroll to position [375, 0]
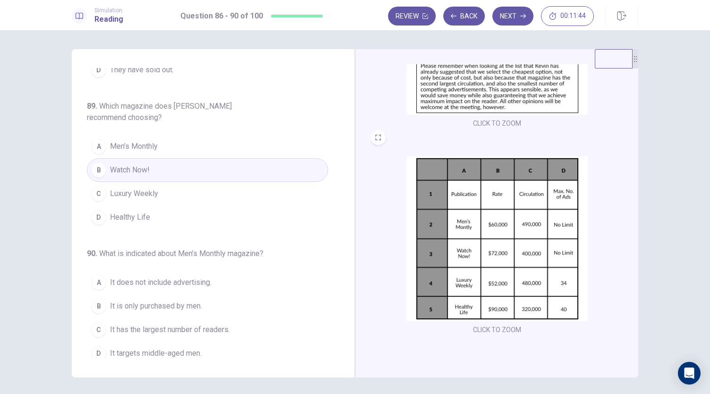
click at [161, 325] on span "It has the largest number of readers." at bounding box center [170, 329] width 120 height 11
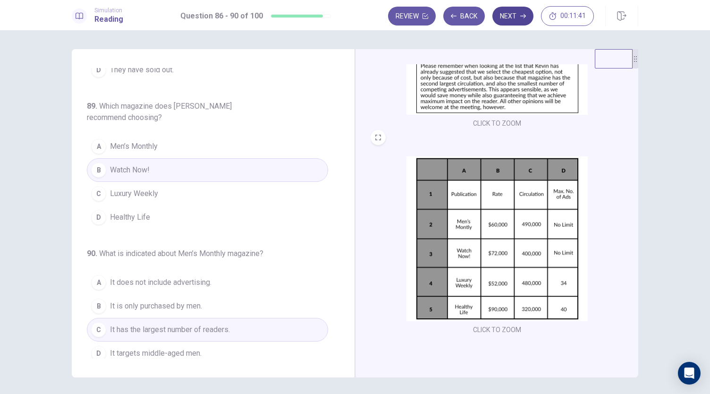
click at [515, 17] on button "Next" at bounding box center [512, 16] width 41 height 19
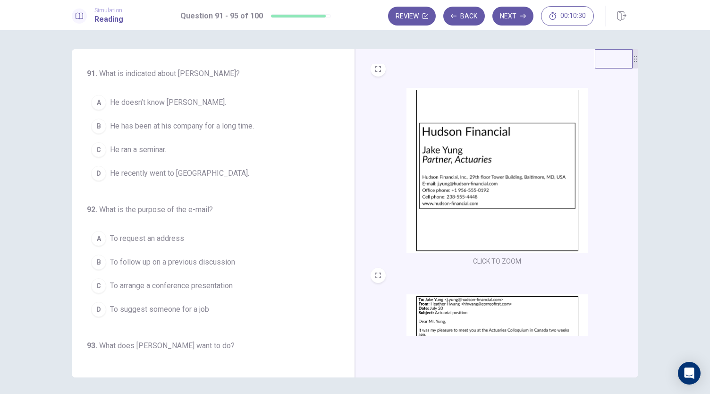
scroll to position [0, 0]
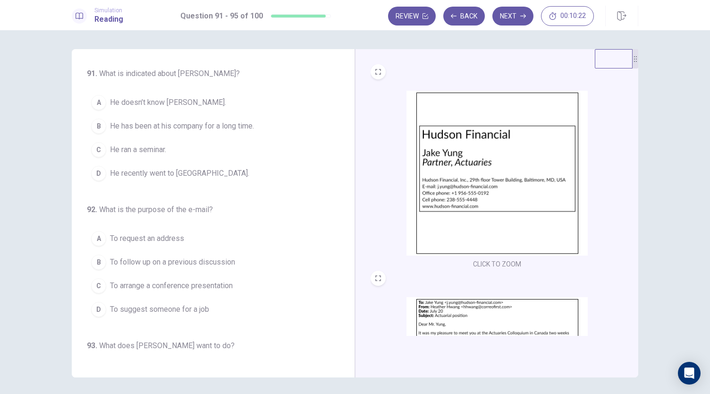
click at [152, 172] on span "He recently went to [GEOGRAPHIC_DATA]." at bounding box center [179, 173] width 139 height 11
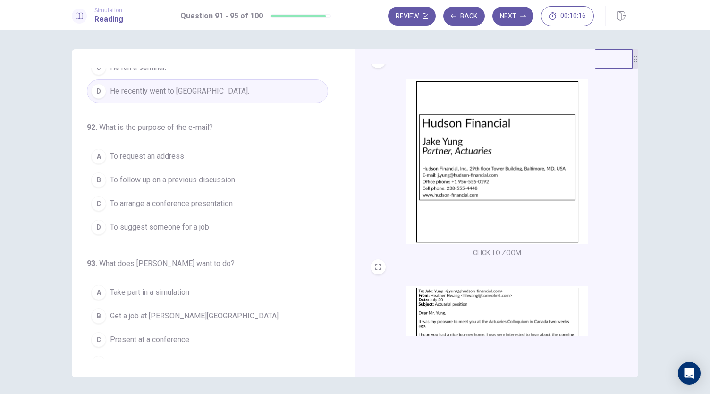
scroll to position [84, 0]
click at [140, 180] on span "To follow up on a previous discussion" at bounding box center [172, 178] width 125 height 11
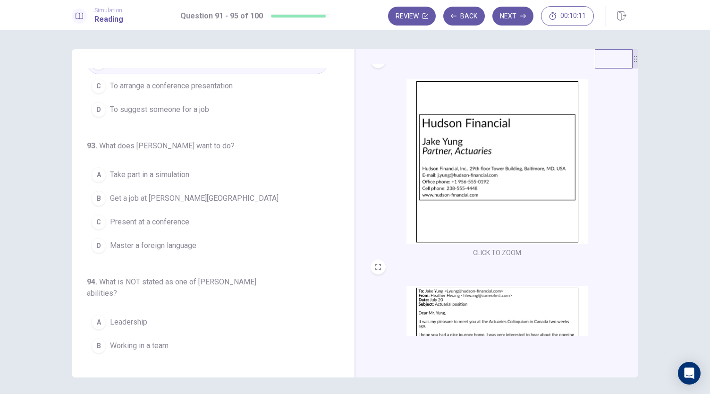
scroll to position [209, 0]
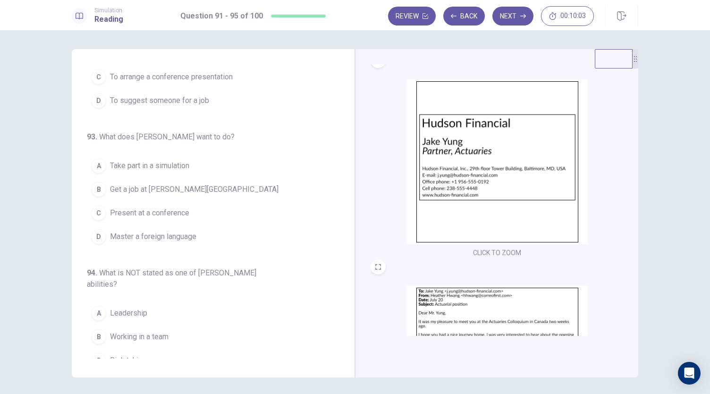
click at [159, 191] on span "Get a job at [PERSON_NAME][GEOGRAPHIC_DATA]" at bounding box center [194, 189] width 169 height 11
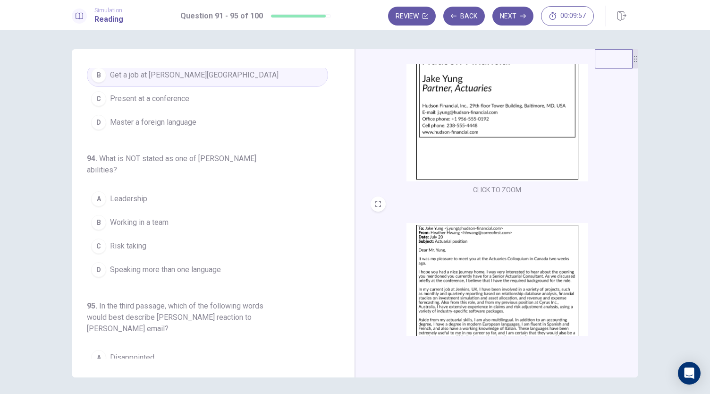
scroll to position [130, 0]
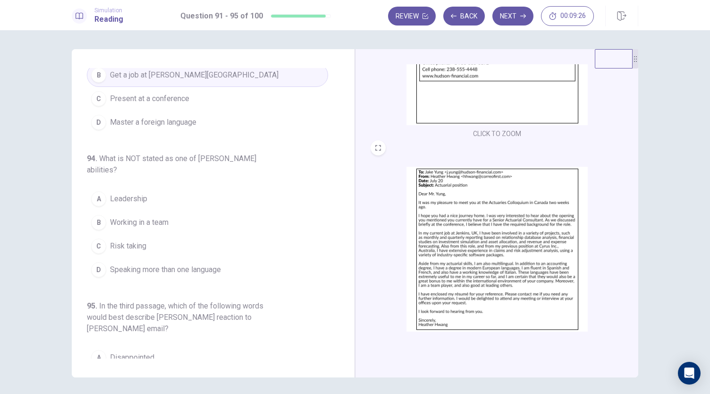
click at [136, 246] on span "Risk taking" at bounding box center [128, 245] width 36 height 11
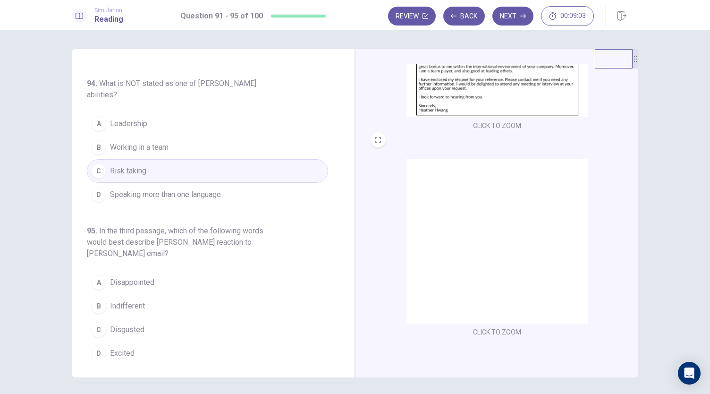
scroll to position [347, 0]
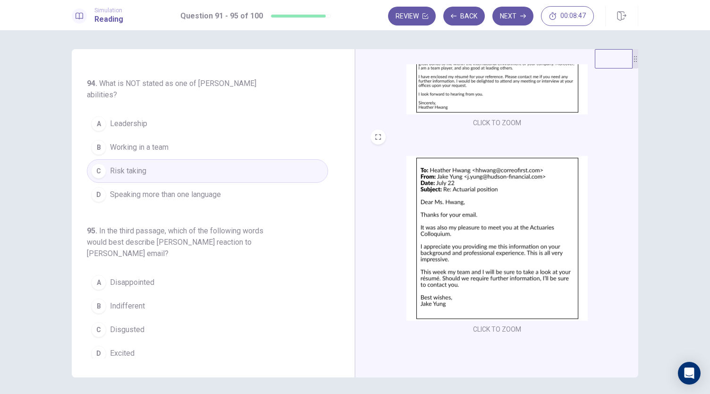
click at [124, 300] on span "Indifferent" at bounding box center [127, 305] width 35 height 11
click at [517, 13] on button "Next" at bounding box center [512, 16] width 41 height 19
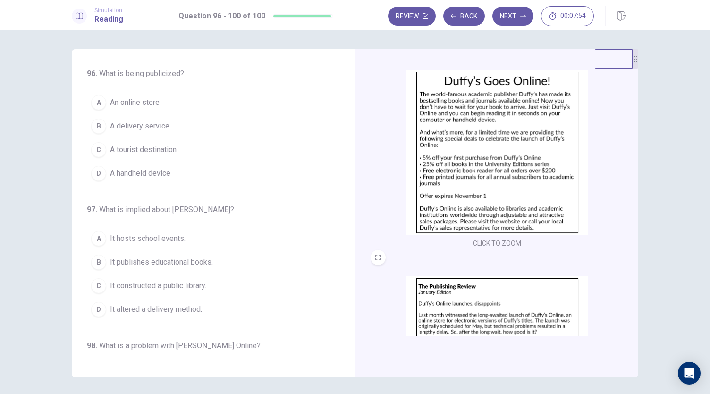
scroll to position [21, 0]
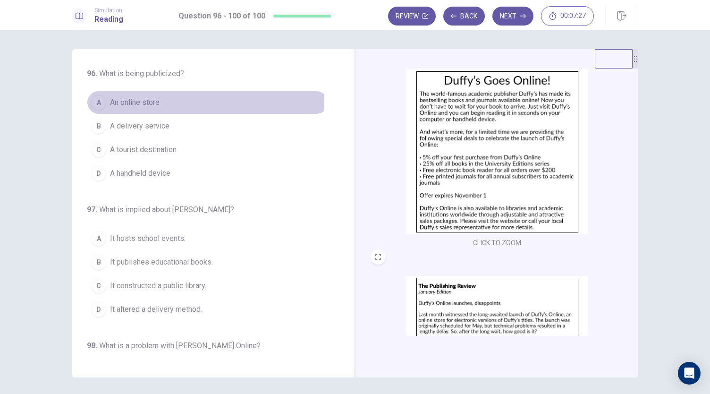
click at [119, 99] on span "An online store" at bounding box center [135, 102] width 50 height 11
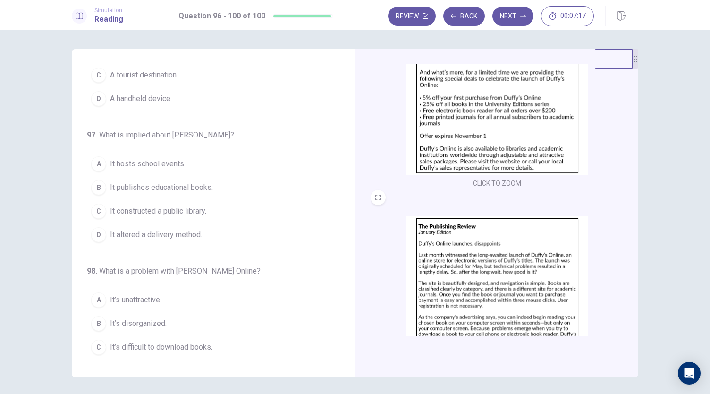
scroll to position [82, 0]
click at [183, 186] on span "It publishes educational books." at bounding box center [161, 187] width 103 height 11
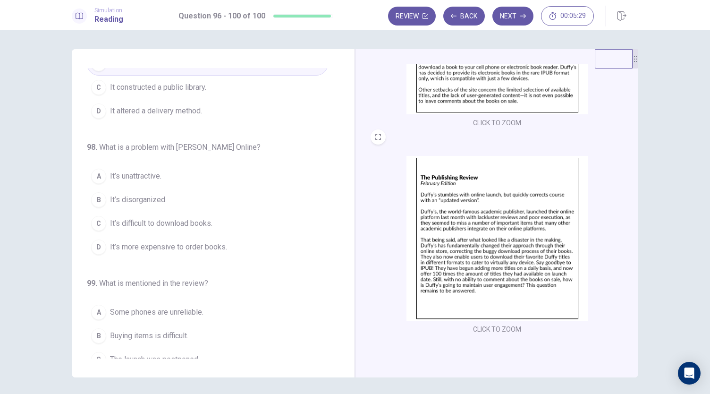
scroll to position [199, 0]
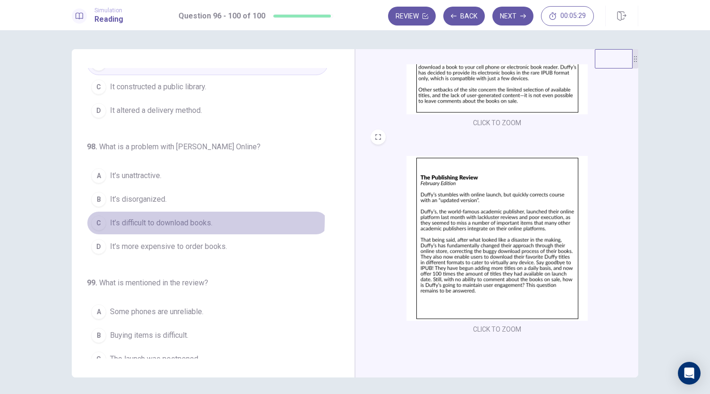
click at [155, 217] on span "It’s difficult to download books." at bounding box center [161, 222] width 102 height 11
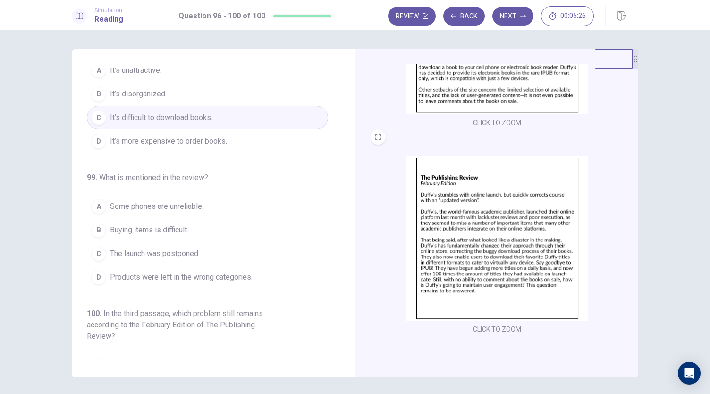
scroll to position [306, 0]
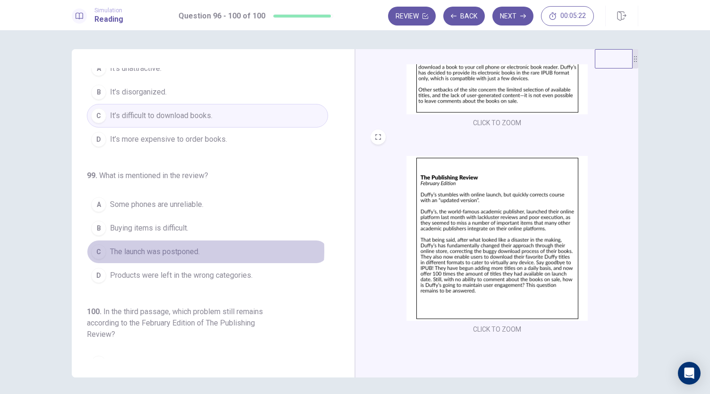
click at [180, 246] on span "The launch was postponed." at bounding box center [155, 251] width 90 height 11
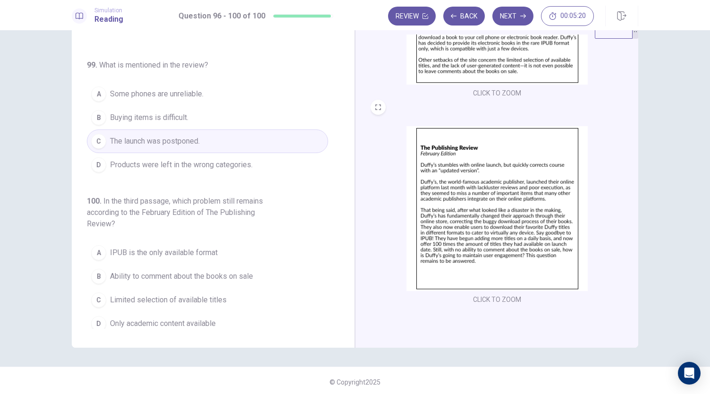
scroll to position [33, 0]
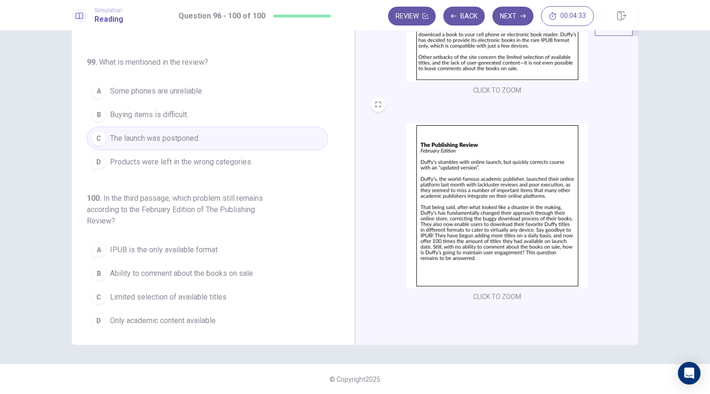
click at [162, 268] on span "Ability to comment about the books on sale" at bounding box center [181, 273] width 143 height 11
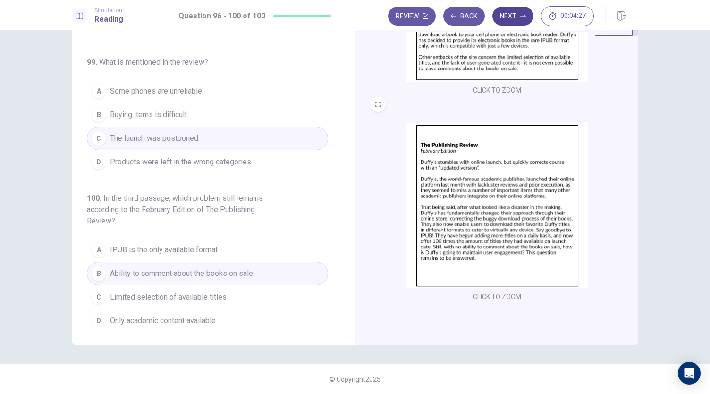
click at [519, 17] on button "Next" at bounding box center [512, 16] width 41 height 19
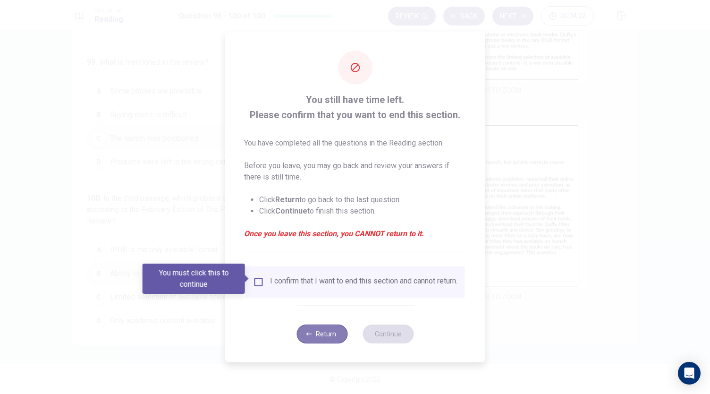
click at [315, 341] on button "Return" at bounding box center [321, 333] width 51 height 19
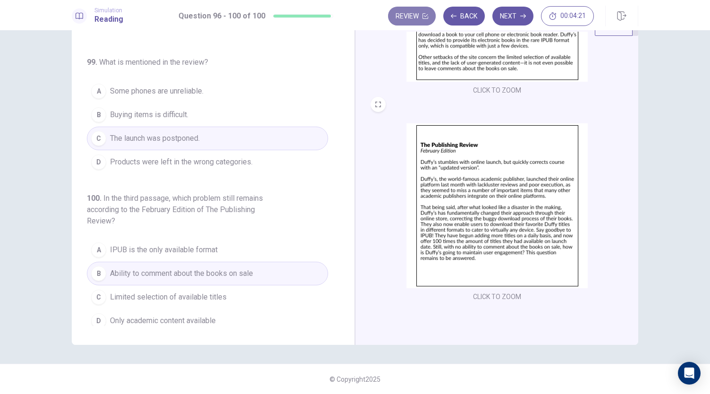
click at [411, 16] on button "Review" at bounding box center [412, 16] width 48 height 19
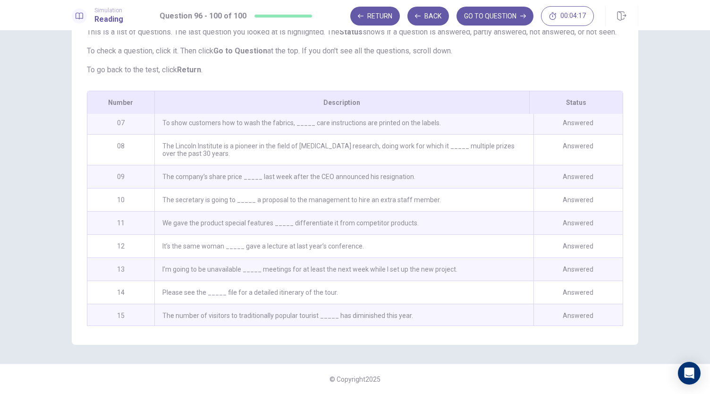
scroll to position [0, 0]
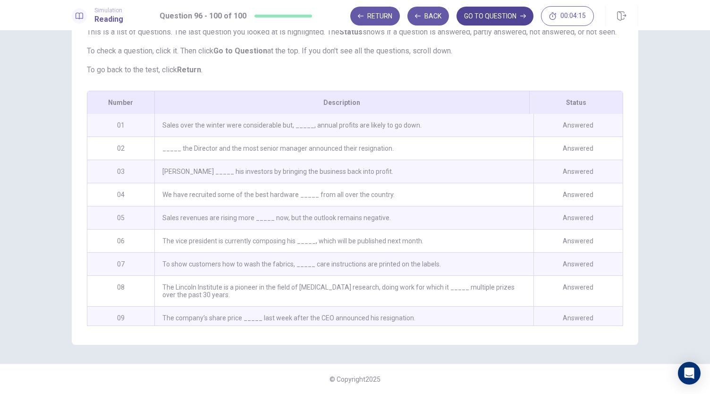
click at [485, 21] on button "GO TO QUESTION" at bounding box center [494, 16] width 77 height 19
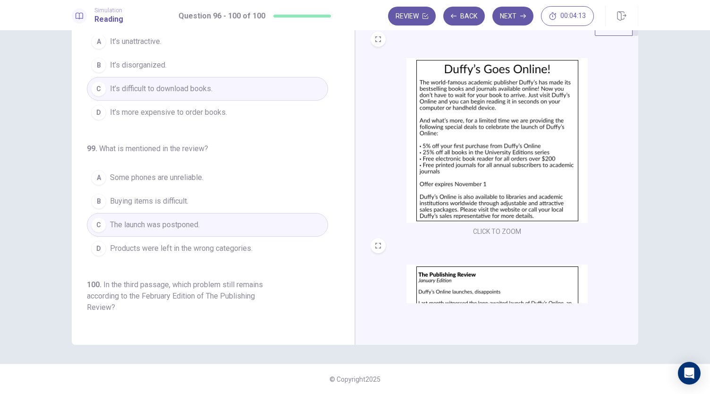
scroll to position [387, 0]
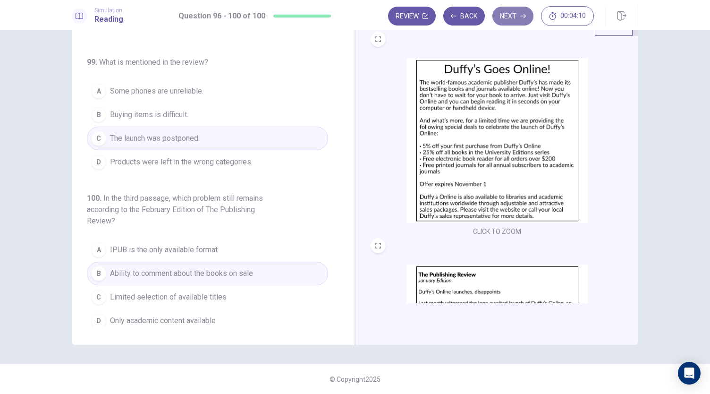
click at [517, 16] on button "Next" at bounding box center [512, 16] width 41 height 19
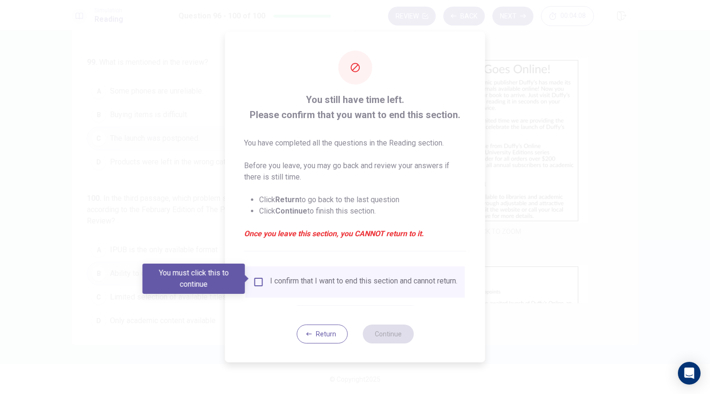
click at [270, 279] on div "I confirm that I want to end this section and cannot return." at bounding box center [363, 281] width 187 height 11
click at [265, 276] on div "I confirm that I want to end this section and cannot return." at bounding box center [355, 281] width 204 height 11
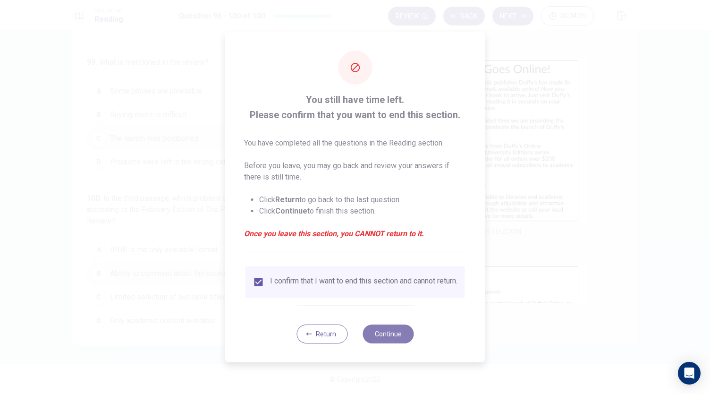
click at [393, 337] on button "Continue" at bounding box center [388, 333] width 51 height 19
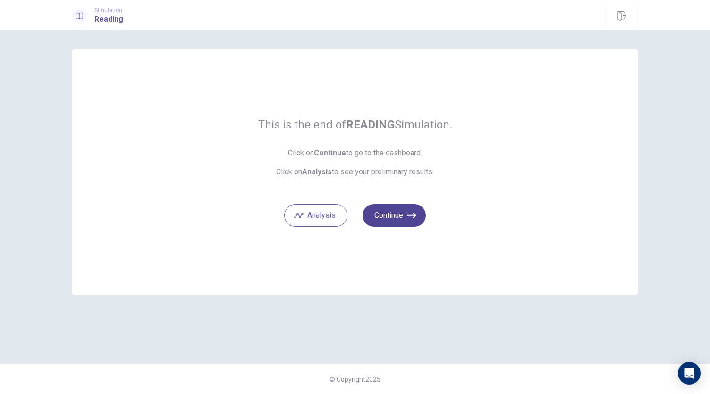
click at [398, 225] on button "Continue" at bounding box center [394, 215] width 63 height 23
